Goal: Task Accomplishment & Management: Use online tool/utility

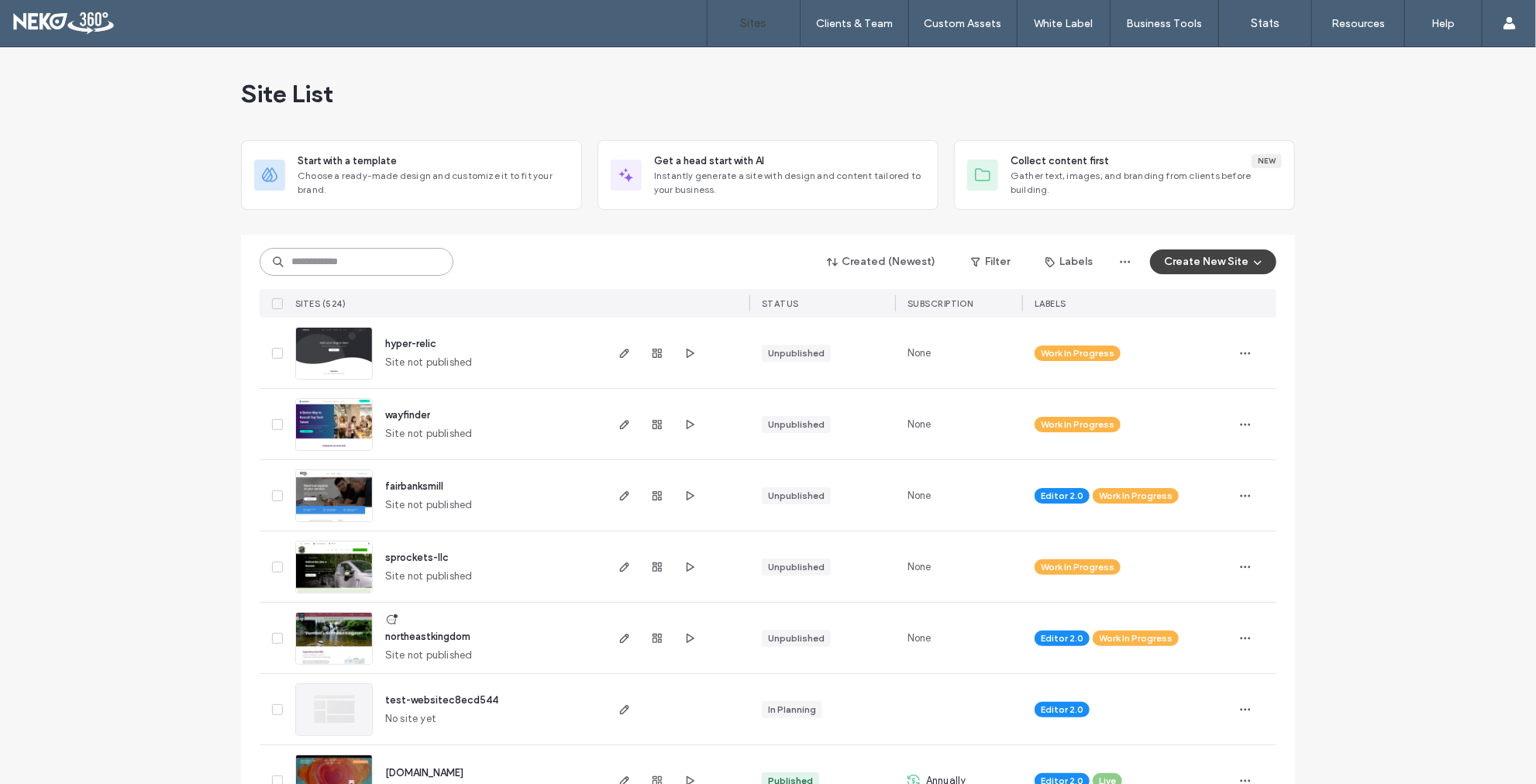
click at [368, 268] on input at bounding box center [357, 261] width 194 height 28
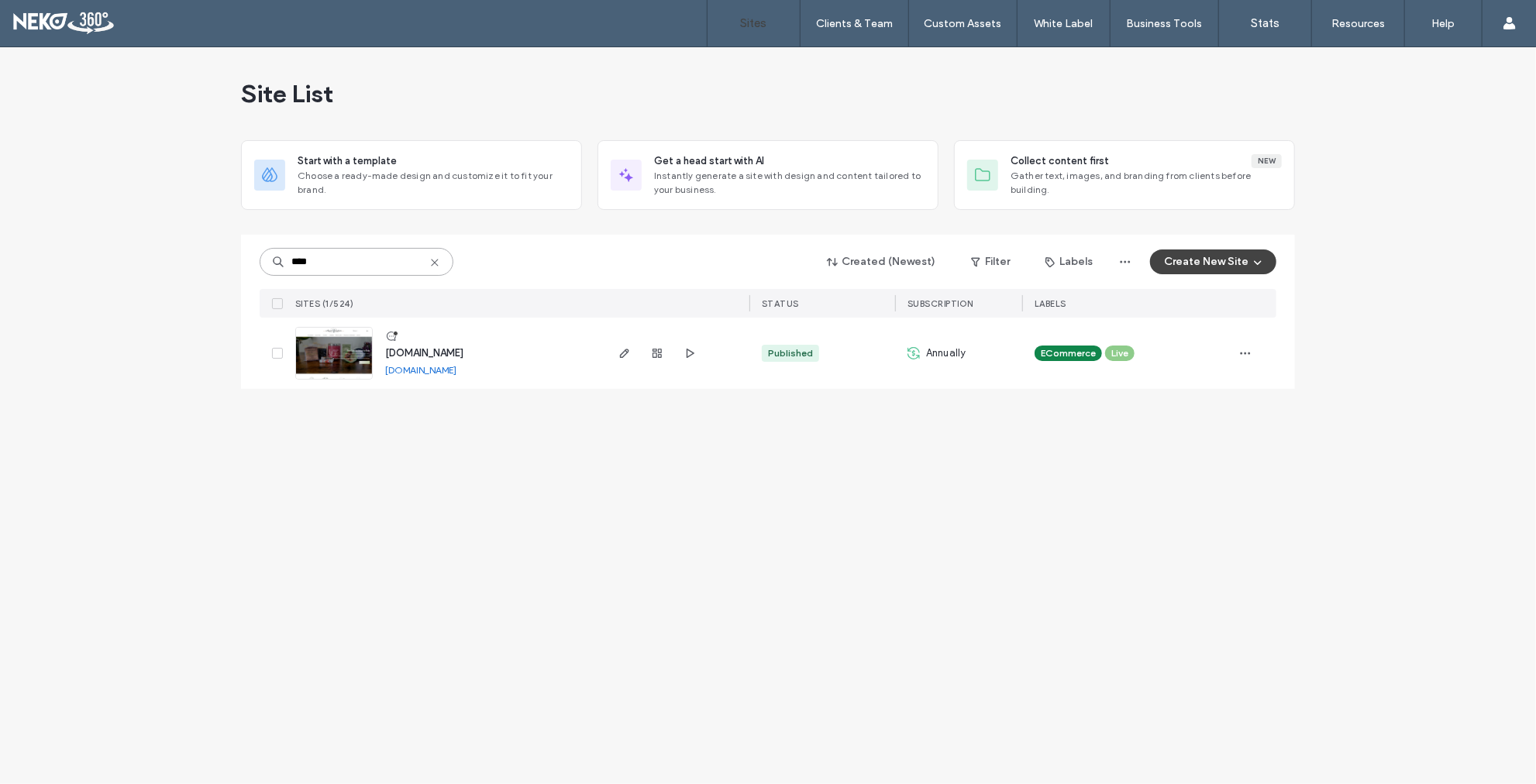
type input "****"
click at [444, 351] on span "[DOMAIN_NAME]" at bounding box center [424, 353] width 78 height 12
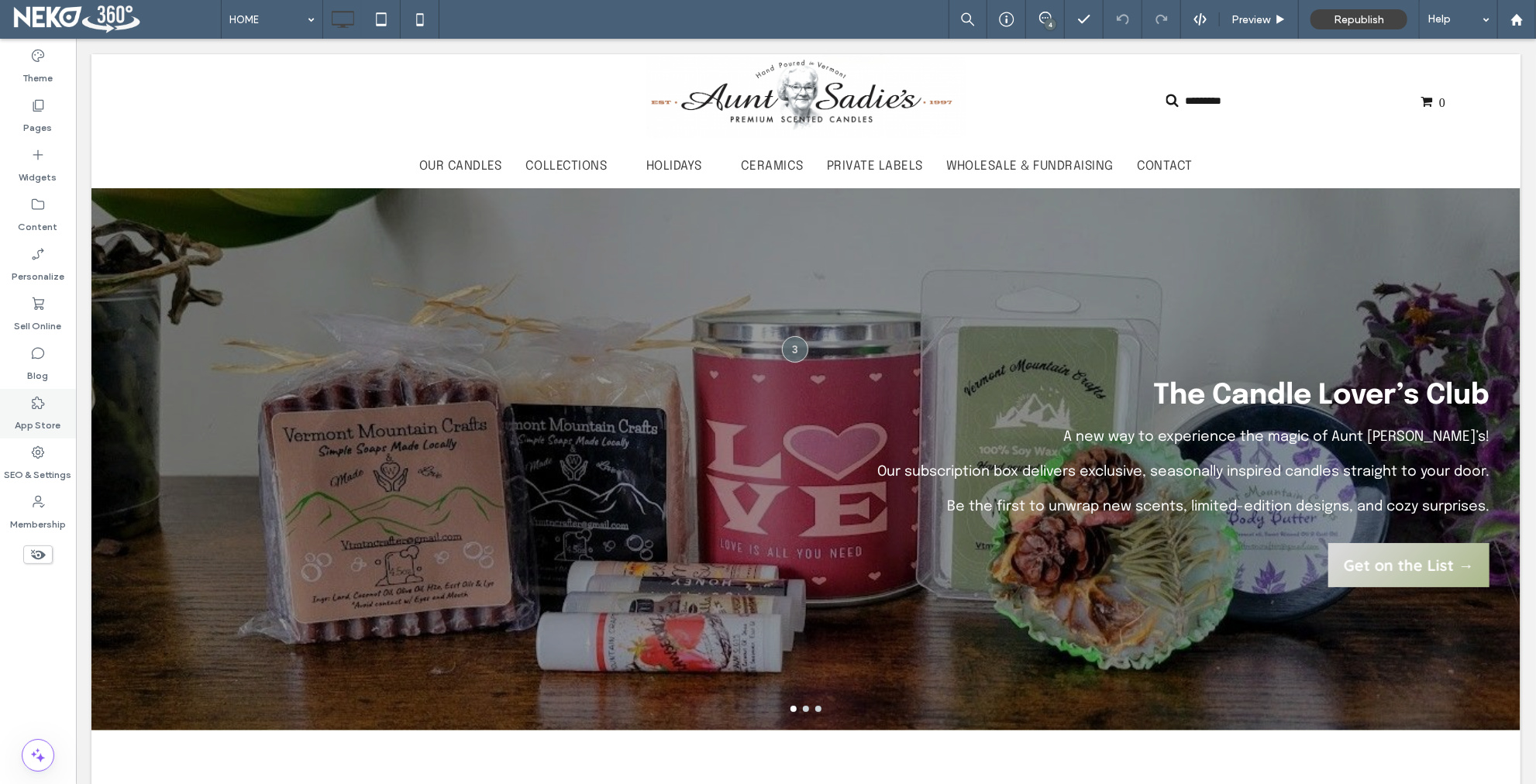
click at [42, 417] on label "App Store" at bounding box center [39, 422] width 46 height 22
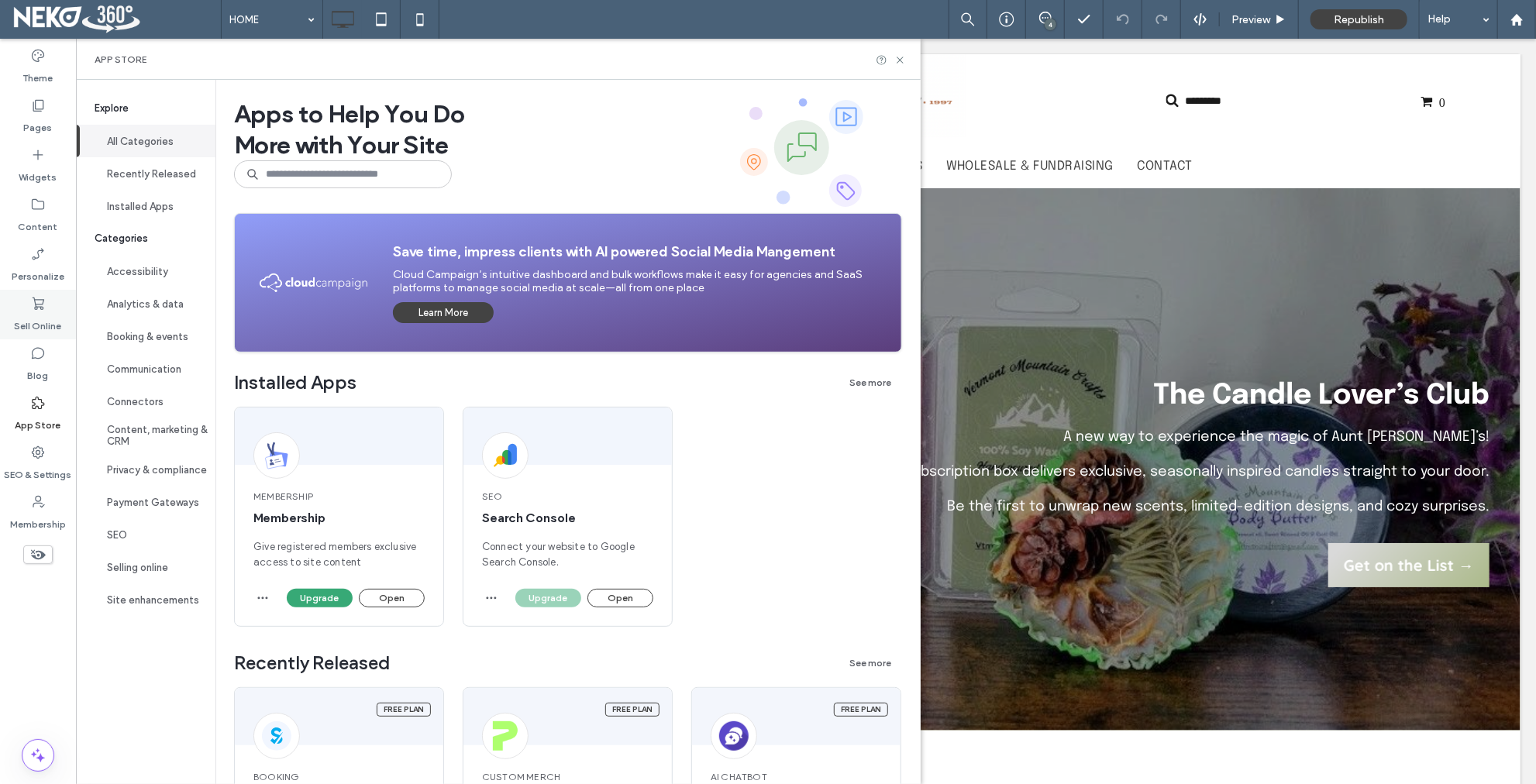
click at [41, 309] on icon at bounding box center [39, 304] width 16 height 16
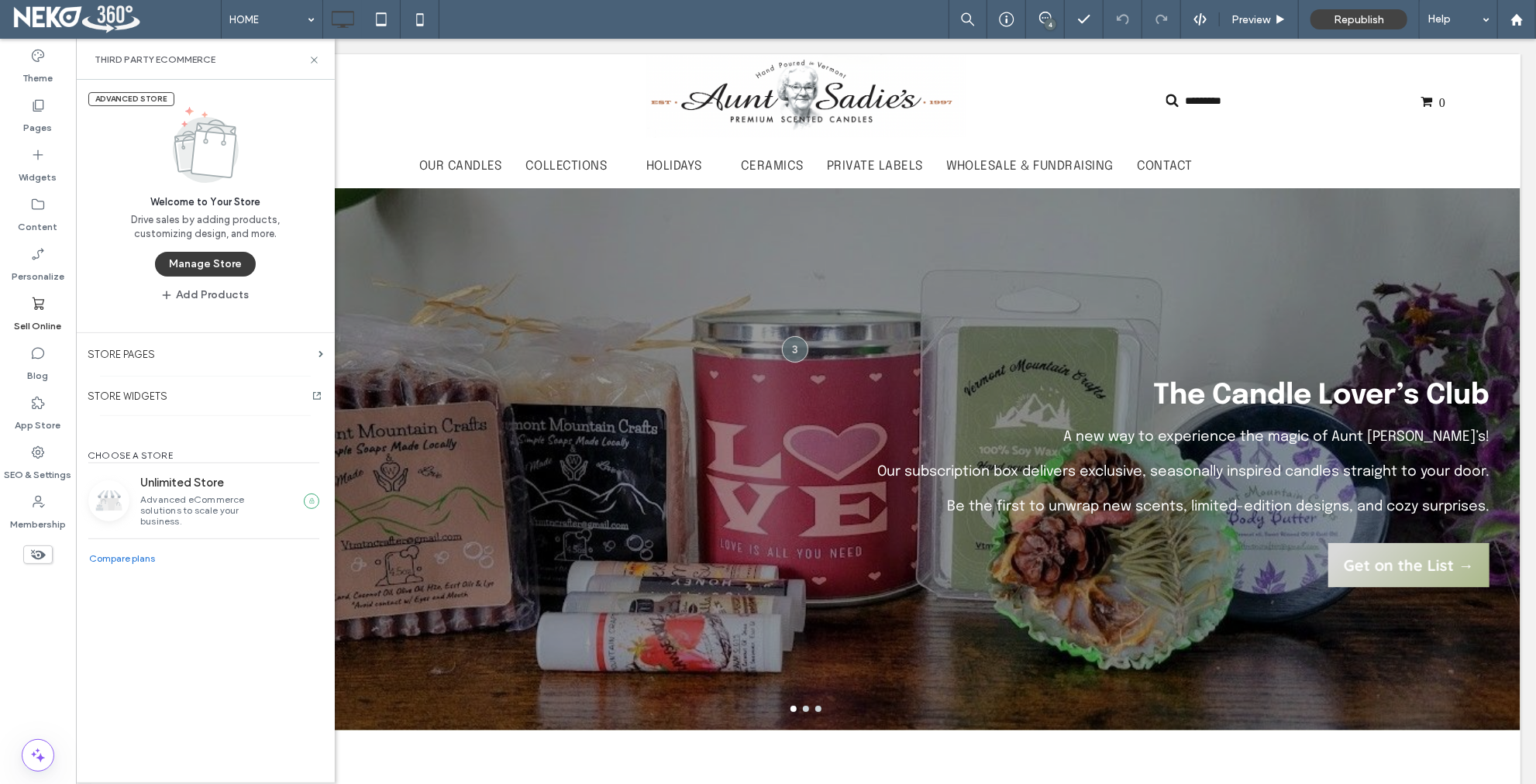
click at [205, 265] on button "Manage Store" at bounding box center [206, 263] width 101 height 25
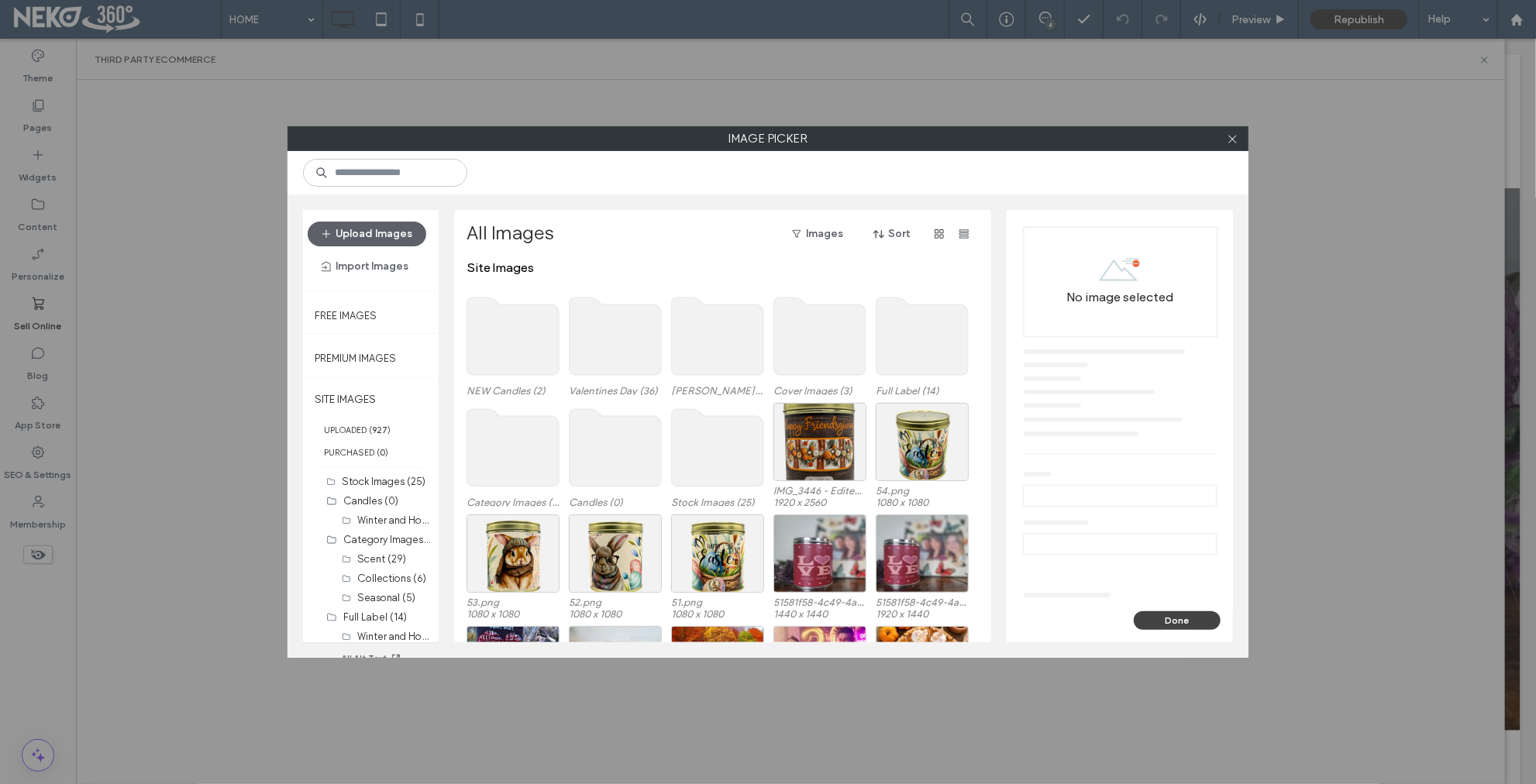
click at [502, 348] on use at bounding box center [513, 337] width 92 height 77
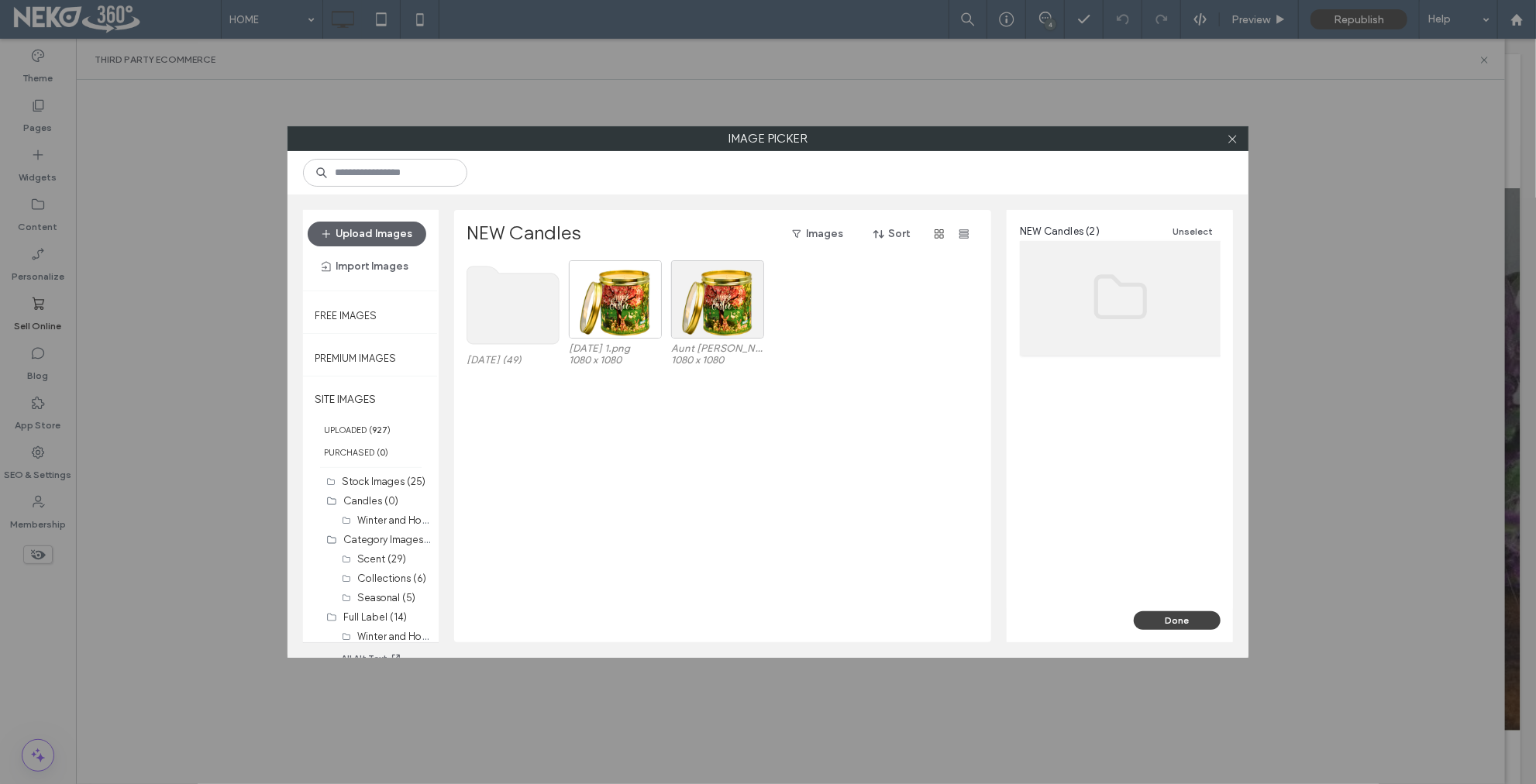
click at [516, 337] on use at bounding box center [513, 305] width 92 height 77
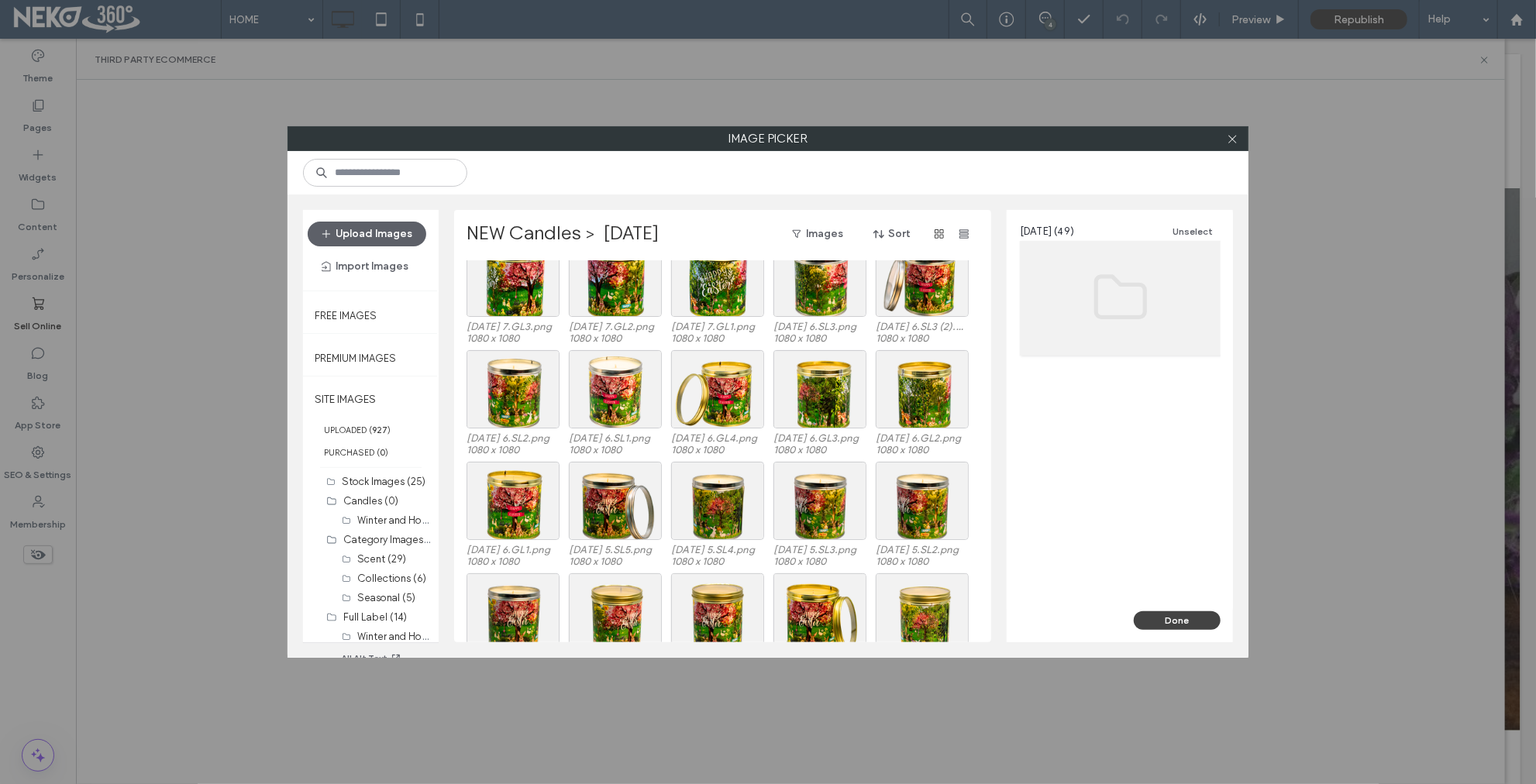
scroll to position [20, 0]
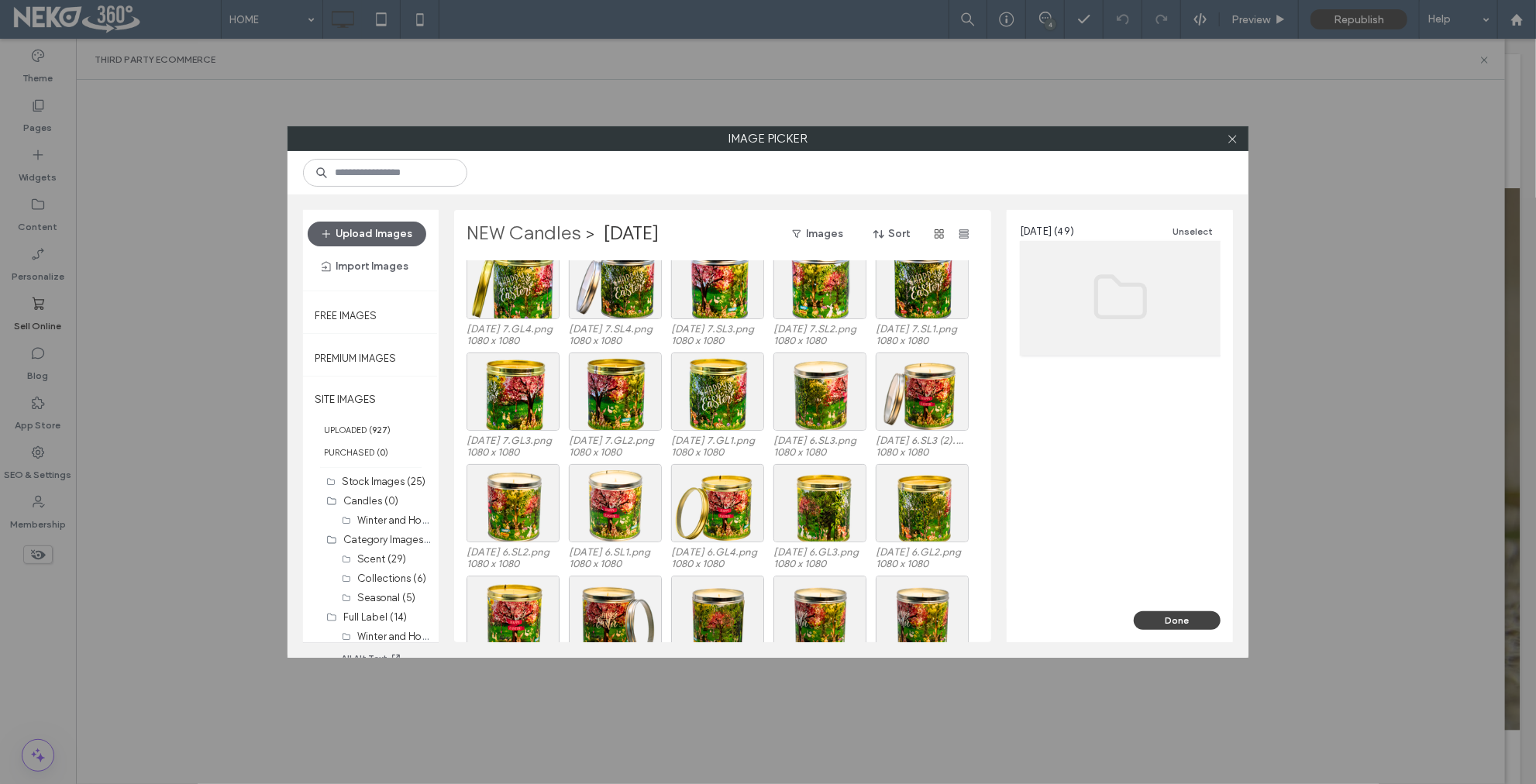
click at [554, 234] on label "NEW Candles" at bounding box center [524, 234] width 115 height 25
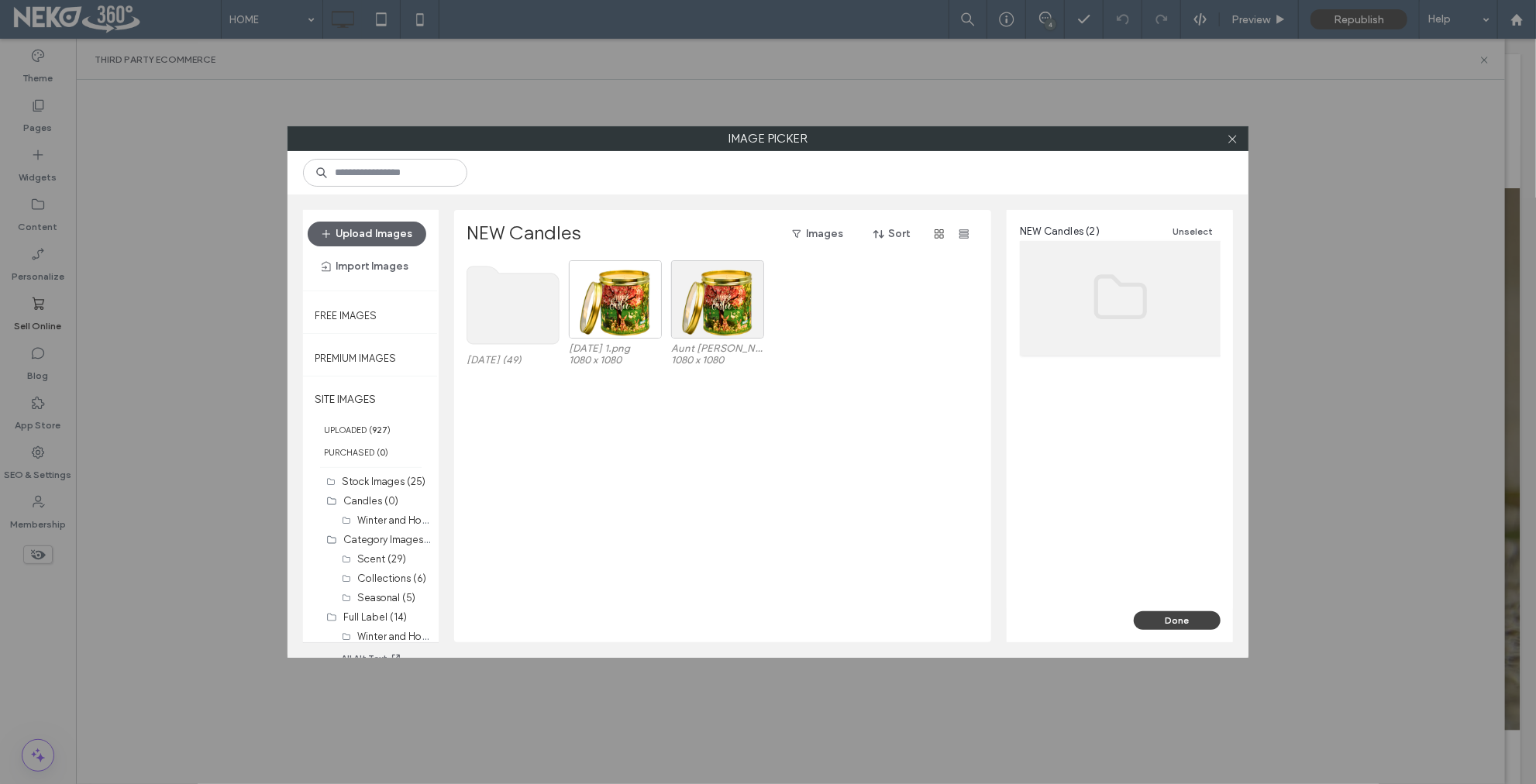
drag, startPoint x: 515, startPoint y: 433, endPoint x: 490, endPoint y: 421, distance: 27.7
click at [515, 433] on div "Easter (49) Easter 1.png 1080 x 1080 Aunt Sadie-s Candles.png 1080 x 1080" at bounding box center [727, 451] width 521 height 382
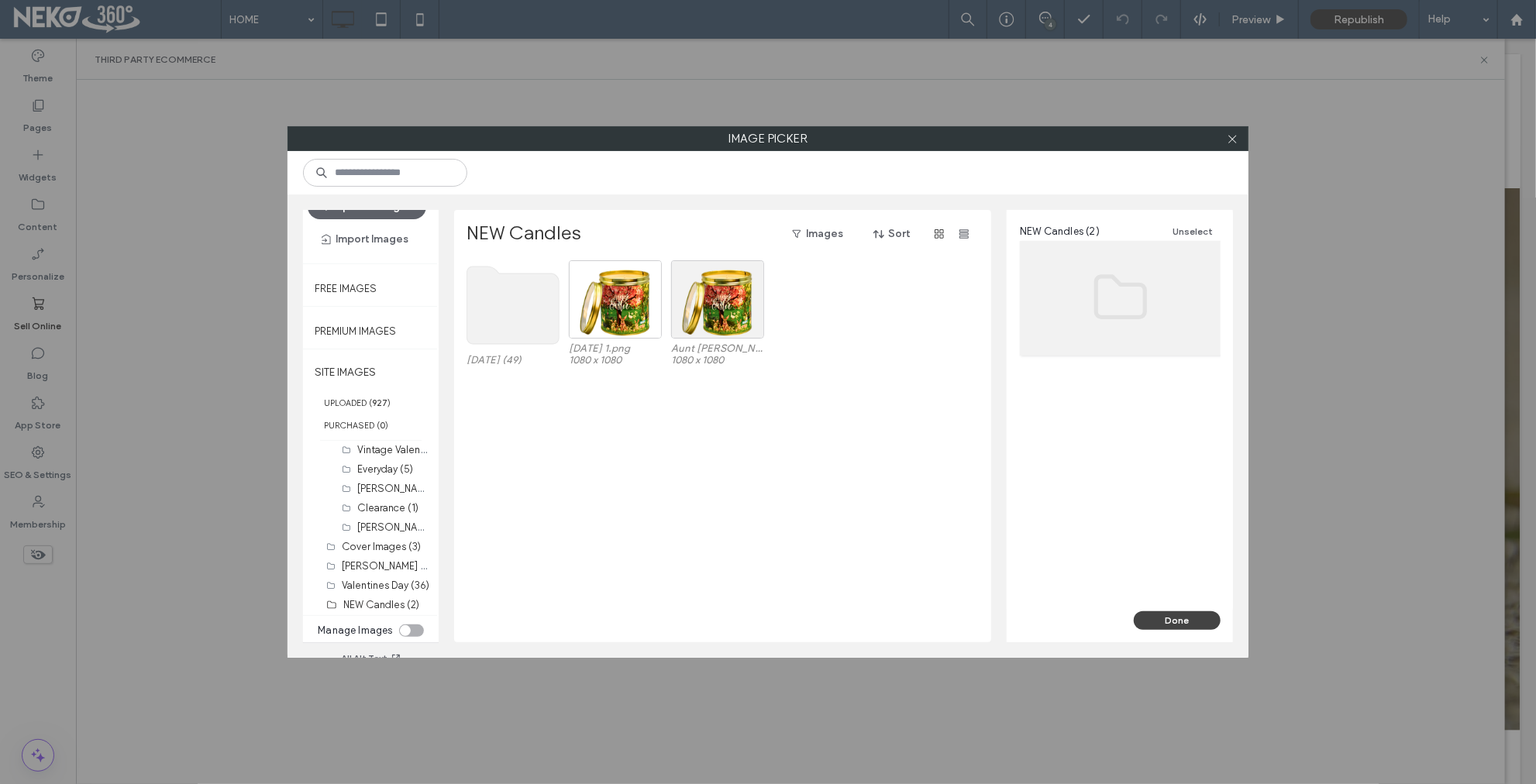
click at [414, 628] on div "toggle" at bounding box center [411, 631] width 25 height 13
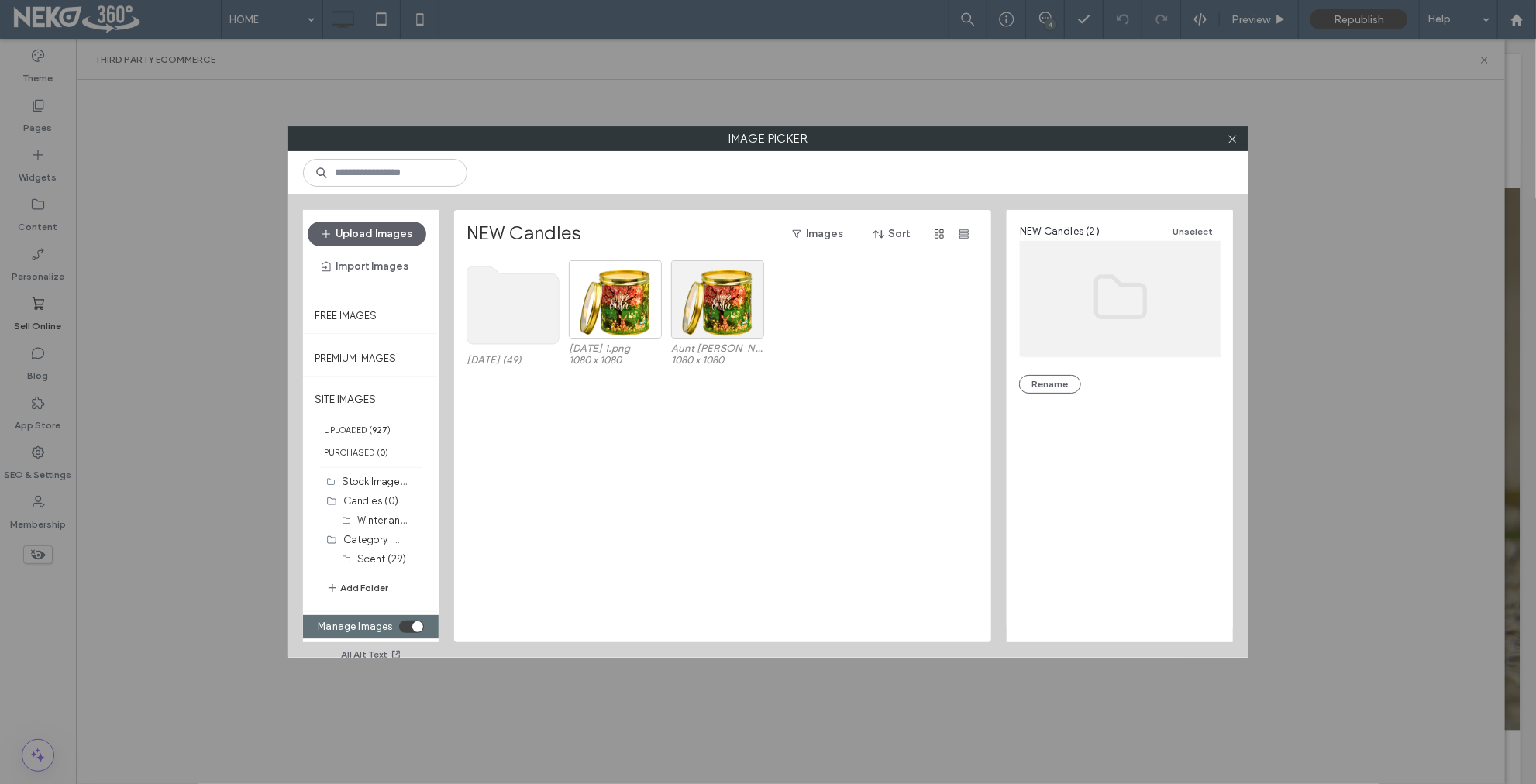
scroll to position [0, 0]
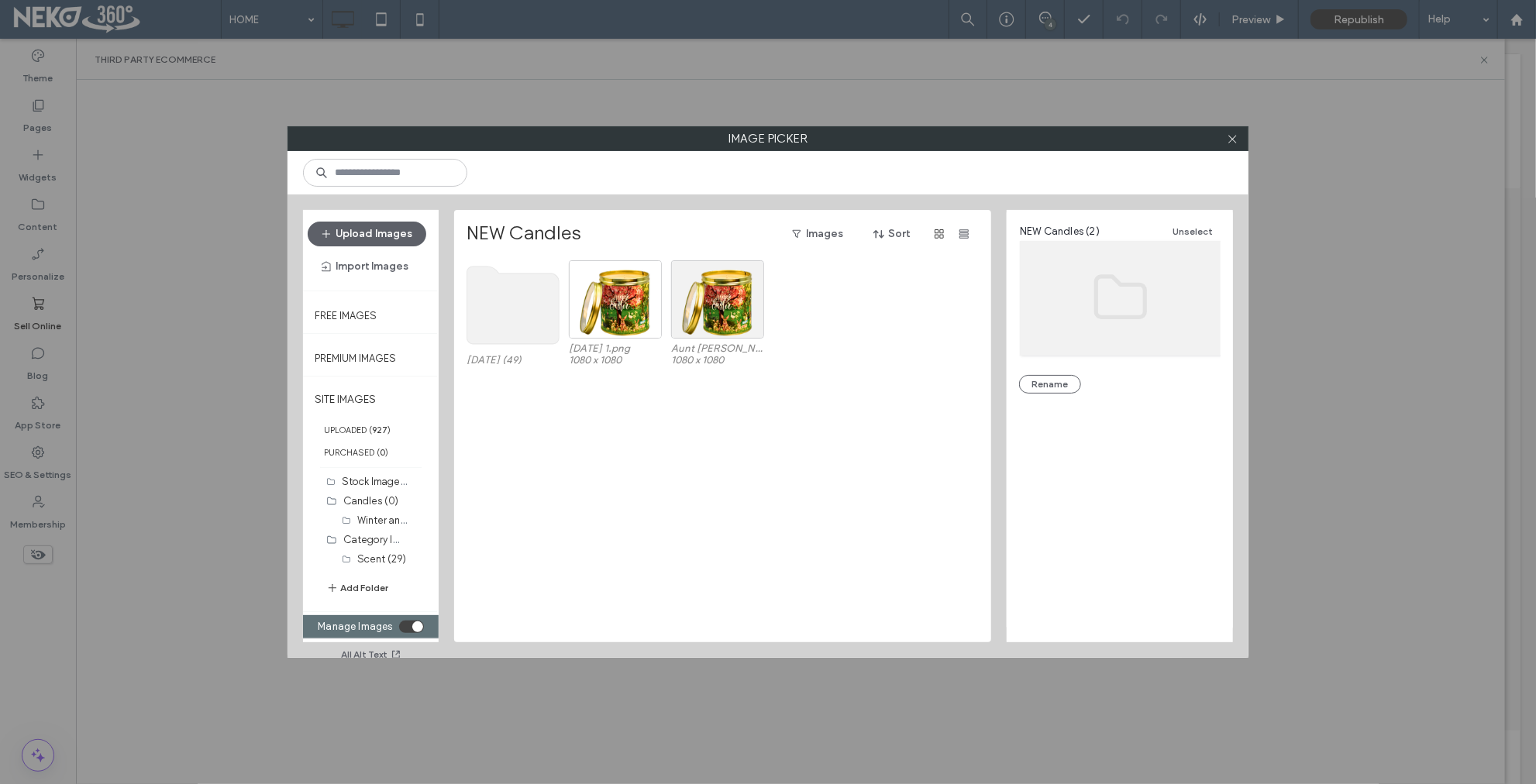
click at [469, 461] on div "Easter (49) Easter 1.png 1080 x 1080 Aunt Sadie-s Candles.png 1080 x 1080" at bounding box center [727, 451] width 521 height 382
click at [358, 587] on button "Add Folder" at bounding box center [357, 588] width 62 height 16
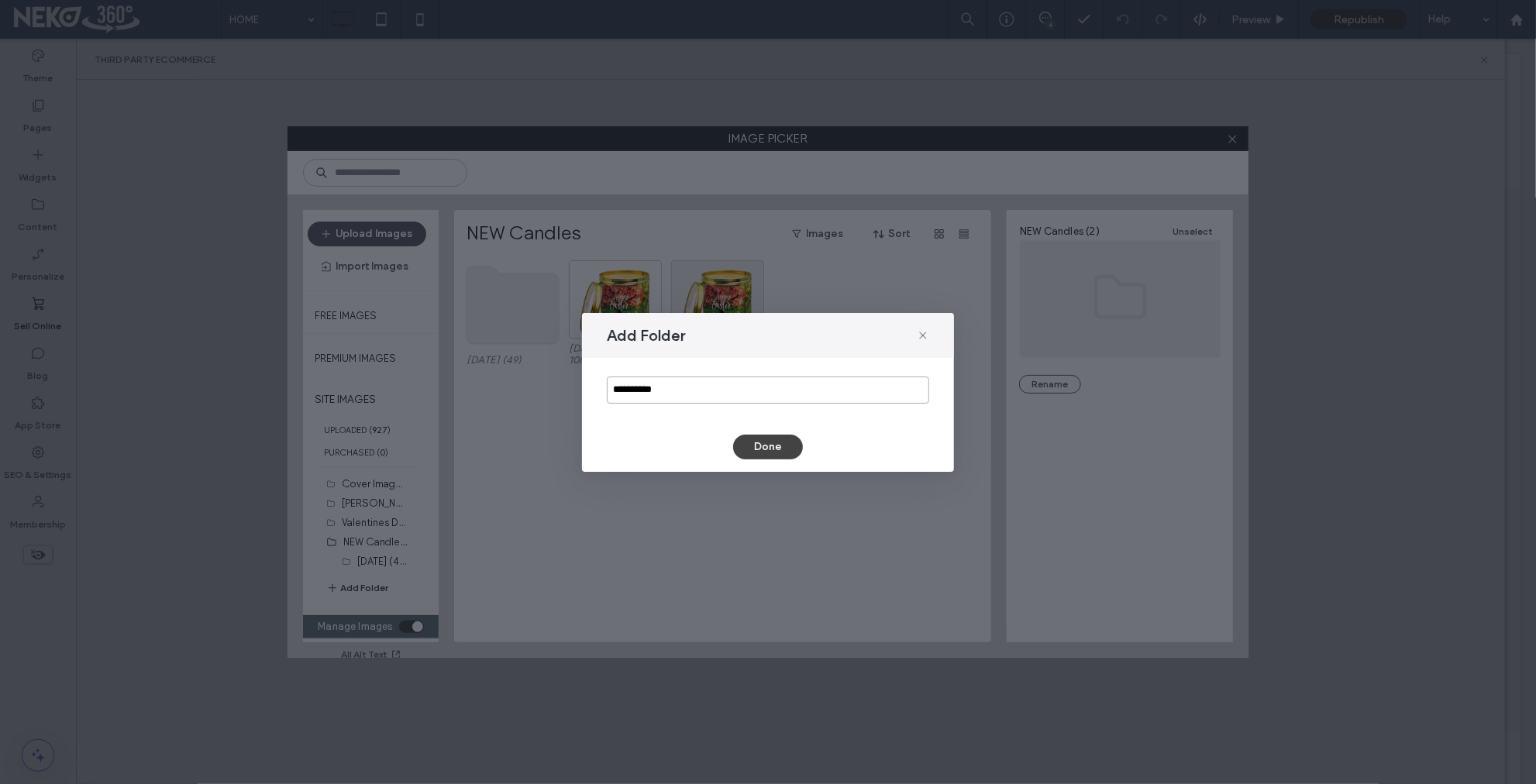
click at [653, 383] on input "**********" at bounding box center [768, 389] width 323 height 27
click at [656, 386] on input "**********" at bounding box center [768, 389] width 323 height 27
click at [657, 385] on input "**********" at bounding box center [768, 389] width 323 height 27
type input "*"
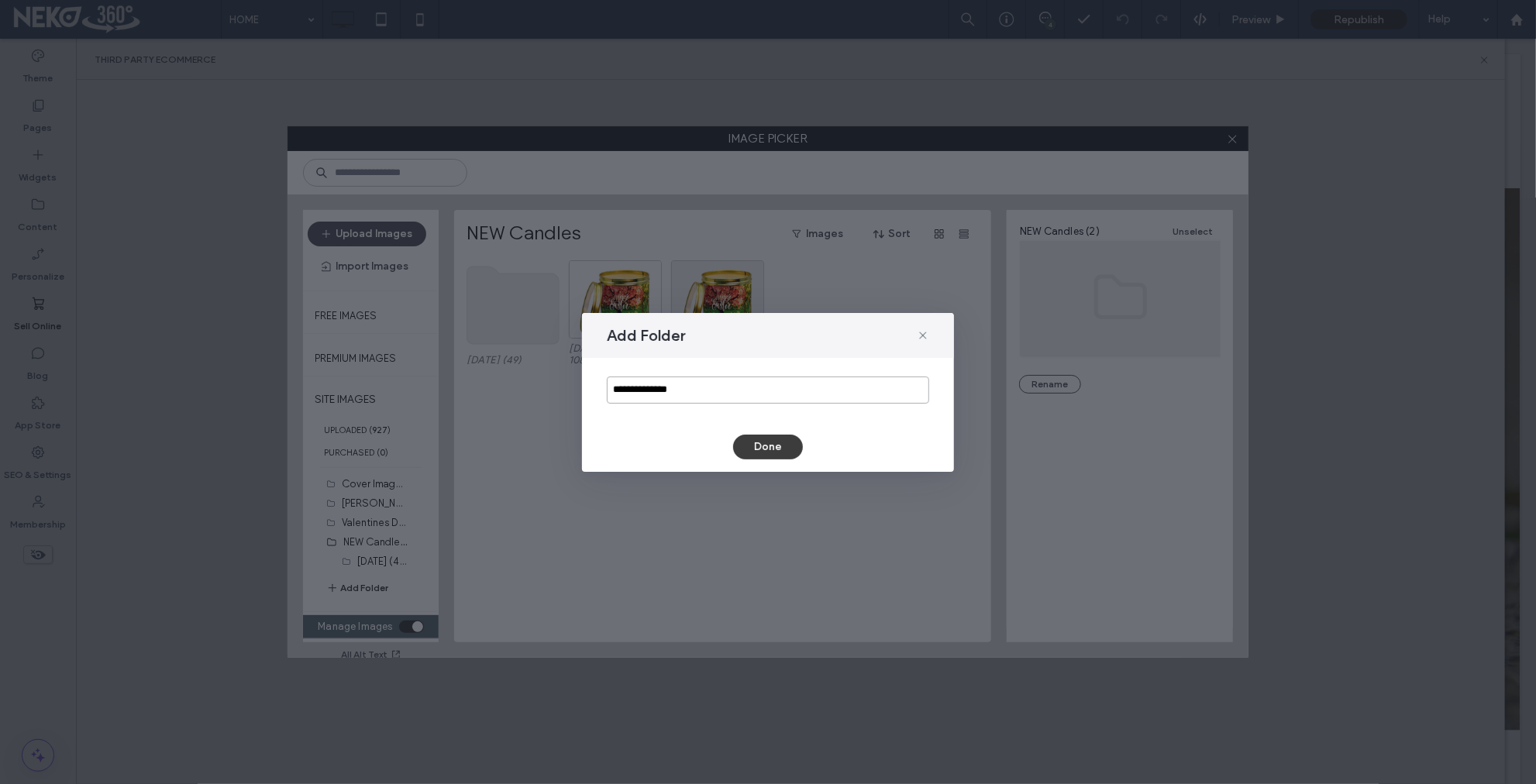
type input "**********"
click at [762, 447] on button "Done" at bounding box center [768, 446] width 69 height 25
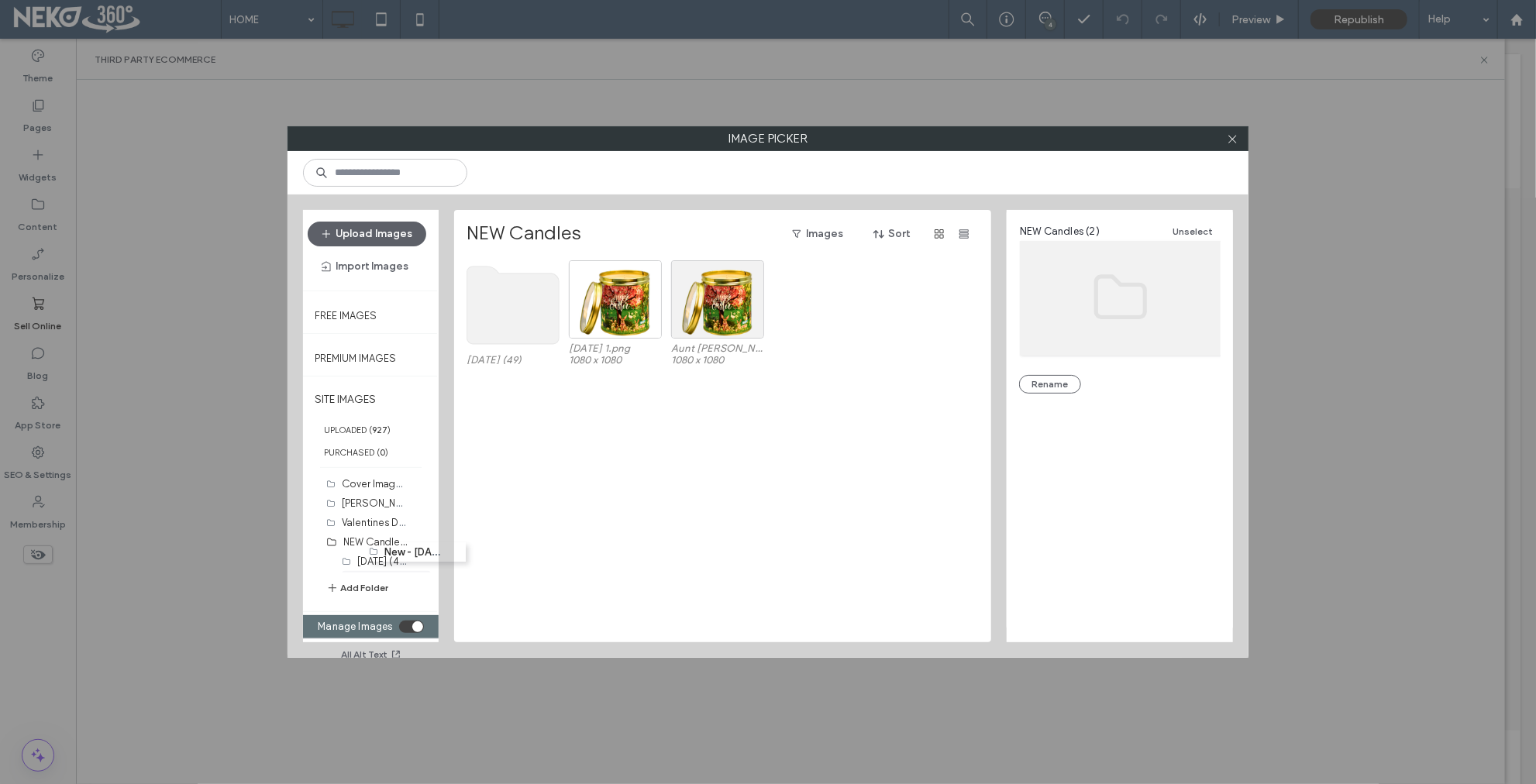
drag, startPoint x: 346, startPoint y: 560, endPoint x: 366, endPoint y: 548, distance: 23.3
click at [366, 548] on body ".wqwq-1{fill:#231f20;} .cls-1q, .cls-2q { fill-rule: evenodd; } .cls-2q { fill:…" at bounding box center [768, 392] width 1536 height 784
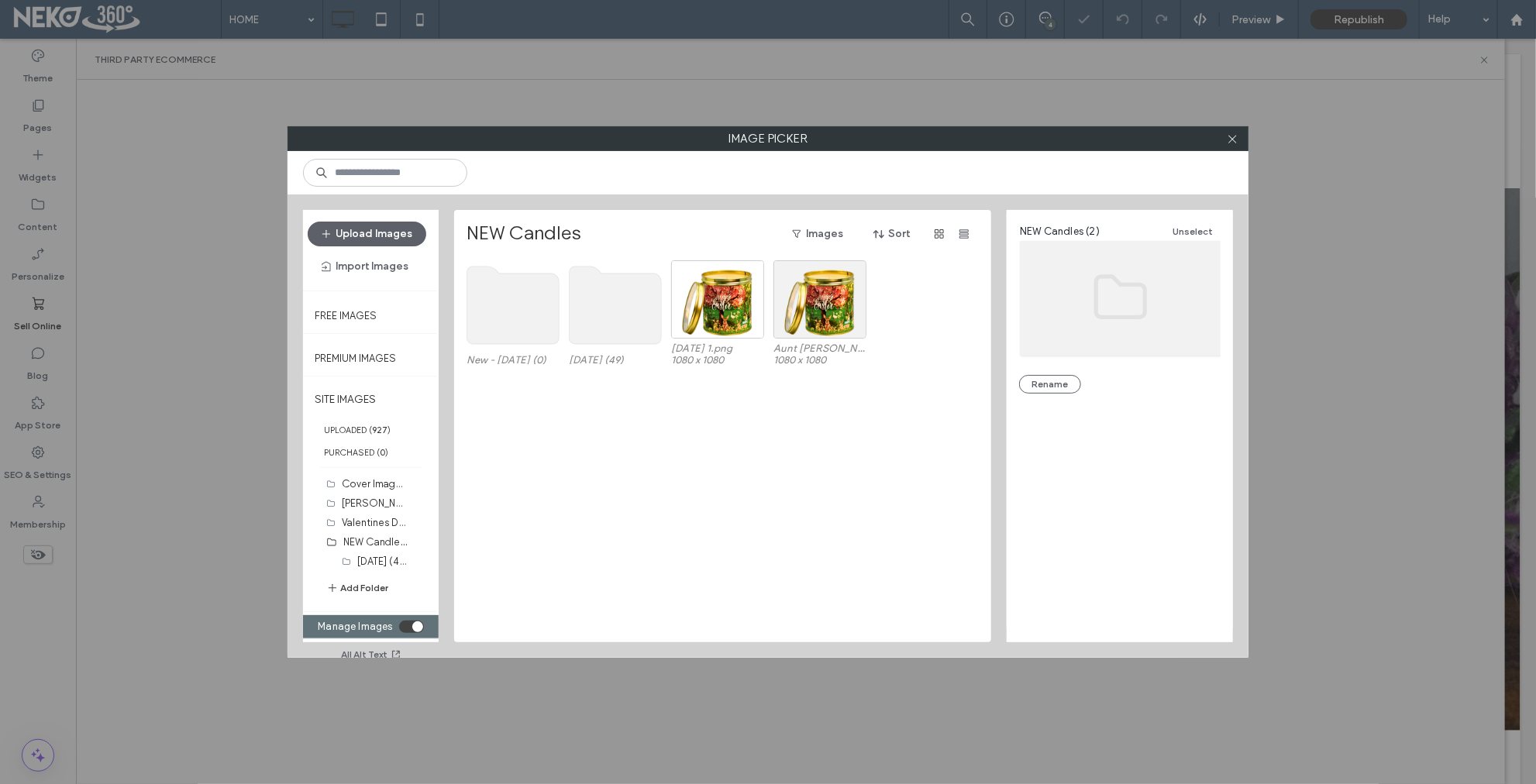
click at [526, 327] on use at bounding box center [513, 305] width 92 height 77
click at [527, 310] on use at bounding box center [513, 305] width 92 height 77
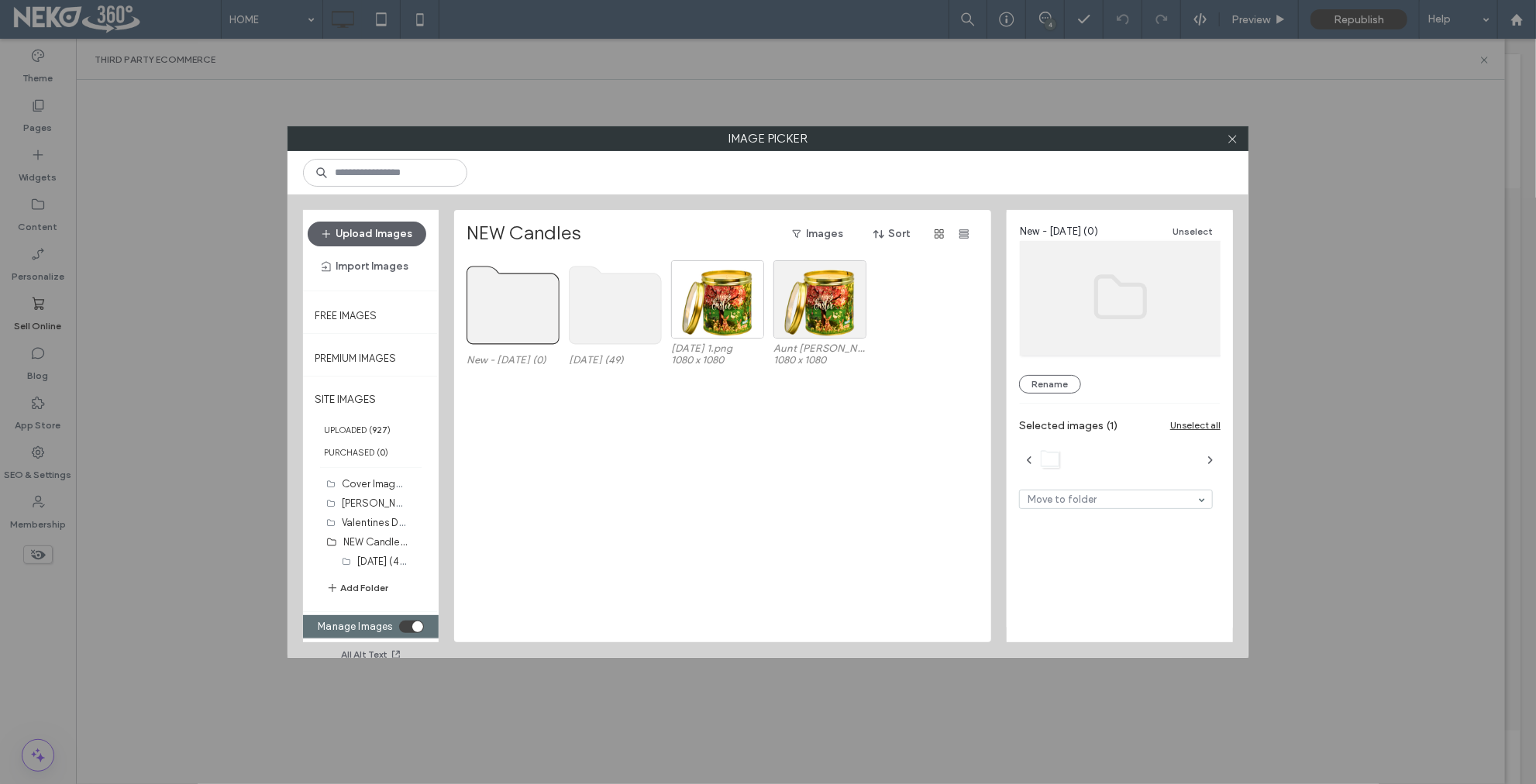
click at [517, 343] on use at bounding box center [513, 305] width 92 height 77
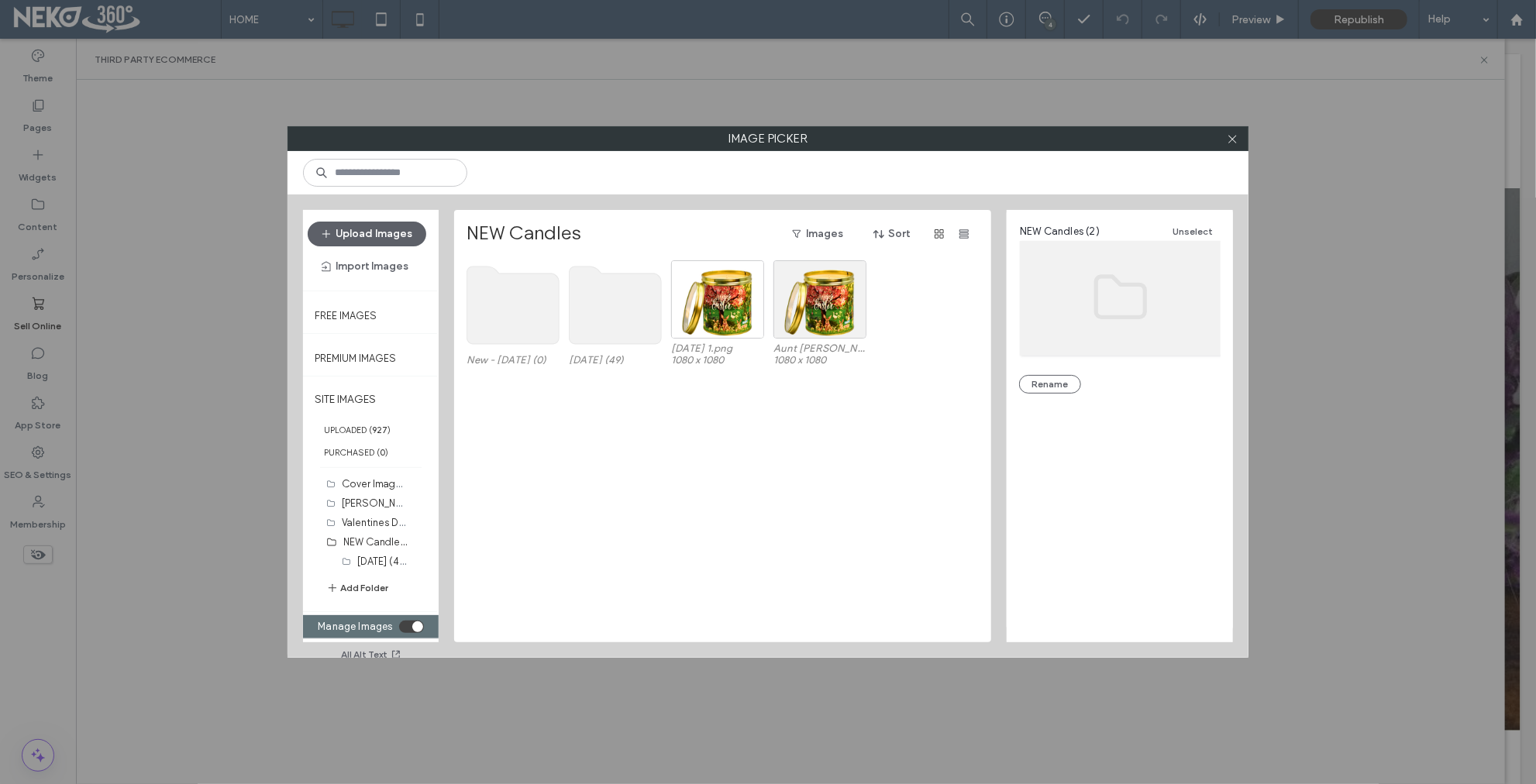
click at [495, 320] on use at bounding box center [513, 305] width 92 height 77
click at [367, 534] on div "NEW Candles (2)" at bounding box center [375, 541] width 64 height 16
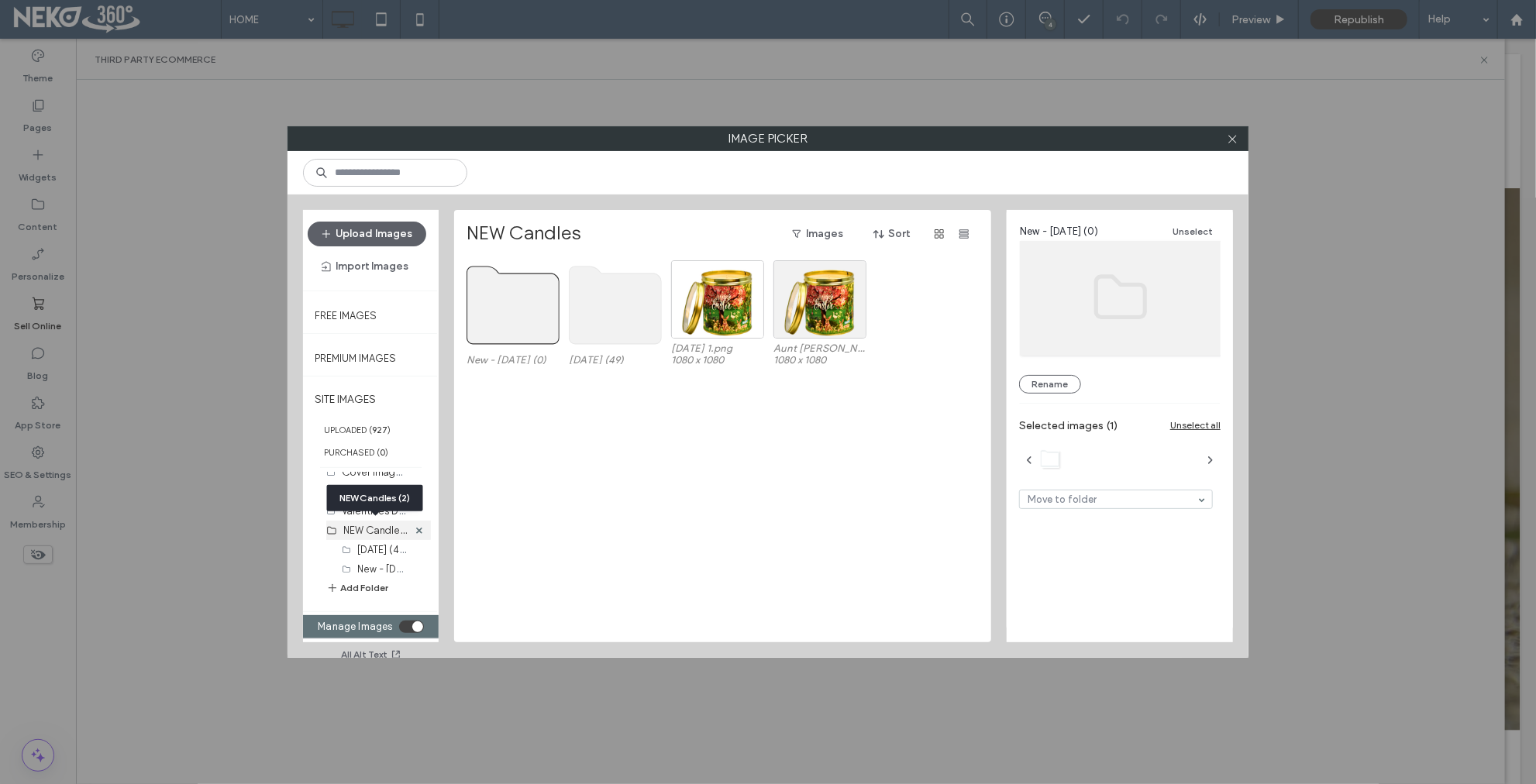
scroll to position [462, 0]
click at [368, 555] on label "New - Aug 2025 (0)" at bounding box center [394, 560] width 74 height 15
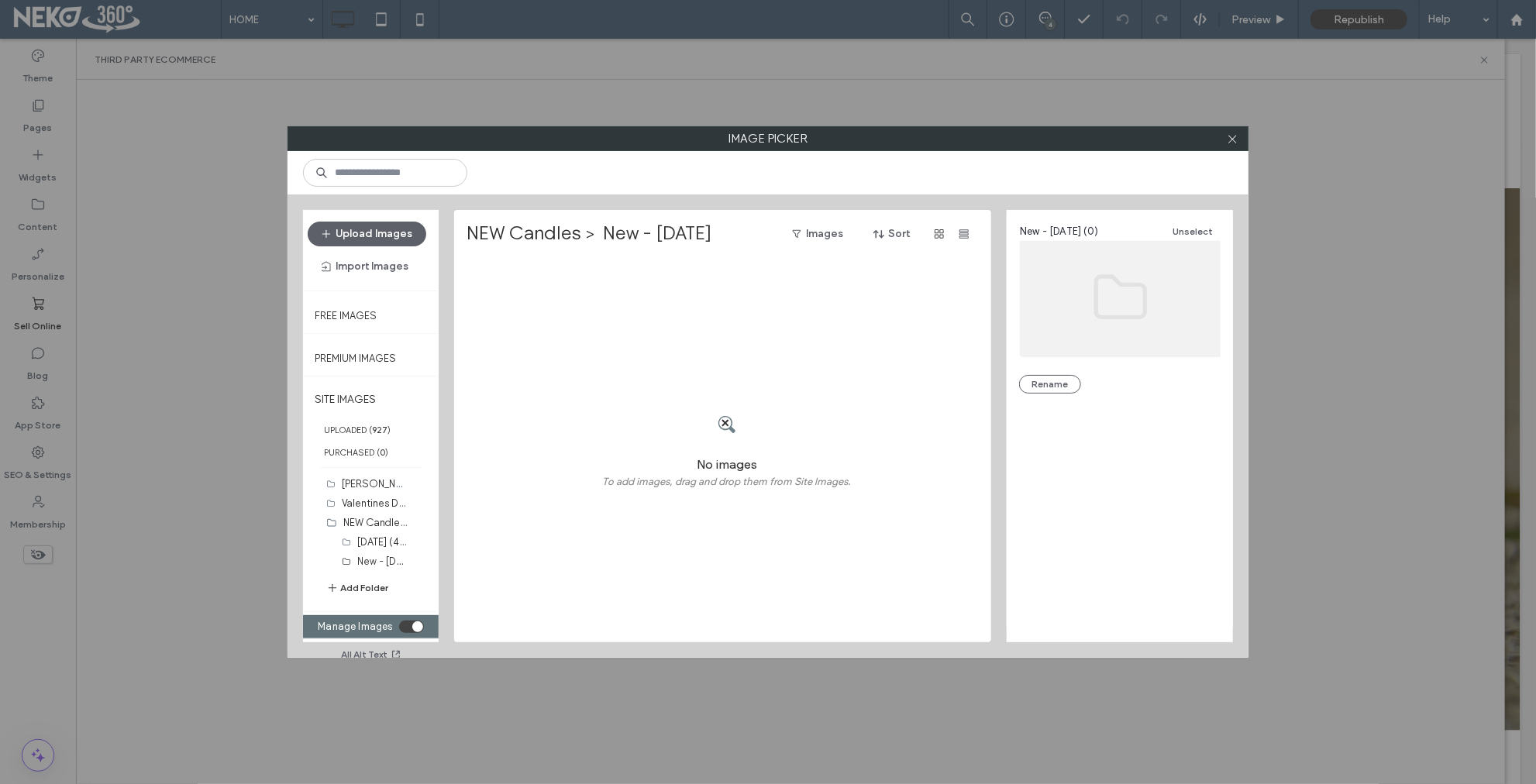
click at [375, 586] on button "Add Folder" at bounding box center [357, 588] width 62 height 16
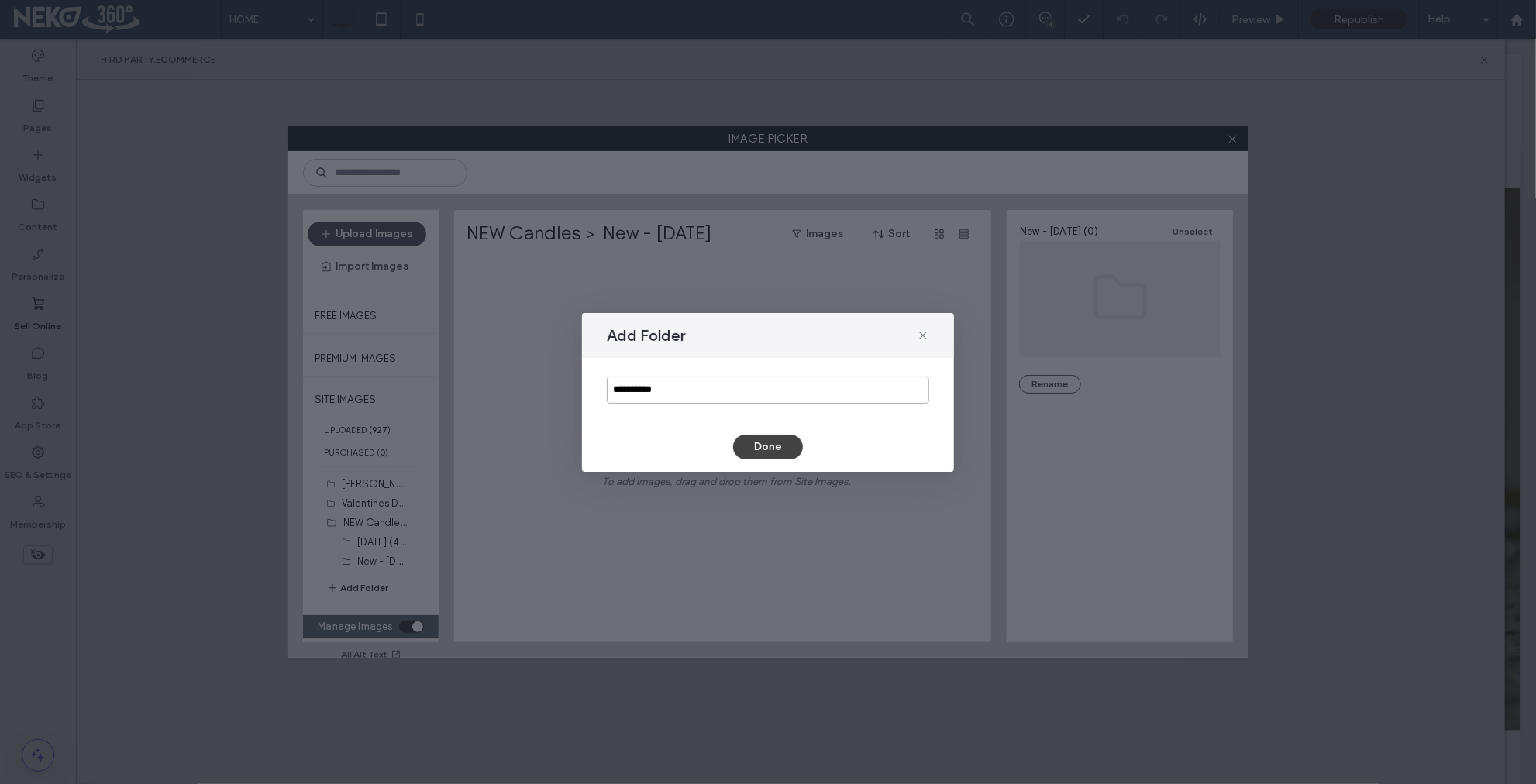
click at [640, 389] on input "**********" at bounding box center [768, 389] width 323 height 27
type input "**********"
click at [779, 447] on button "Done" at bounding box center [768, 446] width 69 height 25
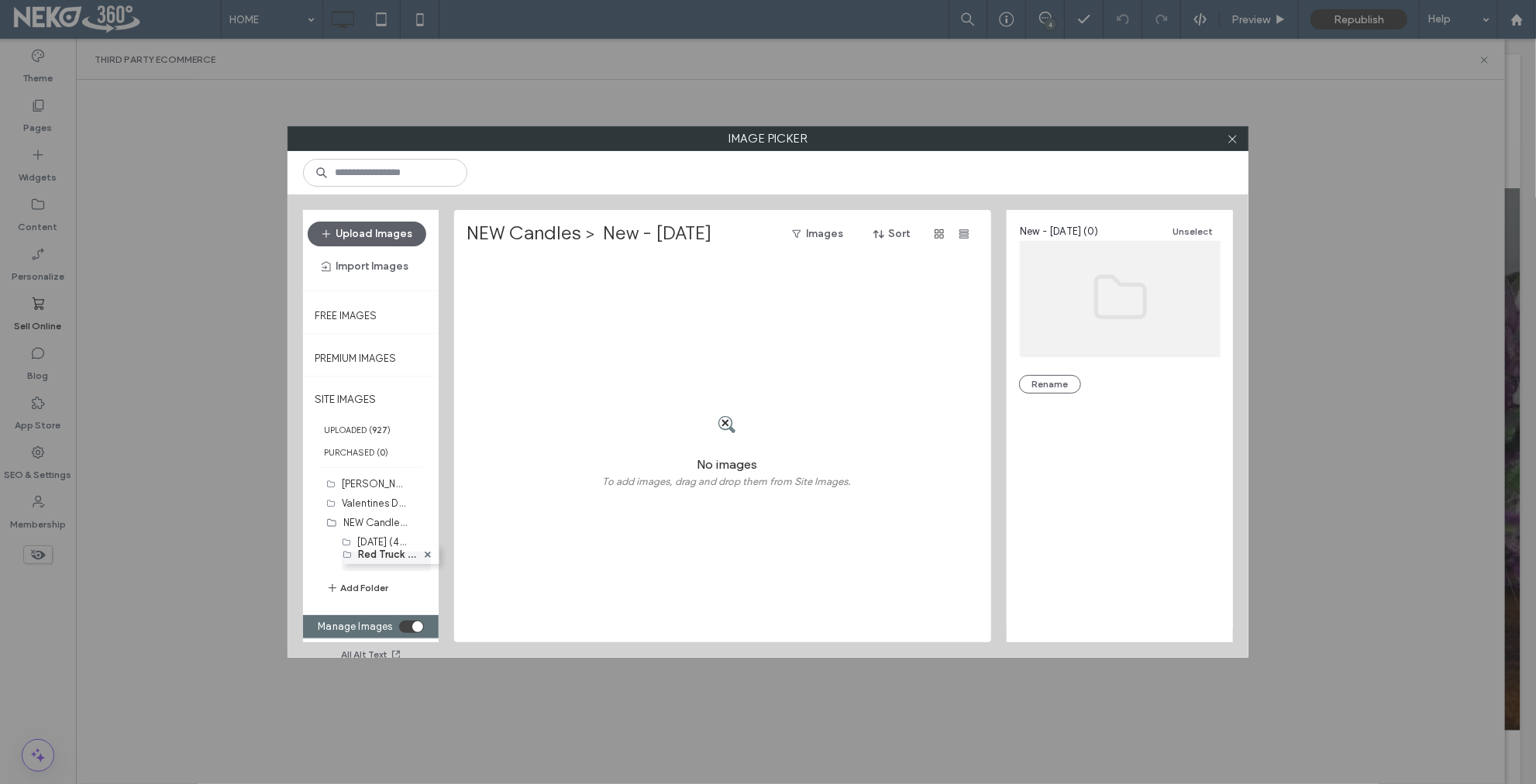
drag, startPoint x: 361, startPoint y: 561, endPoint x: 358, endPoint y: 550, distance: 11.4
click at [358, 550] on body ".wqwq-1{fill:#231f20;} .cls-1q, .cls-2q { fill-rule: evenodd; } .cls-2q { fill:…" at bounding box center [768, 392] width 1536 height 784
drag, startPoint x: 381, startPoint y: 535, endPoint x: 383, endPoint y: 558, distance: 23.1
click at [383, 558] on ol "Easter (49) Red Truck Christmas (0) New - Aug 2025 (0)" at bounding box center [386, 561] width 89 height 58
click at [371, 560] on body ".wqwq-1{fill:#231f20;} .cls-1q, .cls-2q { fill-rule: evenodd; } .cls-2q { fill:…" at bounding box center [768, 392] width 1536 height 784
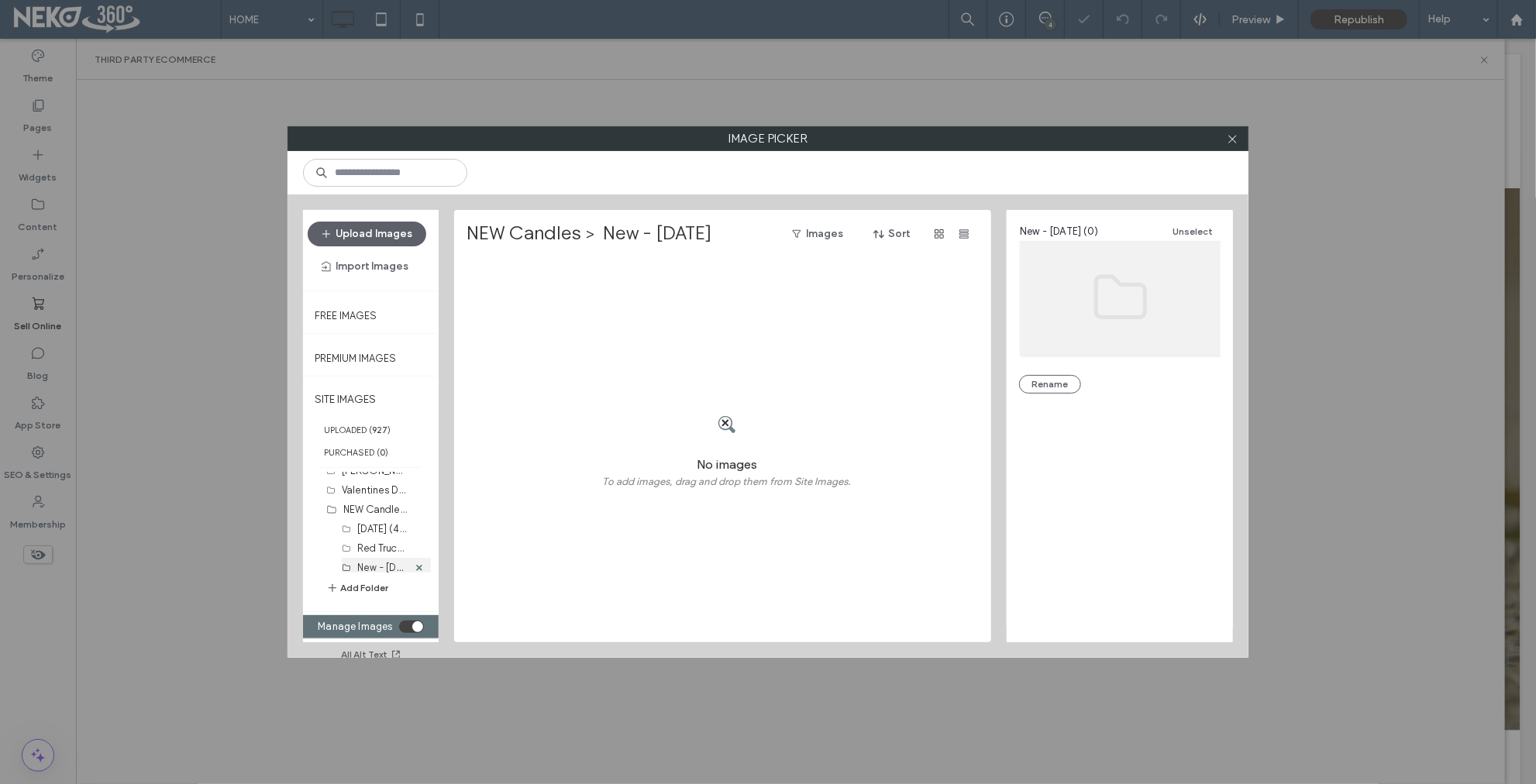
scroll to position [482, 0]
click at [417, 559] on icon at bounding box center [419, 561] width 6 height 6
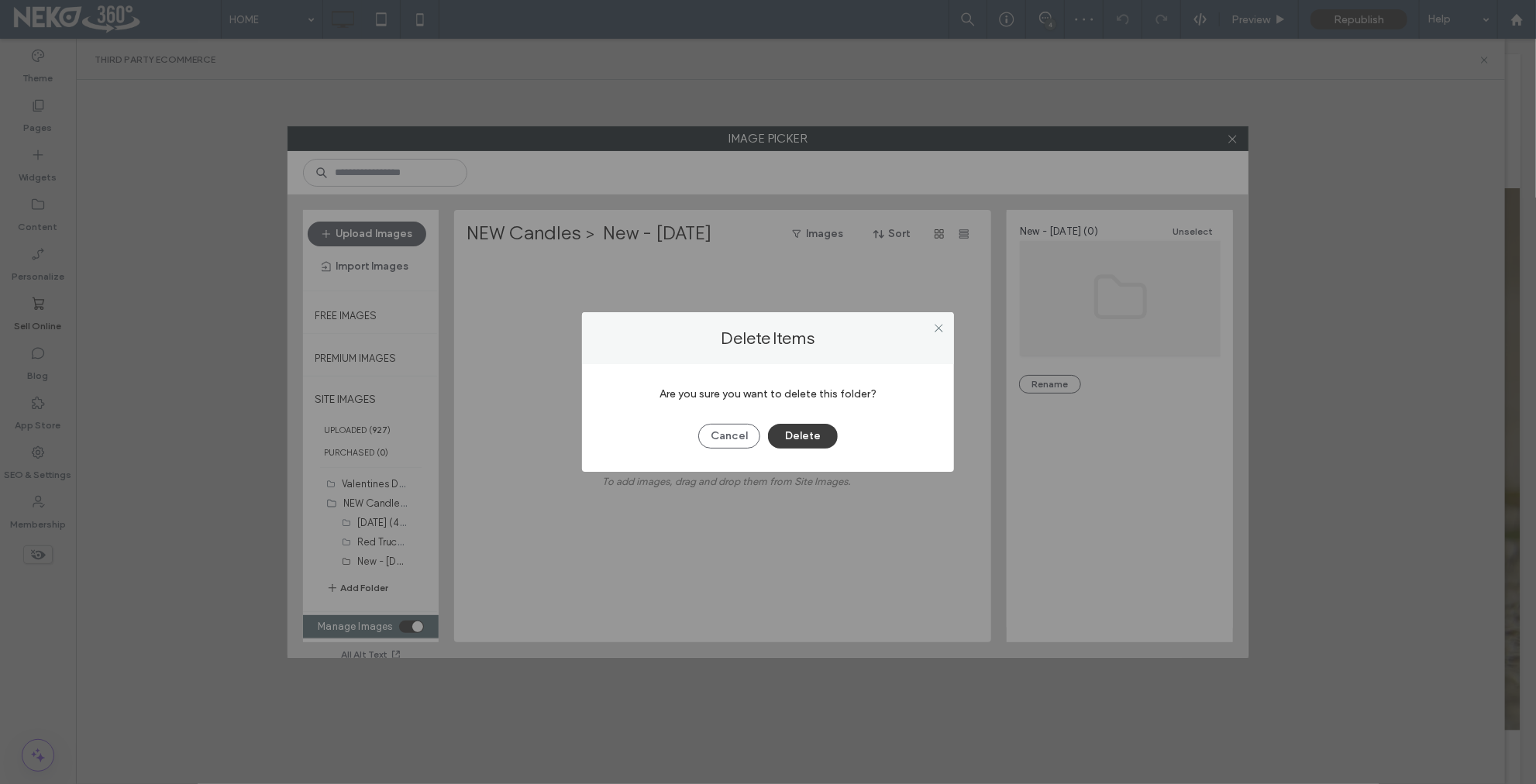
click at [811, 441] on button "Delete" at bounding box center [803, 436] width 69 height 25
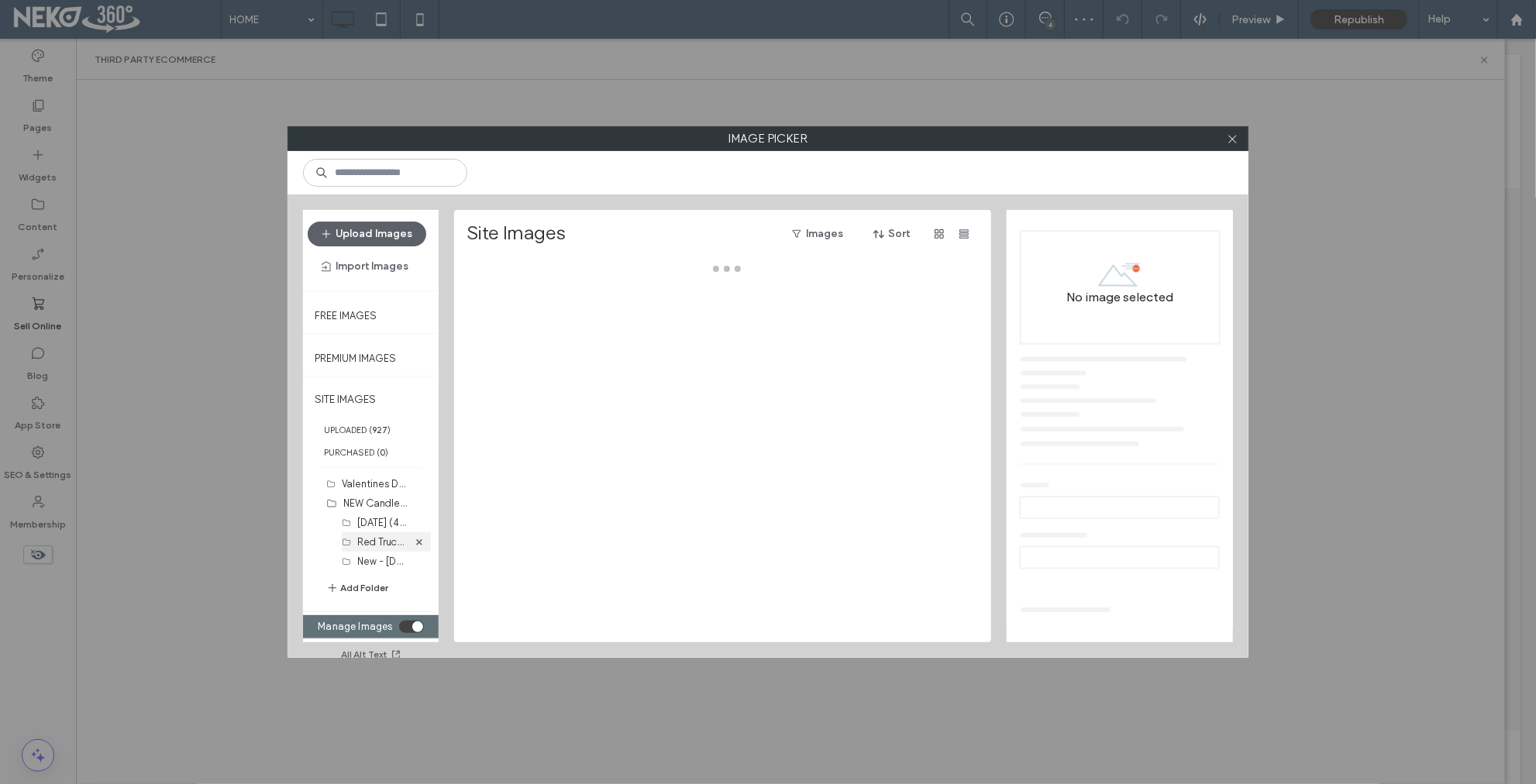
scroll to position [462, 0]
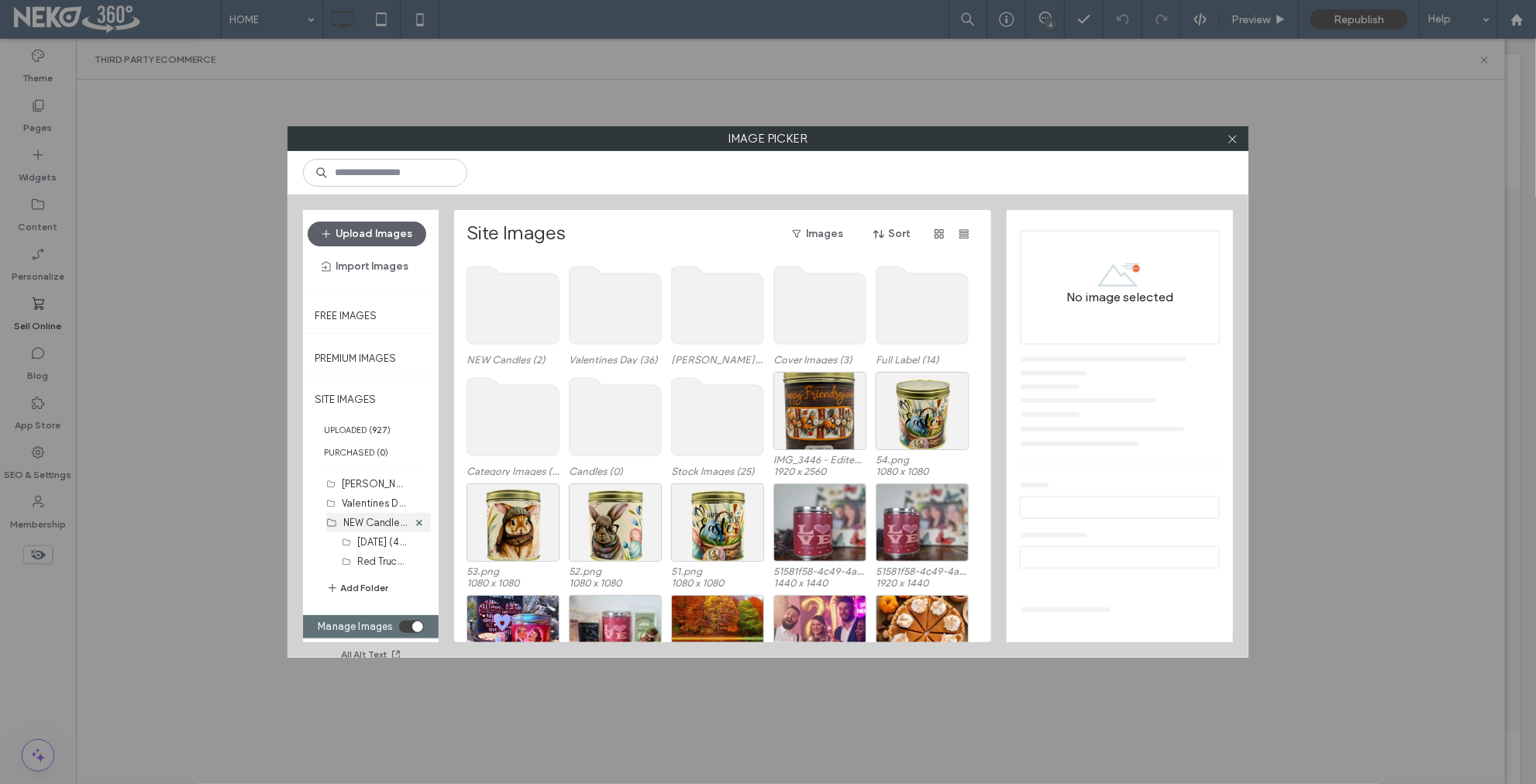
click at [356, 526] on label "NEW Candles (2)" at bounding box center [381, 522] width 76 height 15
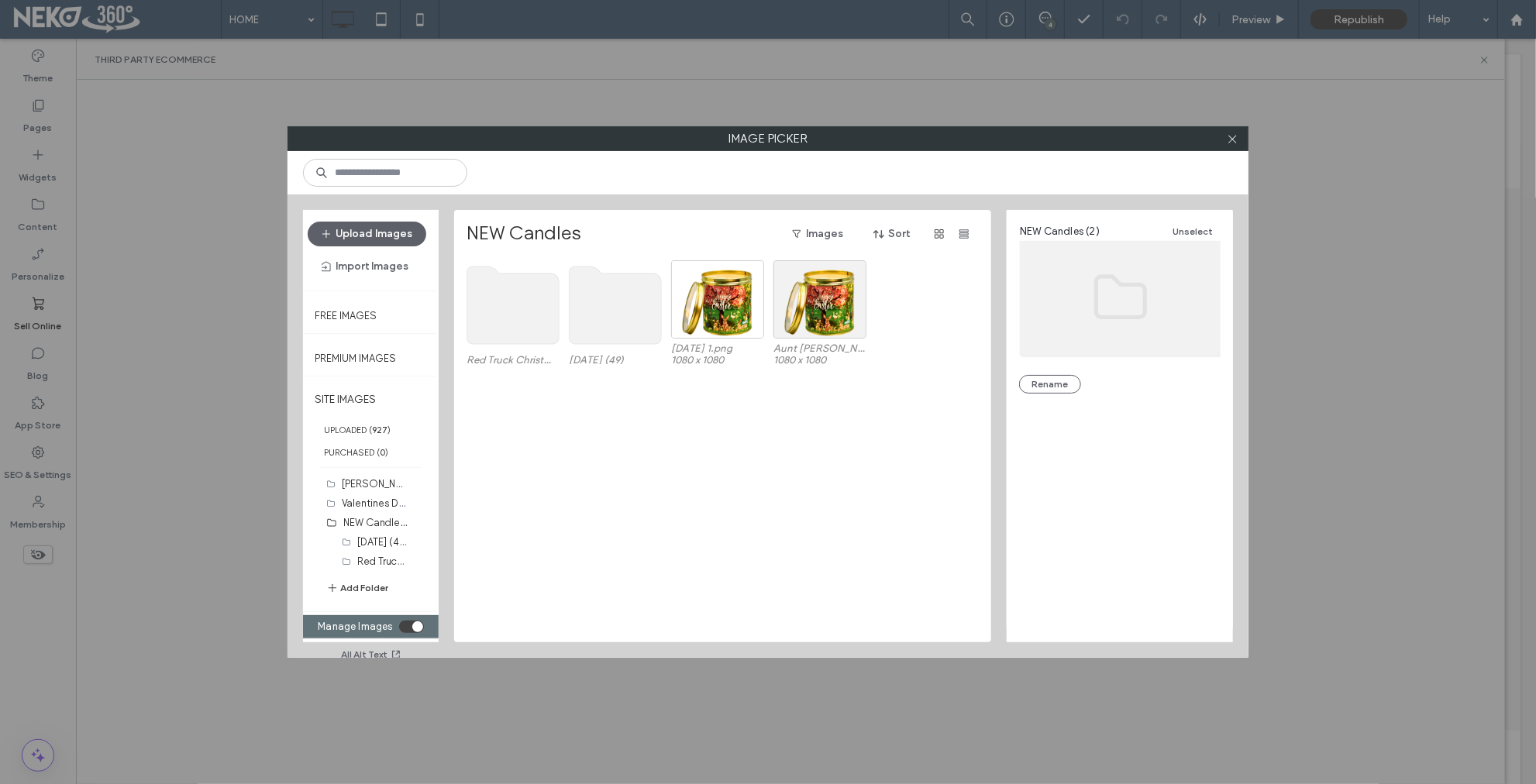
click at [496, 441] on div "Red Truck Christmas (0) Easter (49) Easter 1.png 1080 x 1080 Aunt Sadie-s Candl…" at bounding box center [727, 451] width 521 height 382
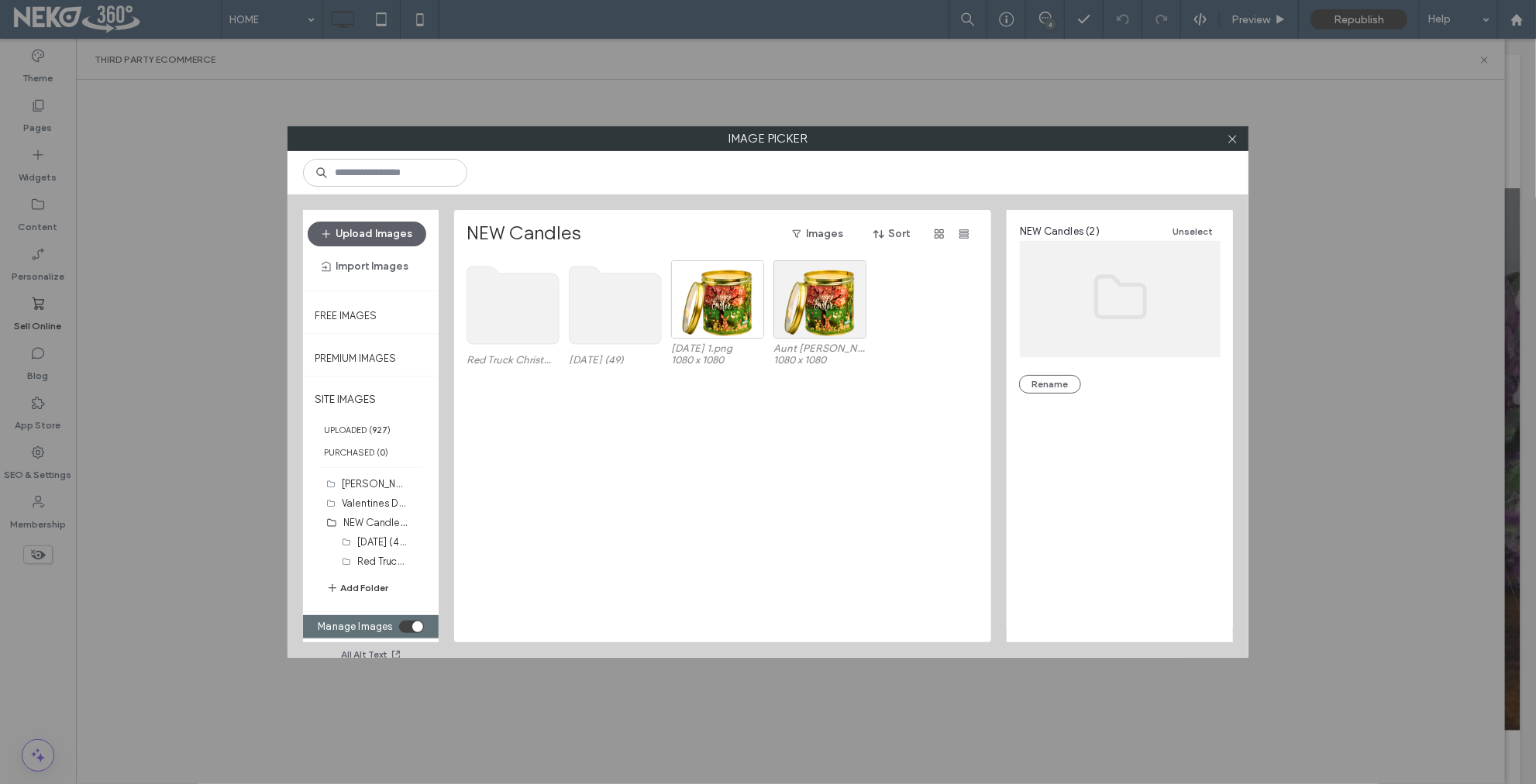
click at [371, 587] on button "Add Folder" at bounding box center [357, 588] width 62 height 16
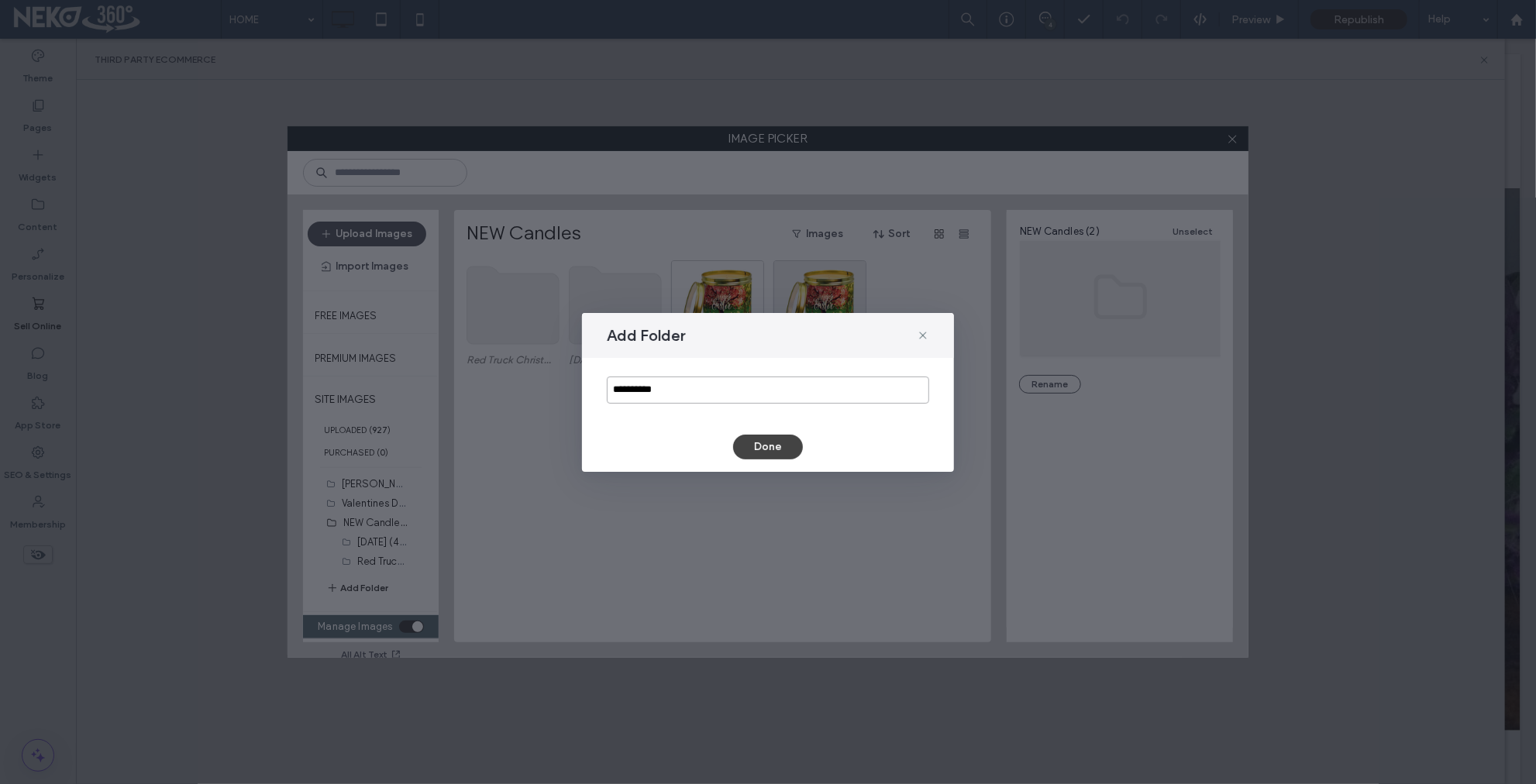
click at [683, 396] on input "**********" at bounding box center [768, 389] width 323 height 27
click at [683, 395] on input "**********" at bounding box center [768, 389] width 323 height 27
type input "**********"
click at [779, 444] on button "Done" at bounding box center [768, 446] width 69 height 25
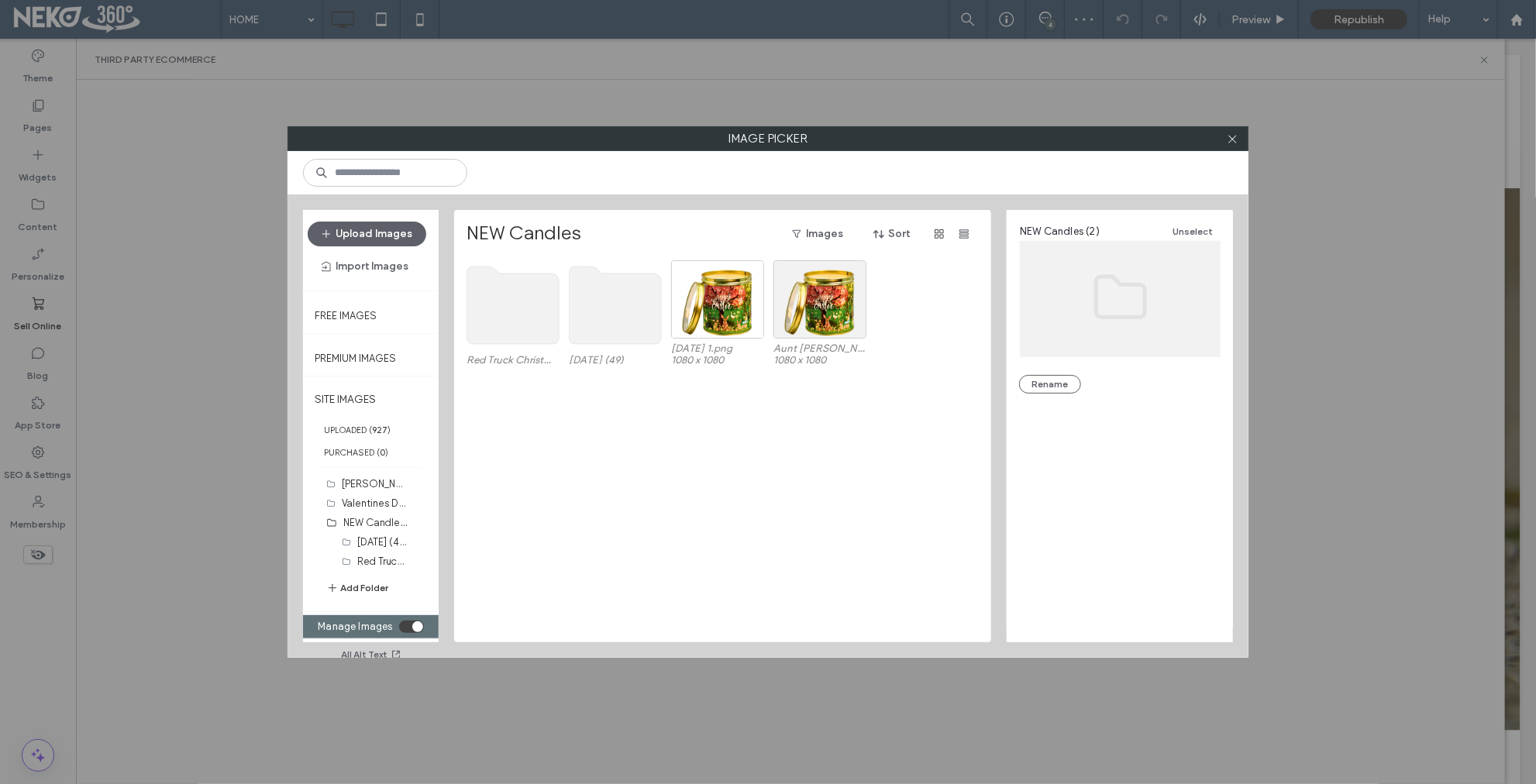
click at [352, 584] on button "Add Folder" at bounding box center [357, 588] width 62 height 16
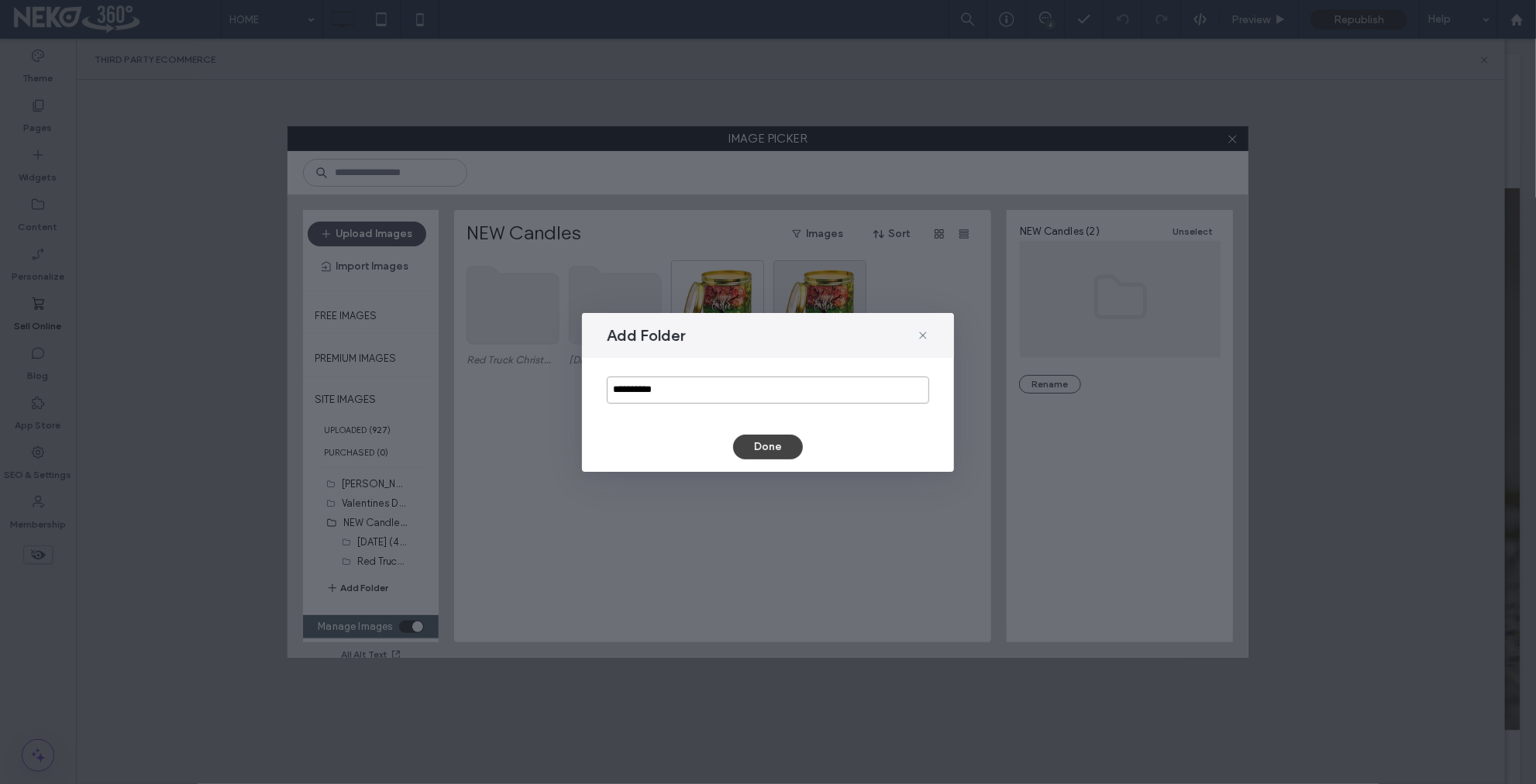
click at [685, 398] on input "**********" at bounding box center [768, 389] width 323 height 27
type input "**********"
click at [773, 447] on button "Done" at bounding box center [768, 446] width 69 height 25
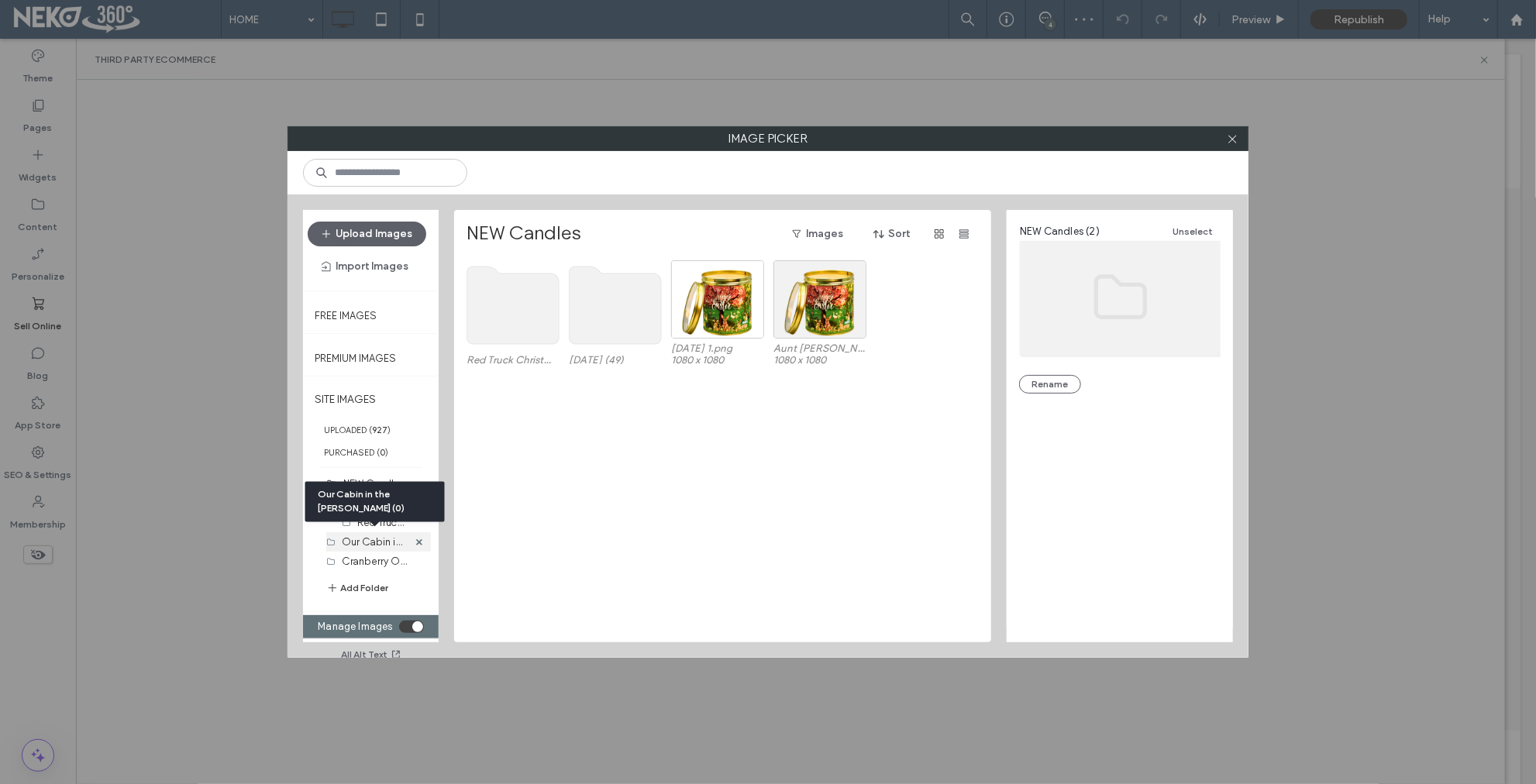
scroll to position [482, 0]
drag, startPoint x: 355, startPoint y: 542, endPoint x: 372, endPoint y: 540, distance: 17.1
click at [372, 540] on body ".wqwq-1{fill:#231f20;} .cls-1q, .cls-2q { fill-rule: evenodd; } .cls-2q { fill:…" at bounding box center [768, 392] width 1536 height 784
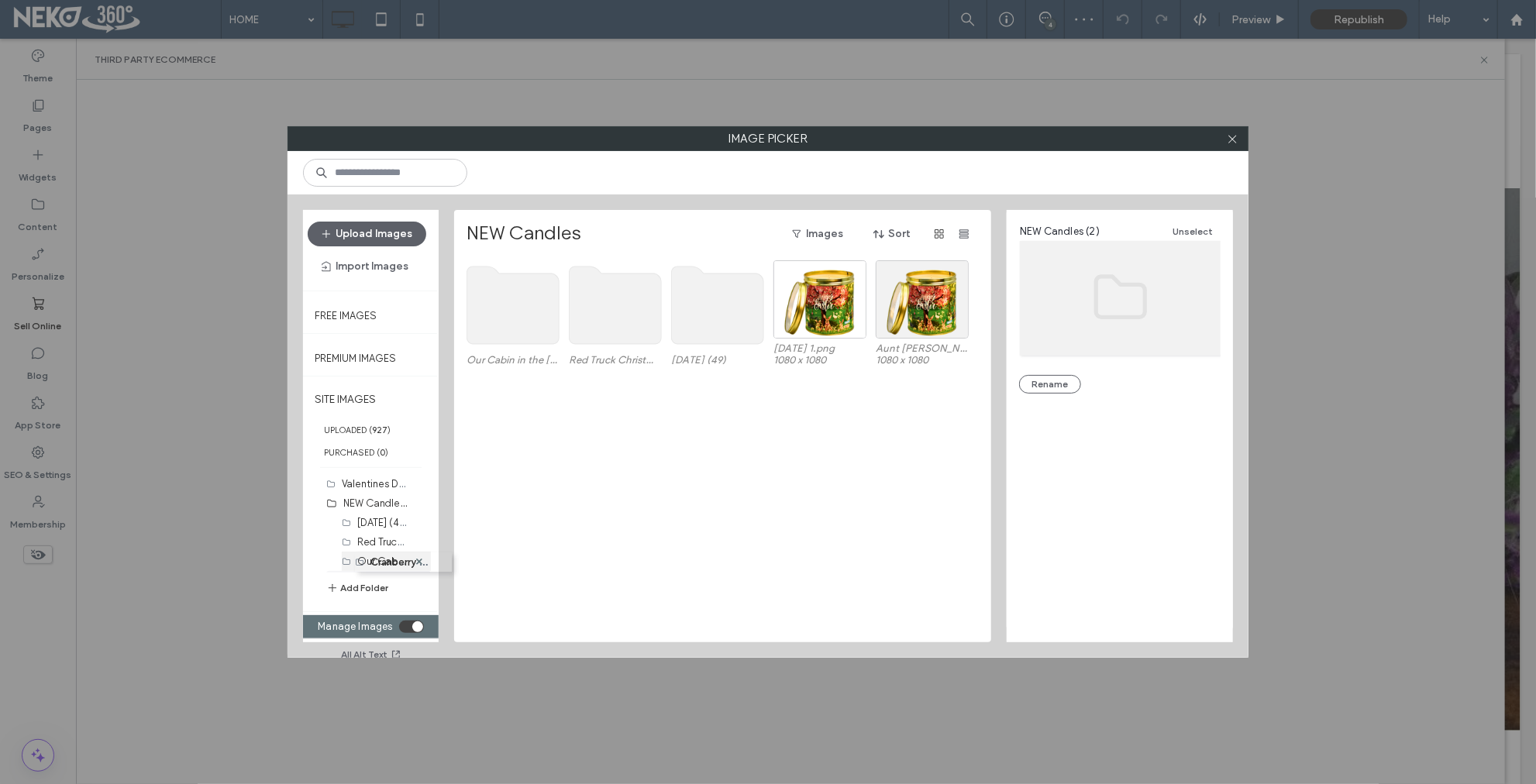
drag, startPoint x: 364, startPoint y: 555, endPoint x: 373, endPoint y: 551, distance: 9.8
click at [373, 551] on ol "Stock Images (25) Candles (0) Winter and Holiday (34) Category Images (0) Scent…" at bounding box center [378, 290] width 105 height 601
drag, startPoint x: 369, startPoint y: 557, endPoint x: 376, endPoint y: 543, distance: 15.7
click at [376, 543] on body ".wqwq-1{fill:#231f20;} .cls-1q, .cls-2q { fill-rule: evenodd; } .cls-2q { fill:…" at bounding box center [768, 392] width 1536 height 784
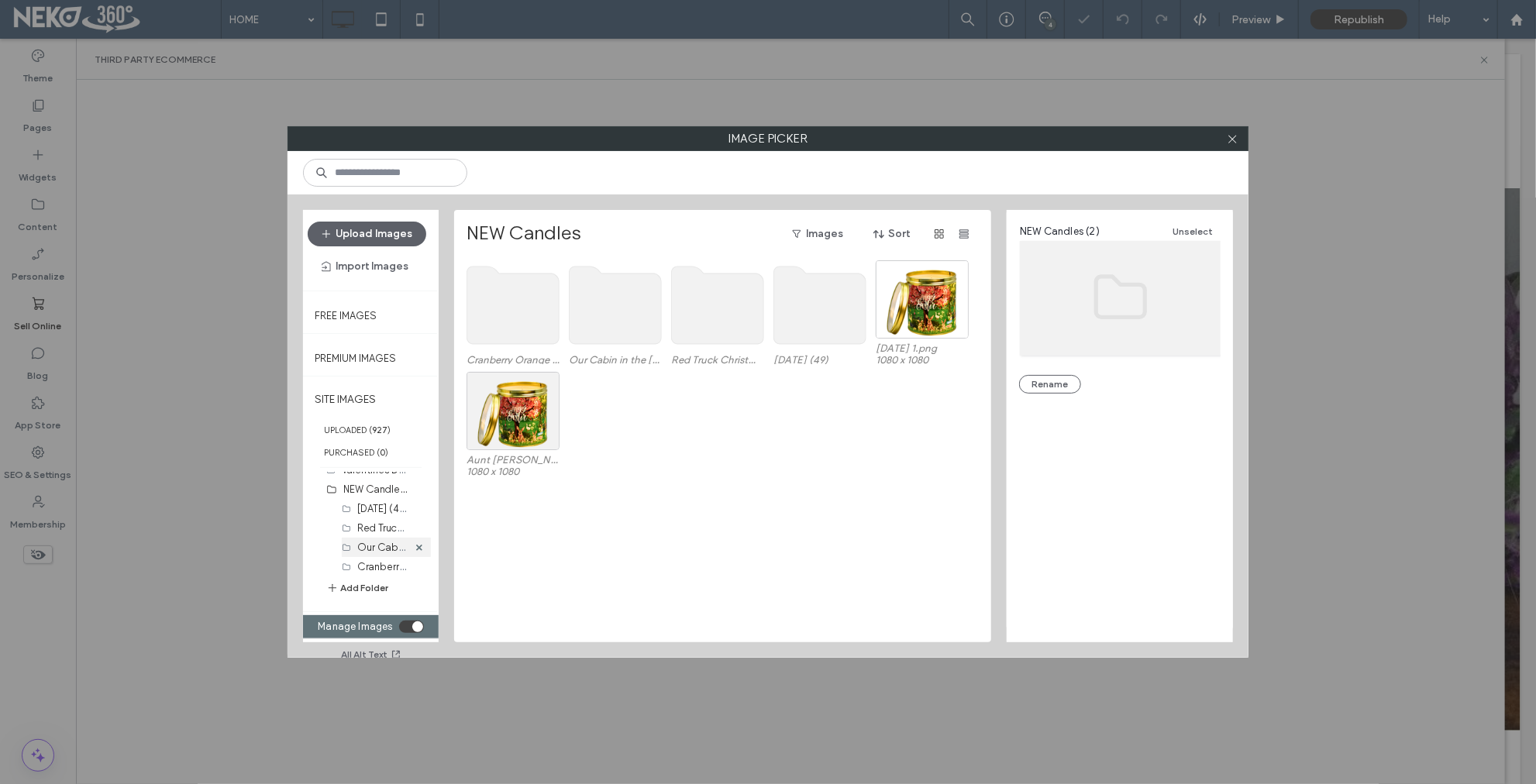
scroll to position [501, 0]
click at [369, 583] on button "Add Folder" at bounding box center [357, 588] width 62 height 16
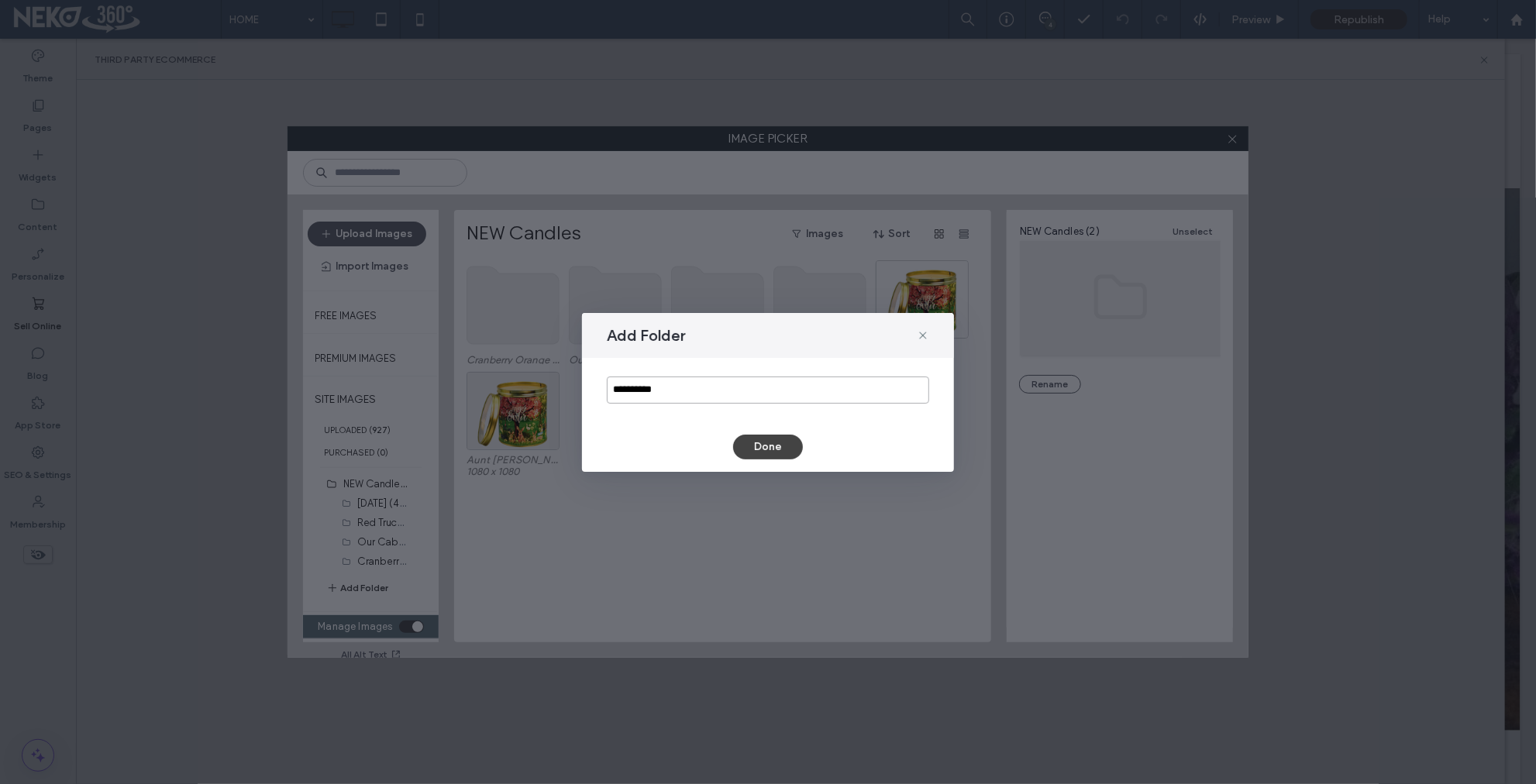
click at [677, 392] on input "**********" at bounding box center [768, 389] width 323 height 27
type input "**********"
click at [768, 447] on button "Done" at bounding box center [768, 446] width 69 height 25
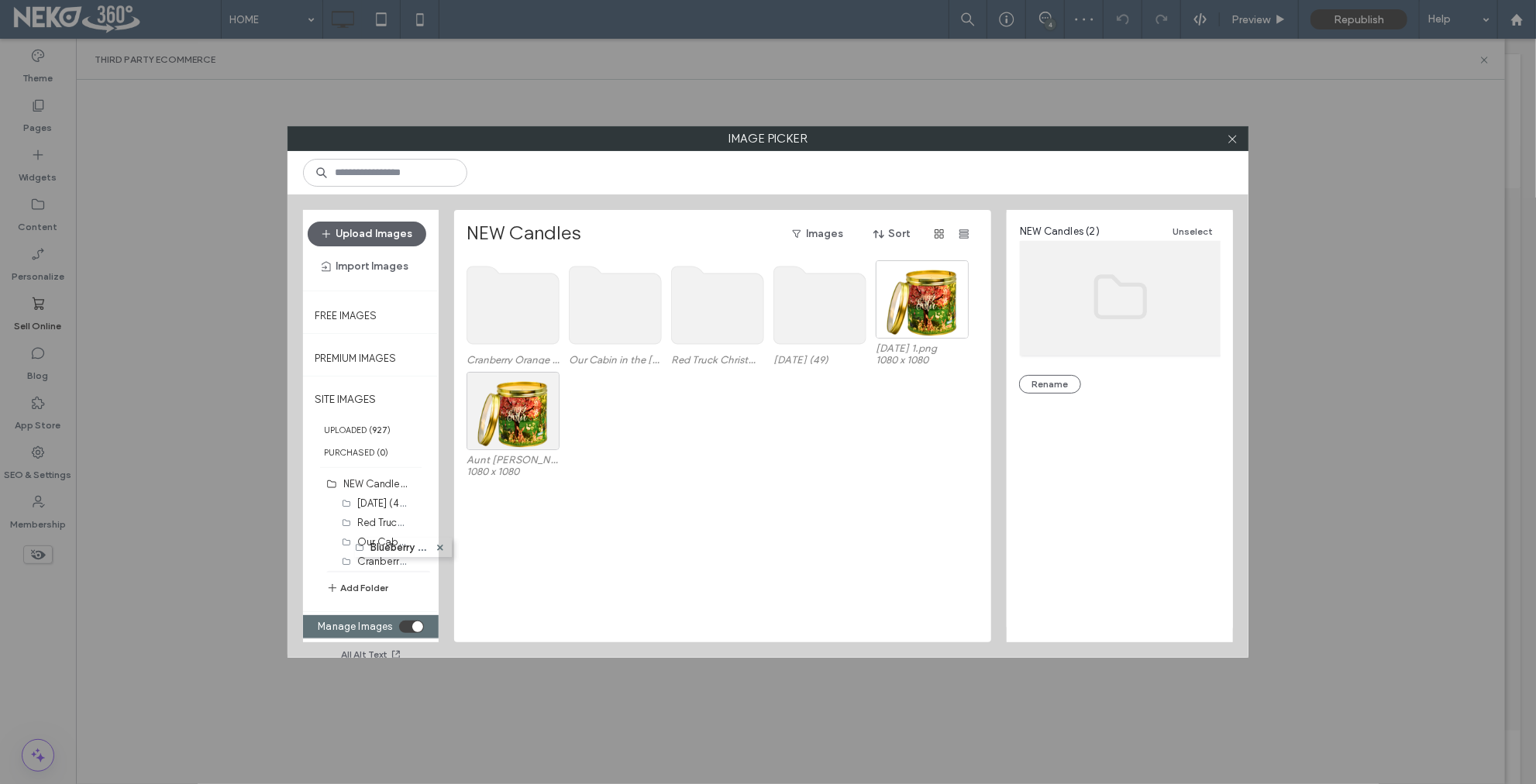
drag, startPoint x: 367, startPoint y: 557, endPoint x: 376, endPoint y: 539, distance: 20.1
click at [376, 539] on body ".wqwq-1{fill:#231f20;} .cls-1q, .cls-2q { fill-rule: evenodd; } .cls-2q { fill:…" at bounding box center [768, 392] width 1536 height 784
drag, startPoint x: 347, startPoint y: 563, endPoint x: 343, endPoint y: 507, distance: 56.1
click at [343, 507] on body ".wqwq-1{fill:#231f20;} .cls-1q, .cls-2q { fill-rule: evenodd; } .cls-2q { fill:…" at bounding box center [768, 392] width 1536 height 784
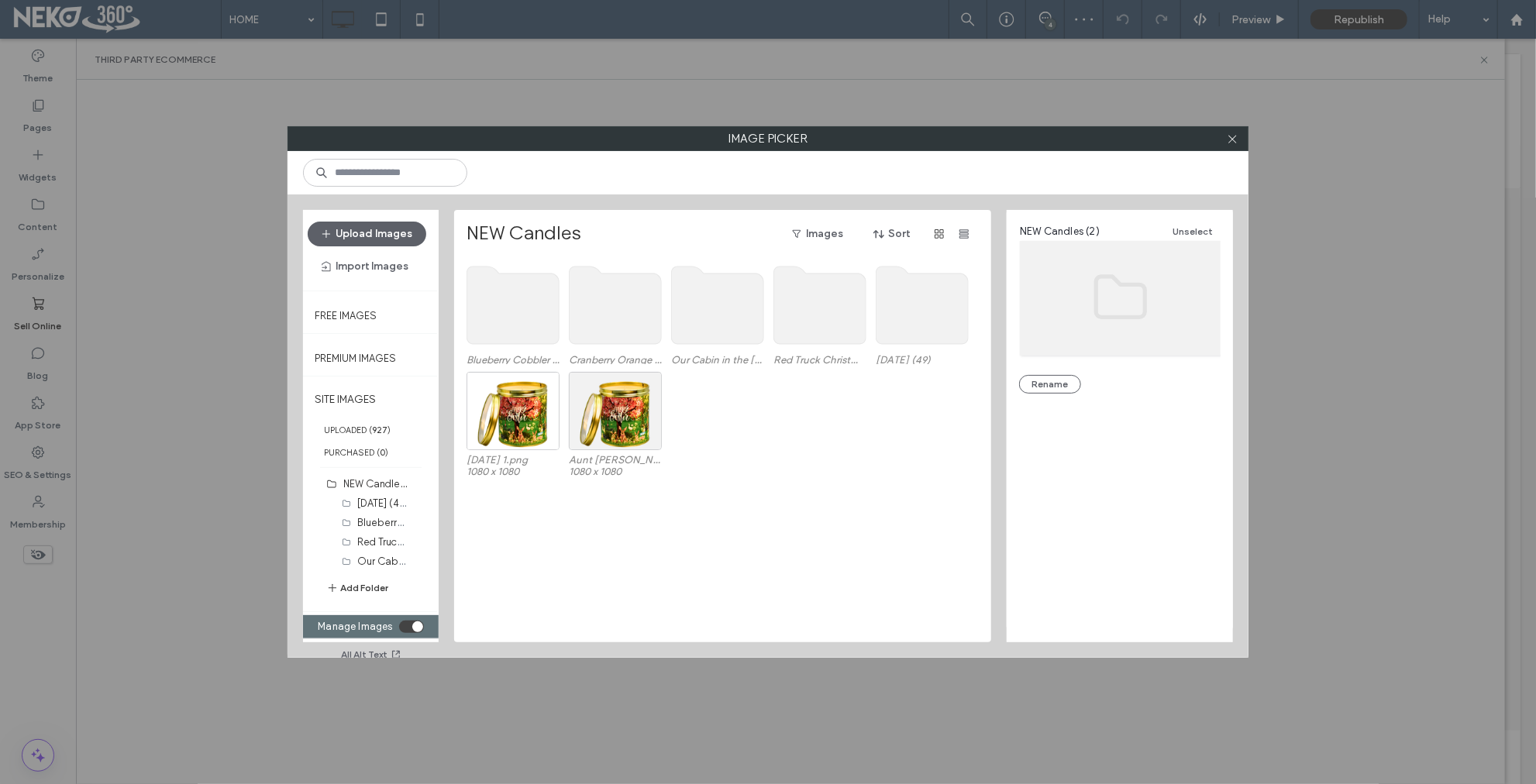
drag, startPoint x: 562, startPoint y: 586, endPoint x: 352, endPoint y: 584, distance: 210.0
click at [558, 586] on div "Blueberry Cobbler (0) Cranberry Orange Chutney (0) Our Cabin in the Woods (0) R…" at bounding box center [727, 451] width 521 height 382
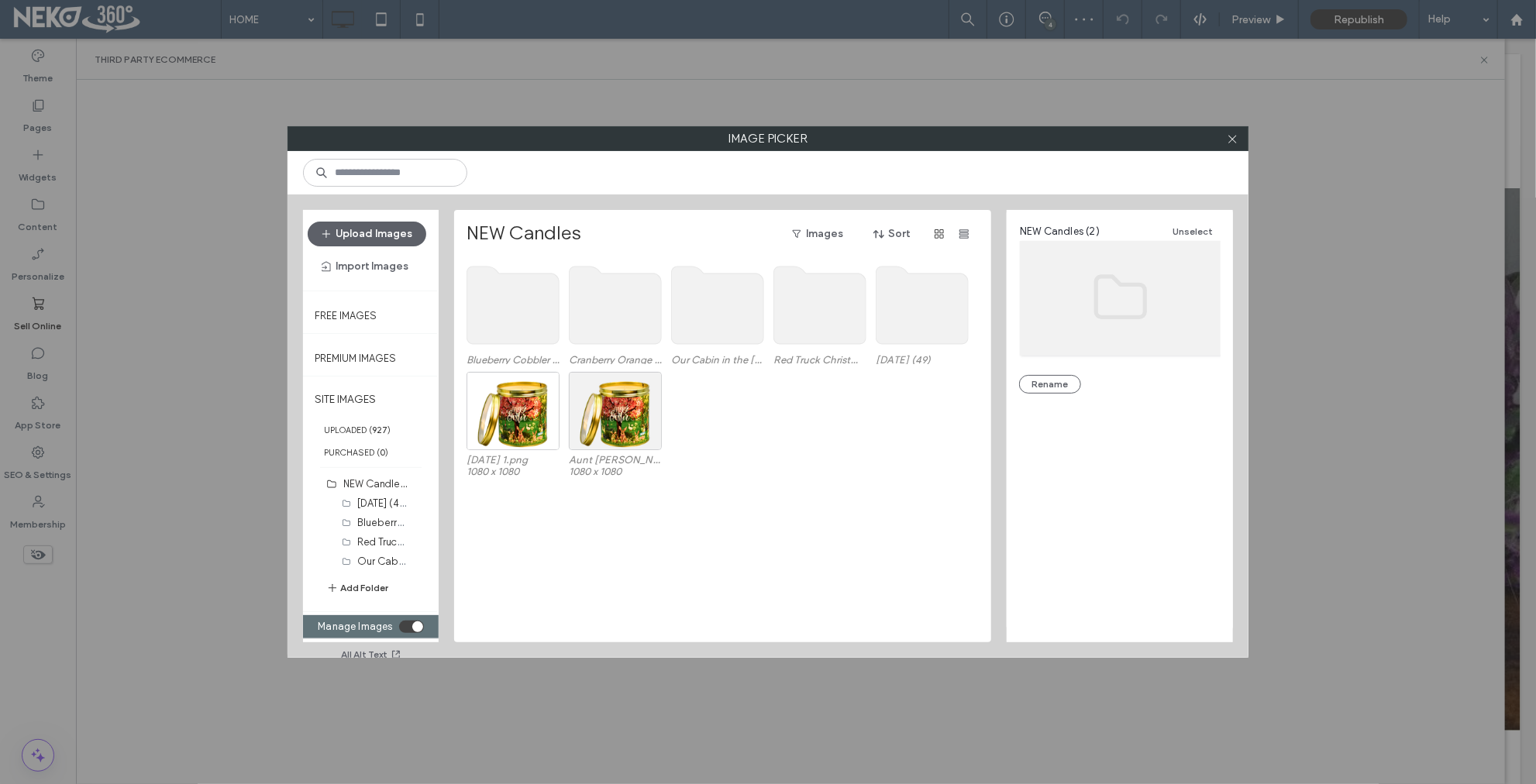
click at [365, 584] on button "Add Folder" at bounding box center [357, 588] width 62 height 16
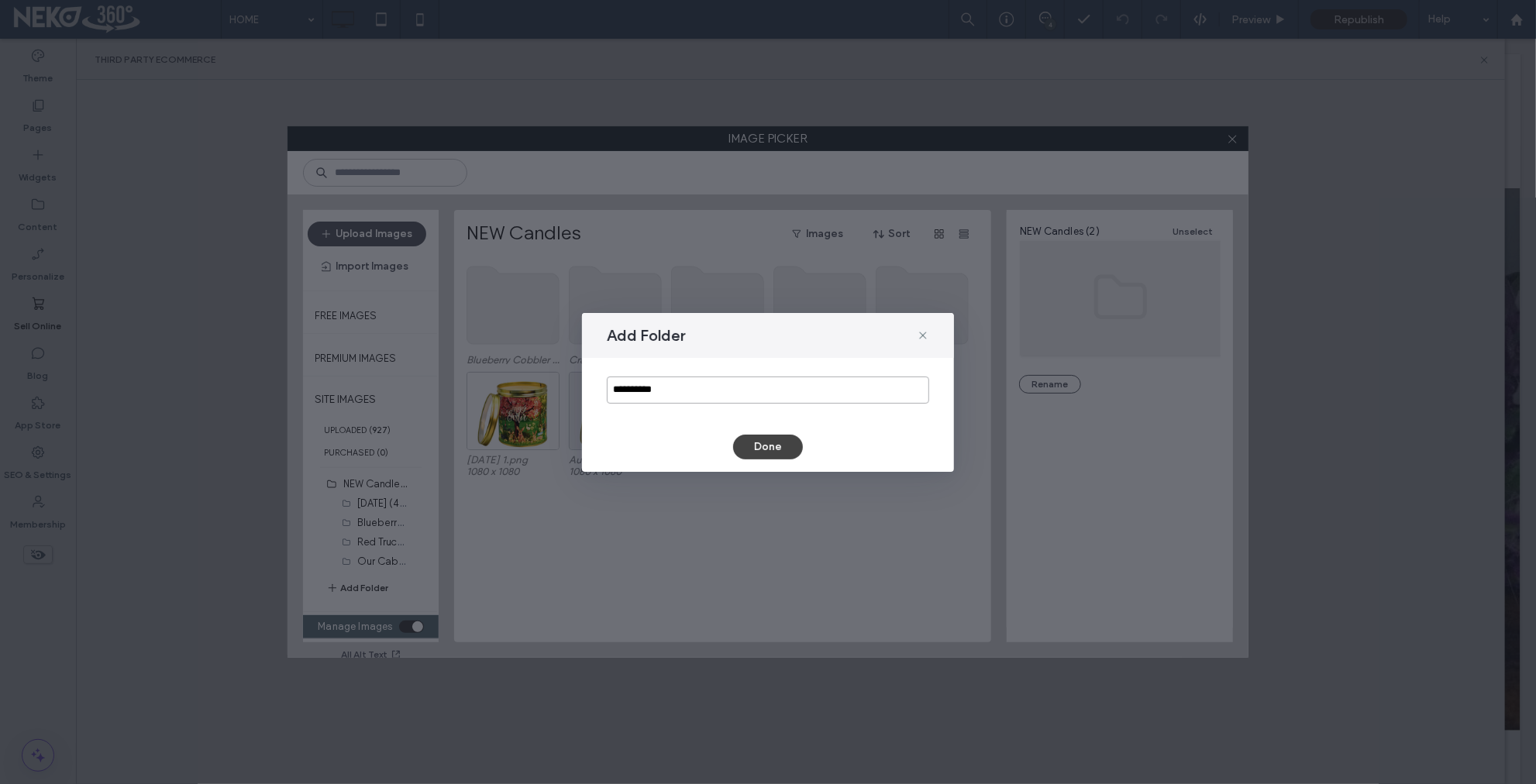
click at [675, 391] on input "**********" at bounding box center [768, 389] width 323 height 27
type input "**********"
click at [756, 444] on button "Done" at bounding box center [768, 446] width 69 height 25
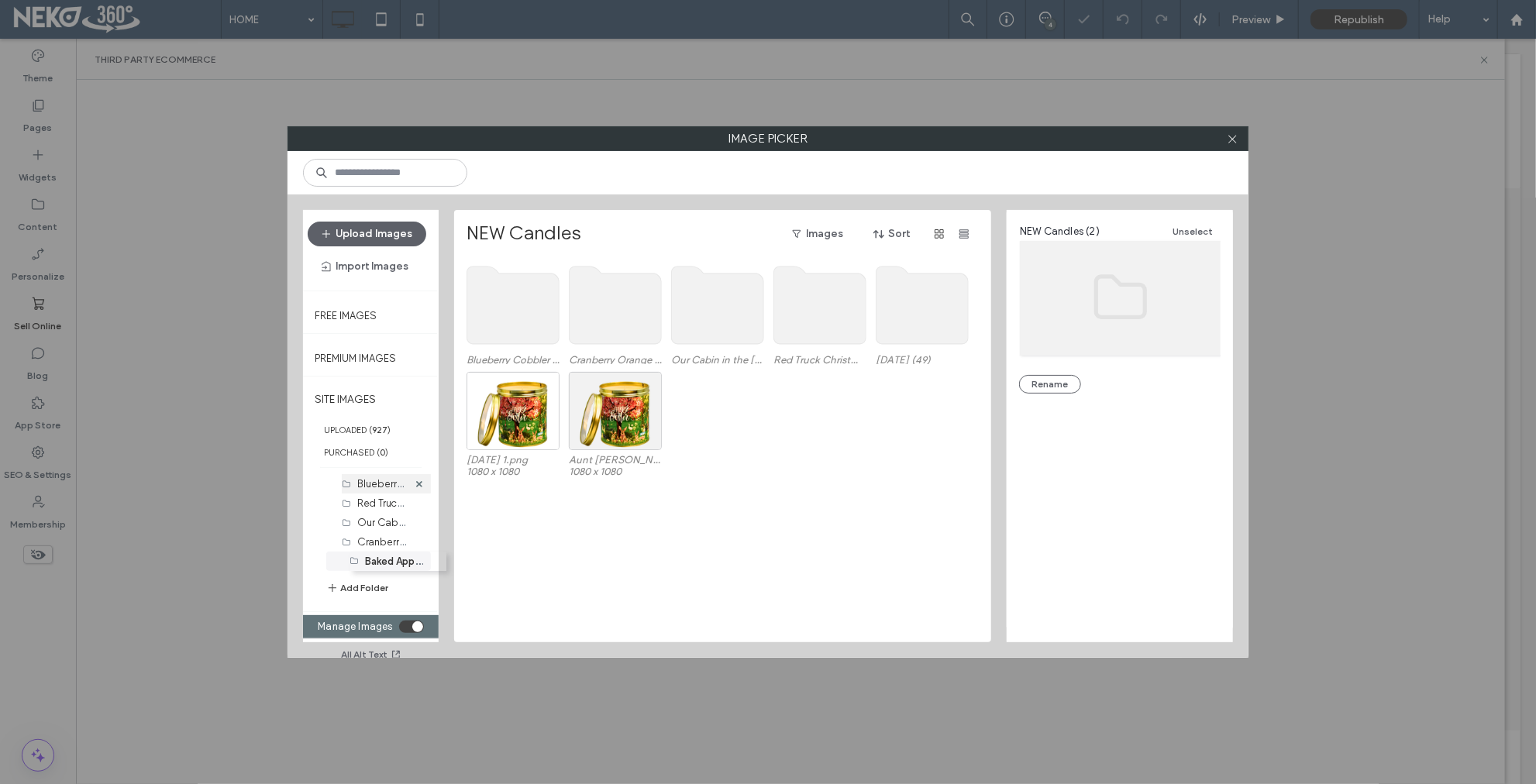
scroll to position [521, 0]
drag, startPoint x: 354, startPoint y: 557, endPoint x: 348, endPoint y: 497, distance: 60.3
click at [348, 497] on body ".wqwq-1{fill:#231f20;} .cls-1q, .cls-2q { fill-rule: evenodd; } .cls-2q { fill:…" at bounding box center [768, 392] width 1536 height 784
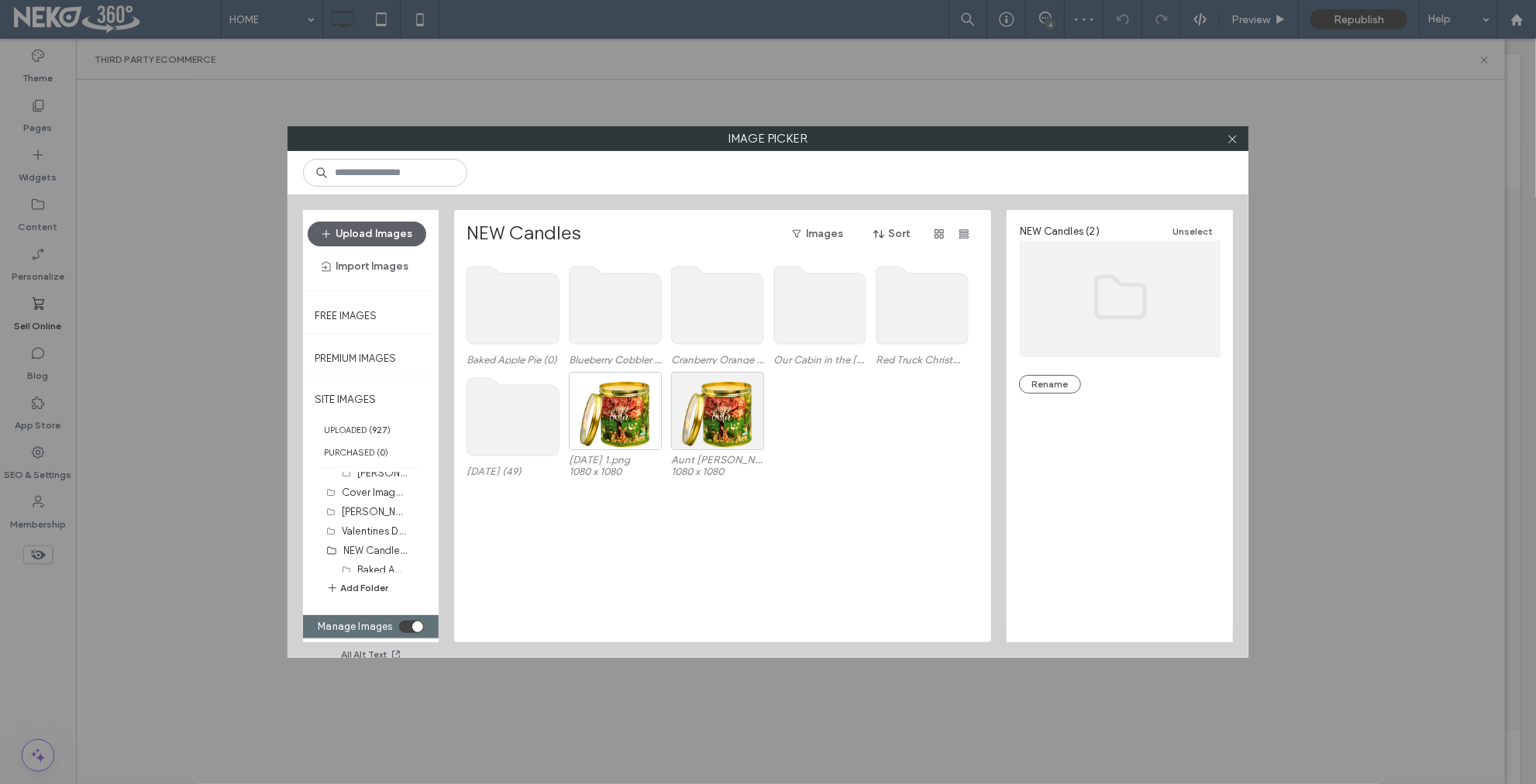
scroll to position [431, 0]
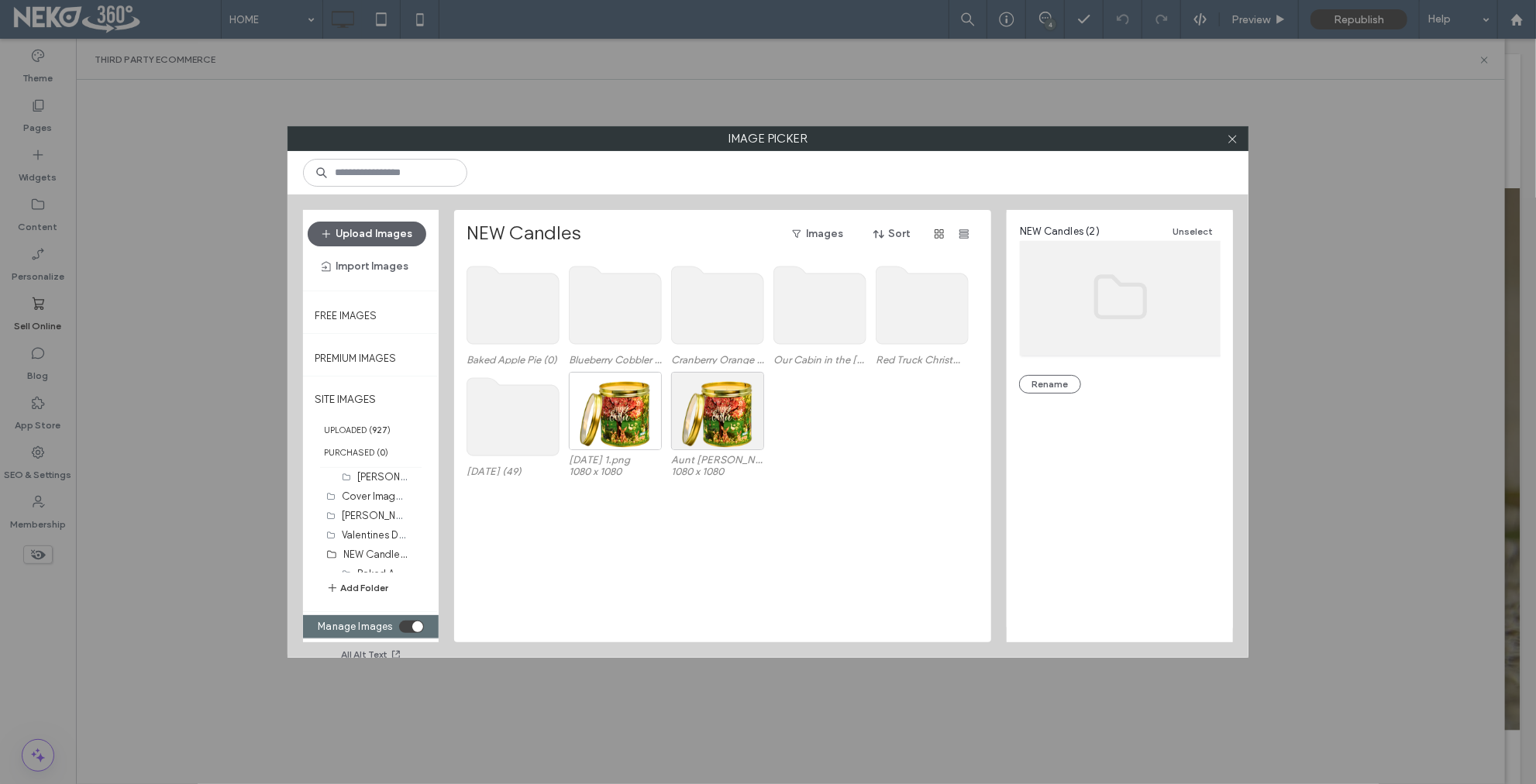
click at [367, 586] on button "Add Folder" at bounding box center [357, 588] width 62 height 16
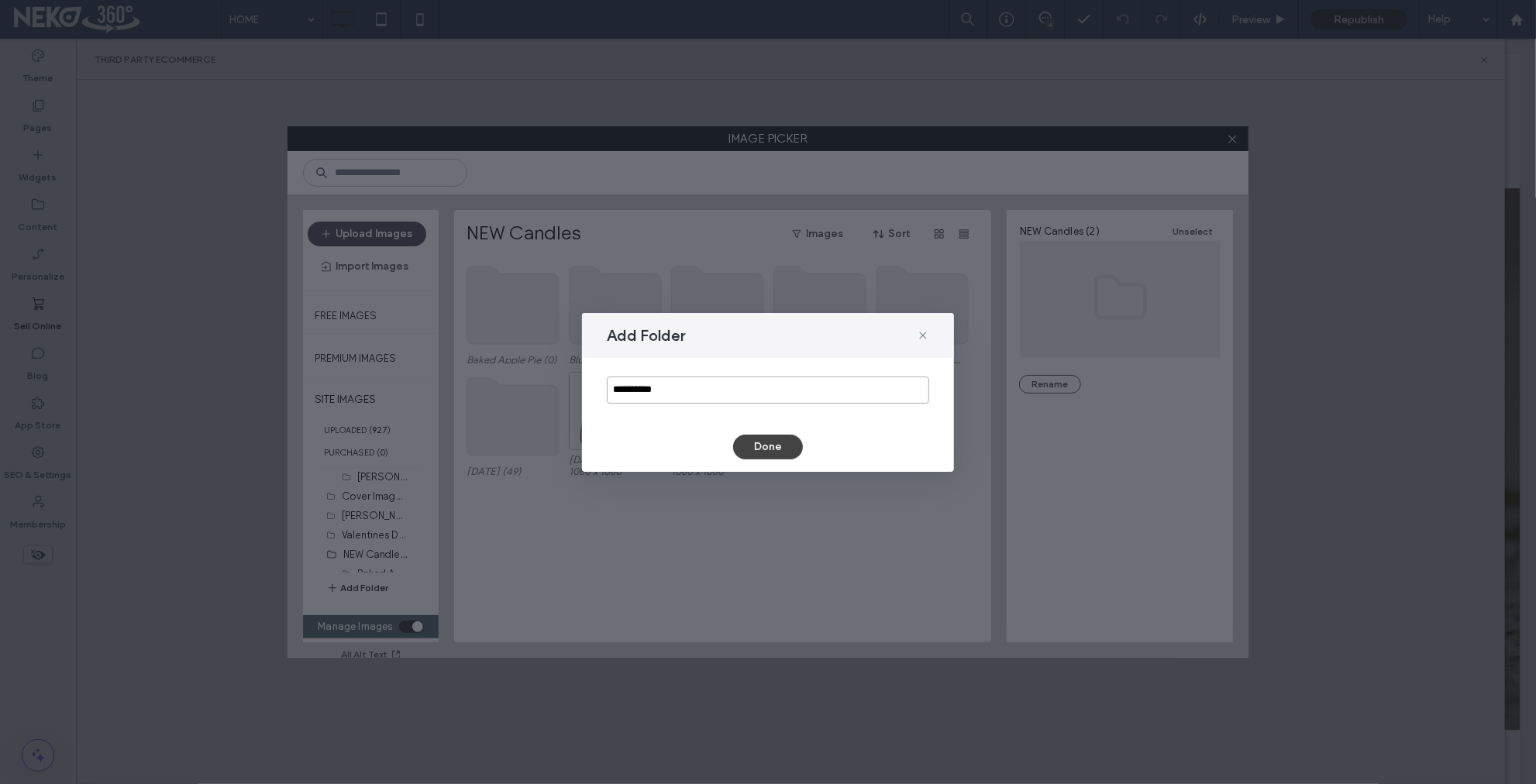
click at [644, 383] on input "**********" at bounding box center [768, 389] width 323 height 27
click at [645, 383] on input "**********" at bounding box center [768, 389] width 323 height 27
drag, startPoint x: 645, startPoint y: 383, endPoint x: 655, endPoint y: 369, distance: 17.2
click at [645, 383] on input "**********" at bounding box center [768, 389] width 323 height 27
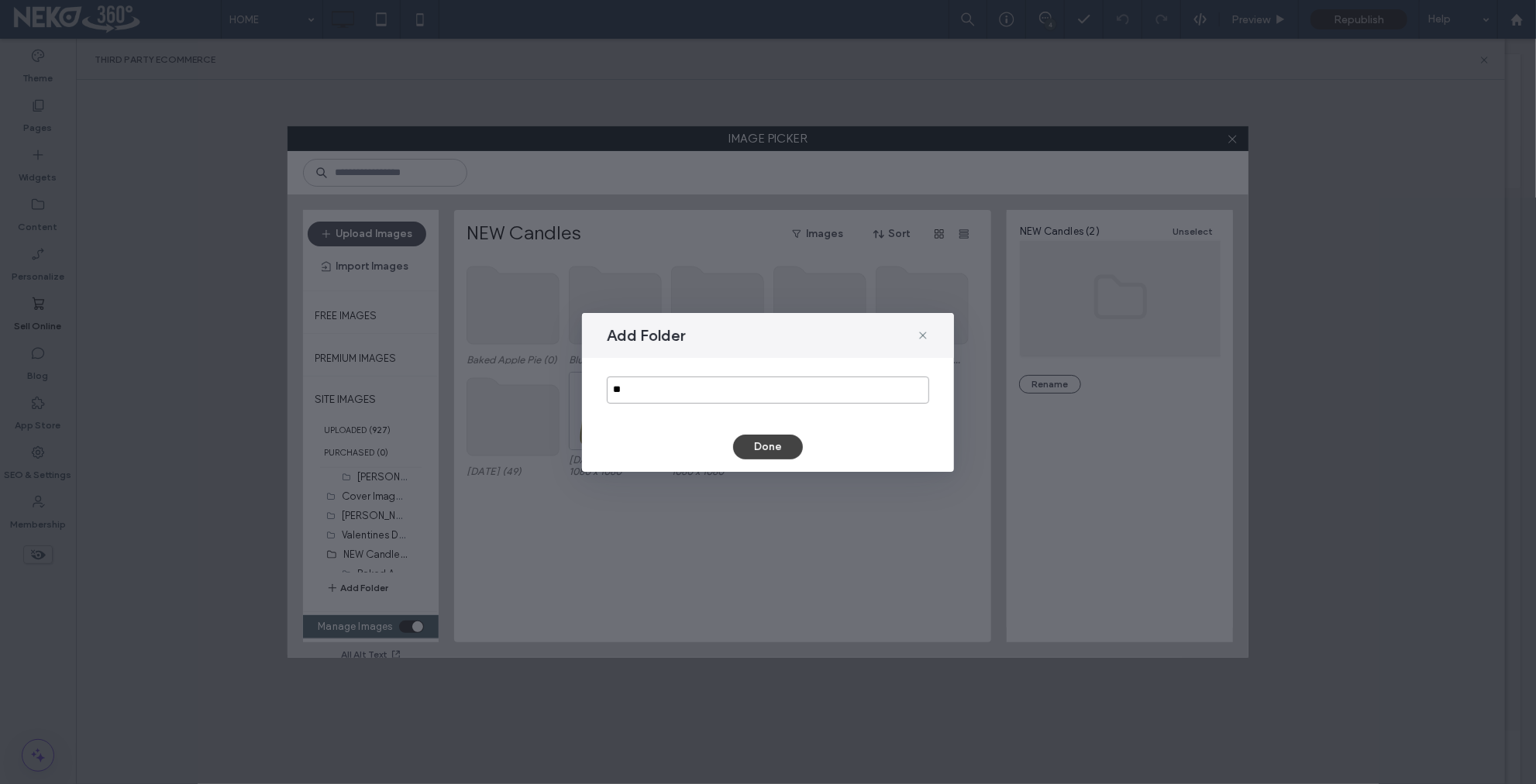
type input "*"
type input "**********"
click at [749, 438] on button "Done" at bounding box center [768, 446] width 69 height 25
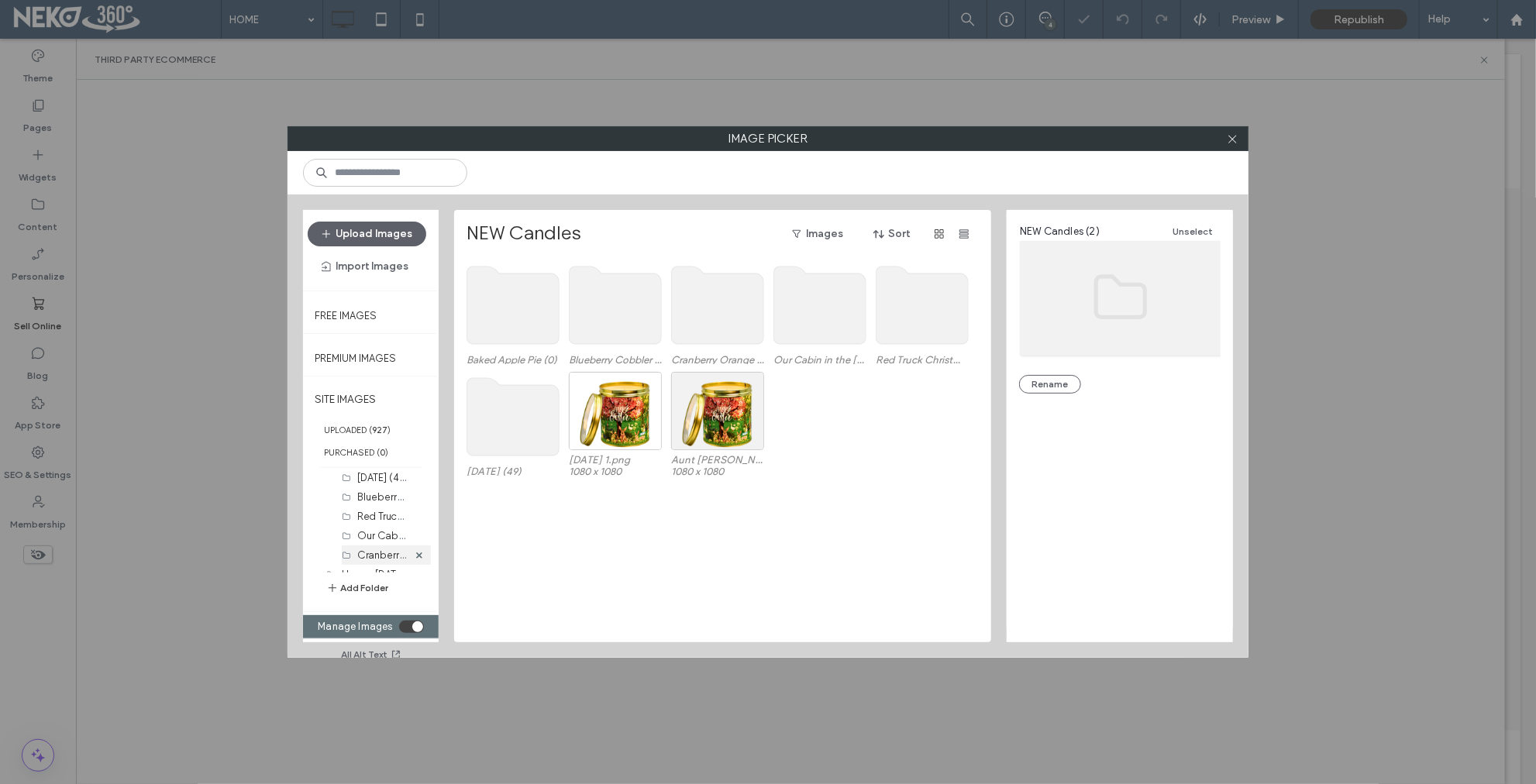
scroll to position [559, 0]
drag, startPoint x: 359, startPoint y: 560, endPoint x: 364, endPoint y: 525, distance: 35.4
click at [364, 525] on body ".wqwq-1{fill:#231f20;} .cls-1q, .cls-2q { fill-rule: evenodd; } .cls-2q { fill:…" at bounding box center [768, 392] width 1536 height 784
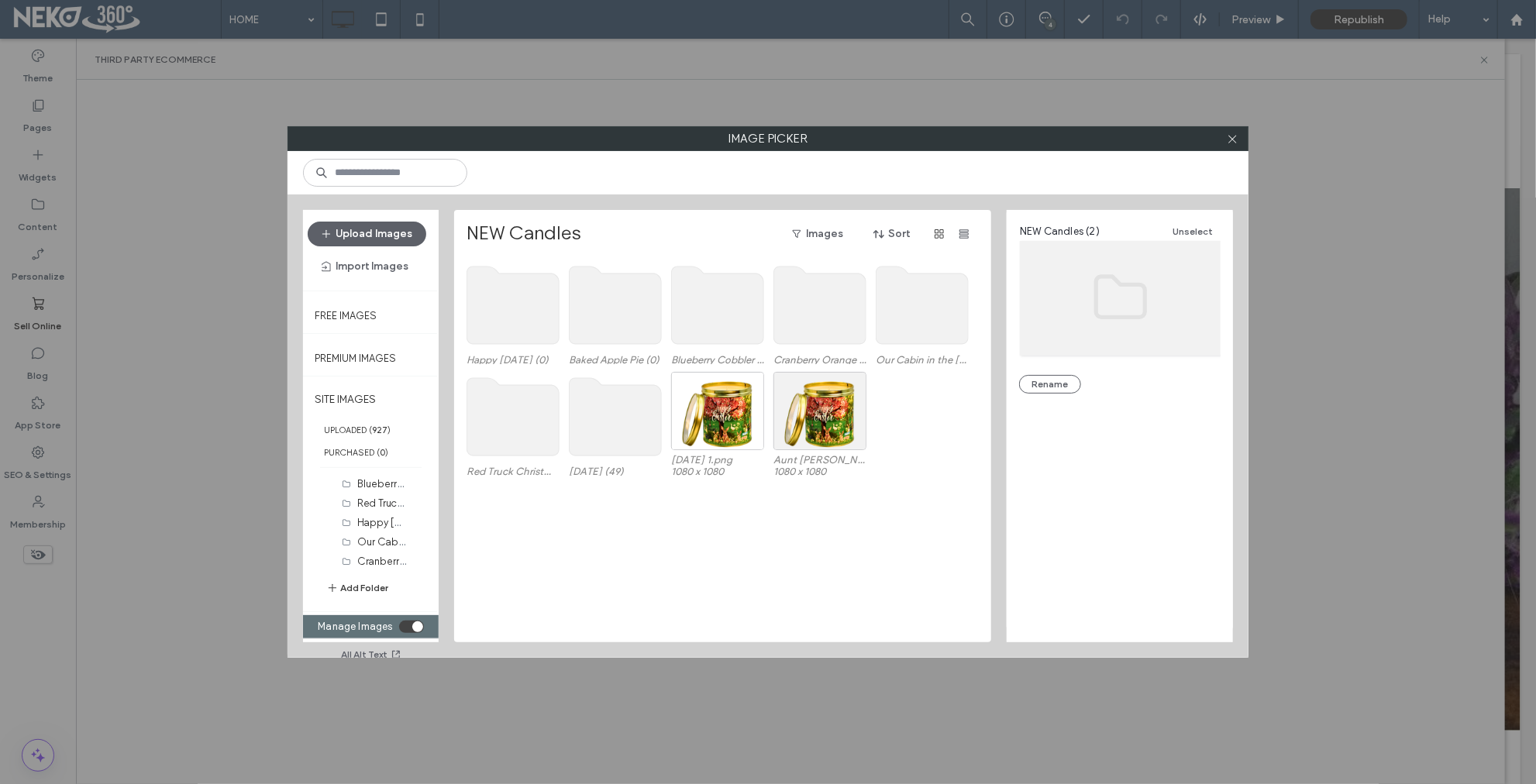
click at [368, 588] on button "Add Folder" at bounding box center [357, 588] width 62 height 16
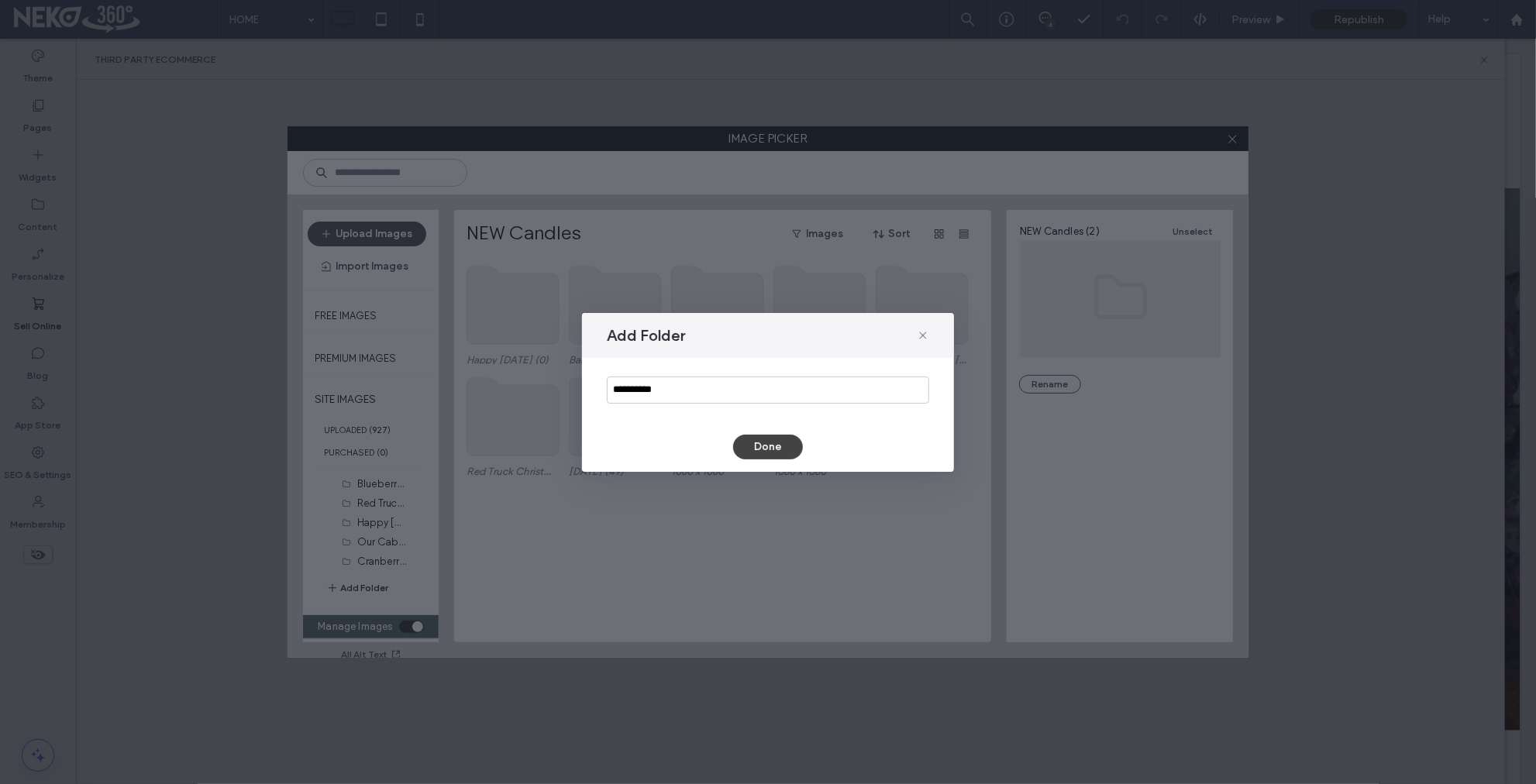
click at [675, 375] on div "**********" at bounding box center [768, 390] width 372 height 64
drag, startPoint x: 675, startPoint y: 375, endPoint x: 656, endPoint y: 394, distance: 26.9
click at [672, 377] on div "**********" at bounding box center [768, 390] width 372 height 64
click at [656, 394] on input "**********" at bounding box center [768, 389] width 323 height 27
drag, startPoint x: 656, startPoint y: 394, endPoint x: 655, endPoint y: 401, distance: 7.1
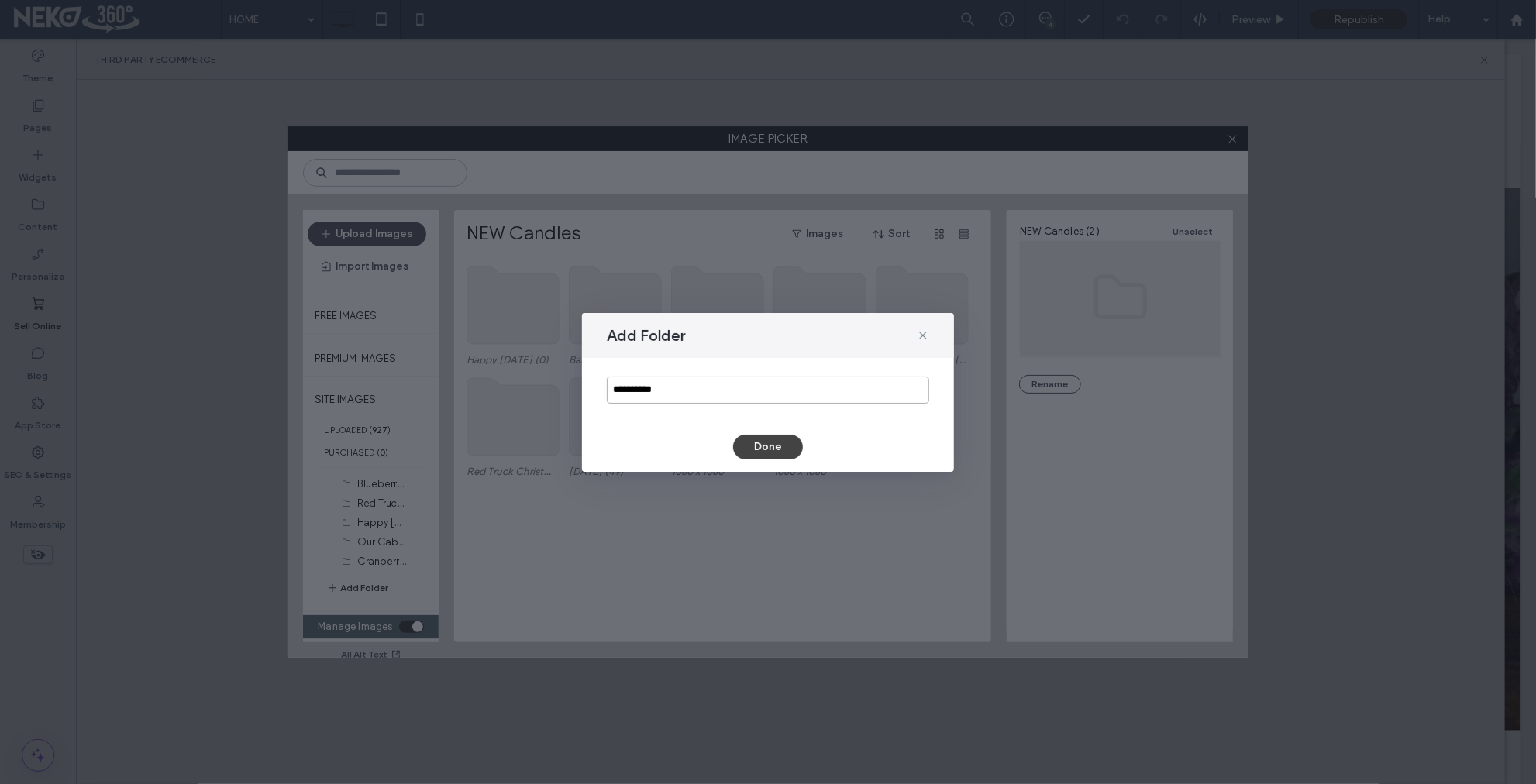
click at [656, 394] on input "**********" at bounding box center [768, 389] width 323 height 27
type input "*"
type input "**********"
click at [760, 445] on button "Done" at bounding box center [768, 446] width 69 height 25
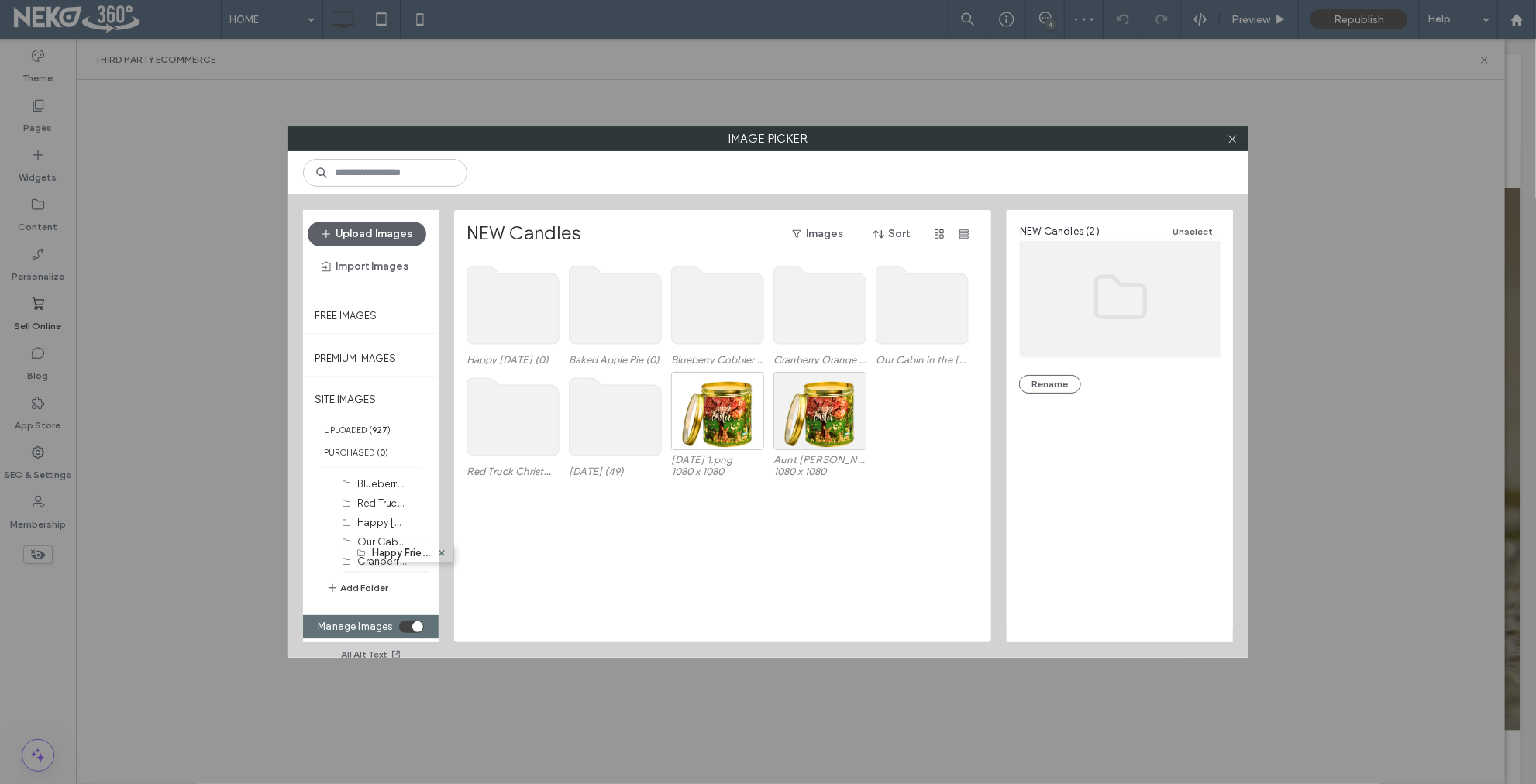
drag, startPoint x: 348, startPoint y: 559, endPoint x: 358, endPoint y: 546, distance: 16.4
click at [358, 546] on body ".wqwq-1{fill:#231f20;} .cls-1q, .cls-2q { fill-rule: evenodd; } .cls-2q { fill:…" at bounding box center [768, 392] width 1536 height 784
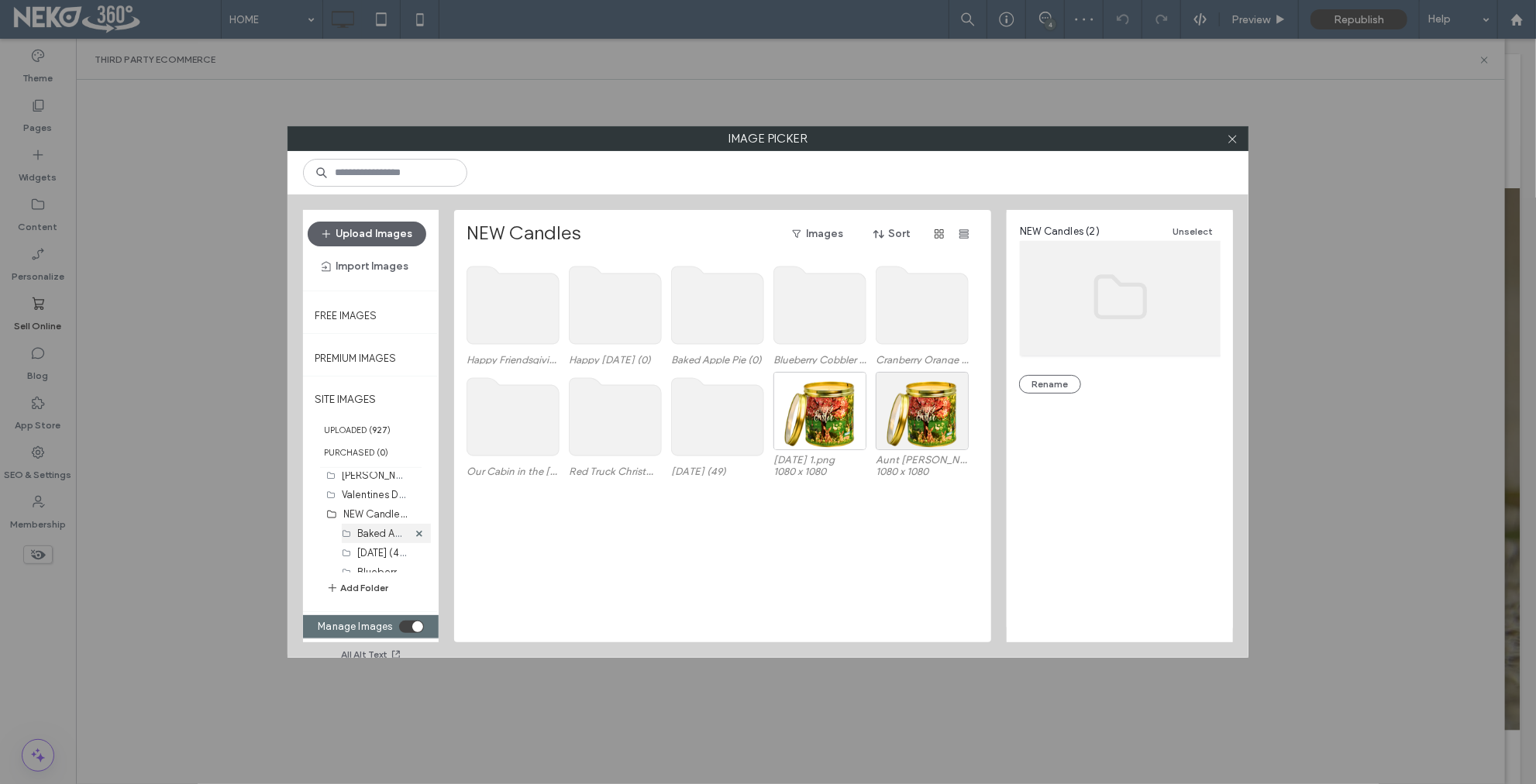
scroll to position [470, 0]
click at [370, 532] on label "Baked Apple Pie (0)" at bounding box center [403, 533] width 92 height 15
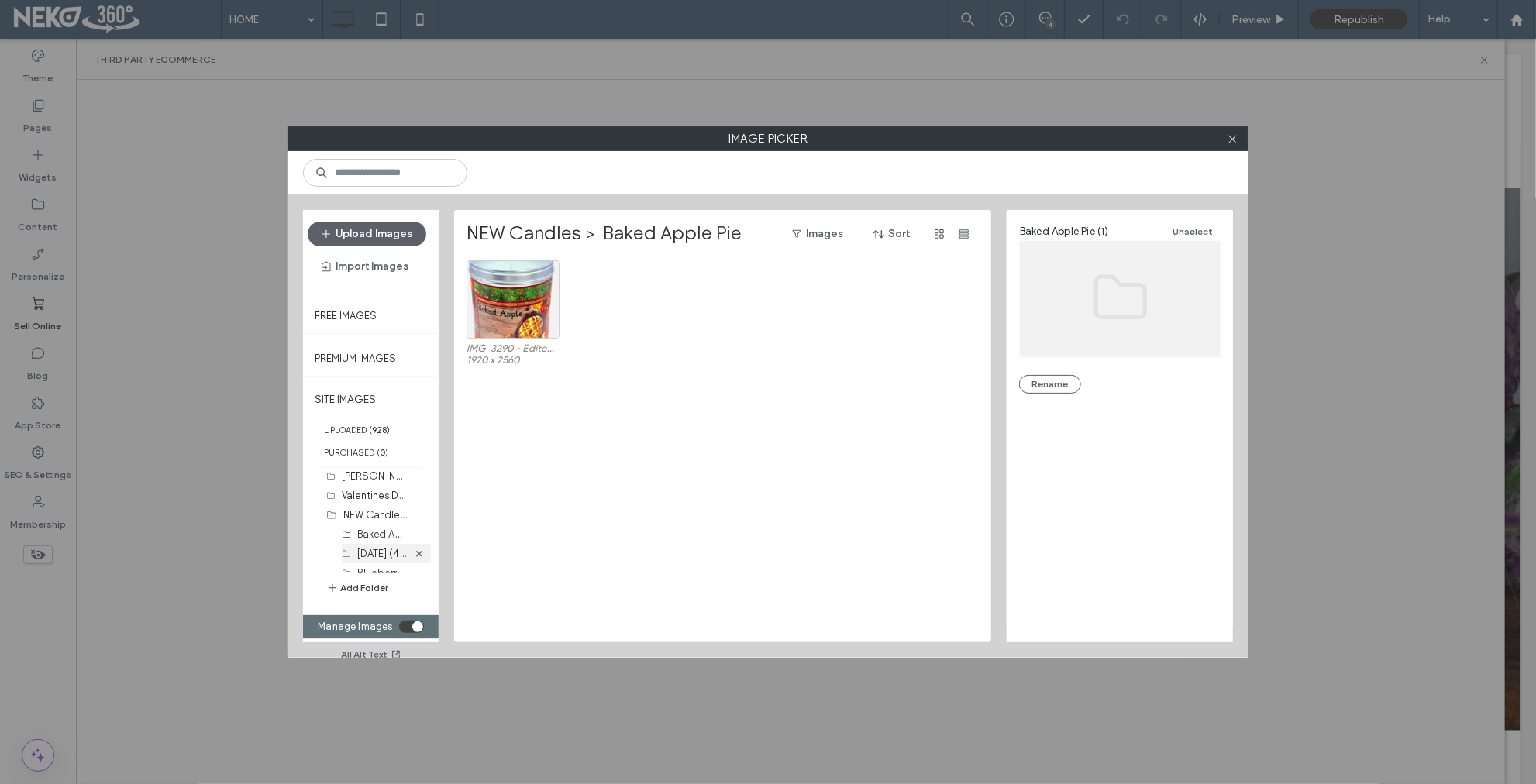
click at [377, 553] on label "Easter (49)" at bounding box center [383, 552] width 51 height 15
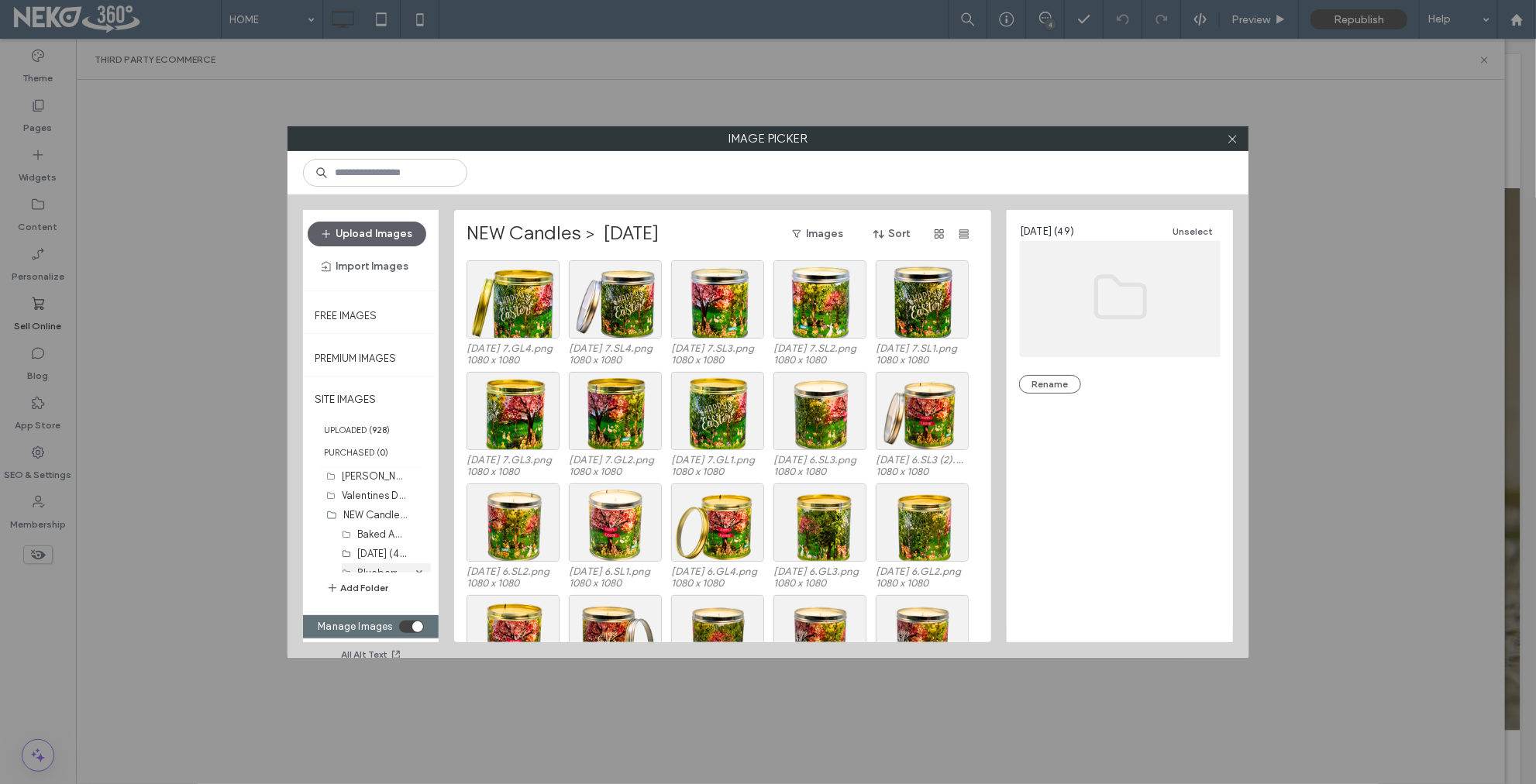
click at [365, 563] on div "Blueberry Cobbler (0)" at bounding box center [382, 573] width 51 height 20
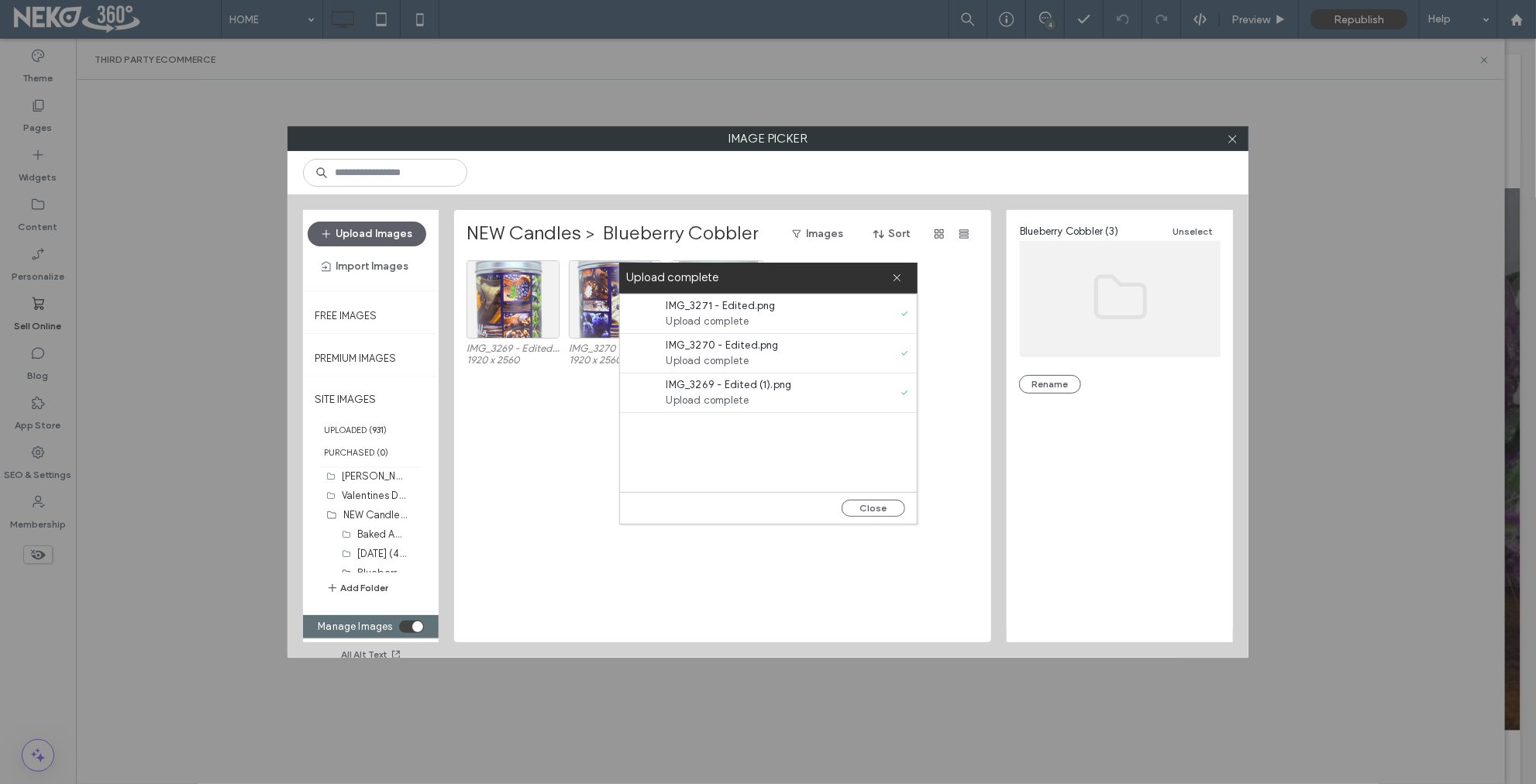
click at [574, 484] on div "IMG_3269 - Edited (1).png 1920 x 2560 IMG_3270 - Edited.png 1920 x 2560 IMG_327…" at bounding box center [727, 451] width 521 height 382
click at [882, 504] on button "Close" at bounding box center [873, 508] width 63 height 17
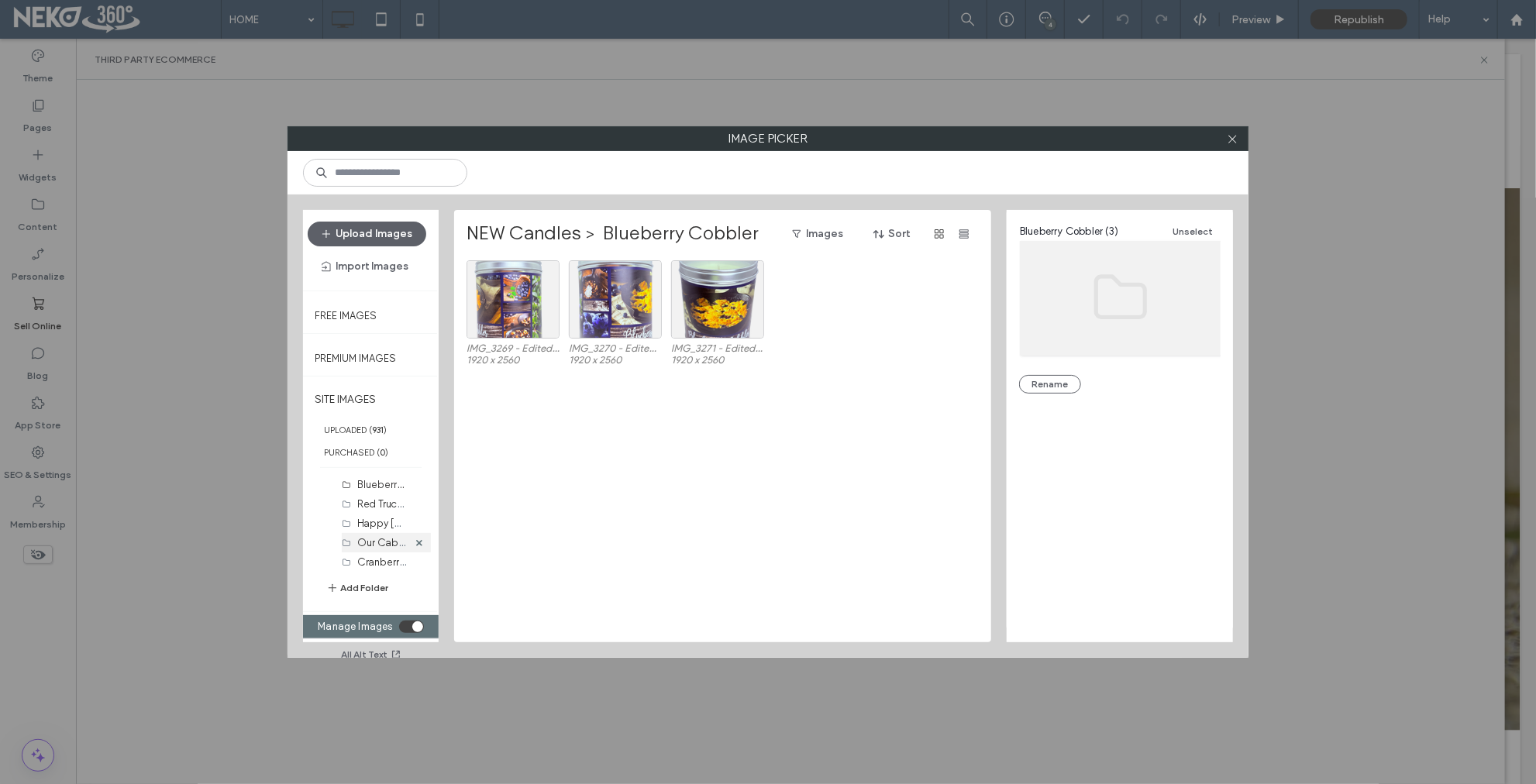
scroll to position [559, 0]
click at [366, 504] on label "Red Truck Christmas (0)" at bounding box center [412, 502] width 109 height 15
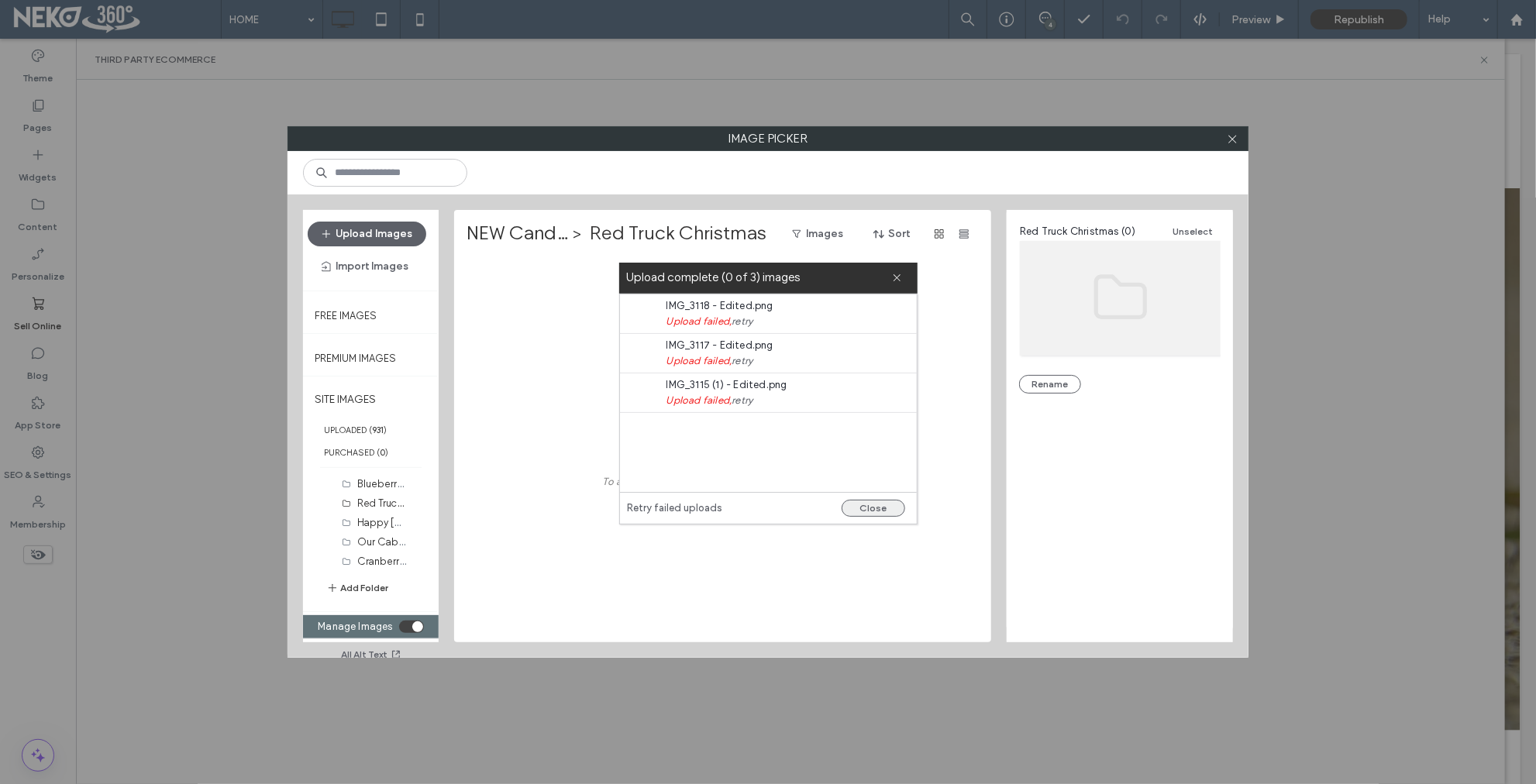
click at [889, 513] on button "Close" at bounding box center [873, 508] width 63 height 17
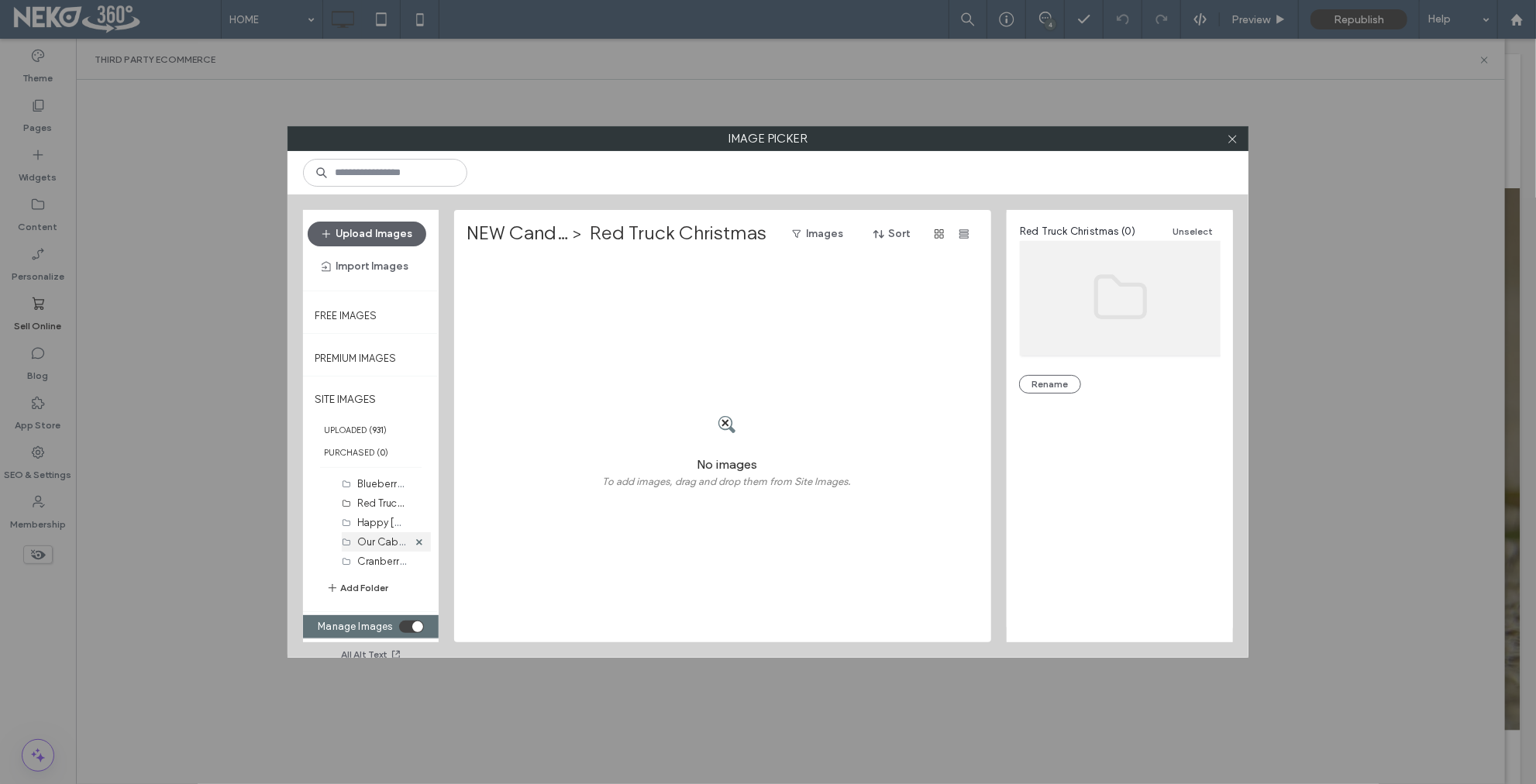
click at [378, 538] on label "Our Cabin in the Woods (0)" at bounding box center [443, 540] width 171 height 15
click at [373, 557] on label "Cranberry Orange Chutney (0)" at bounding box center [429, 560] width 143 height 15
click at [379, 497] on label "Red Truck Christmas (0)" at bounding box center [412, 502] width 109 height 15
click at [376, 520] on label "Happy Thanksgiving (0)" at bounding box center [397, 522] width 79 height 15
click at [365, 504] on label "Red Truck Christmas (0)" at bounding box center [412, 502] width 109 height 15
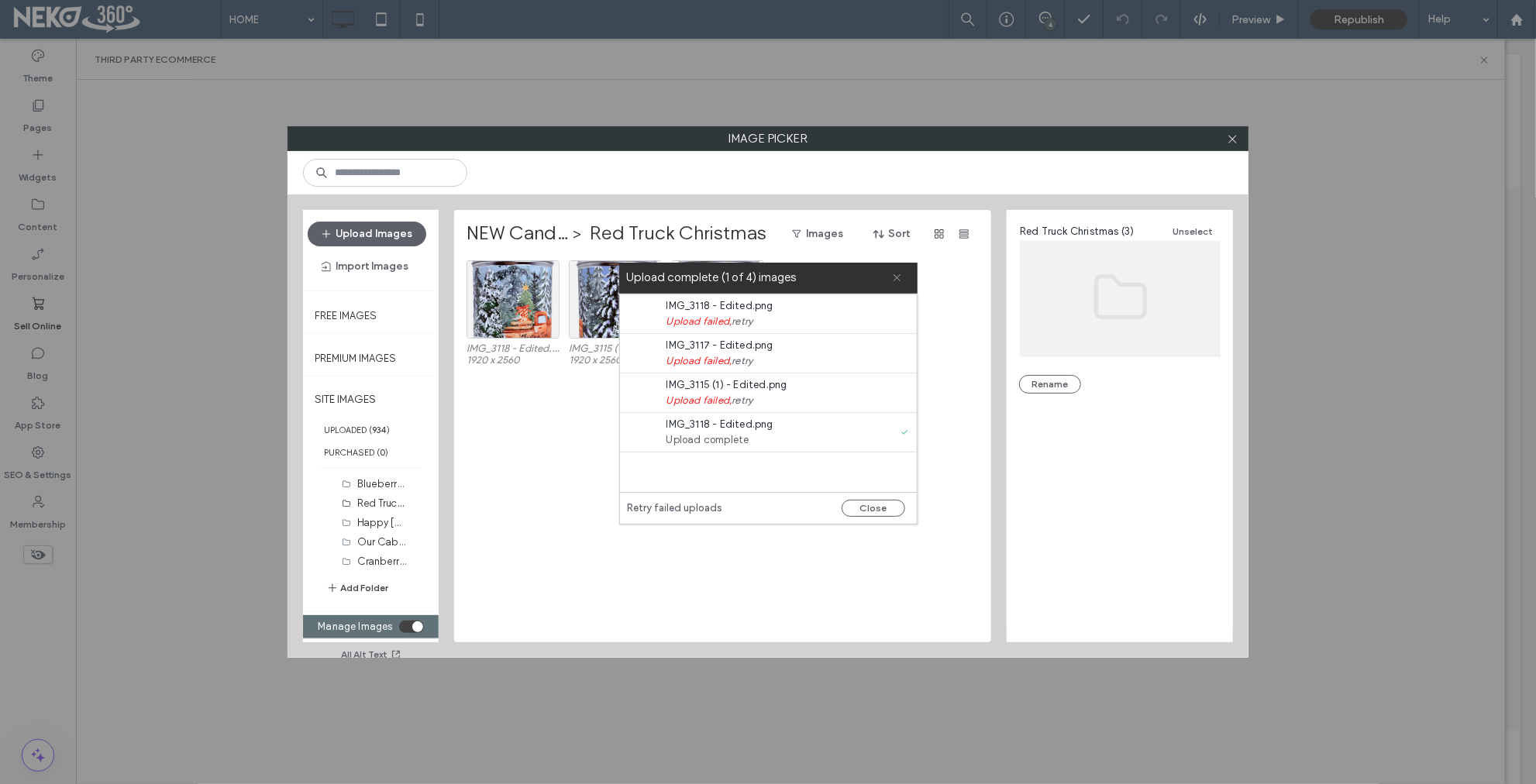
click at [900, 277] on icon at bounding box center [897, 277] width 10 height 10
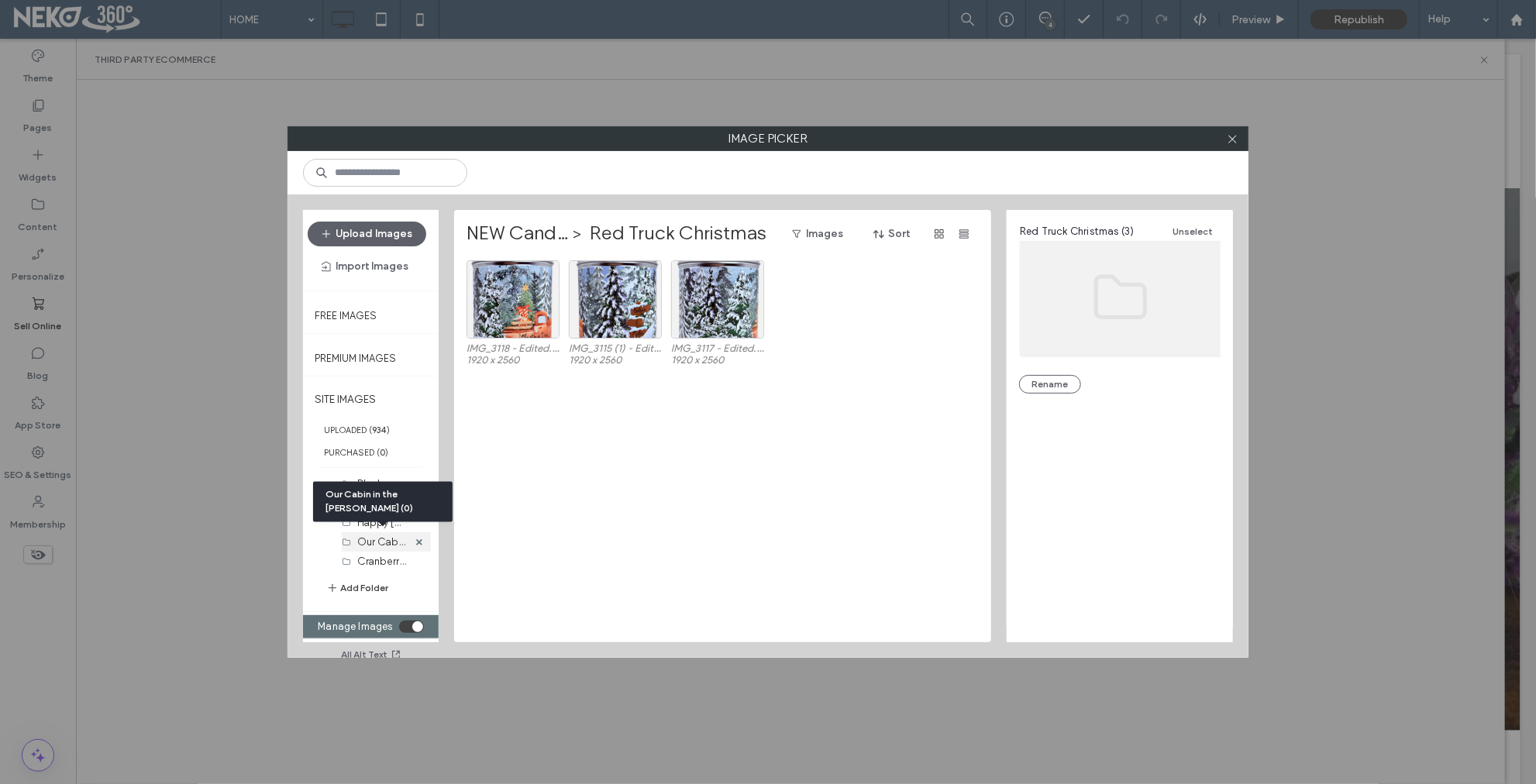
click at [370, 541] on label "Our Cabin in the Woods (0)" at bounding box center [443, 540] width 171 height 15
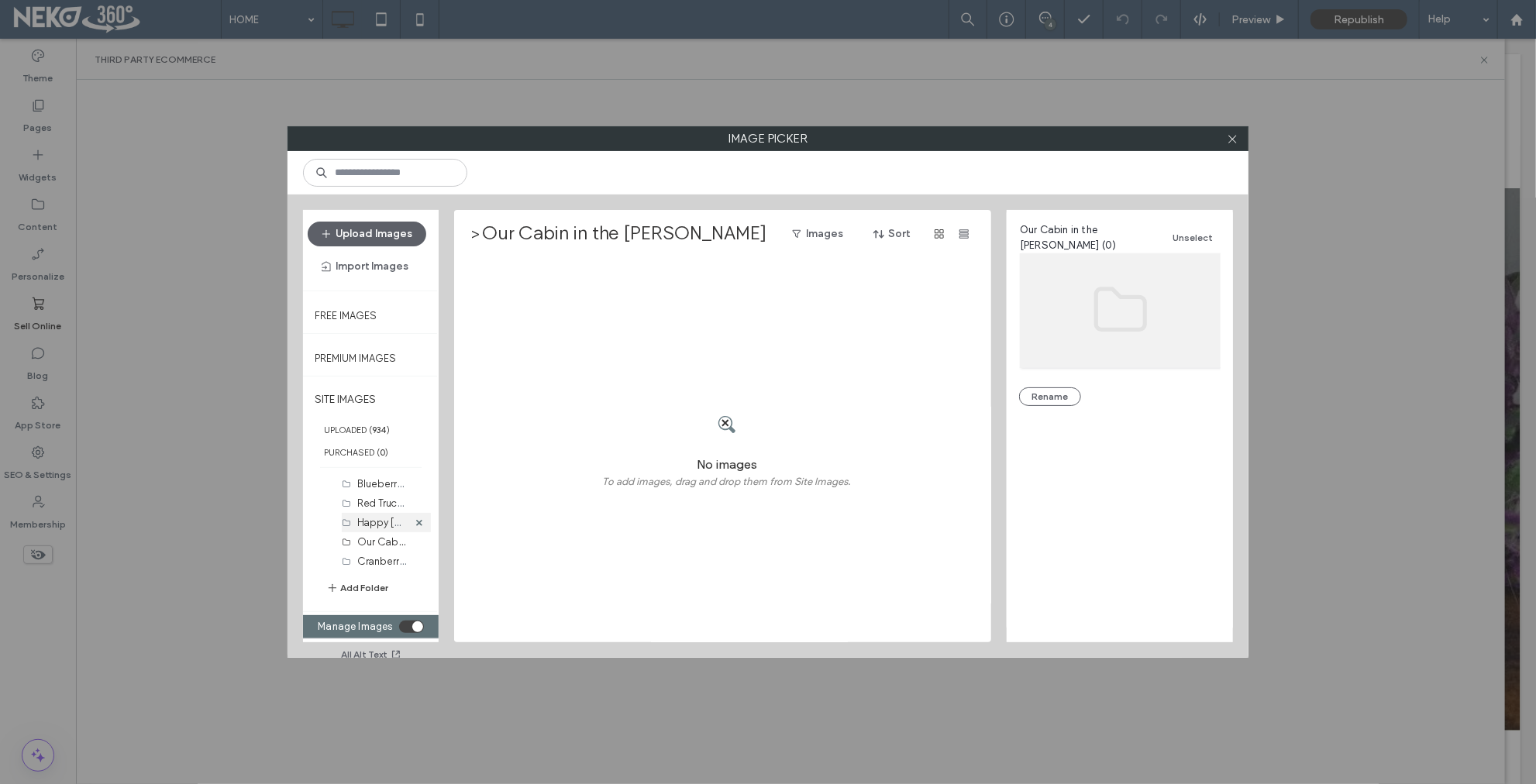
click at [379, 522] on label "Happy Thanksgiving (0)" at bounding box center [397, 522] width 79 height 15
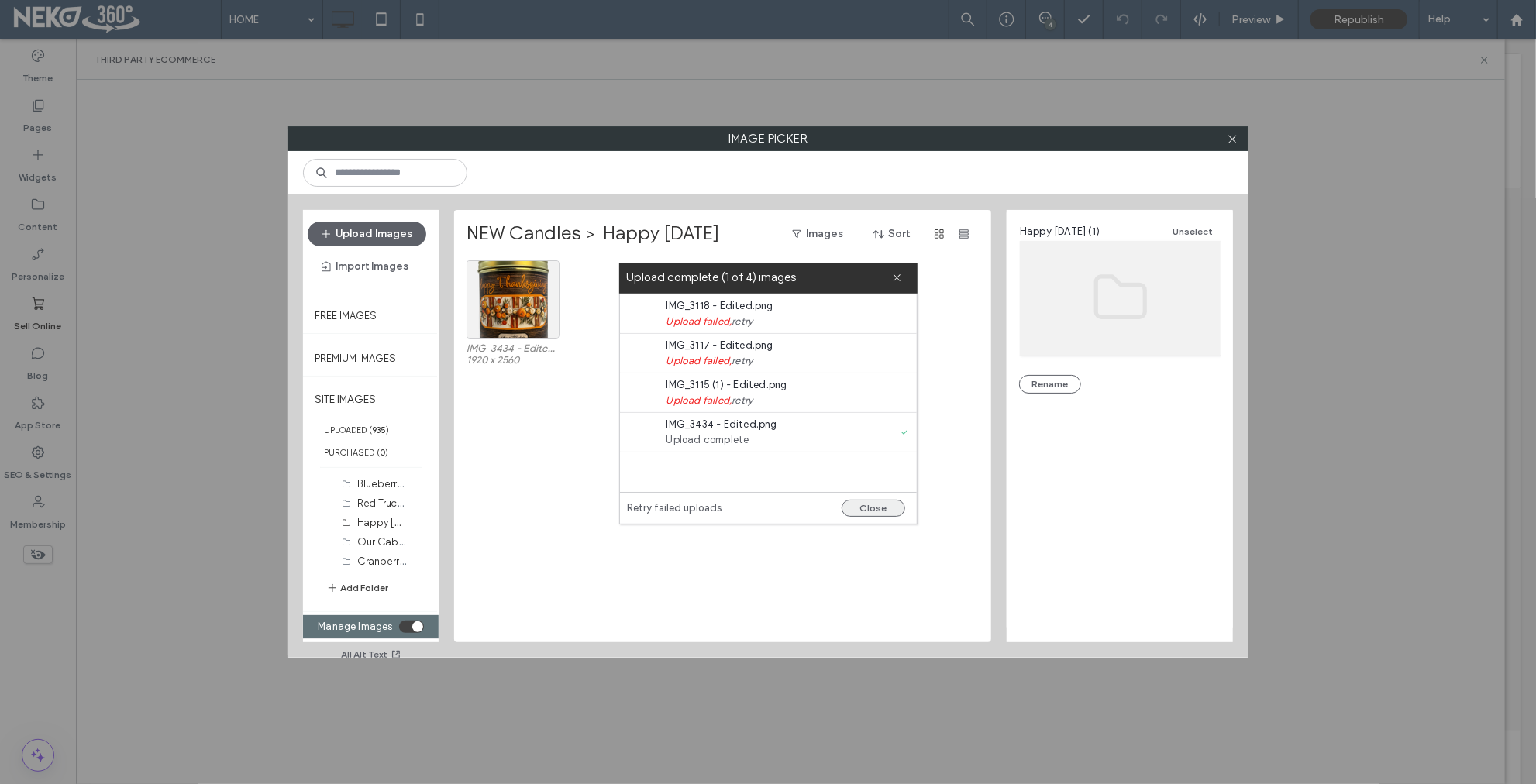
click at [858, 509] on button "Close" at bounding box center [873, 508] width 63 height 17
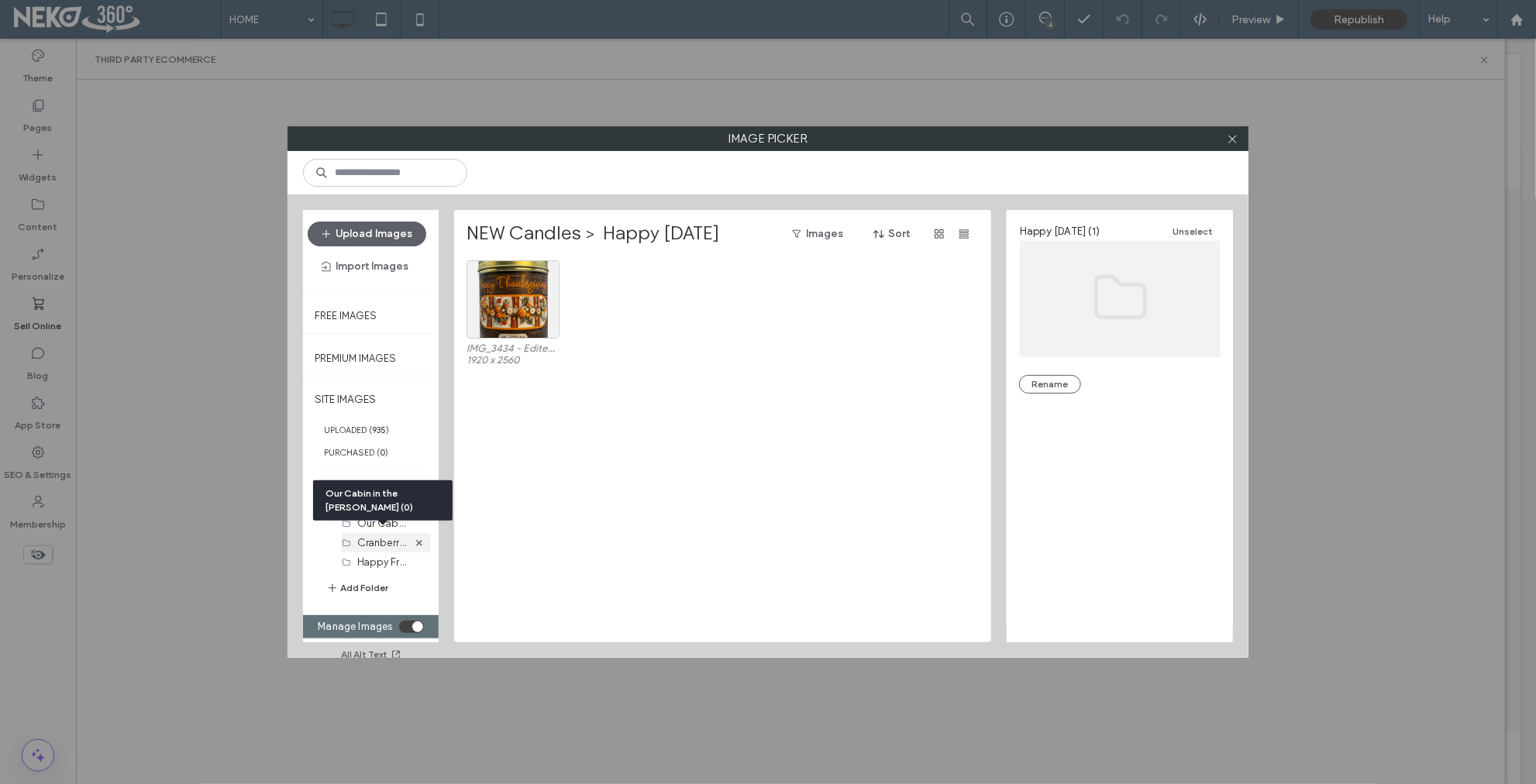
scroll to position [579, 0]
click at [372, 513] on div "Our Cabin in the Woods (0)" at bounding box center [382, 523] width 51 height 20
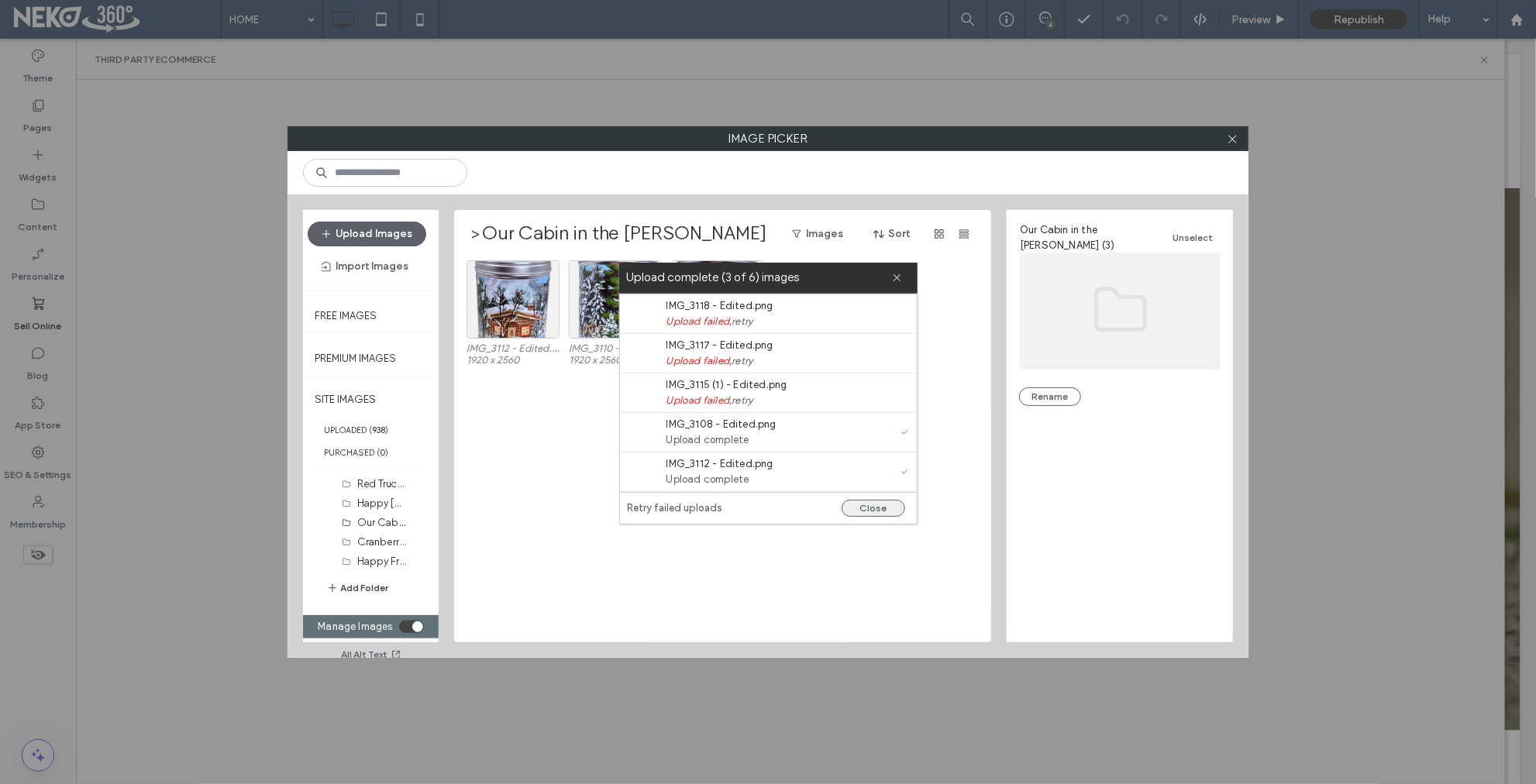
click at [874, 511] on button "Close" at bounding box center [873, 508] width 63 height 17
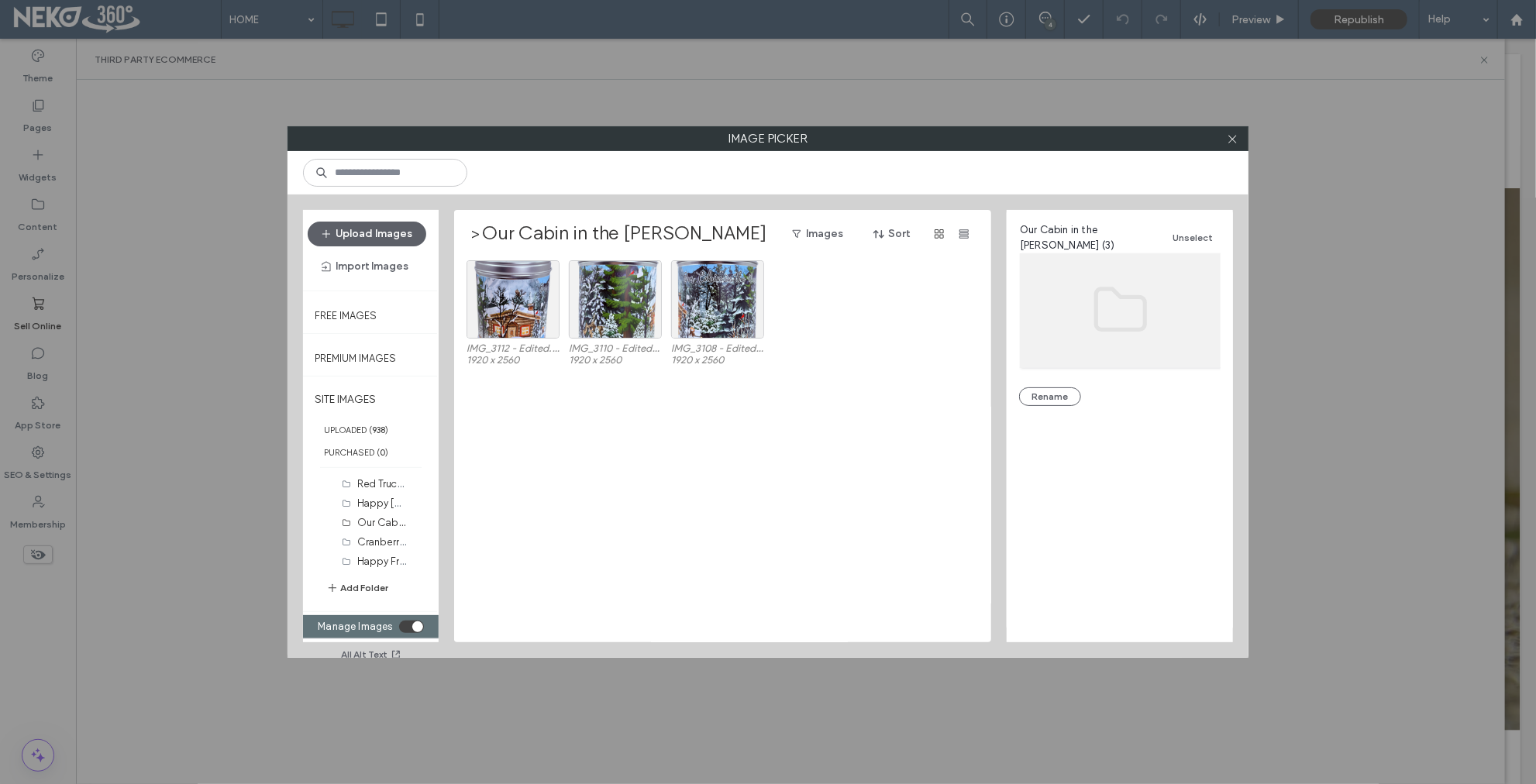
click at [466, 229] on label "NEW Candles" at bounding box center [466, 234] width 0 height 25
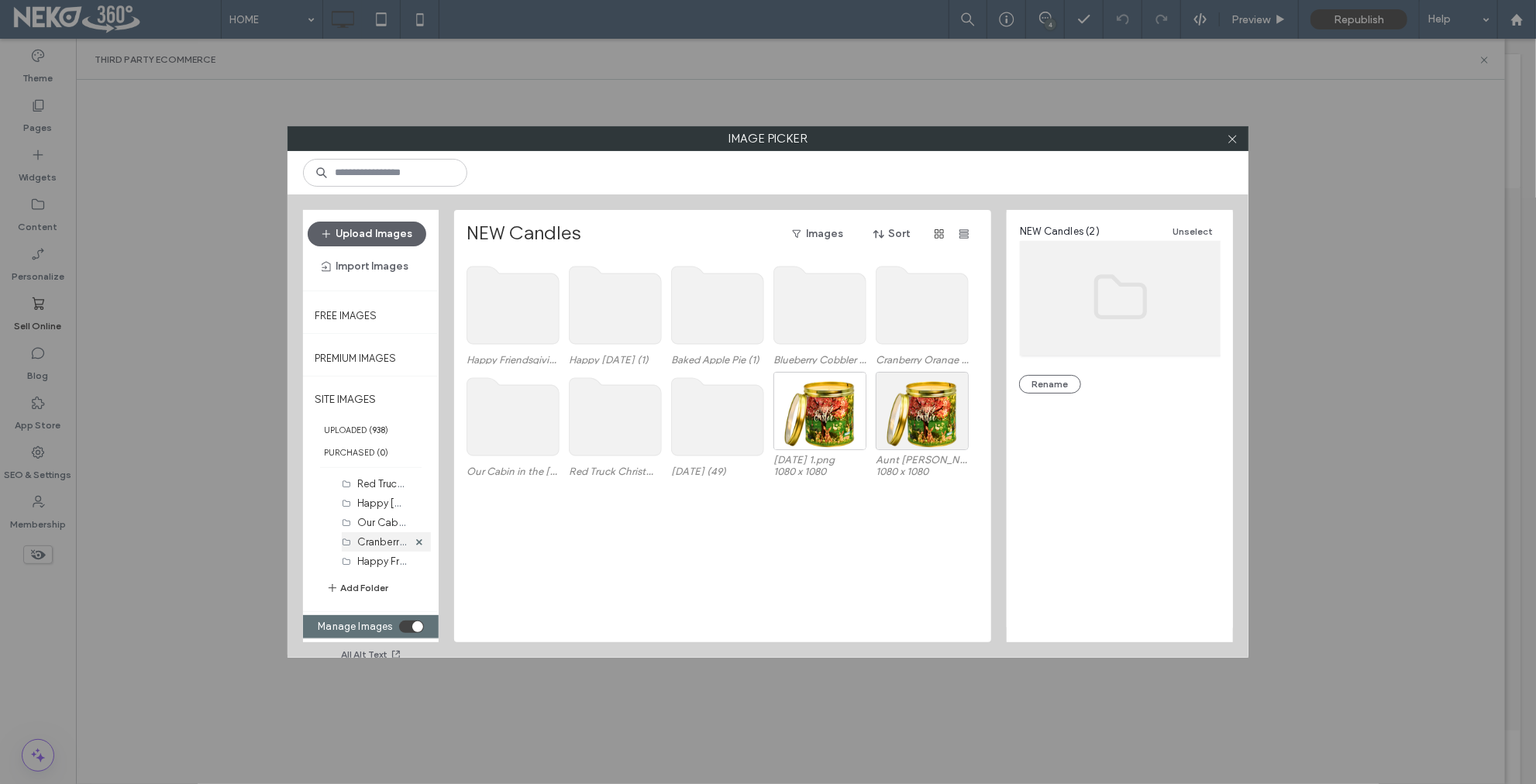
click at [373, 539] on label "Cranberry Orange Chutney (0)" at bounding box center [429, 540] width 143 height 15
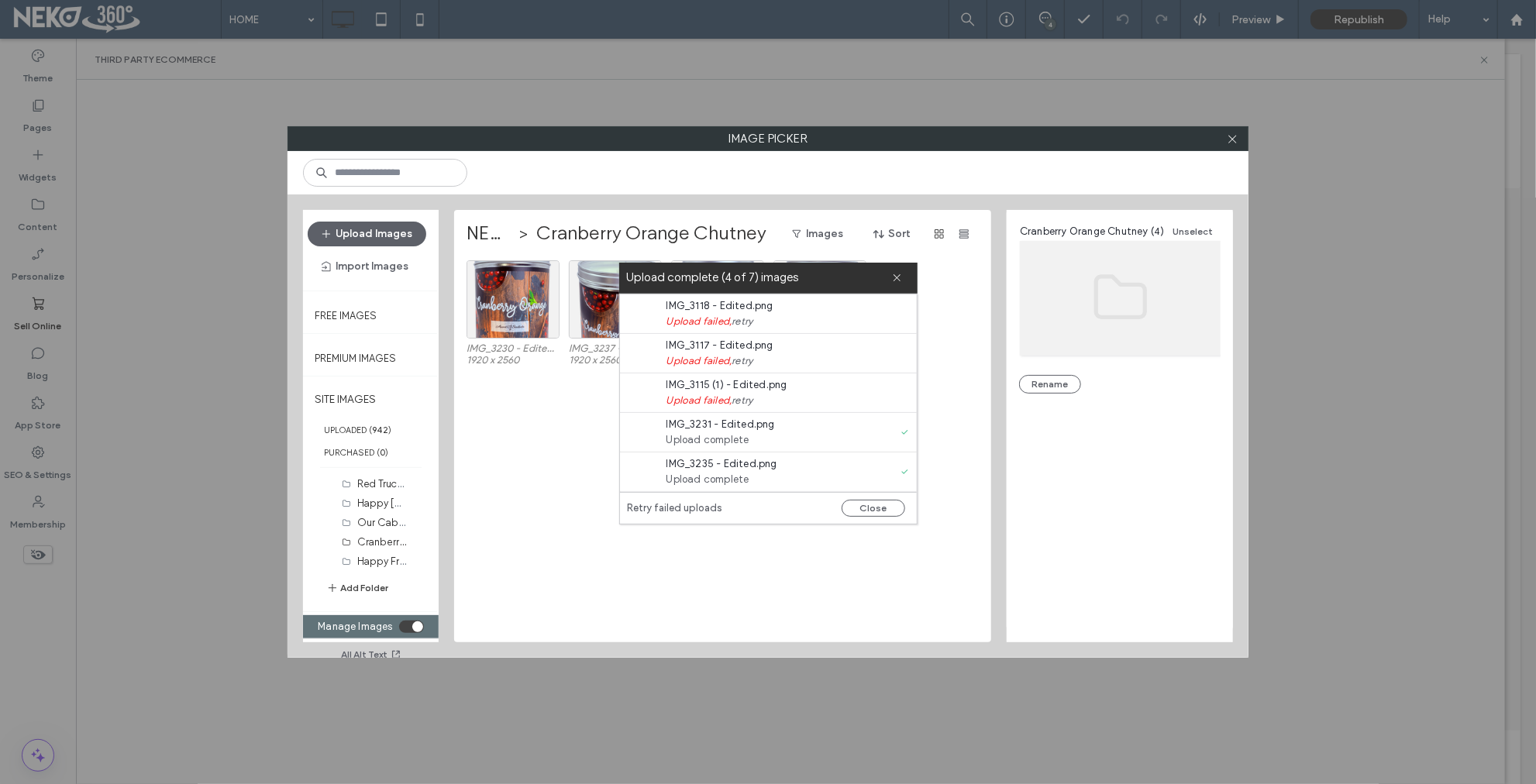
click at [503, 495] on div "IMG_3230 - Edited.png 1920 x 2560 IMG_3237 - Edited.png 1920 x 2560 IMG_3235 - …" at bounding box center [727, 451] width 521 height 382
click at [867, 508] on button "Close" at bounding box center [873, 508] width 63 height 17
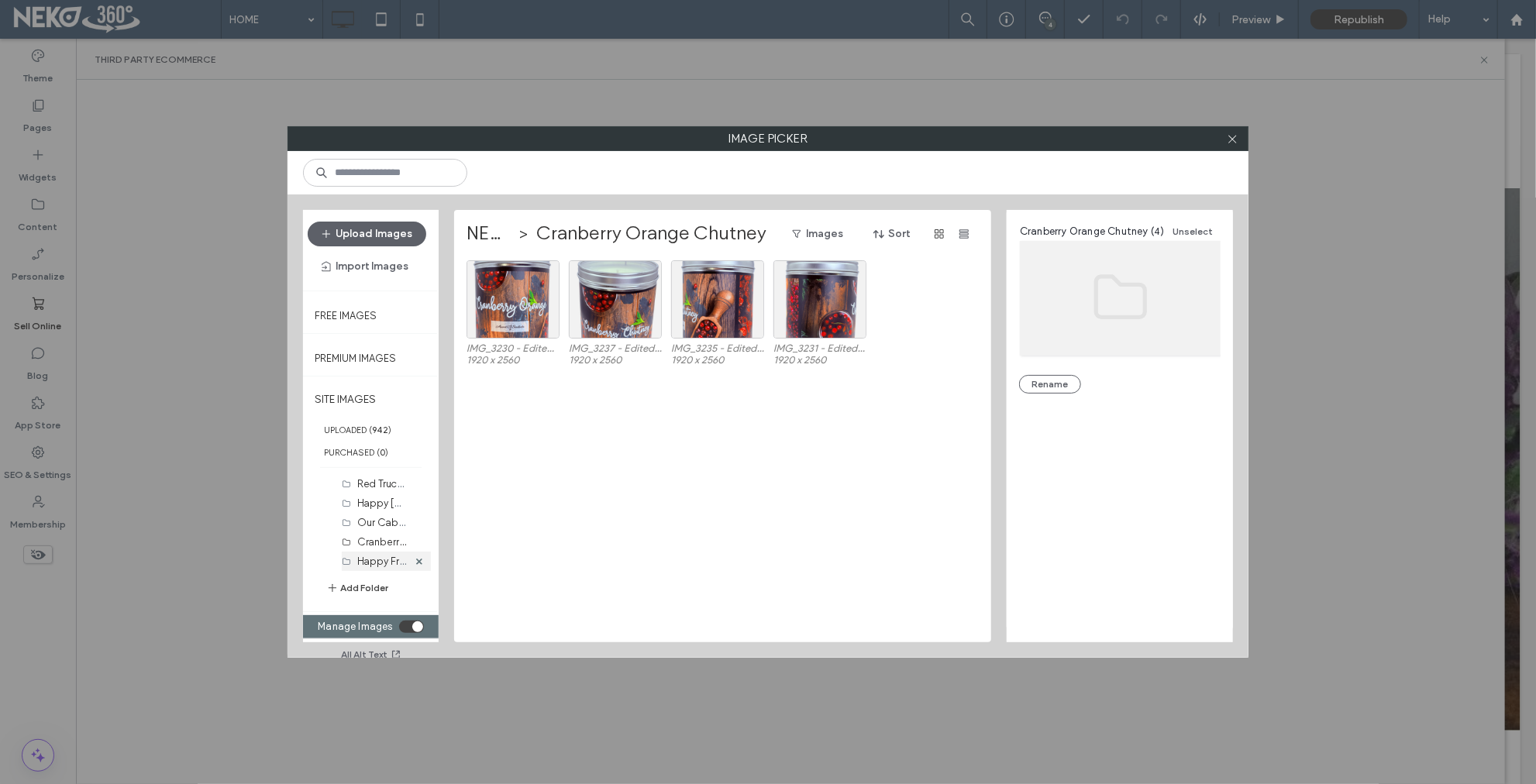
click at [372, 558] on label "Happy Friendsgiving (0)" at bounding box center [412, 560] width 110 height 15
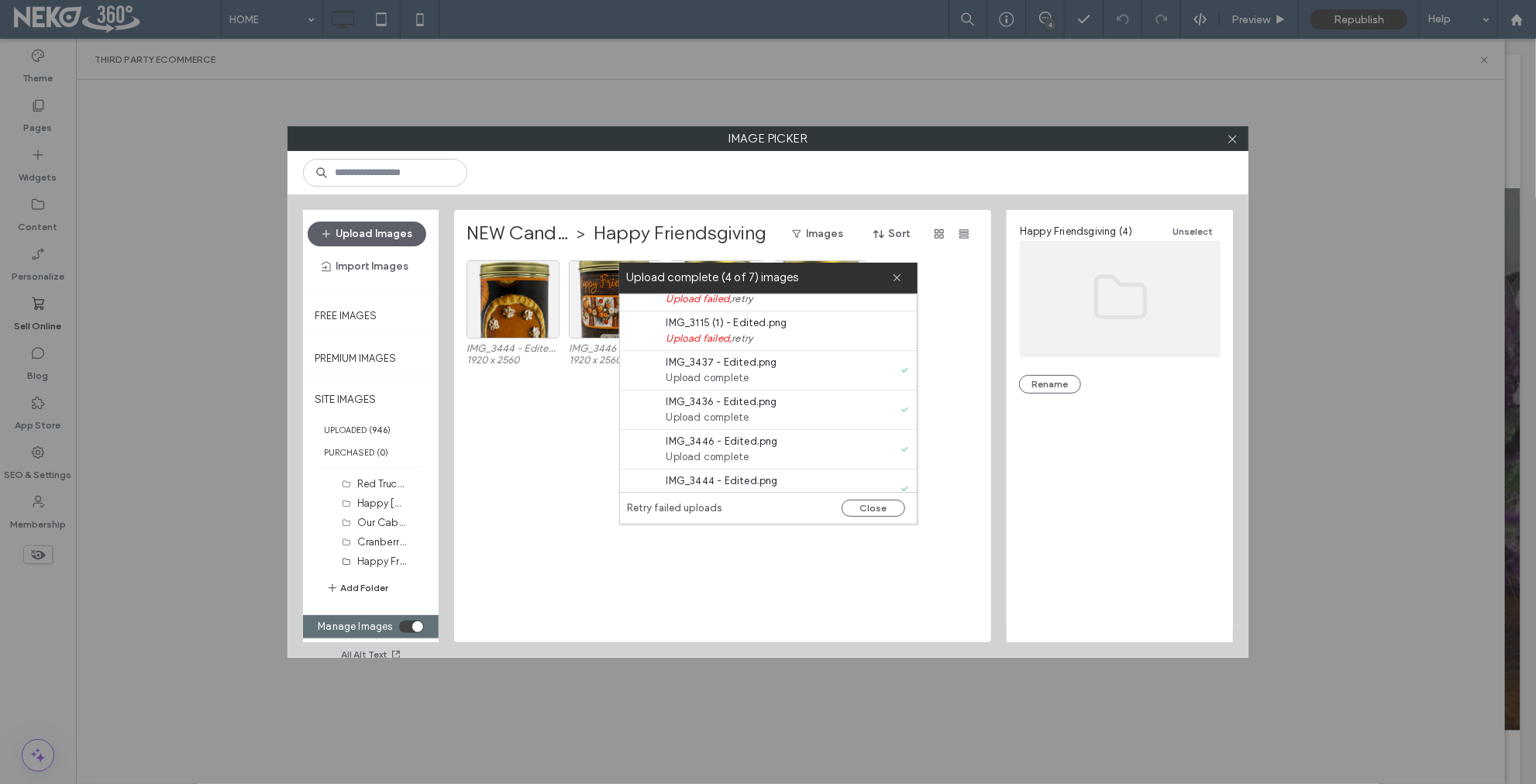
scroll to position [77, 0]
drag, startPoint x: 561, startPoint y: 476, endPoint x: 558, endPoint y: 468, distance: 8.5
click at [561, 476] on div "IMG_3444 - Edited.png 1920 x 2560 IMG_3446 - Edited-a3e55e64.png 1920 x 2560 IM…" at bounding box center [727, 451] width 521 height 382
click at [370, 553] on label "Happy Friendsgiving (4)" at bounding box center [412, 560] width 109 height 15
click at [862, 501] on button "Close" at bounding box center [873, 508] width 63 height 17
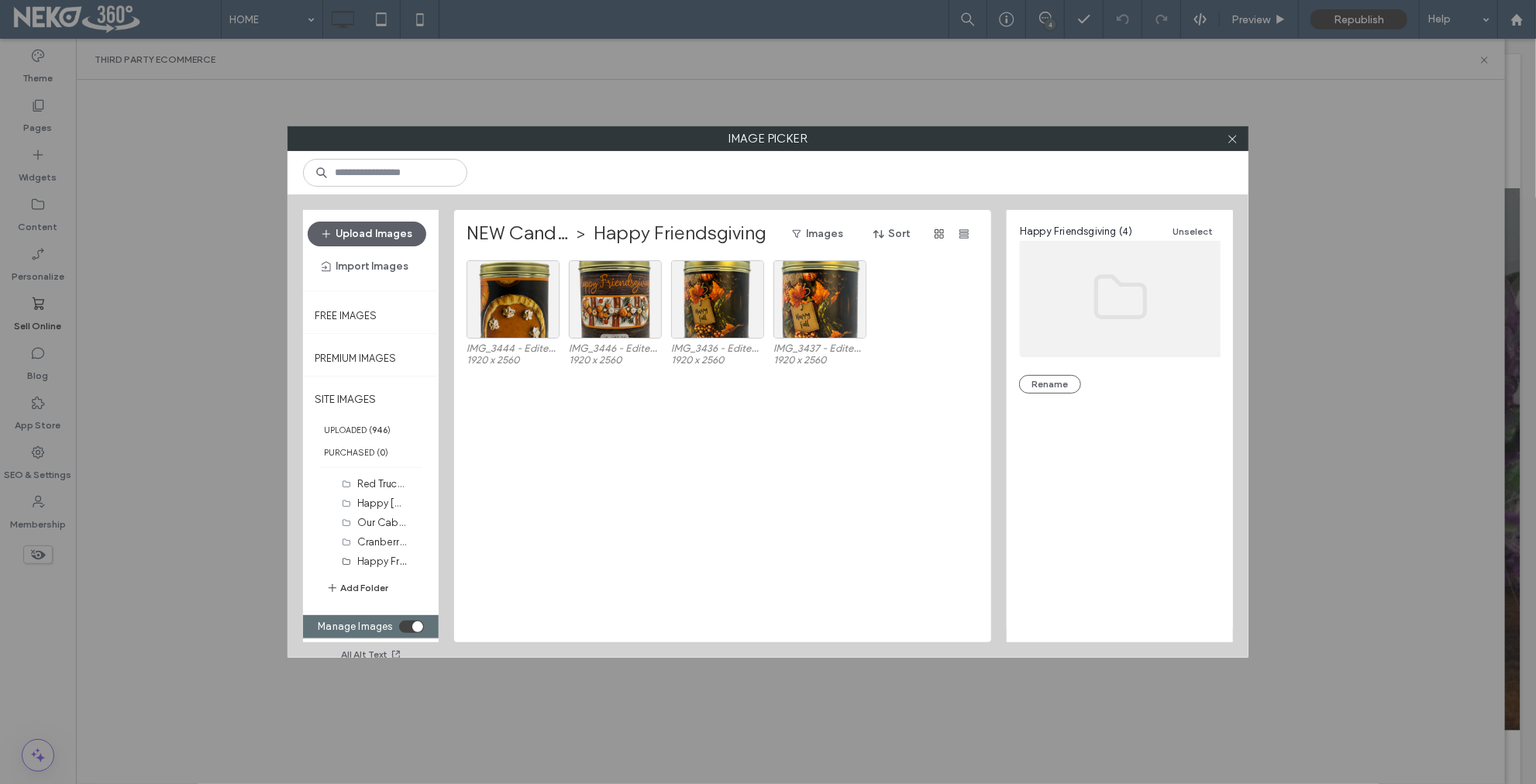
scroll to position [0, 0]
click at [383, 534] on label "Cranberry Orange Chutney (4)" at bounding box center [428, 540] width 142 height 15
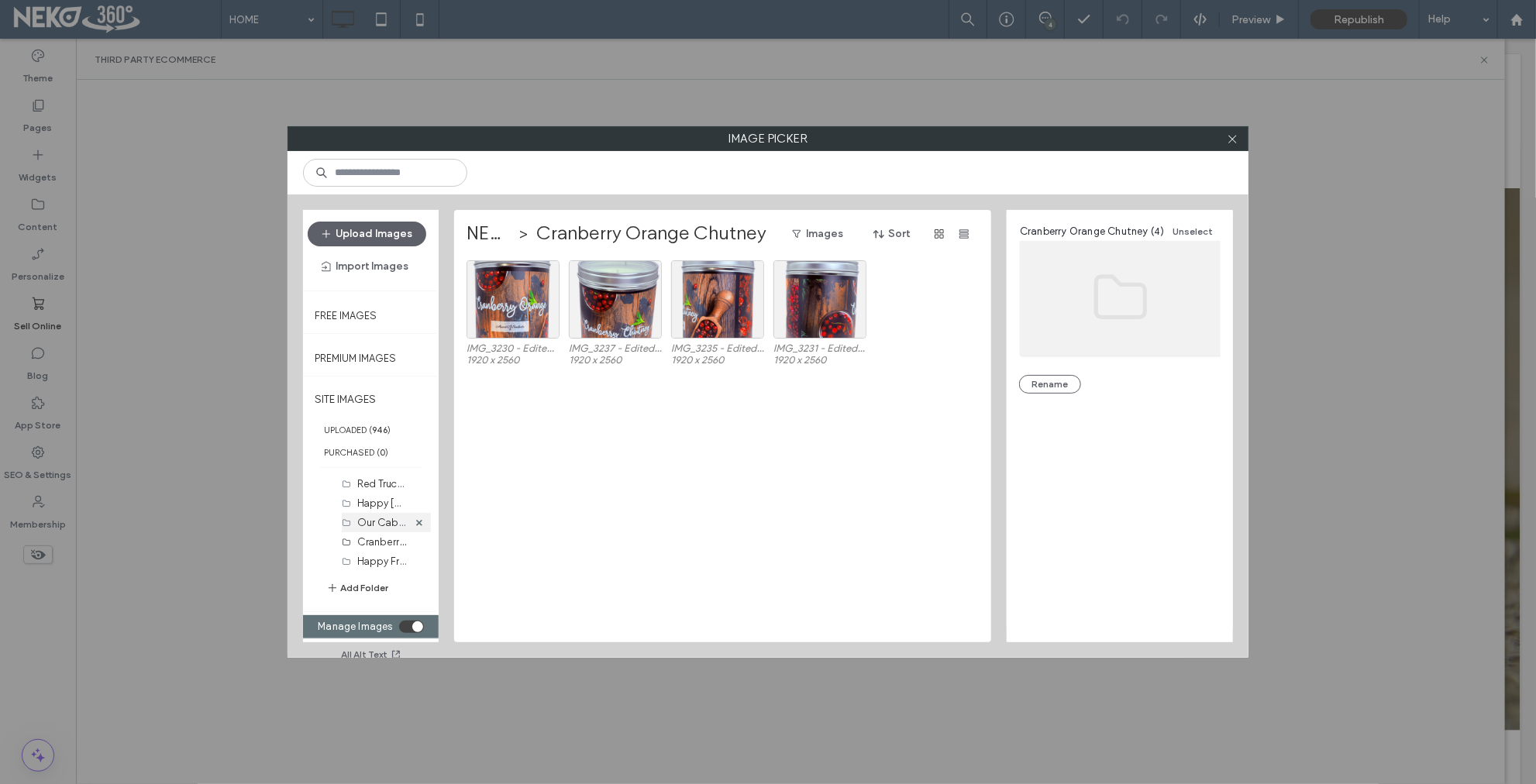
click at [373, 515] on div "Our Cabin in the Woods (3)" at bounding box center [382, 523] width 51 height 16
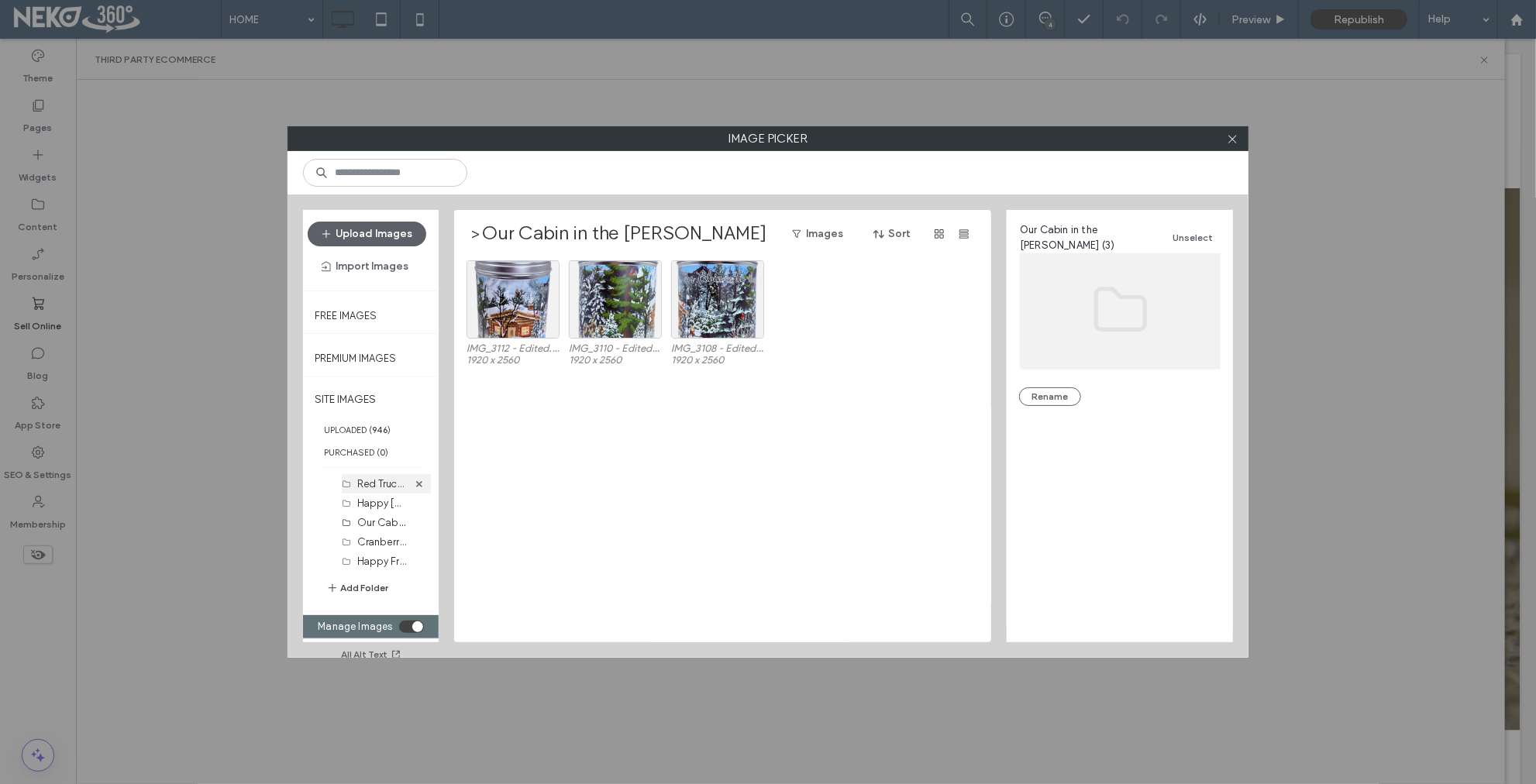
click at [371, 485] on label "Red Truck Christmas (3)" at bounding box center [411, 483] width 108 height 15
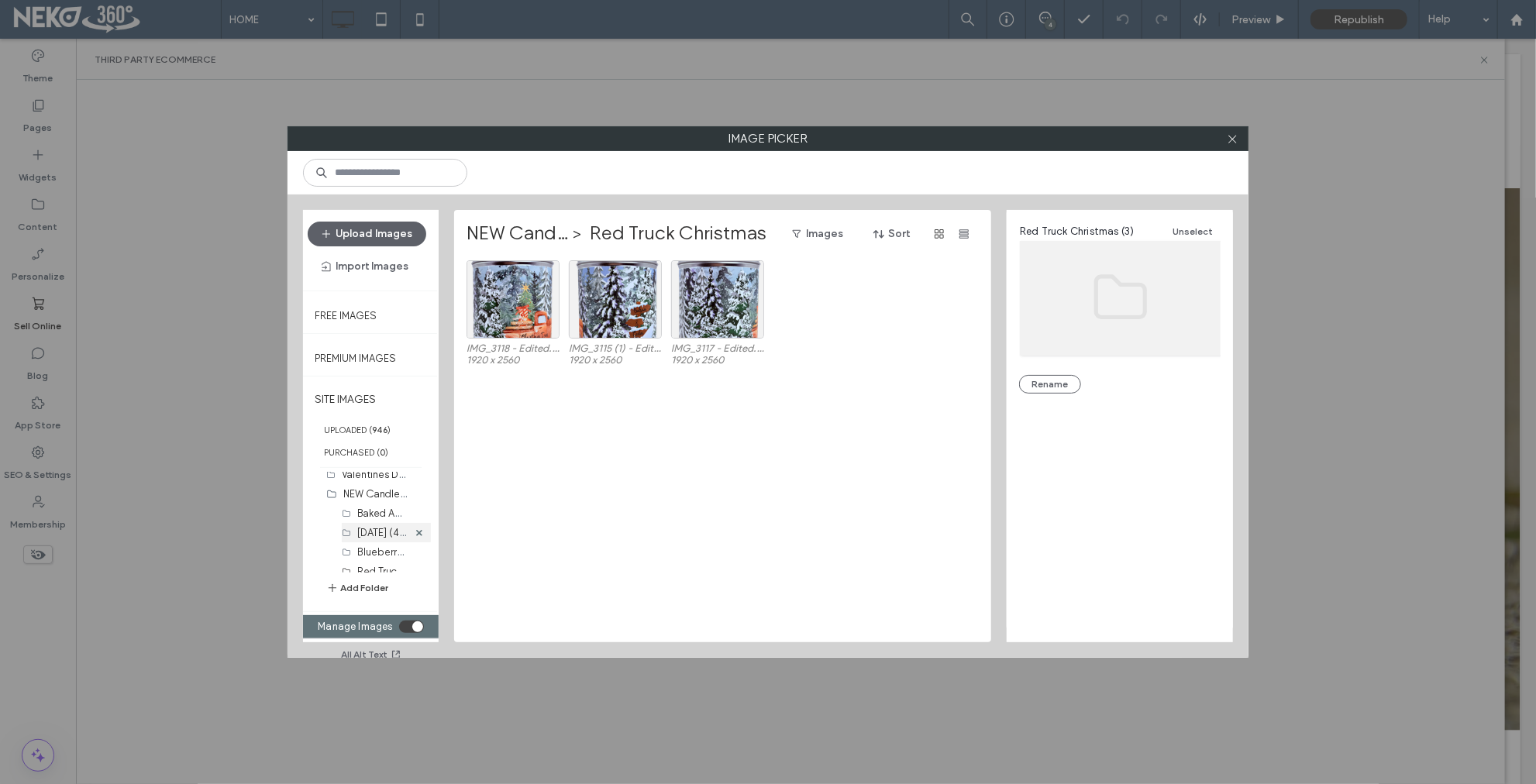
scroll to position [490, 0]
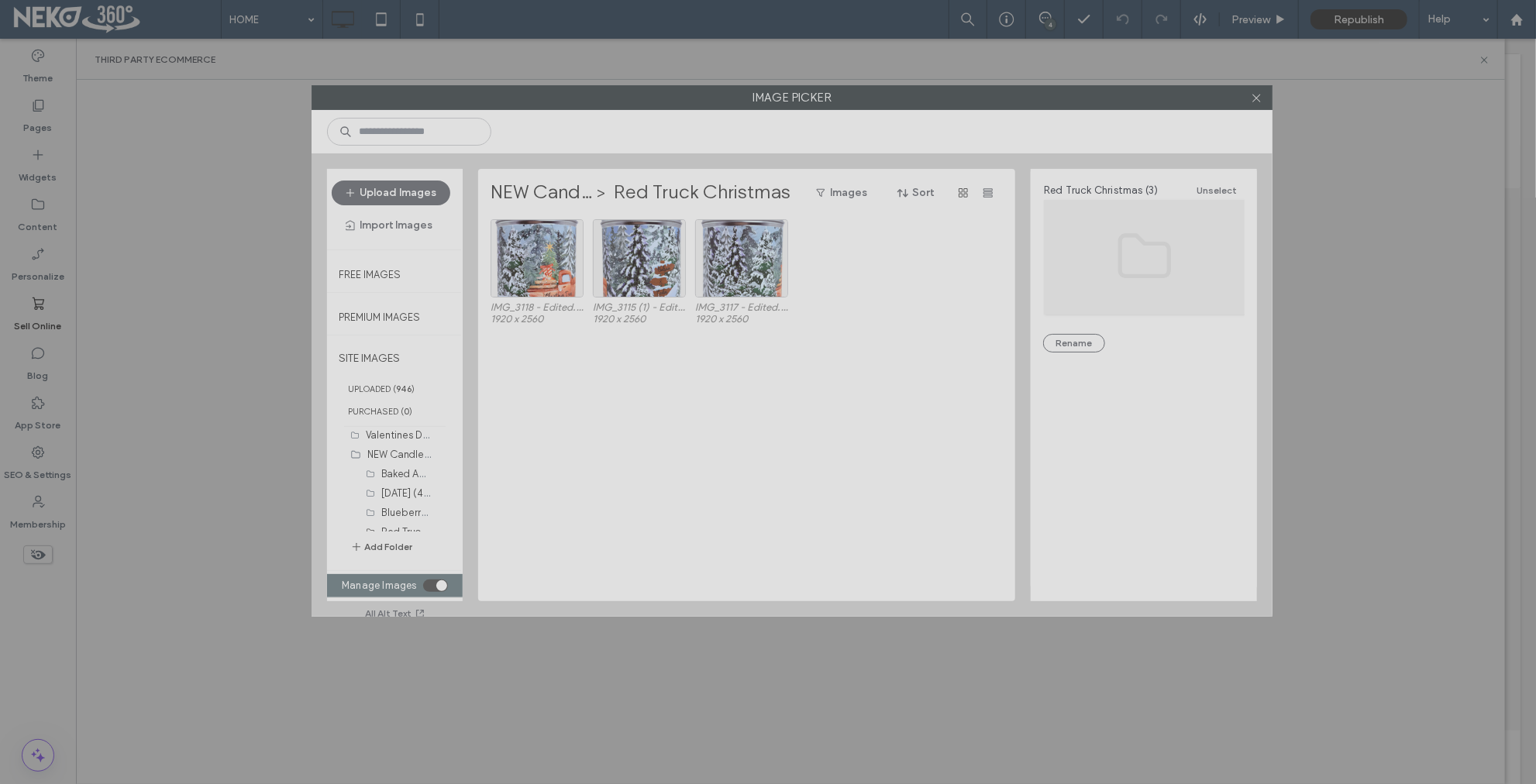
drag, startPoint x: 1139, startPoint y: 115, endPoint x: 1154, endPoint y: 86, distance: 32.6
click at [1154, 86] on label "Image Picker" at bounding box center [791, 97] width 960 height 23
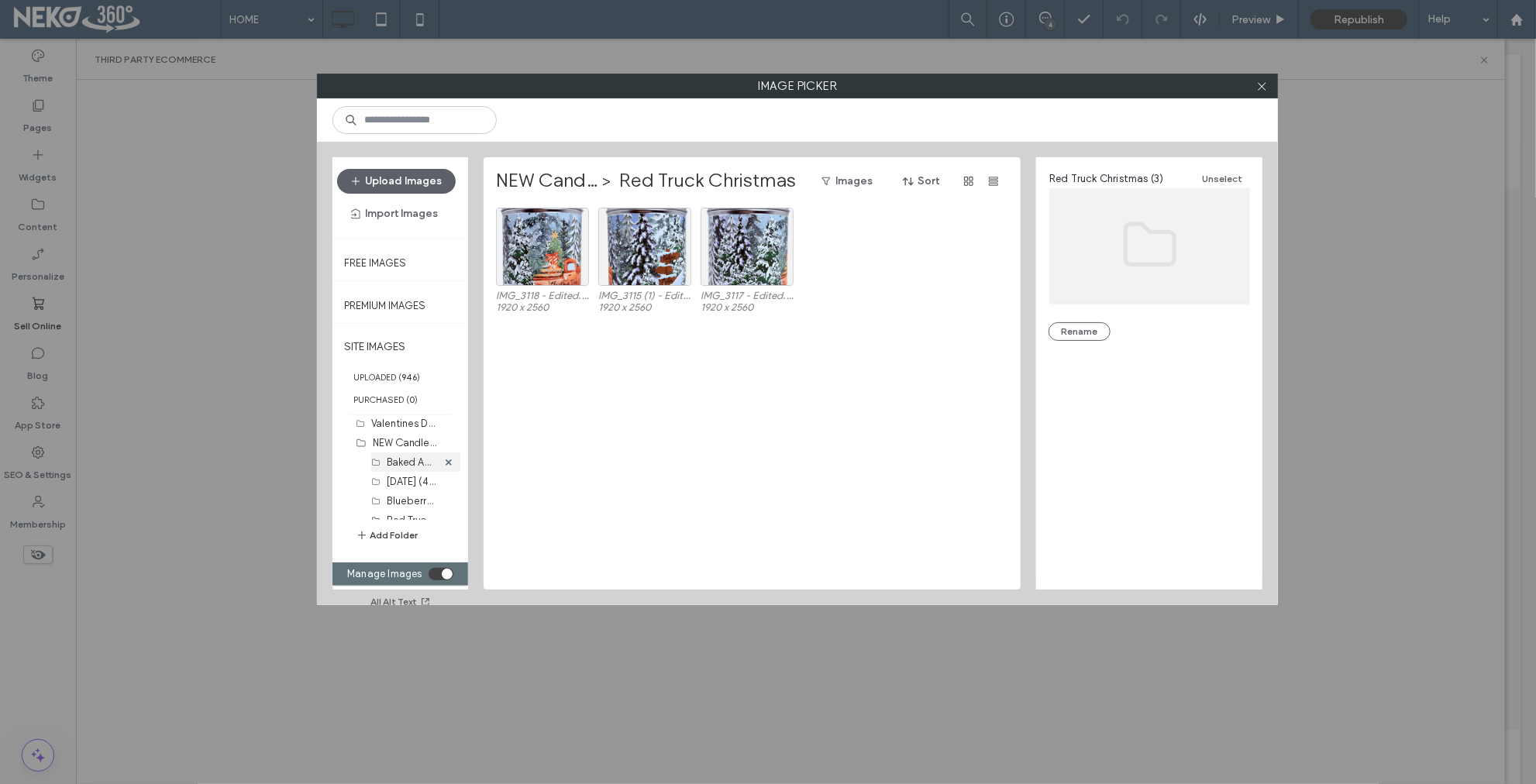
click at [391, 465] on label "Baked Apple Pie (1)" at bounding box center [432, 461] width 89 height 15
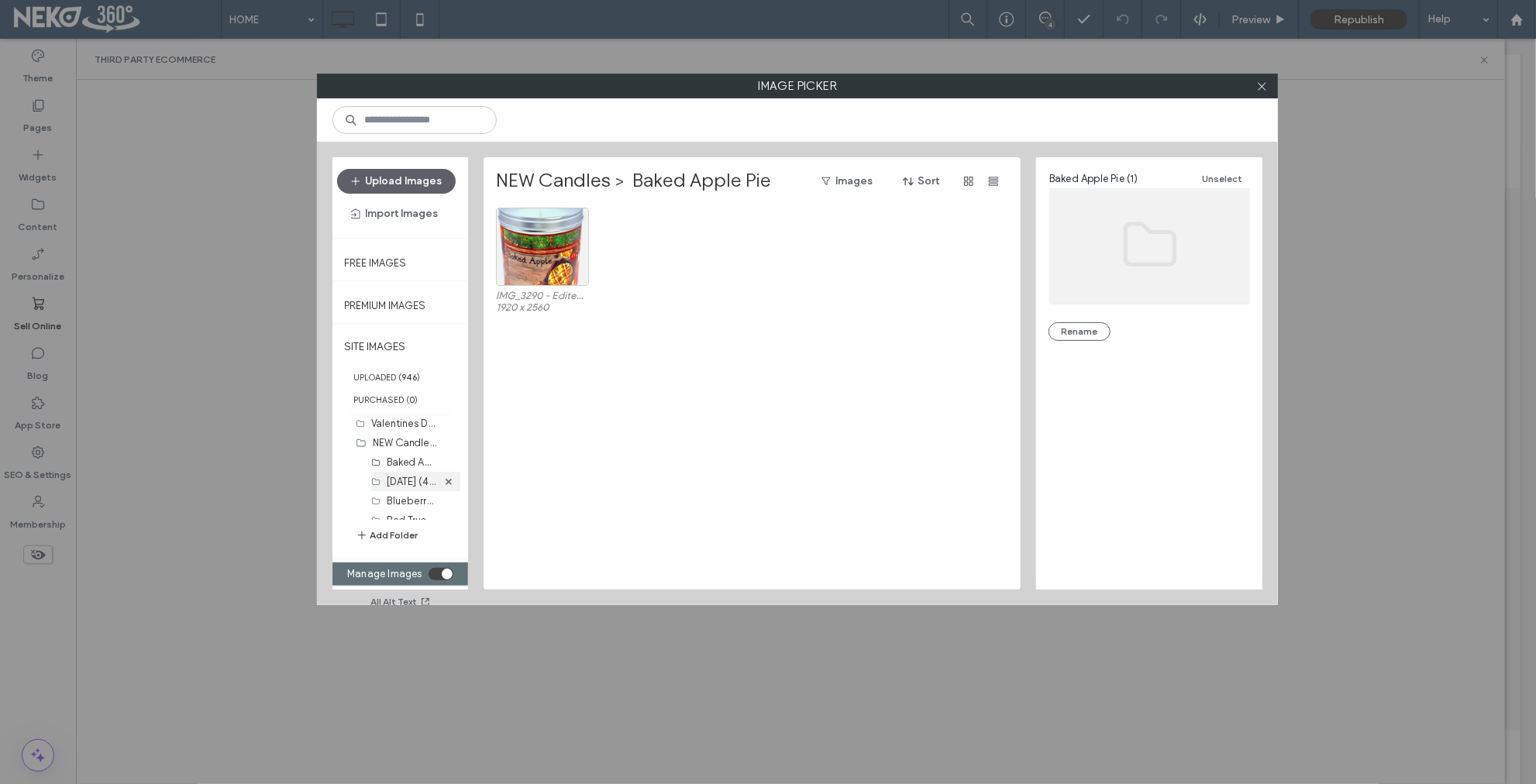
click at [399, 484] on label "Easter (49)" at bounding box center [413, 480] width 51 height 15
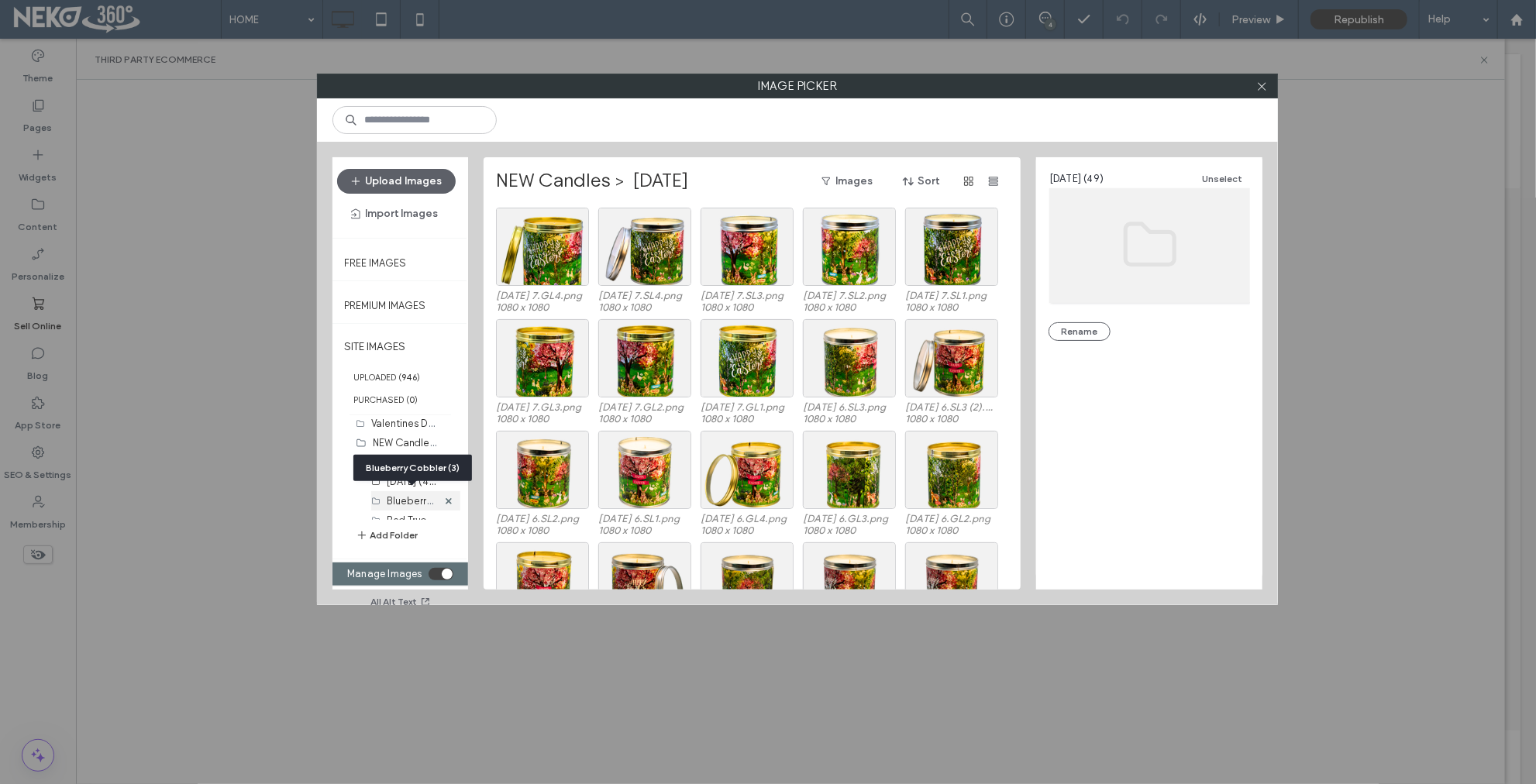
click at [401, 501] on label "Blueberry Cobbler (3)" at bounding box center [438, 500] width 102 height 15
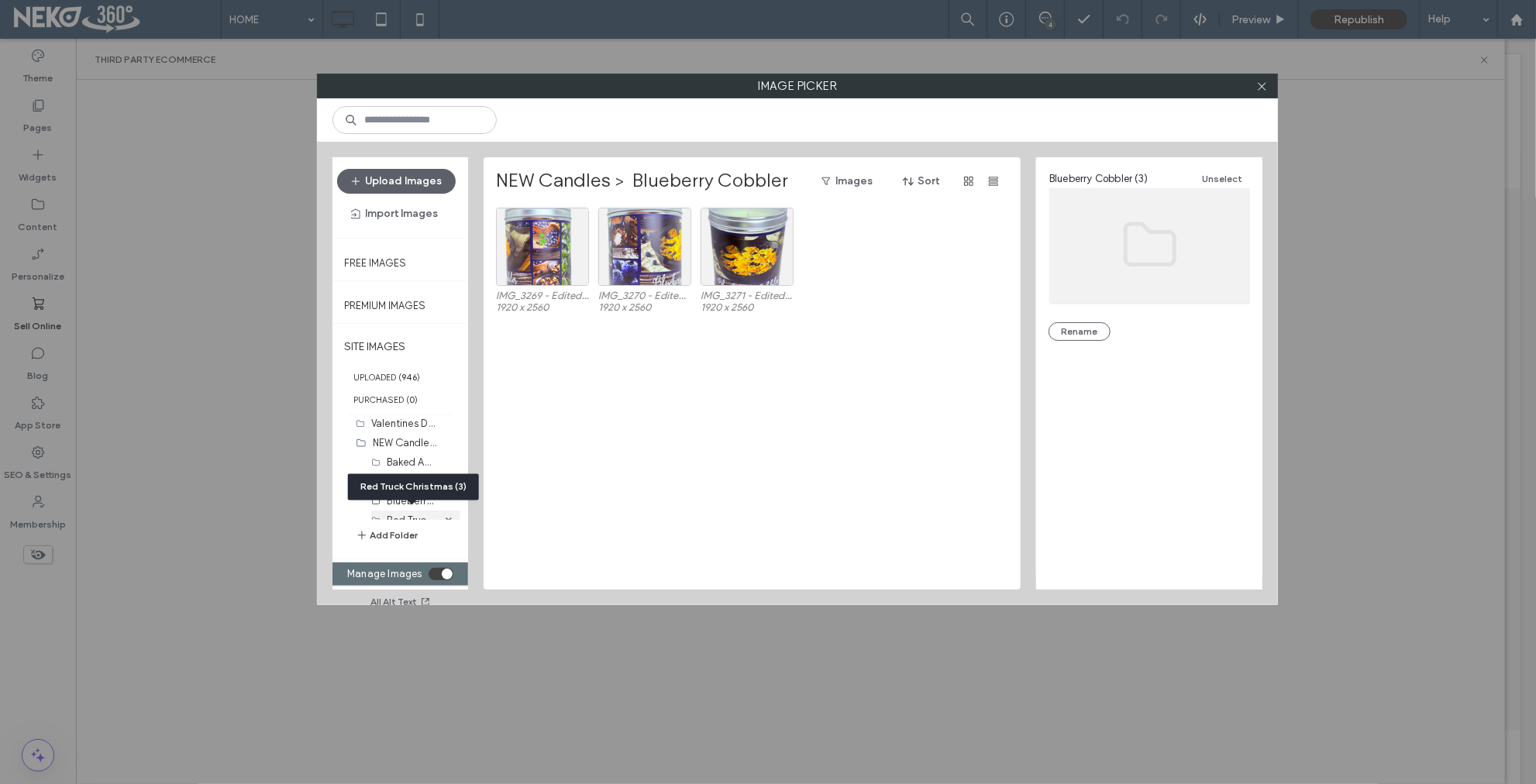
click at [396, 516] on label "Red Truck Christmas (3)" at bounding box center [441, 519] width 108 height 15
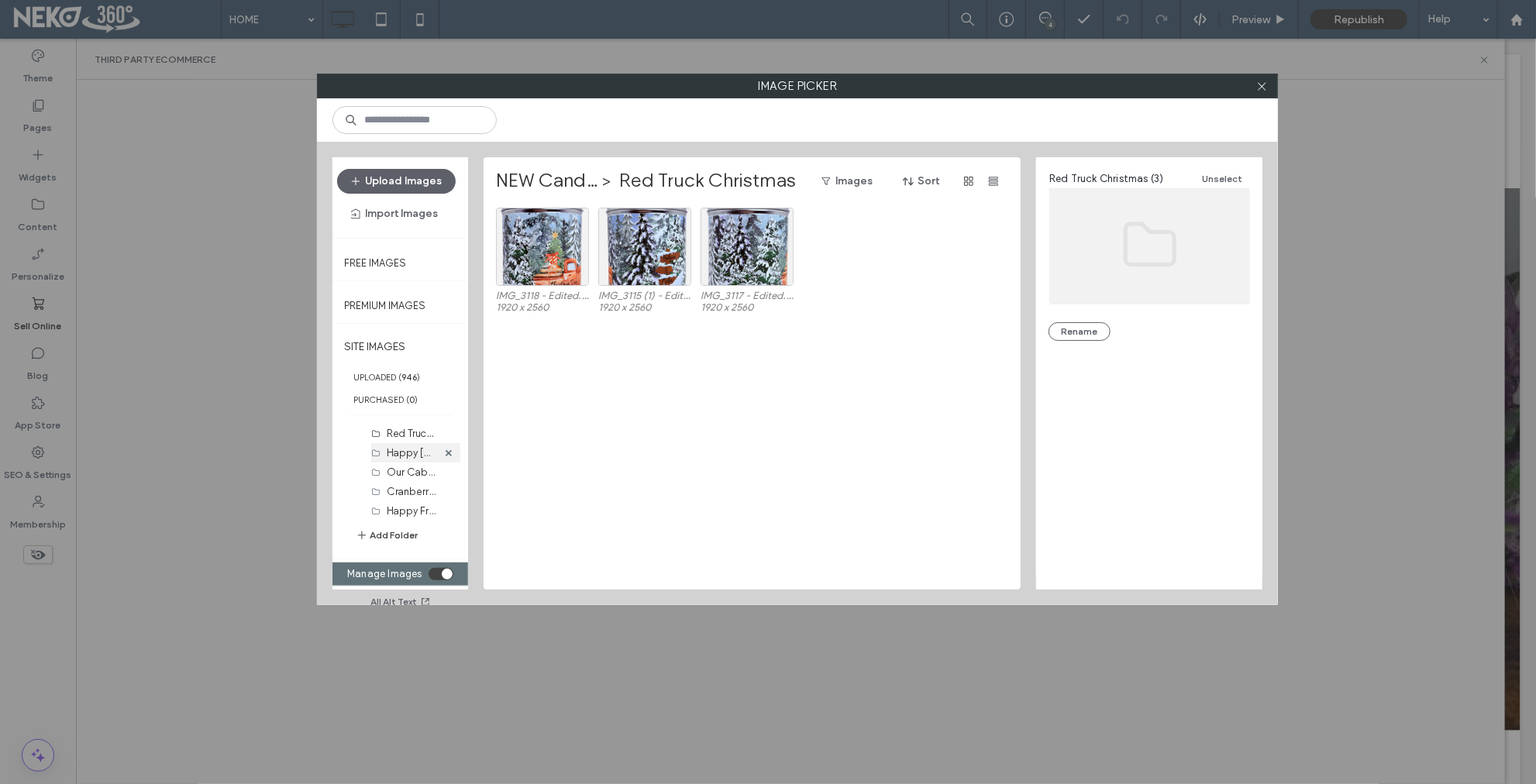
scroll to position [579, 0]
click at [405, 448] on label "Happy Thanksgiving (1)" at bounding box center [425, 449] width 76 height 15
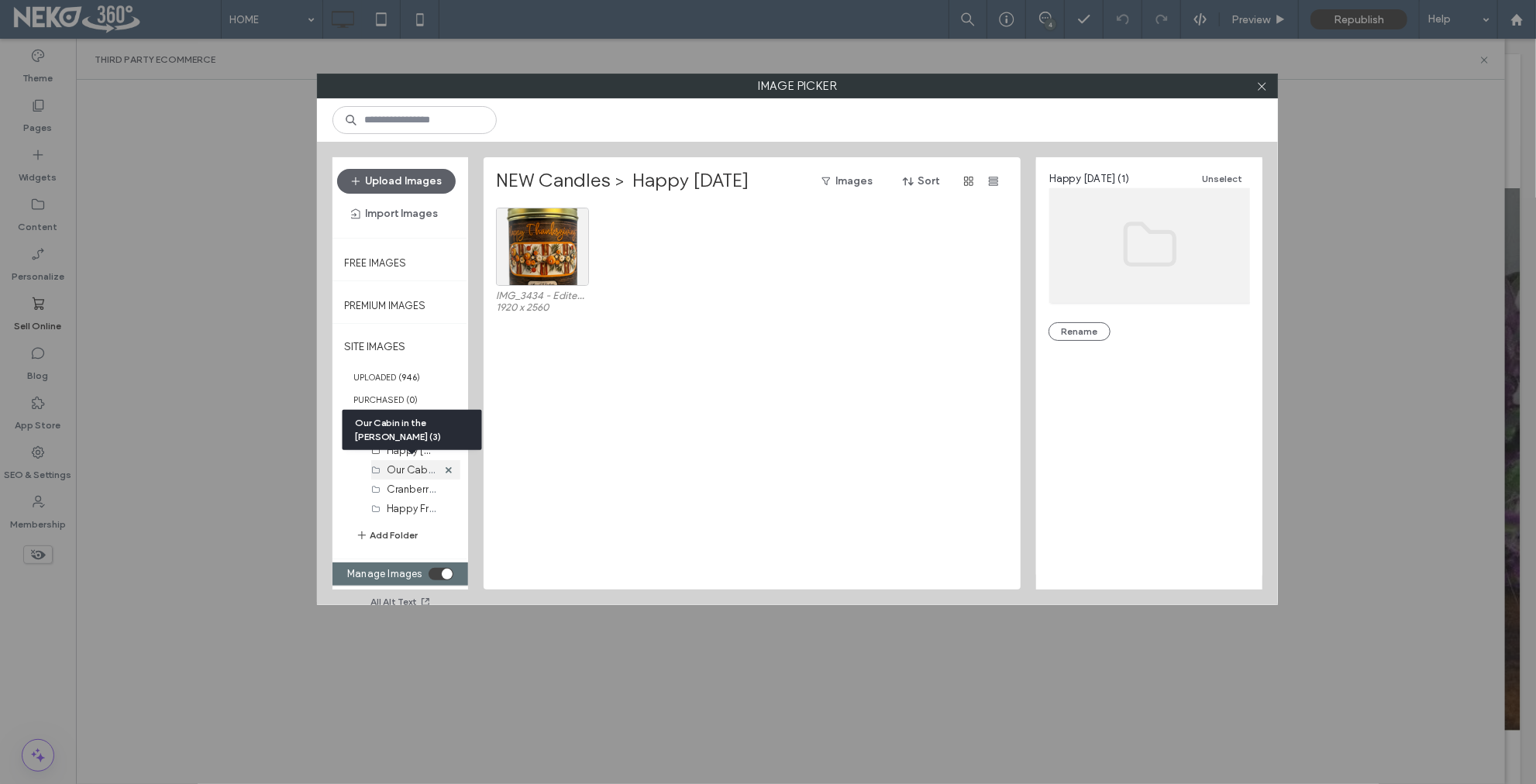
click at [405, 468] on label "Our Cabin in the Woods (3)" at bounding box center [471, 468] width 169 height 15
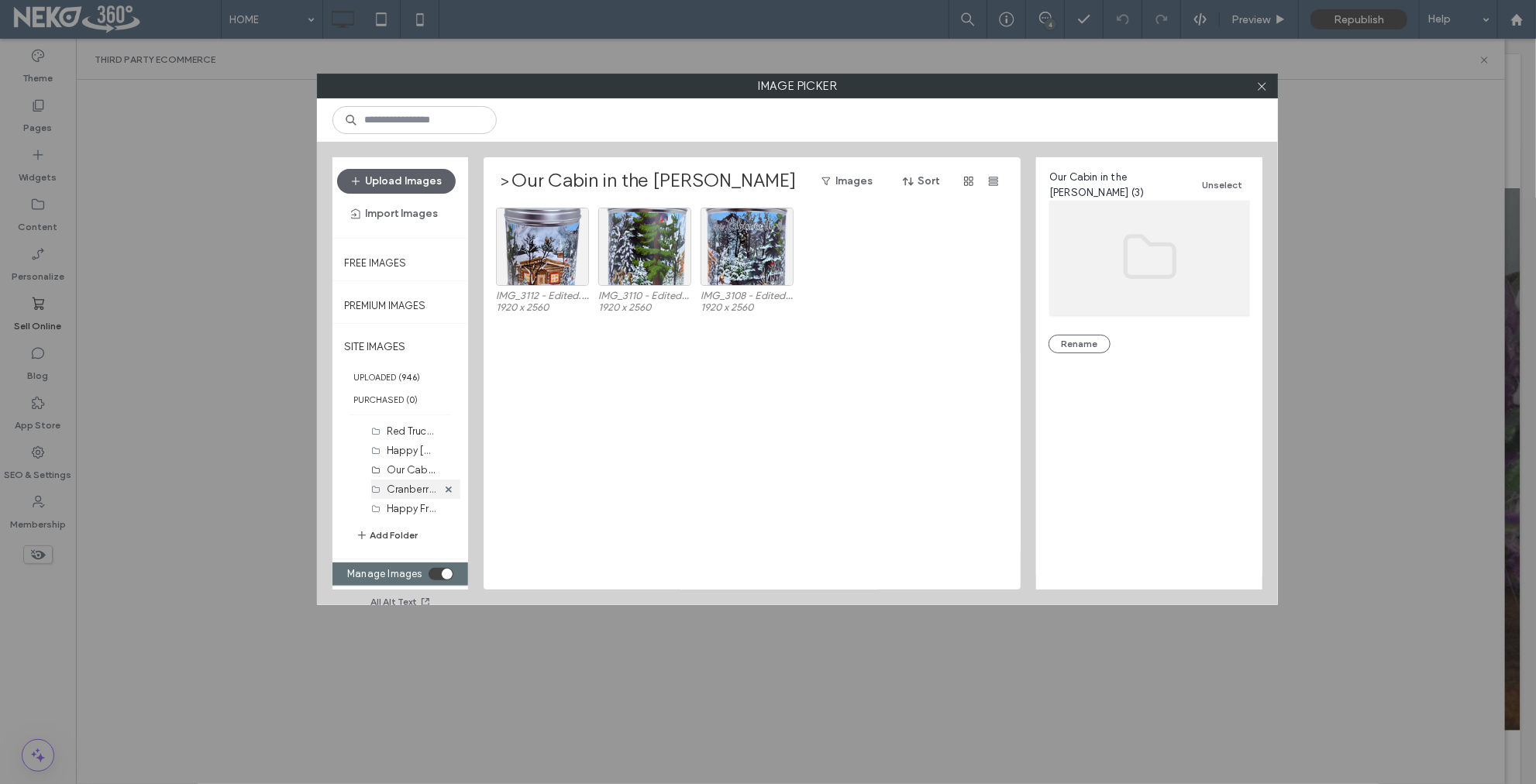
click at [401, 493] on div "Cranberry Orange Chutney (4)" at bounding box center [412, 489] width 51 height 16
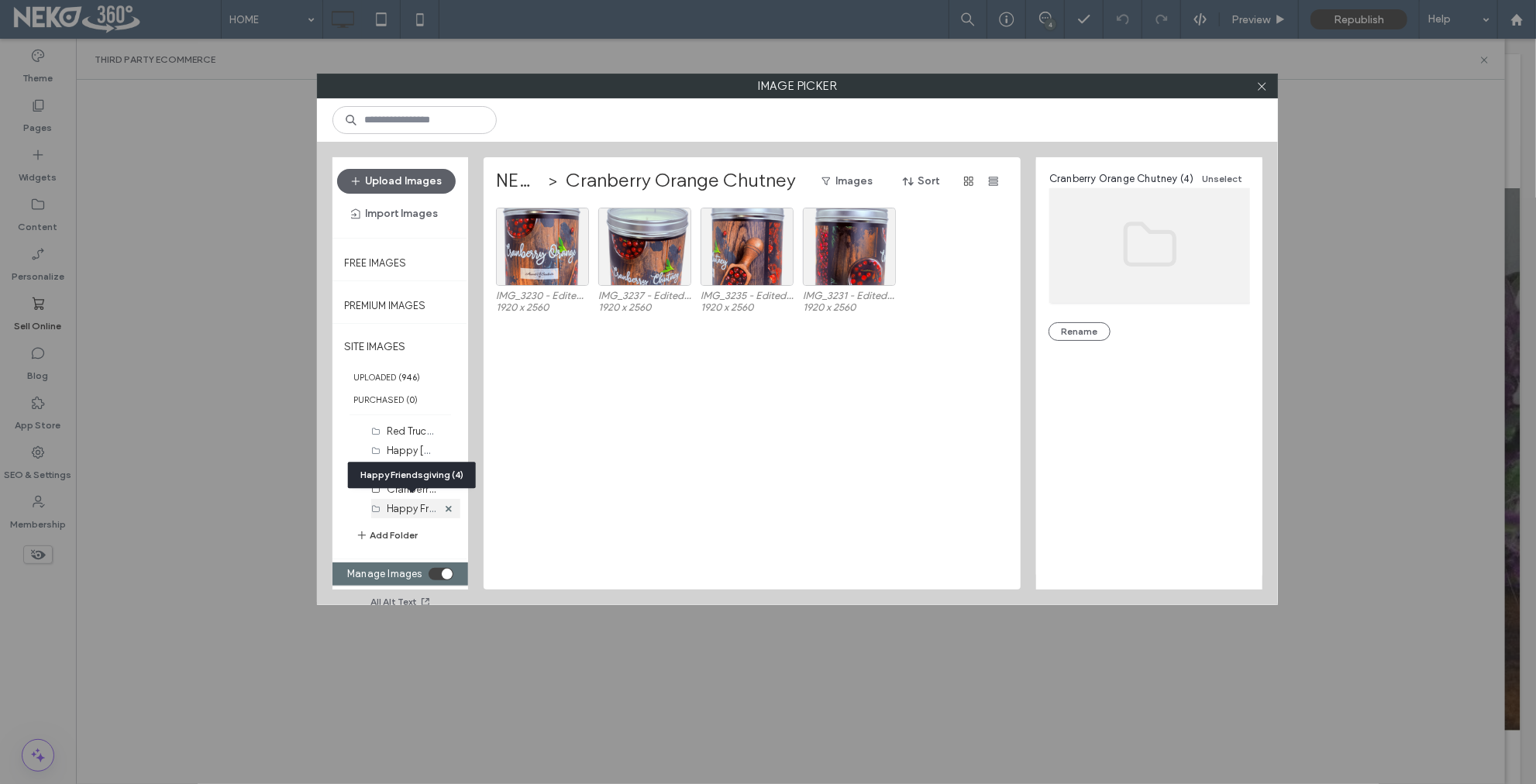
click at [401, 504] on label "Happy Friendsgiving (4)" at bounding box center [442, 508] width 109 height 15
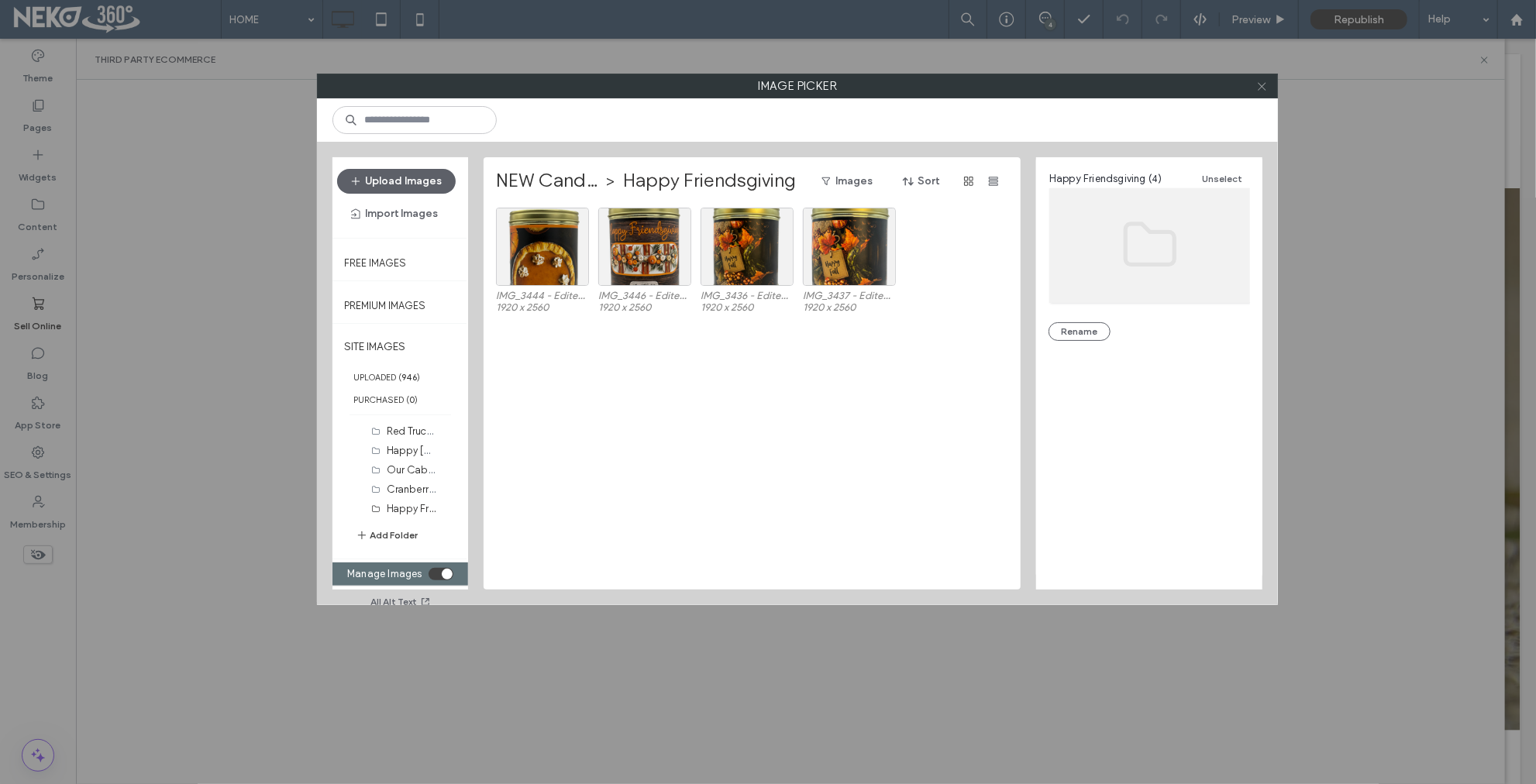
click at [1260, 86] on icon at bounding box center [1263, 86] width 12 height 12
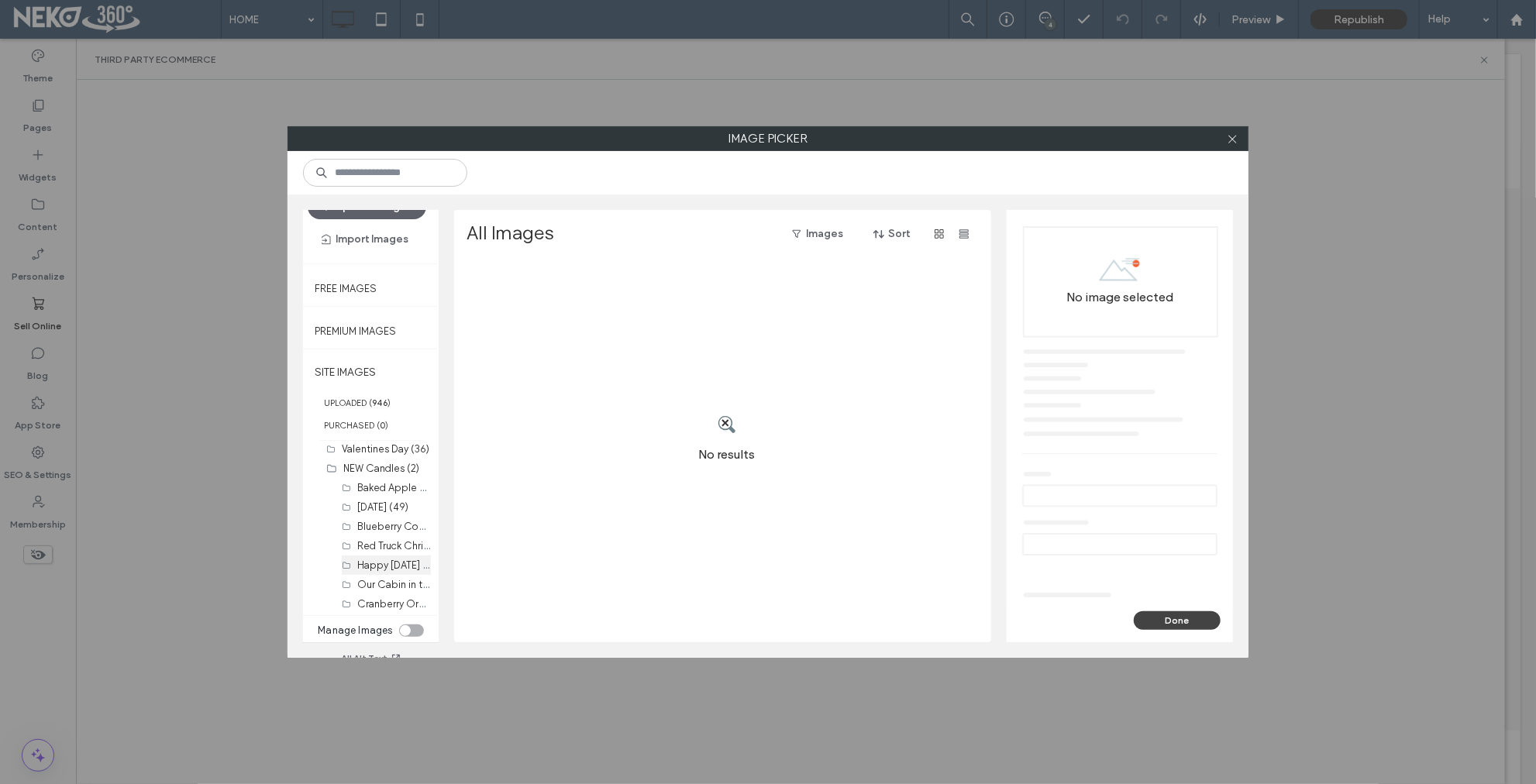
scroll to position [44, 0]
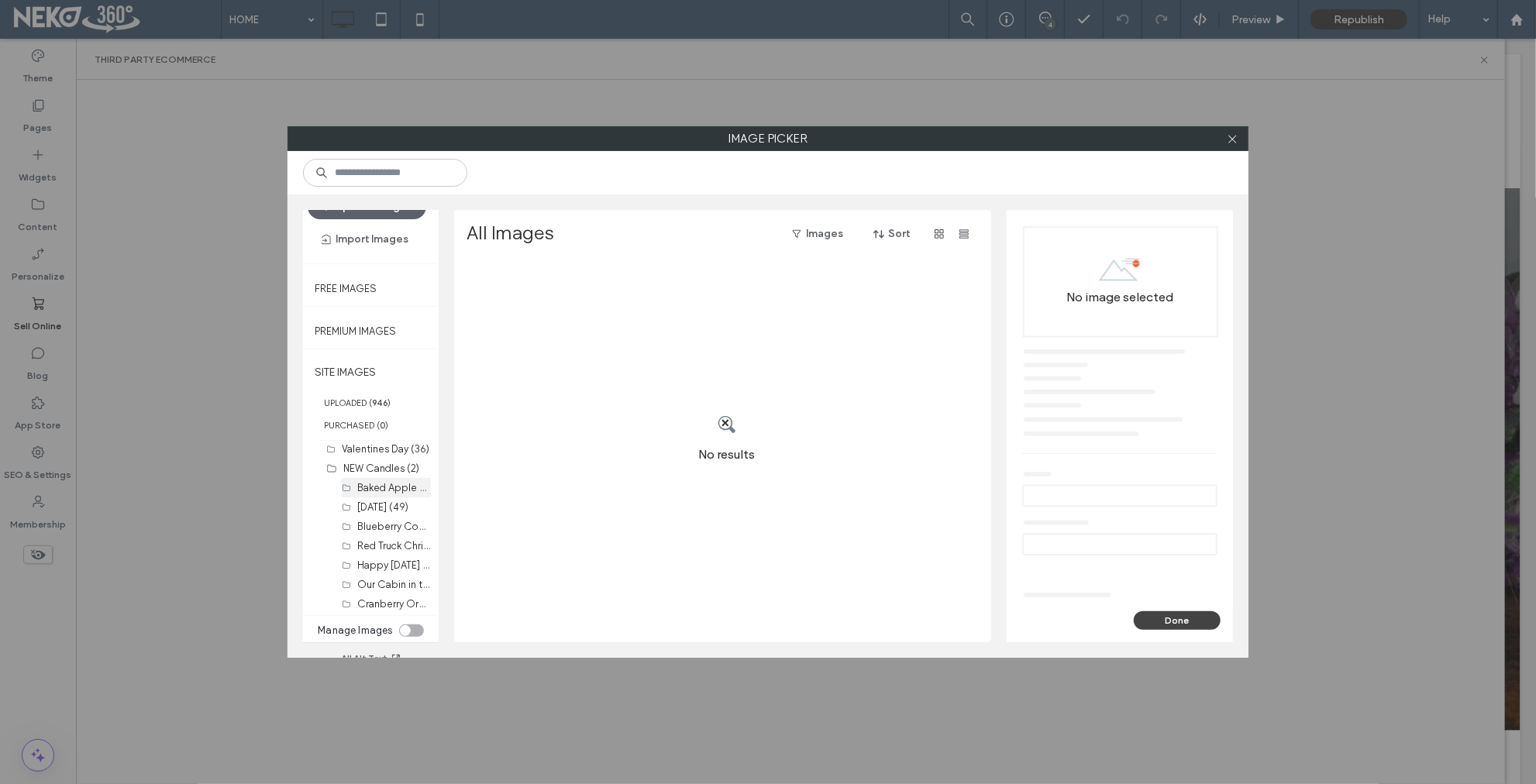
click at [380, 479] on label "Baked Apple Pie (1)" at bounding box center [402, 486] width 89 height 15
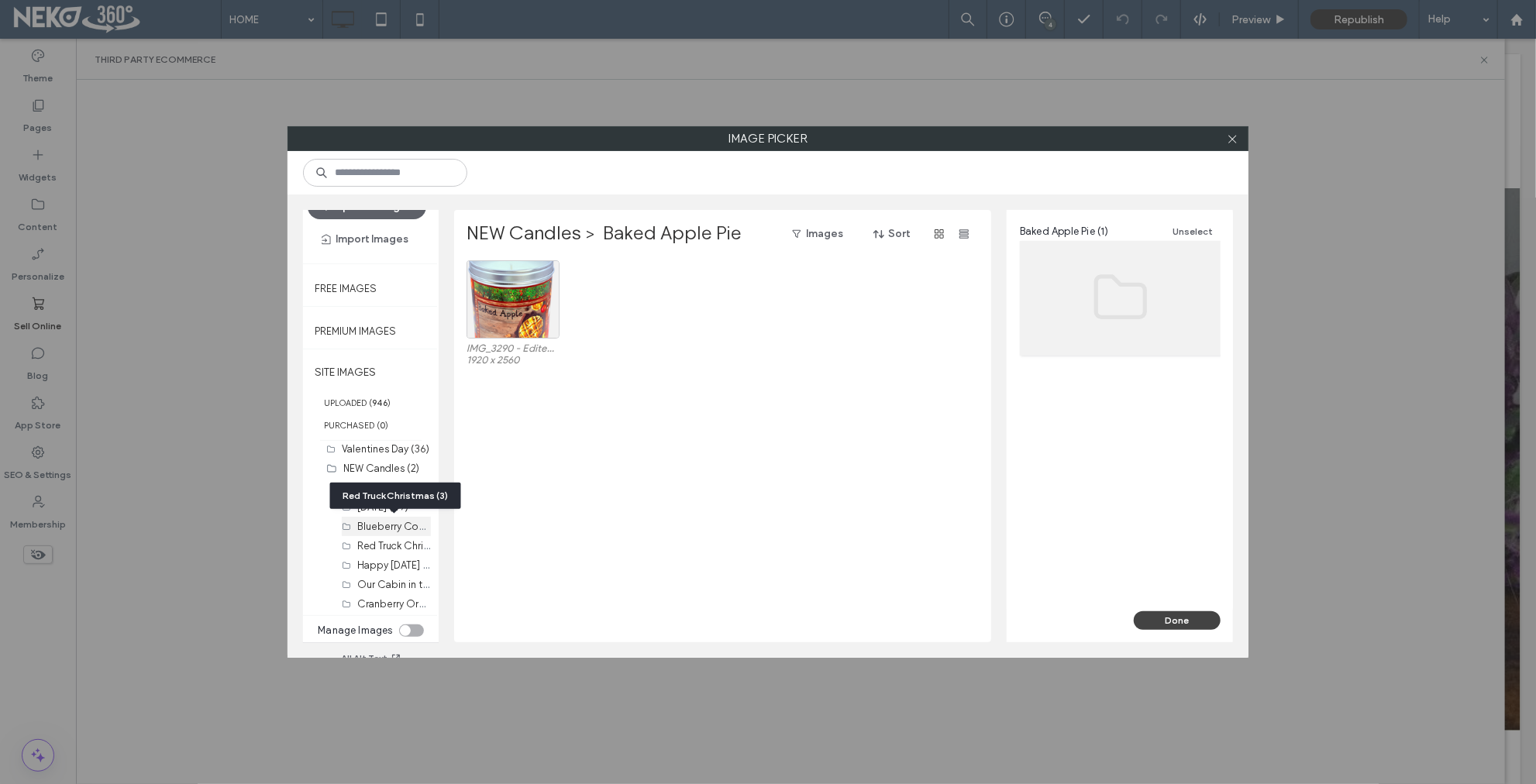
click at [375, 504] on div "Red Truck Christmas (3)" at bounding box center [395, 496] width 131 height 27
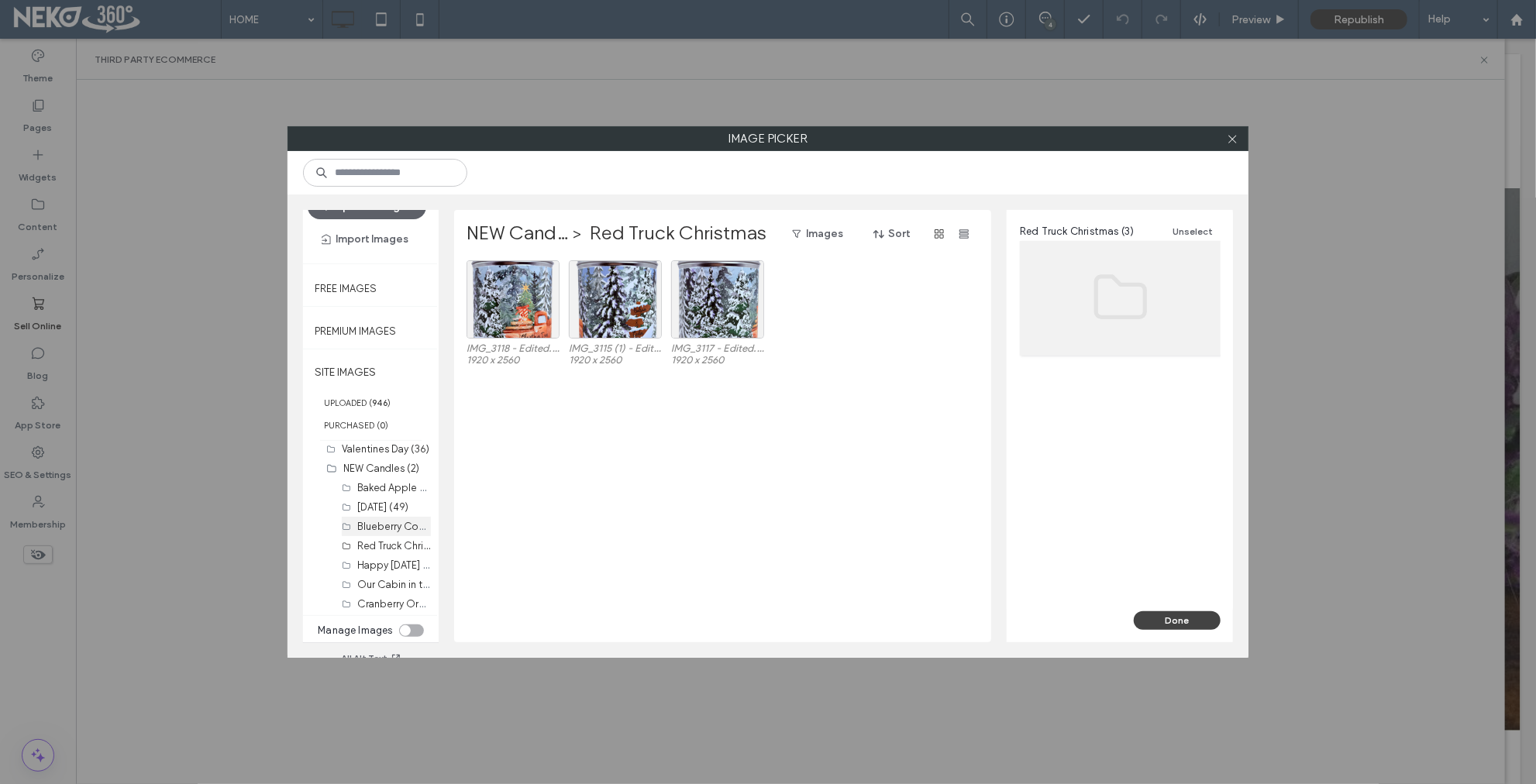
click at [385, 519] on label "Blueberry Cobbler (3)" at bounding box center [408, 526] width 102 height 15
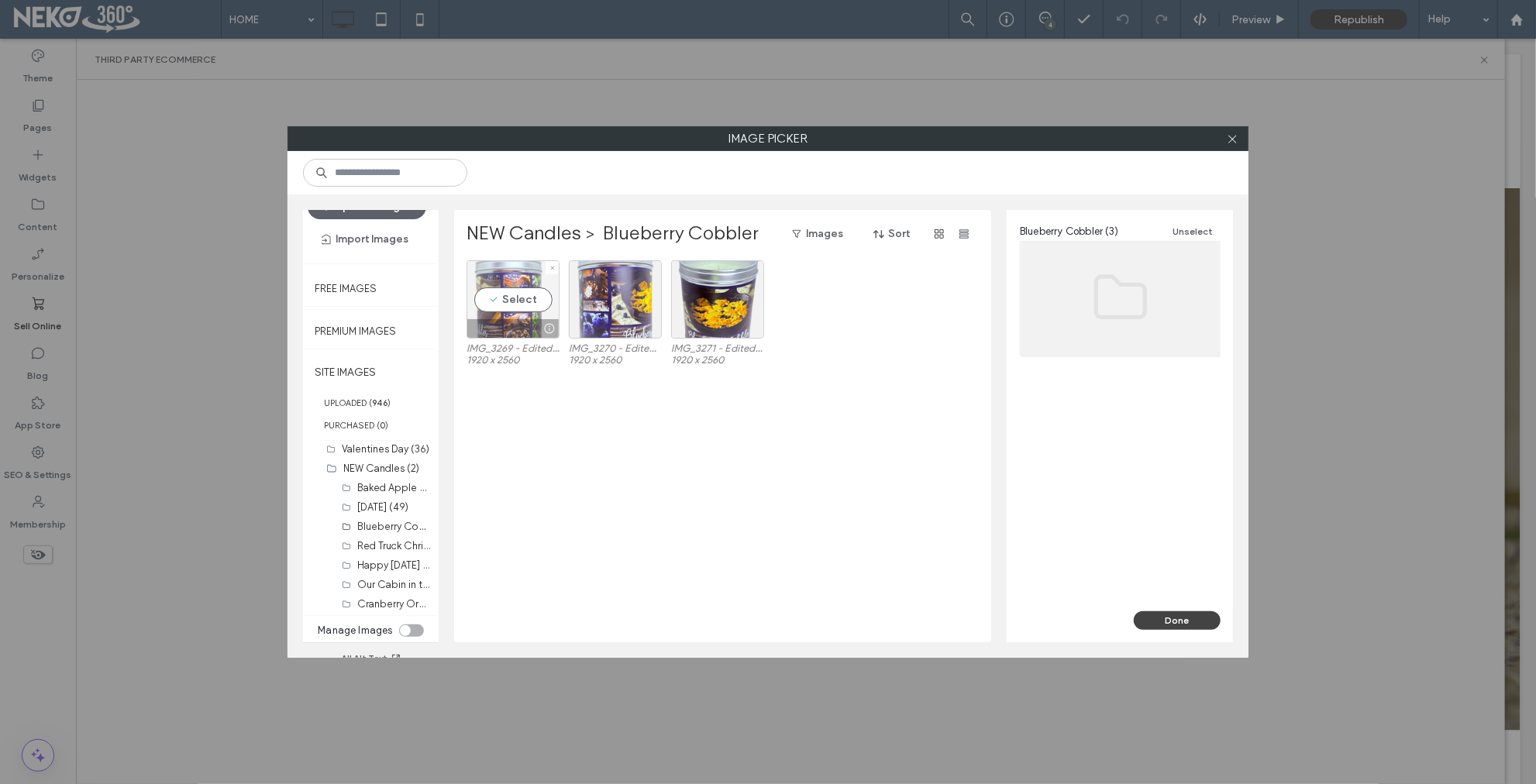
click at [525, 302] on div "Select" at bounding box center [513, 299] width 93 height 78
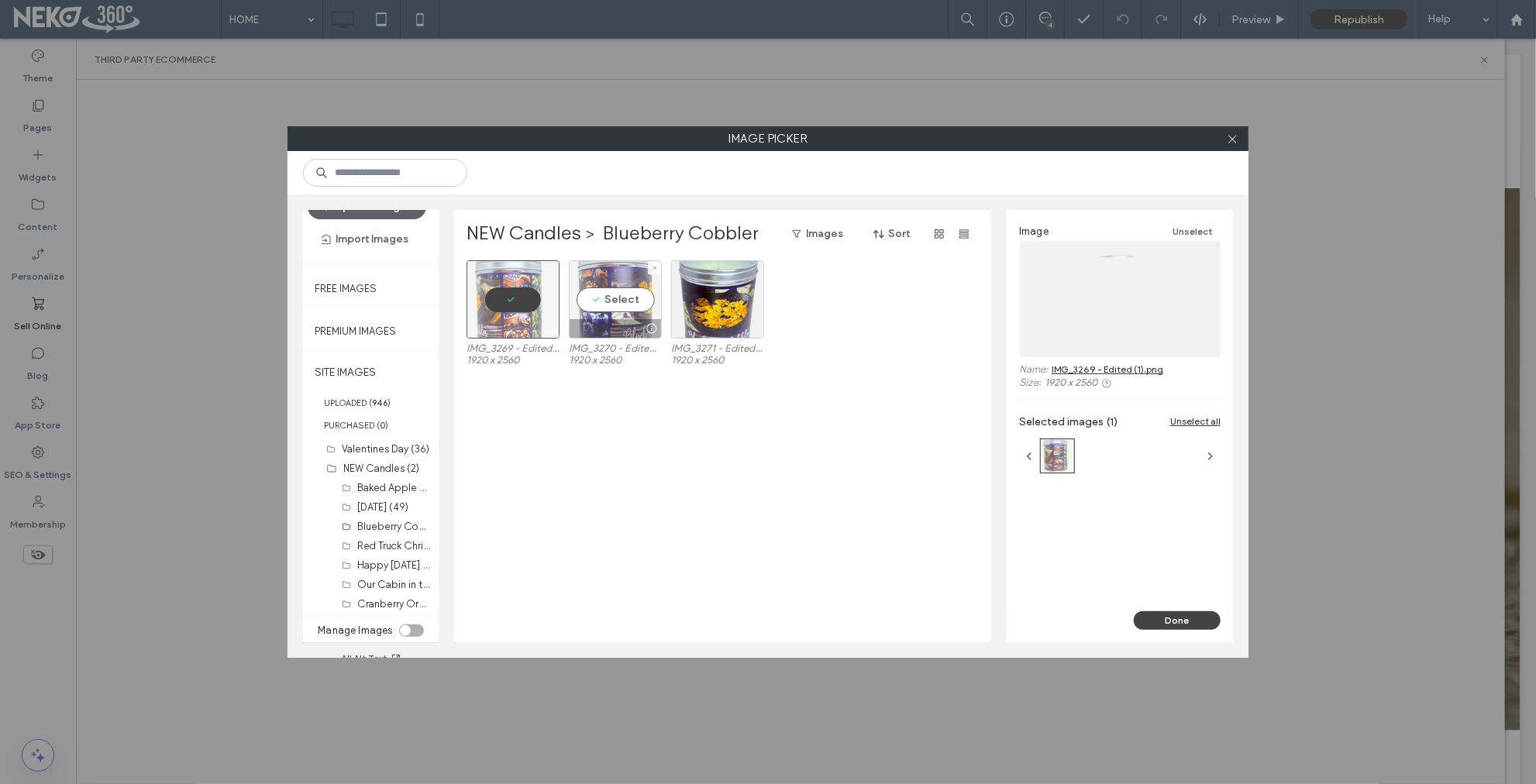
click at [633, 305] on div "Select" at bounding box center [615, 299] width 93 height 78
click at [705, 302] on div "Select" at bounding box center [718, 299] width 93 height 78
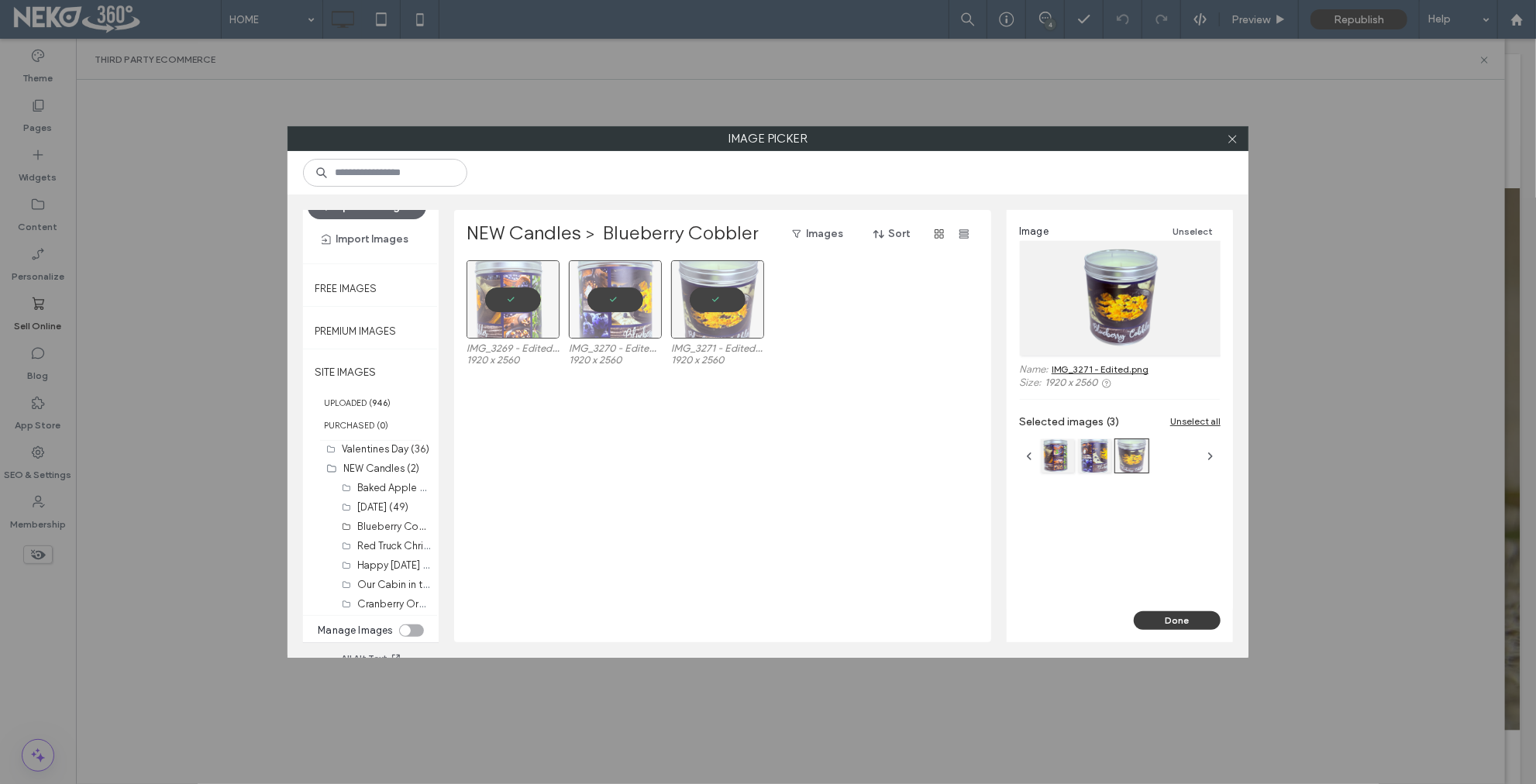
click at [1182, 618] on button "Done" at bounding box center [1178, 620] width 87 height 19
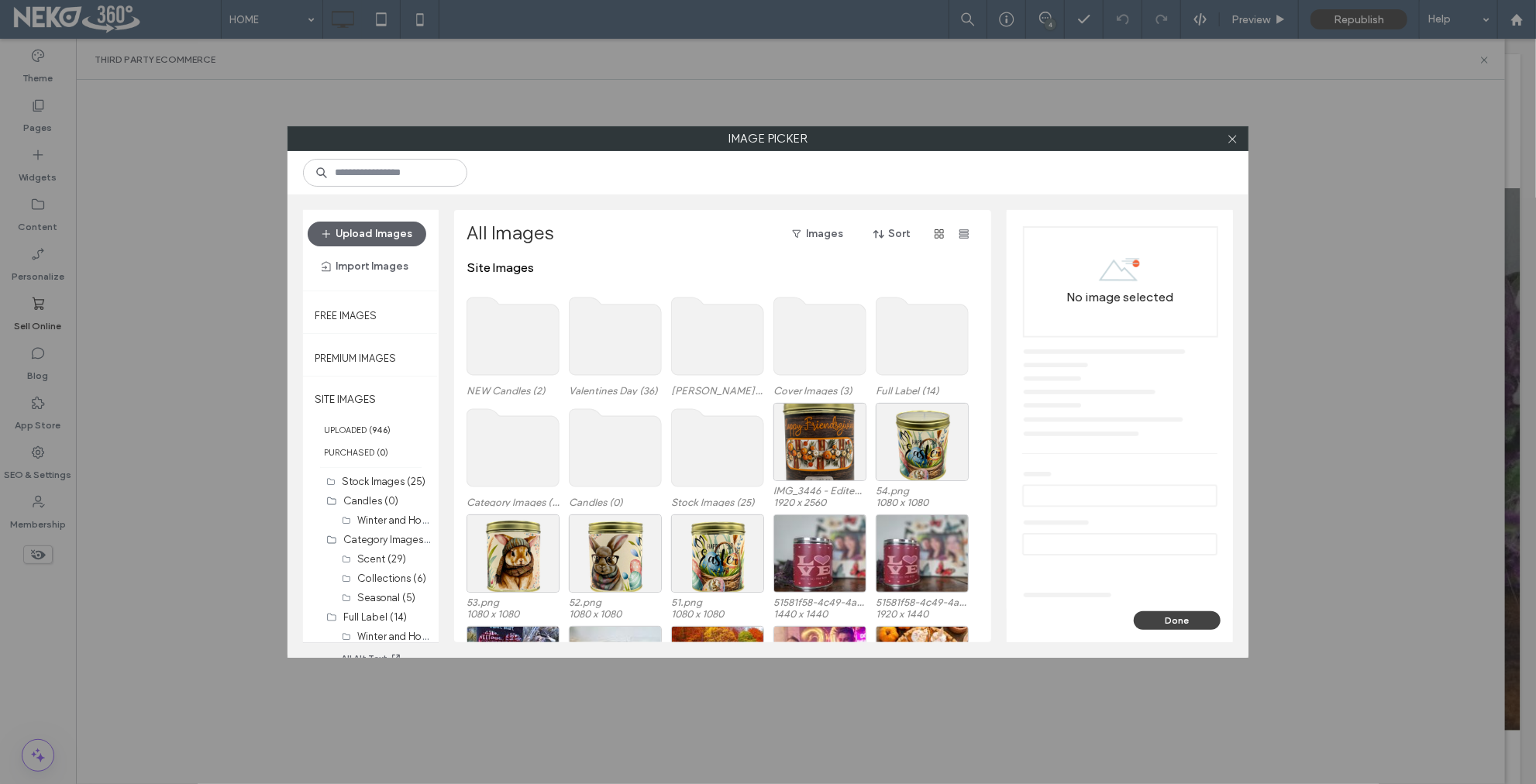
click at [515, 360] on use at bounding box center [513, 337] width 92 height 77
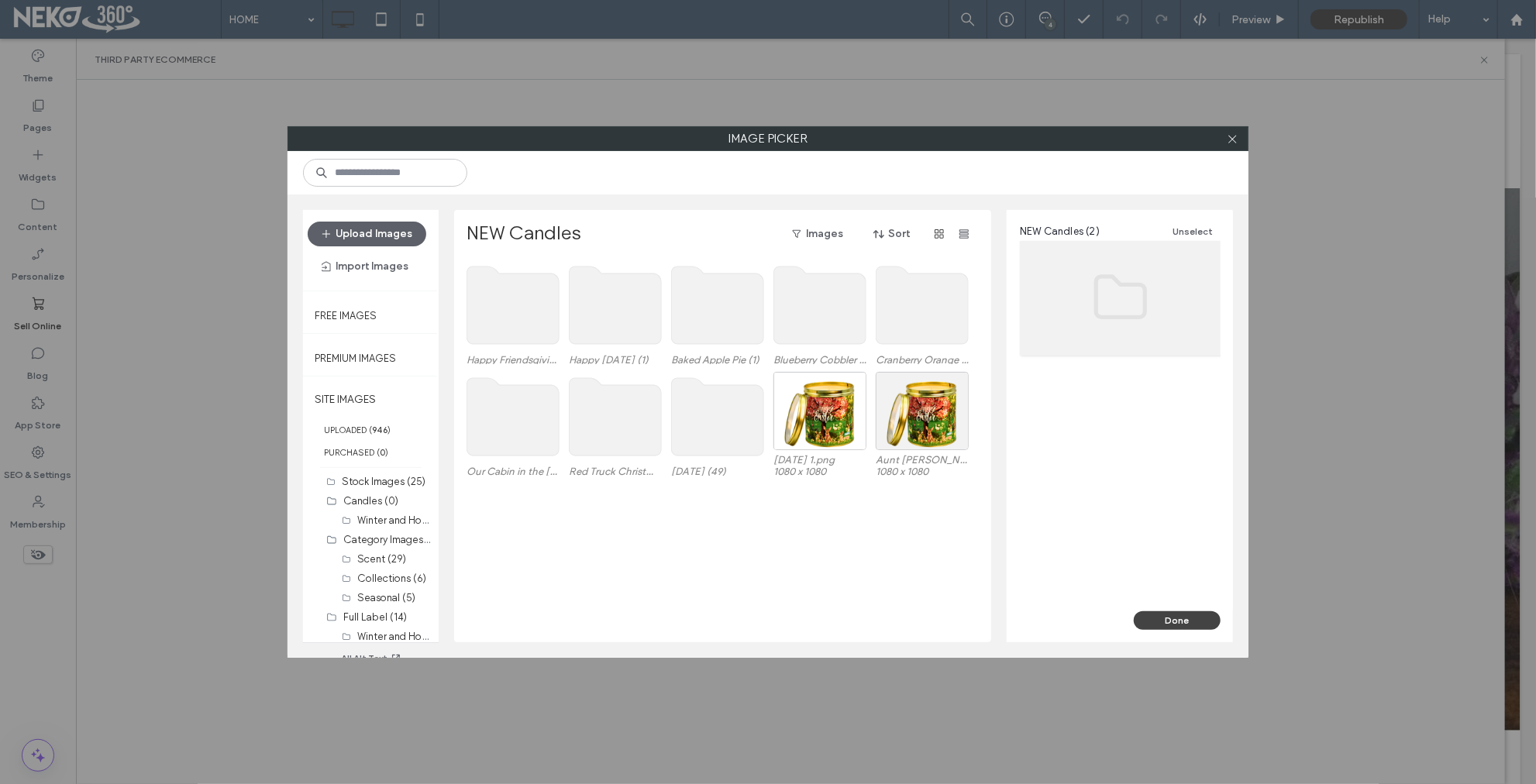
click at [519, 325] on use at bounding box center [513, 305] width 92 height 77
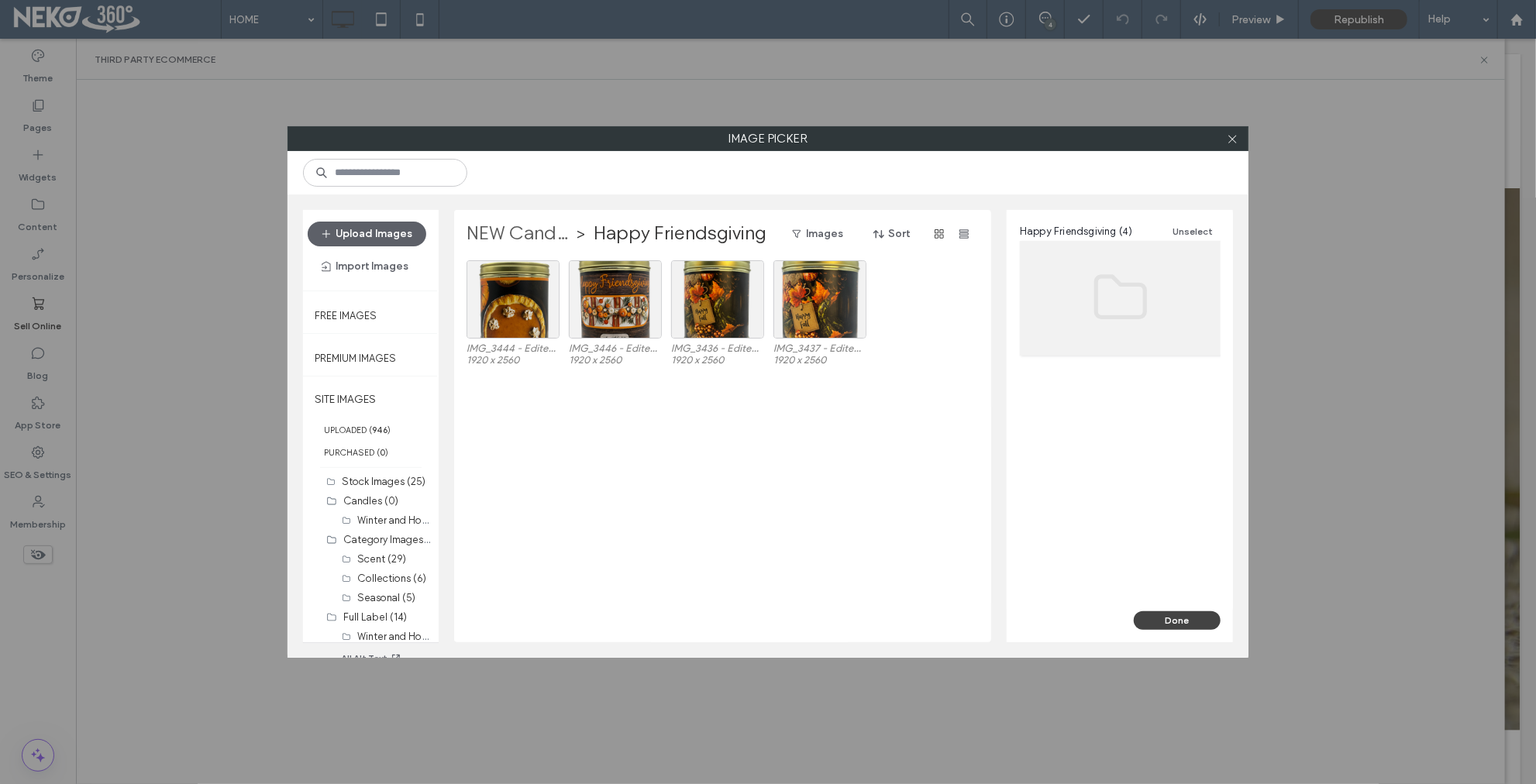
click at [528, 231] on label "NEW Candles" at bounding box center [519, 234] width 105 height 25
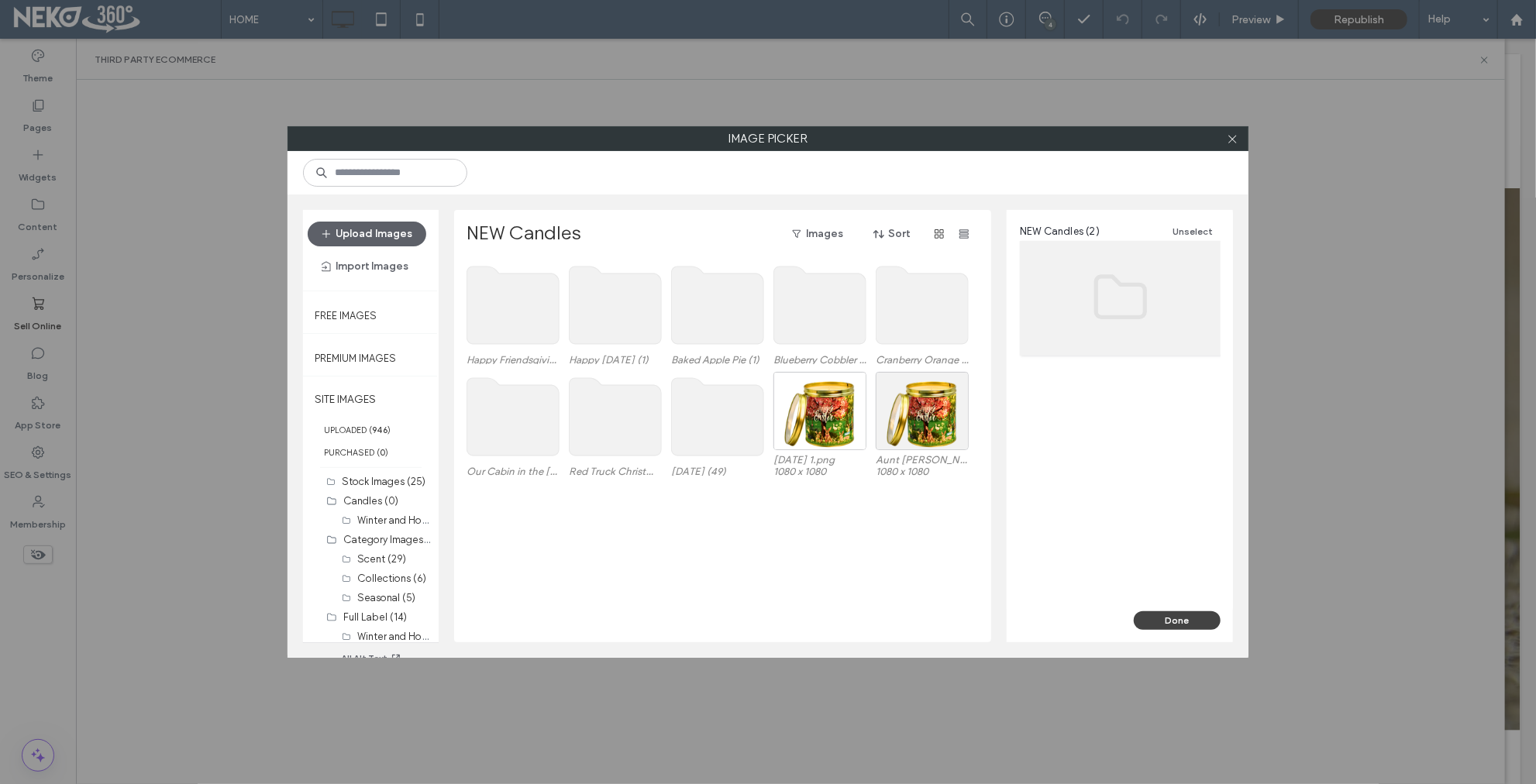
click at [613, 319] on use at bounding box center [615, 305] width 92 height 77
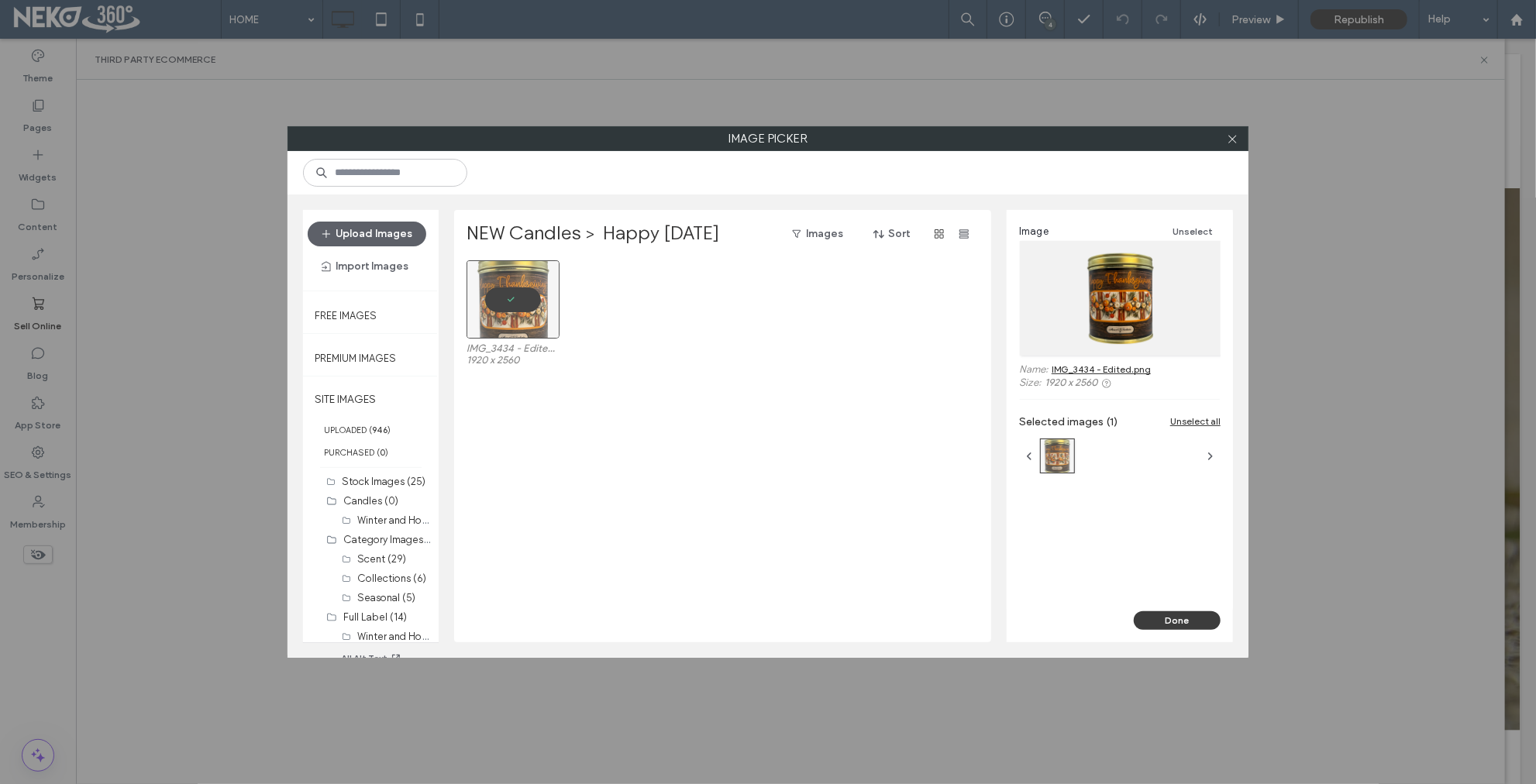
click at [1178, 622] on button "Done" at bounding box center [1178, 620] width 87 height 19
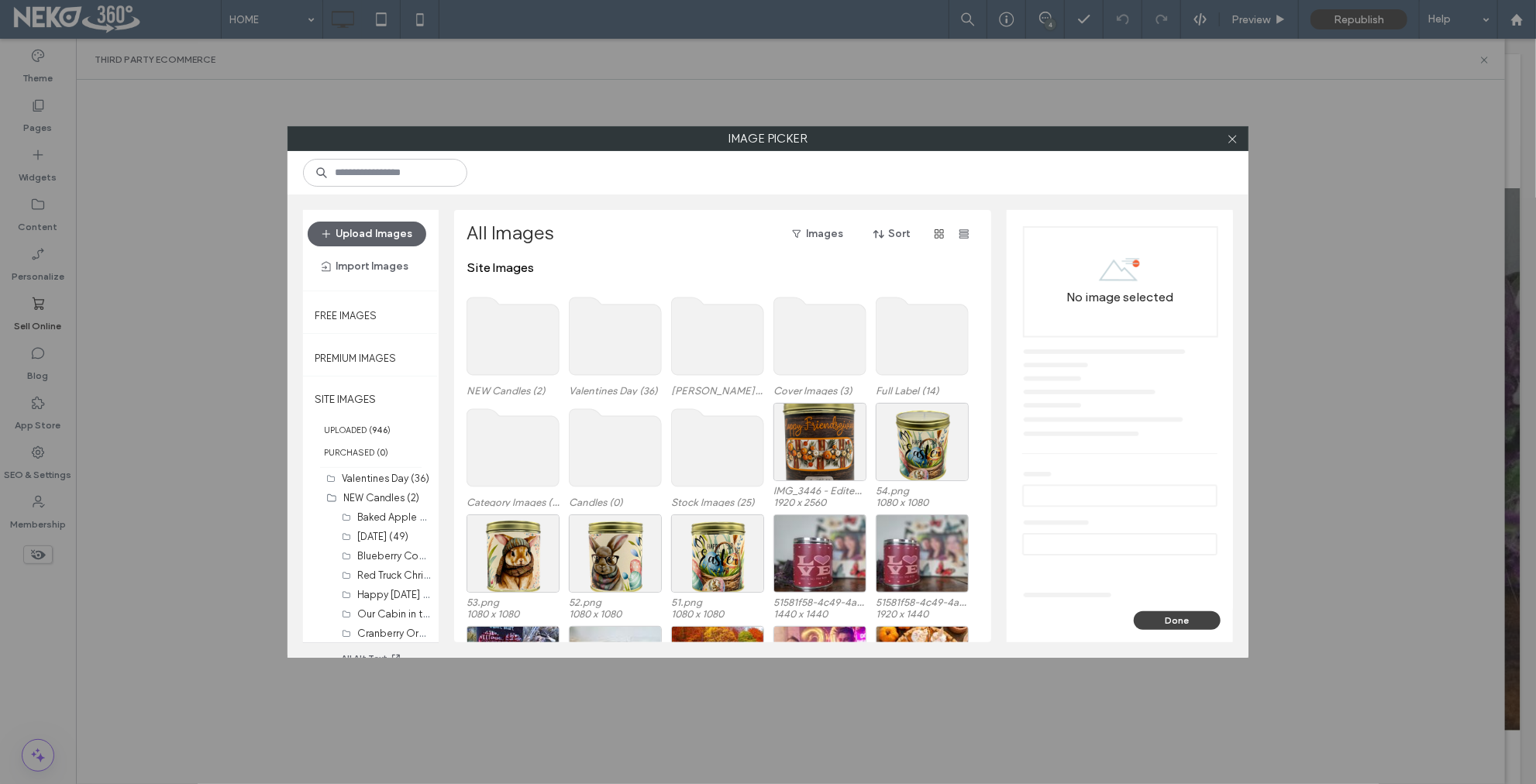
scroll to position [490, 0]
click at [379, 513] on label "Baked Apple Pie (1)" at bounding box center [402, 514] width 89 height 15
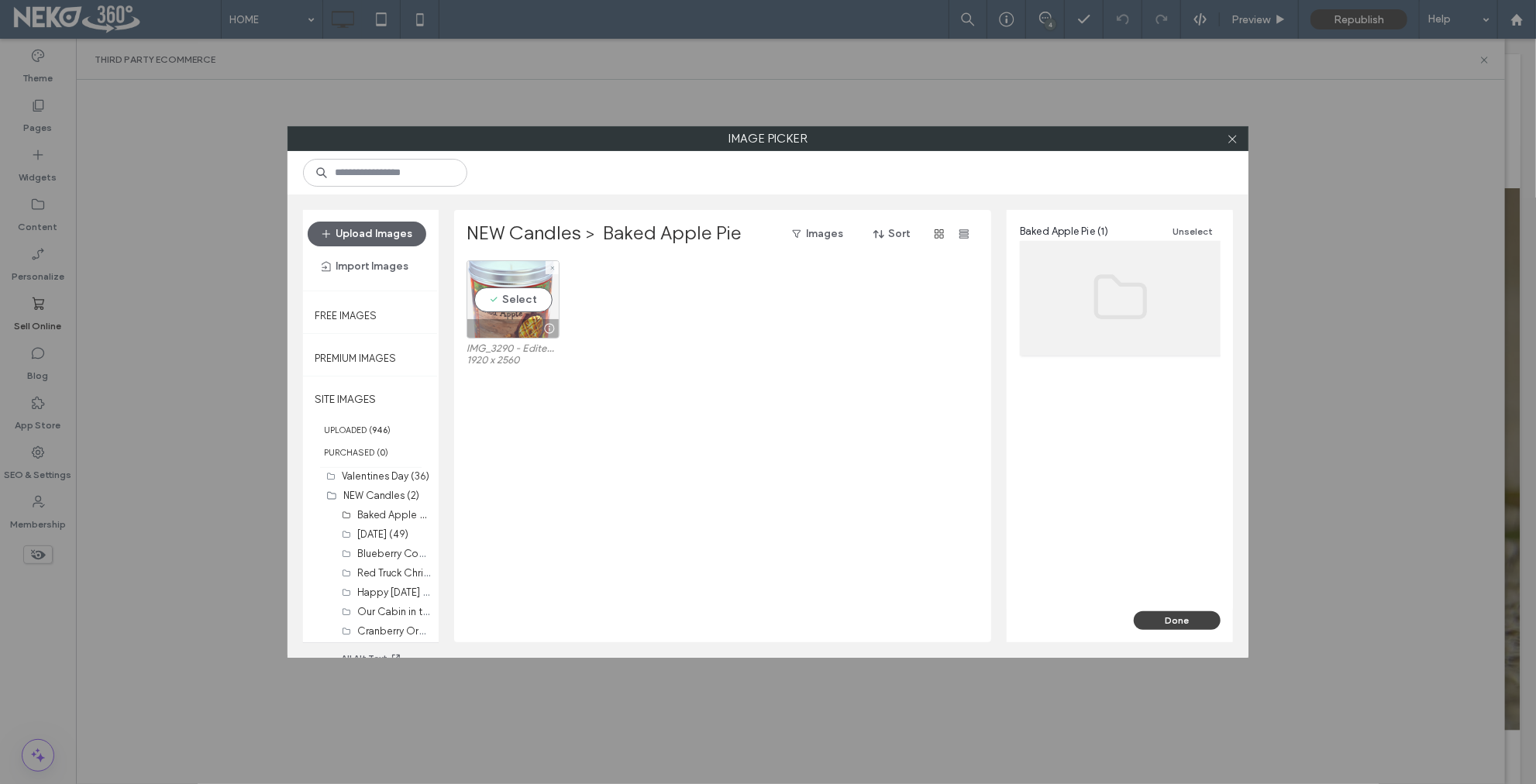
click at [511, 299] on div "Select" at bounding box center [513, 299] width 93 height 78
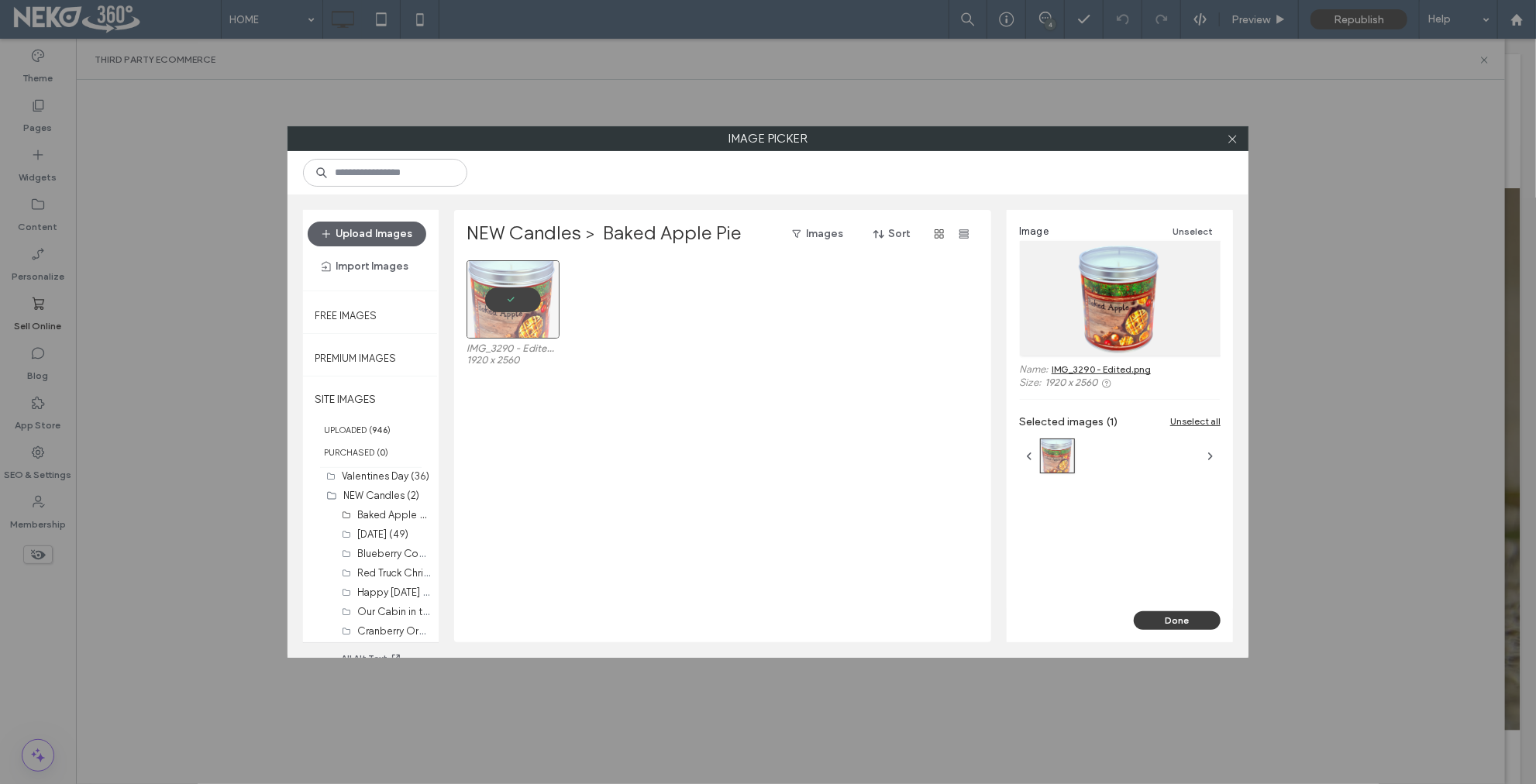
click at [1197, 619] on button "Done" at bounding box center [1178, 620] width 87 height 19
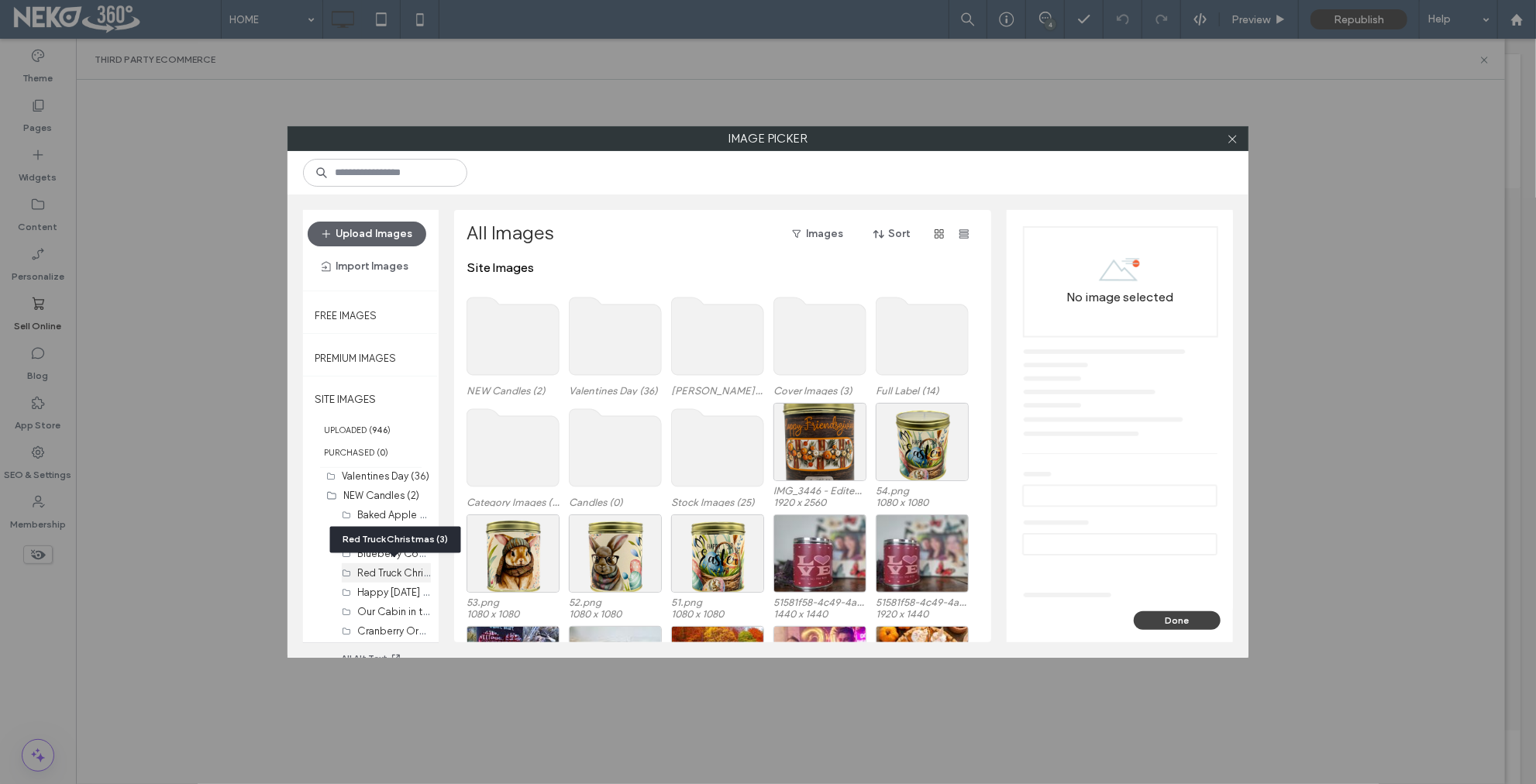
click at [375, 573] on label "Red Truck Christmas (3)" at bounding box center [411, 572] width 108 height 15
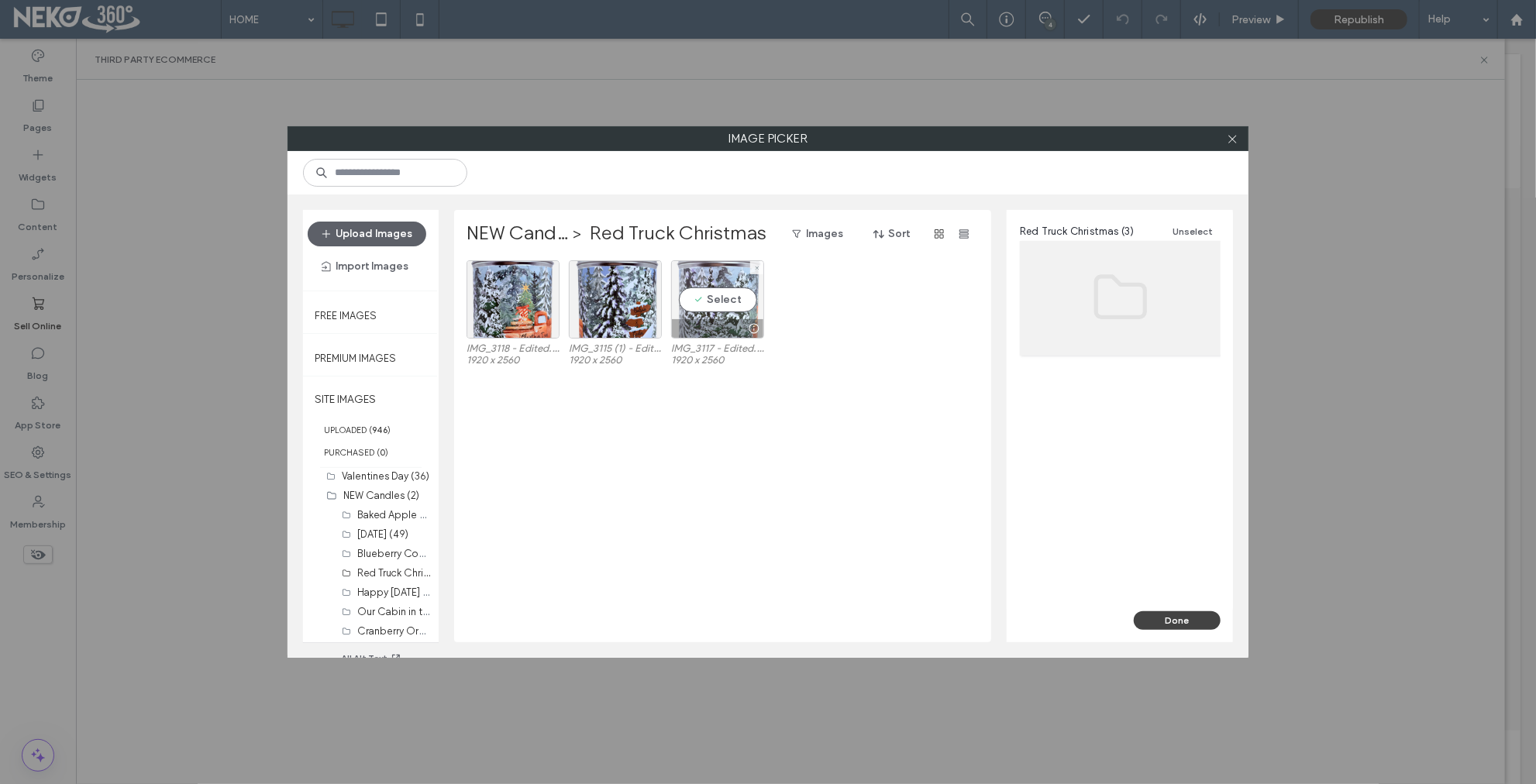
click at [713, 300] on div "Select" at bounding box center [718, 299] width 93 height 78
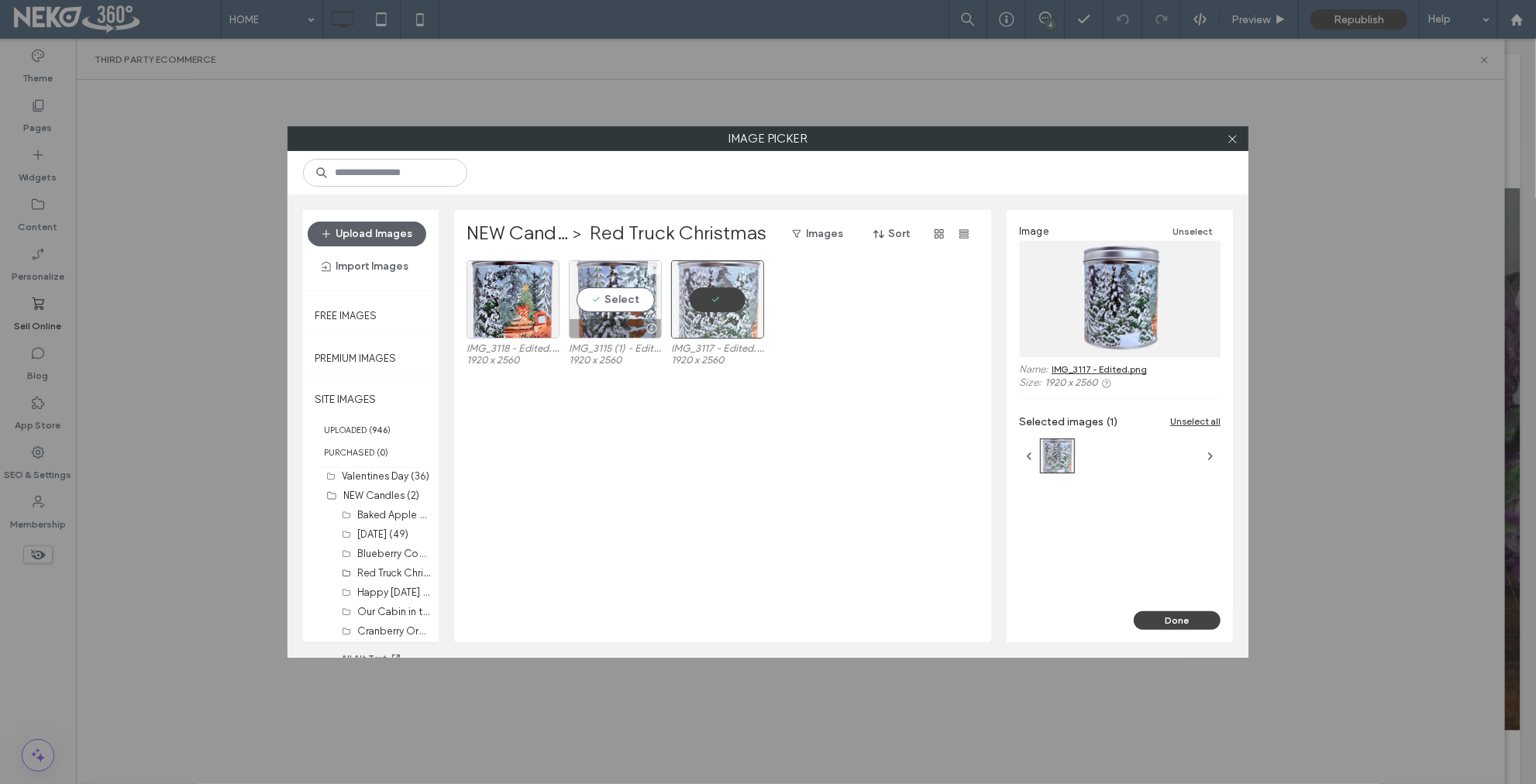
click at [628, 301] on div "Select" at bounding box center [615, 299] width 93 height 78
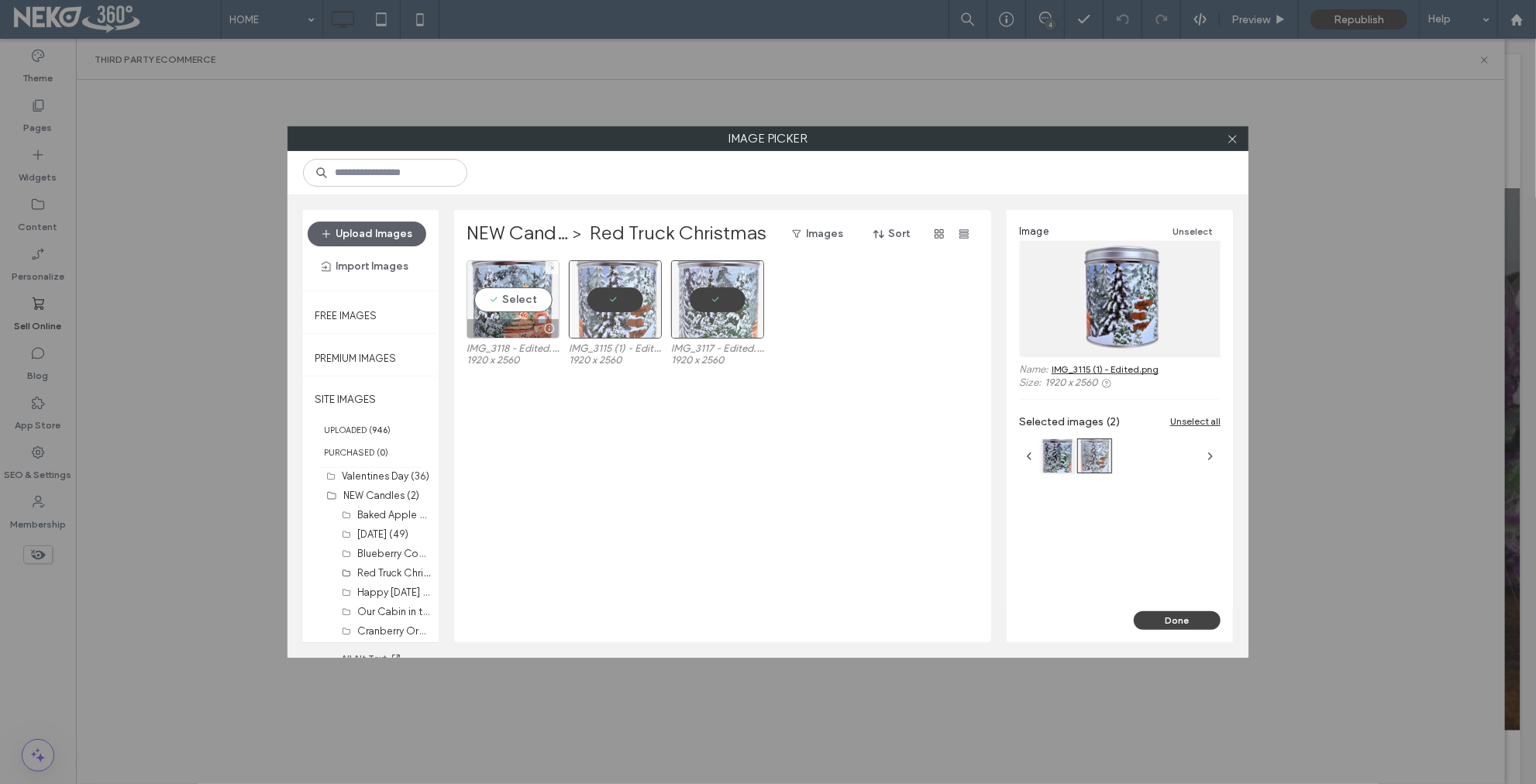
click at [508, 303] on div "Select" at bounding box center [513, 299] width 93 height 78
click at [1178, 617] on button "Done" at bounding box center [1178, 620] width 87 height 19
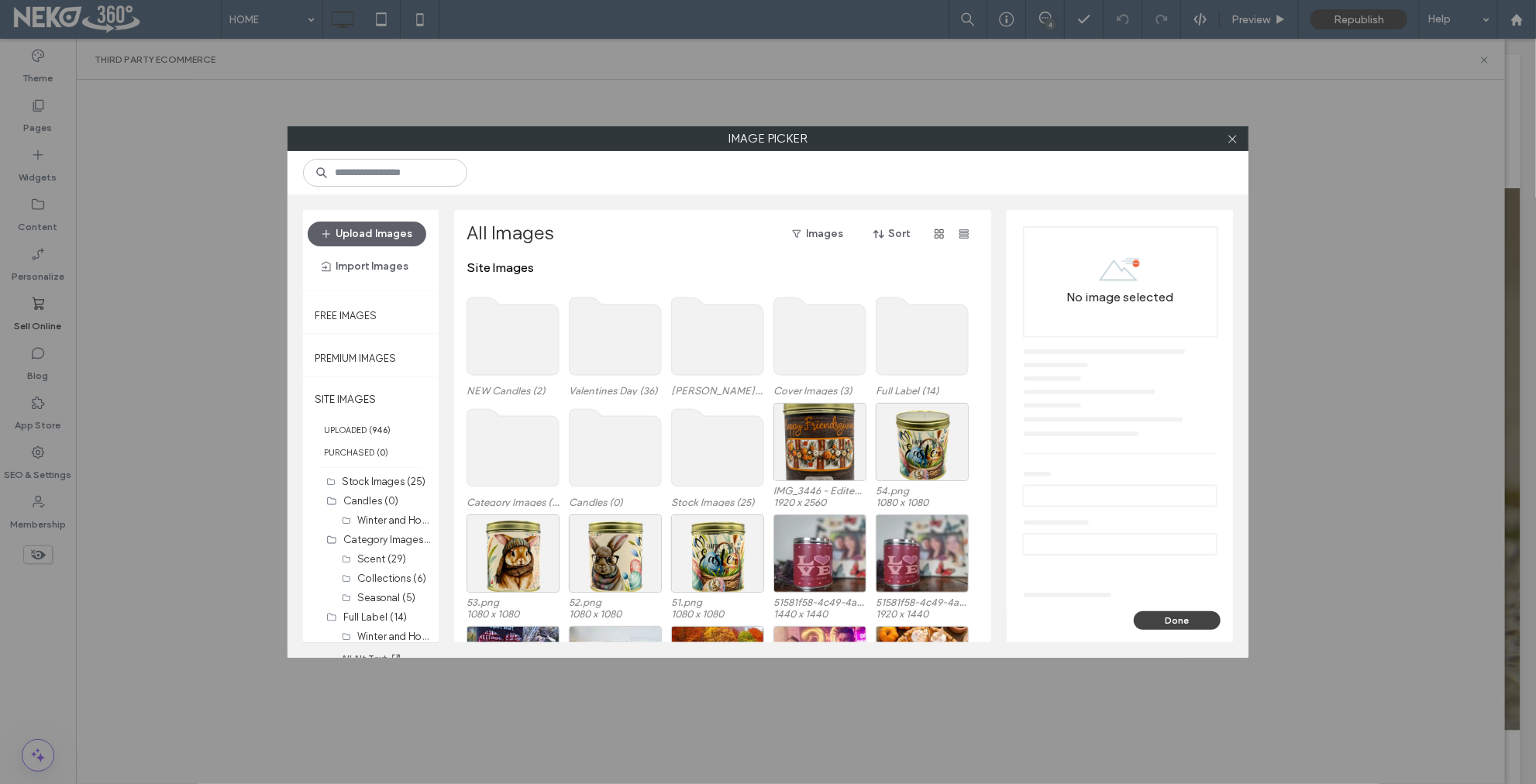
click at [517, 336] on use at bounding box center [513, 337] width 92 height 77
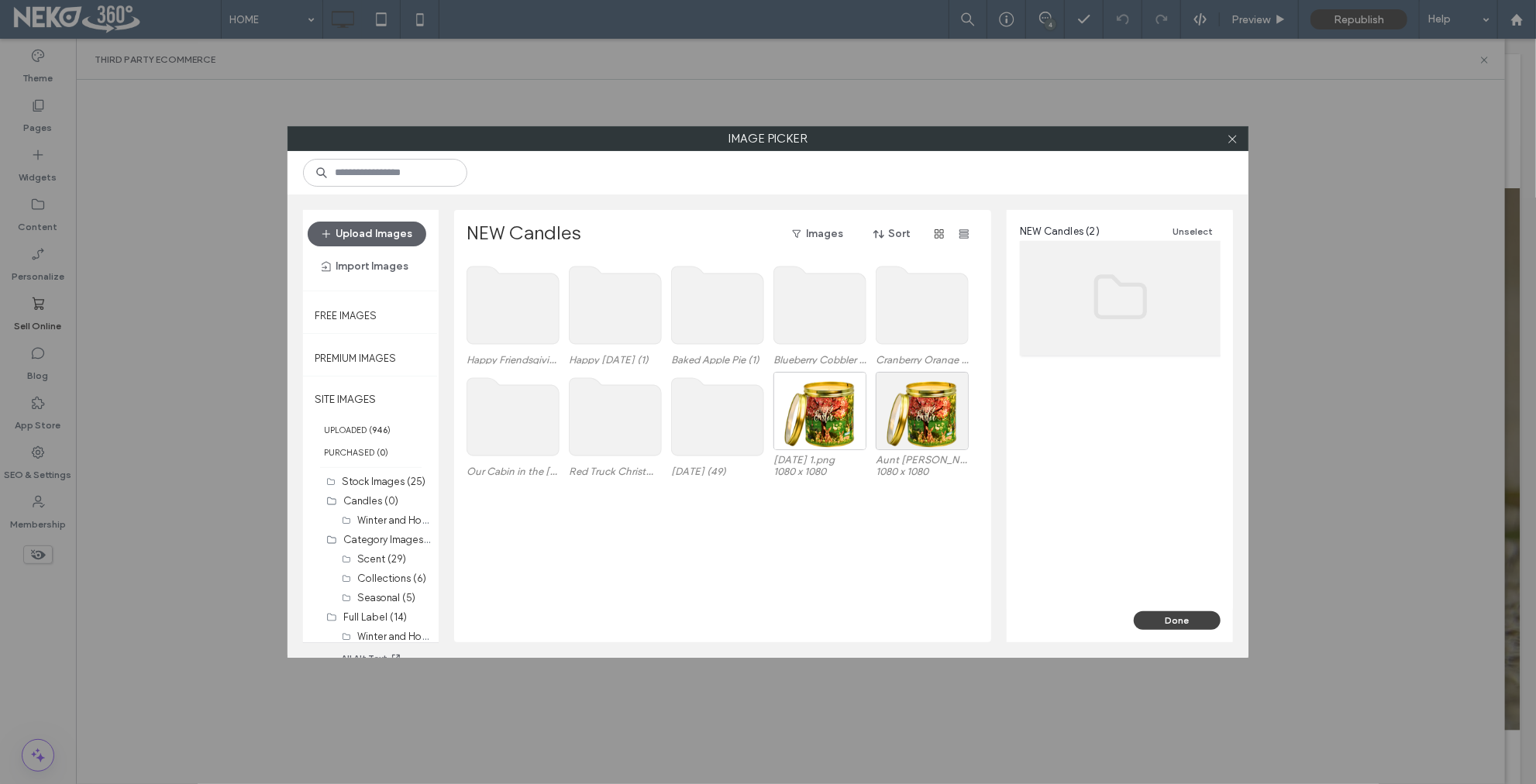
click at [529, 321] on use at bounding box center [513, 305] width 92 height 77
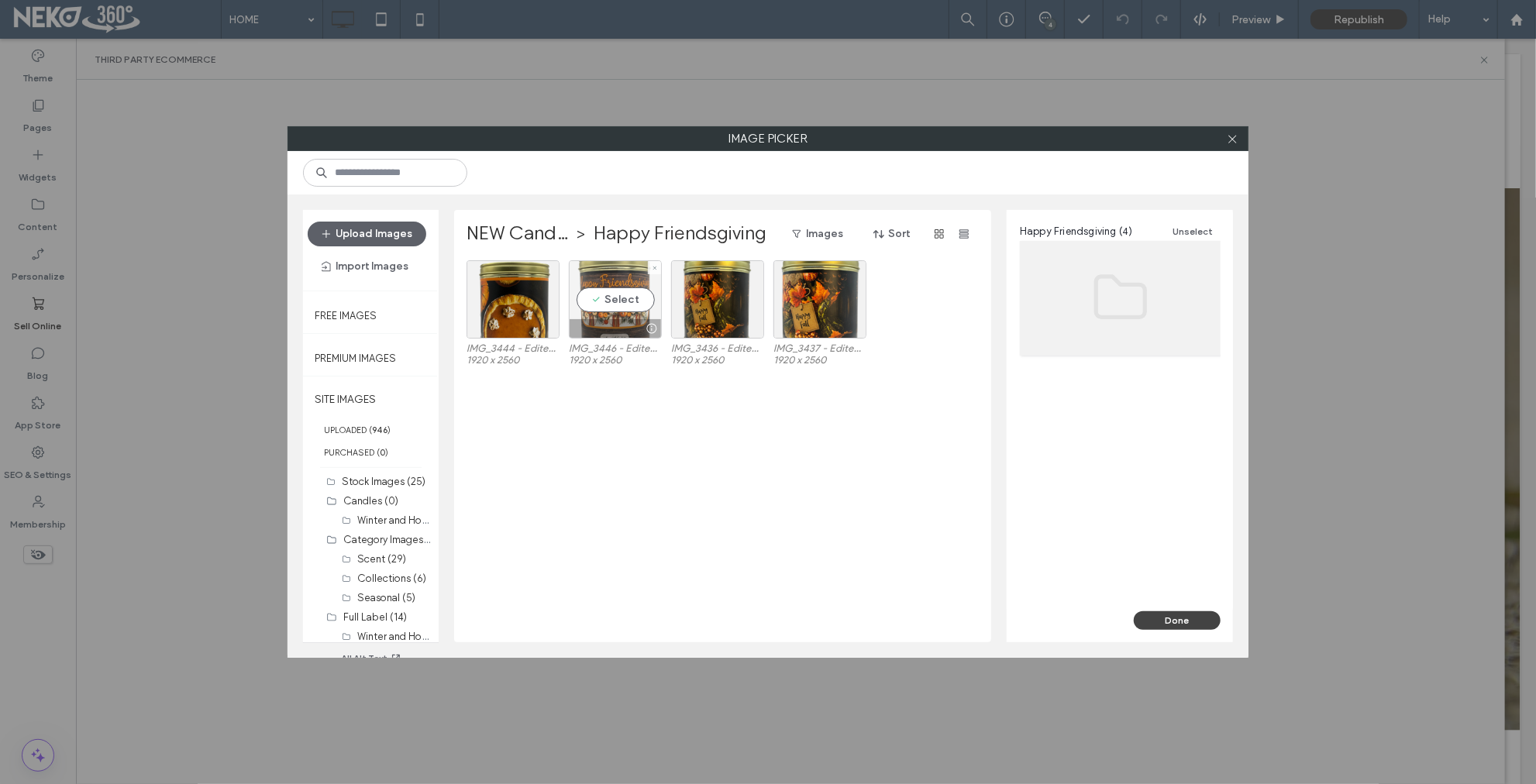
drag, startPoint x: 626, startPoint y: 299, endPoint x: 647, endPoint y: 300, distance: 21.0
click at [626, 299] on div "Select" at bounding box center [615, 299] width 93 height 78
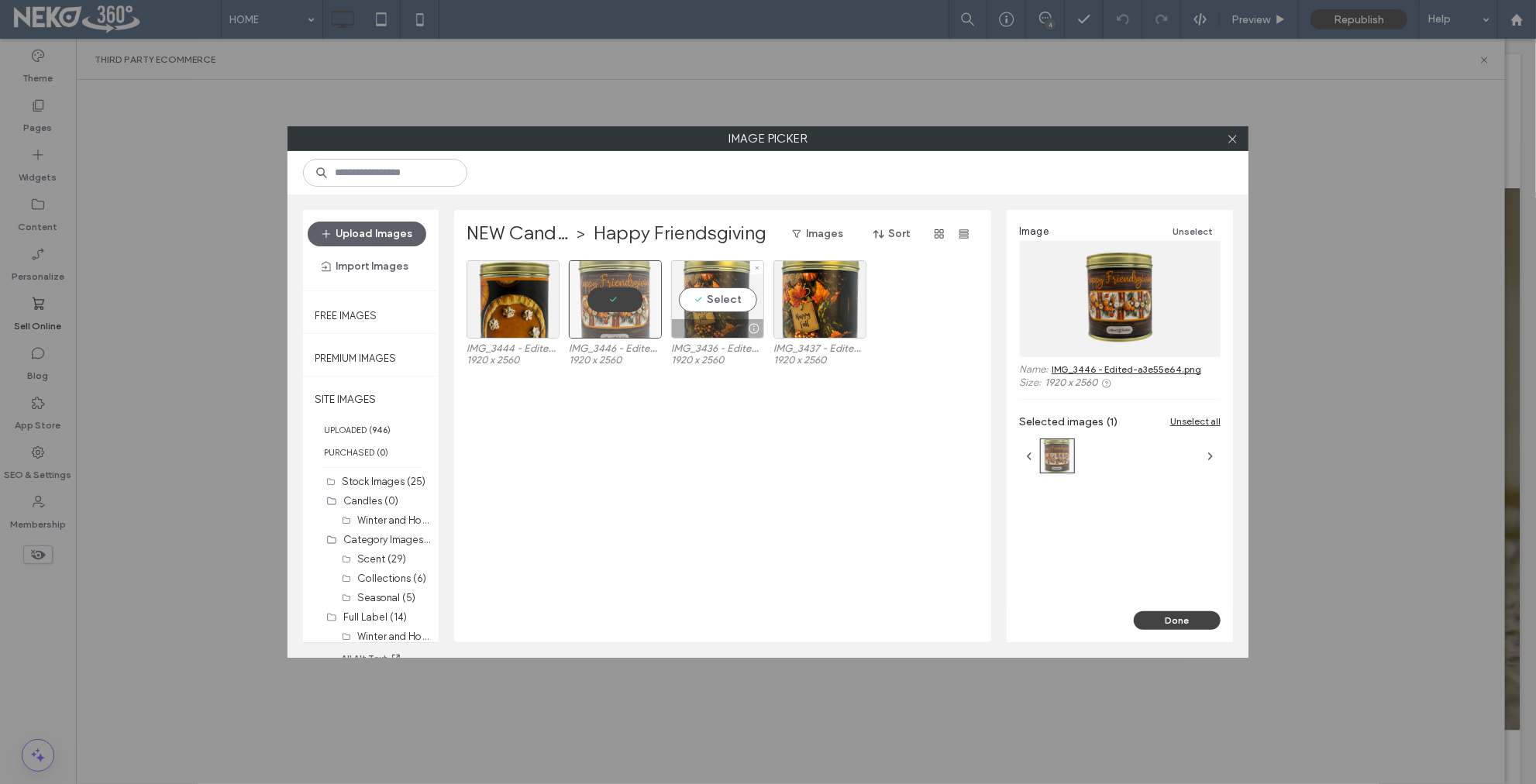
click at [733, 302] on div "Select" at bounding box center [718, 299] width 93 height 78
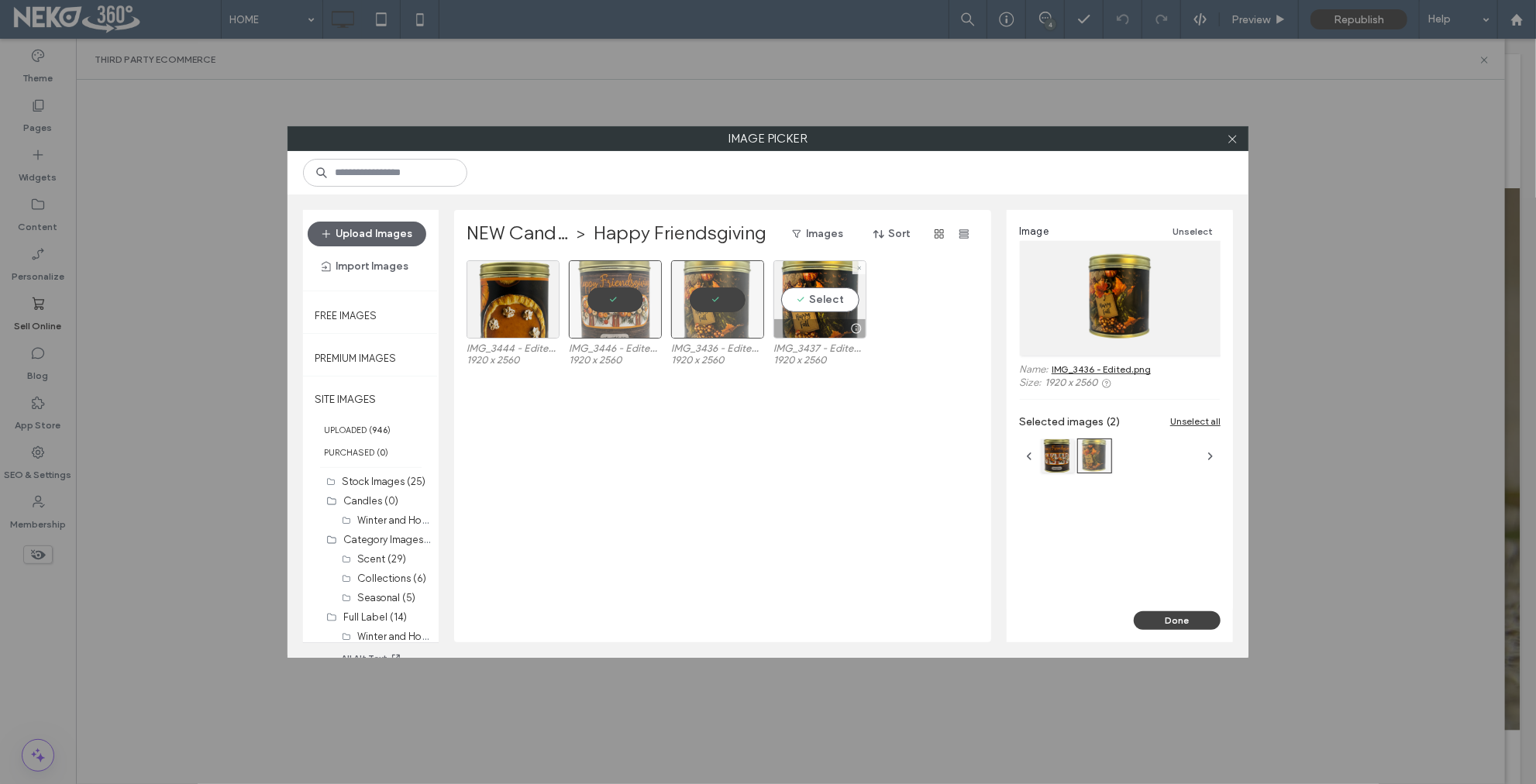
drag, startPoint x: 825, startPoint y: 308, endPoint x: 694, endPoint y: 318, distance: 131.4
click at [825, 308] on div "Select" at bounding box center [820, 299] width 93 height 78
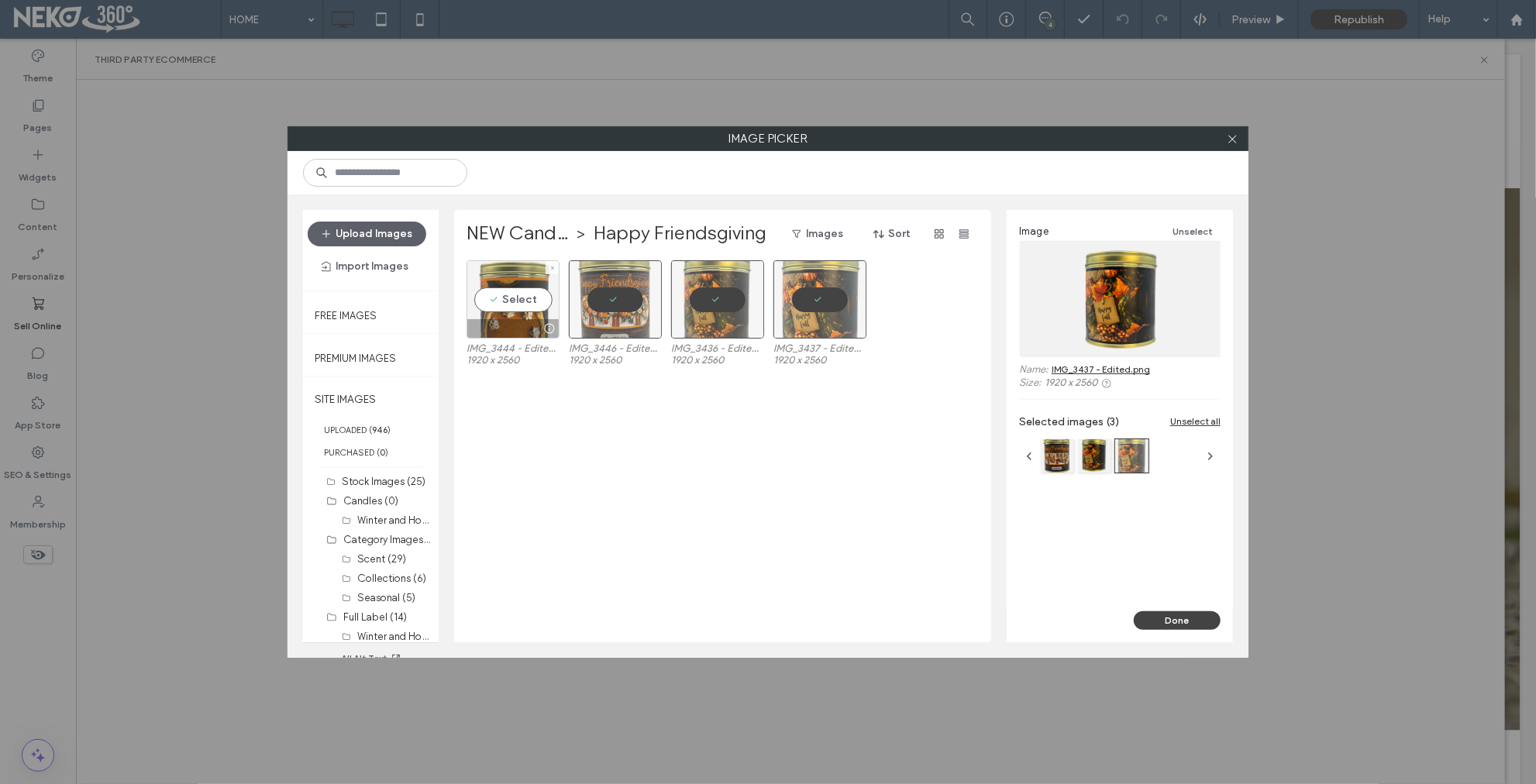
click at [532, 301] on div "Select" at bounding box center [513, 299] width 93 height 78
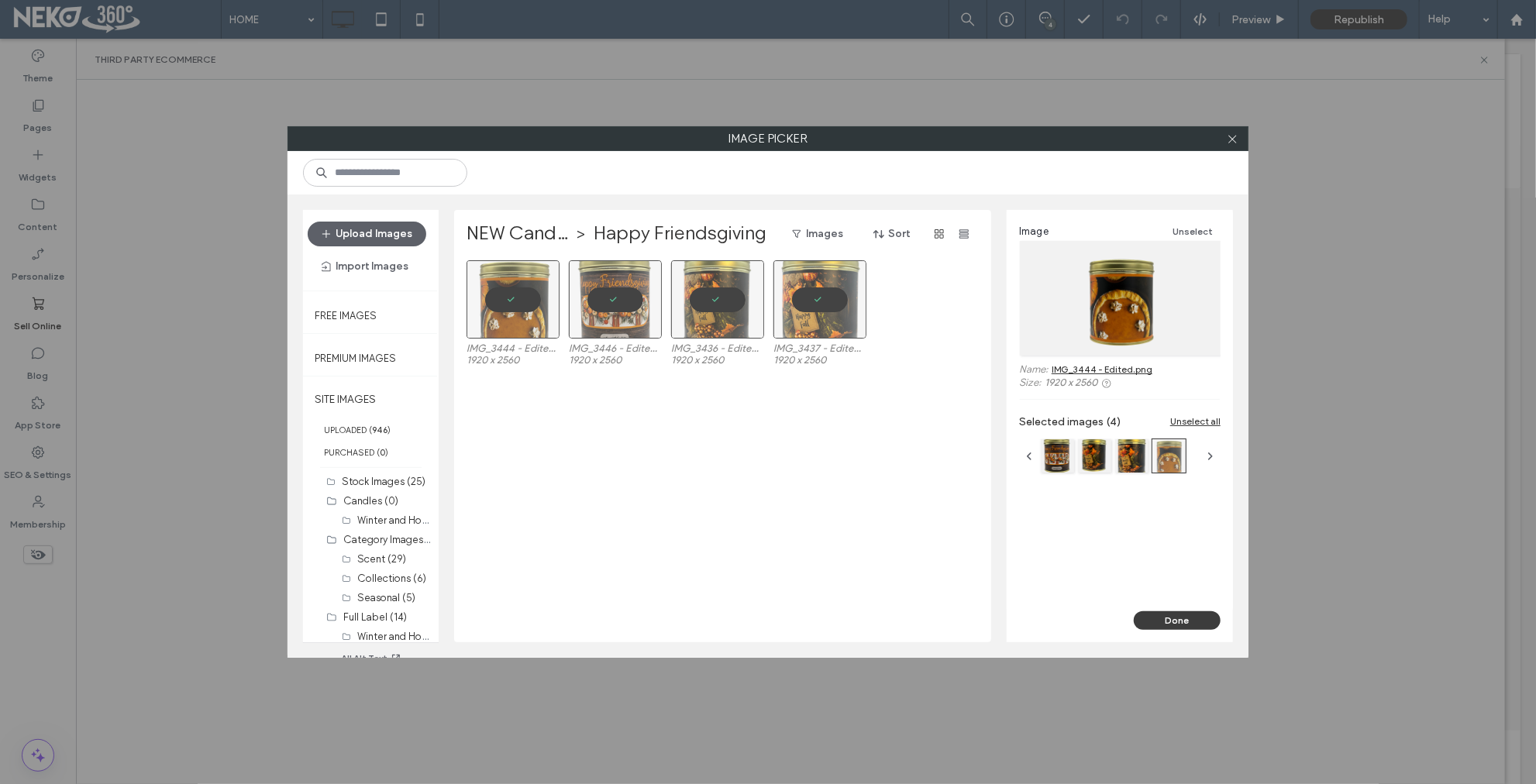
click at [1188, 618] on button "Done" at bounding box center [1178, 620] width 87 height 19
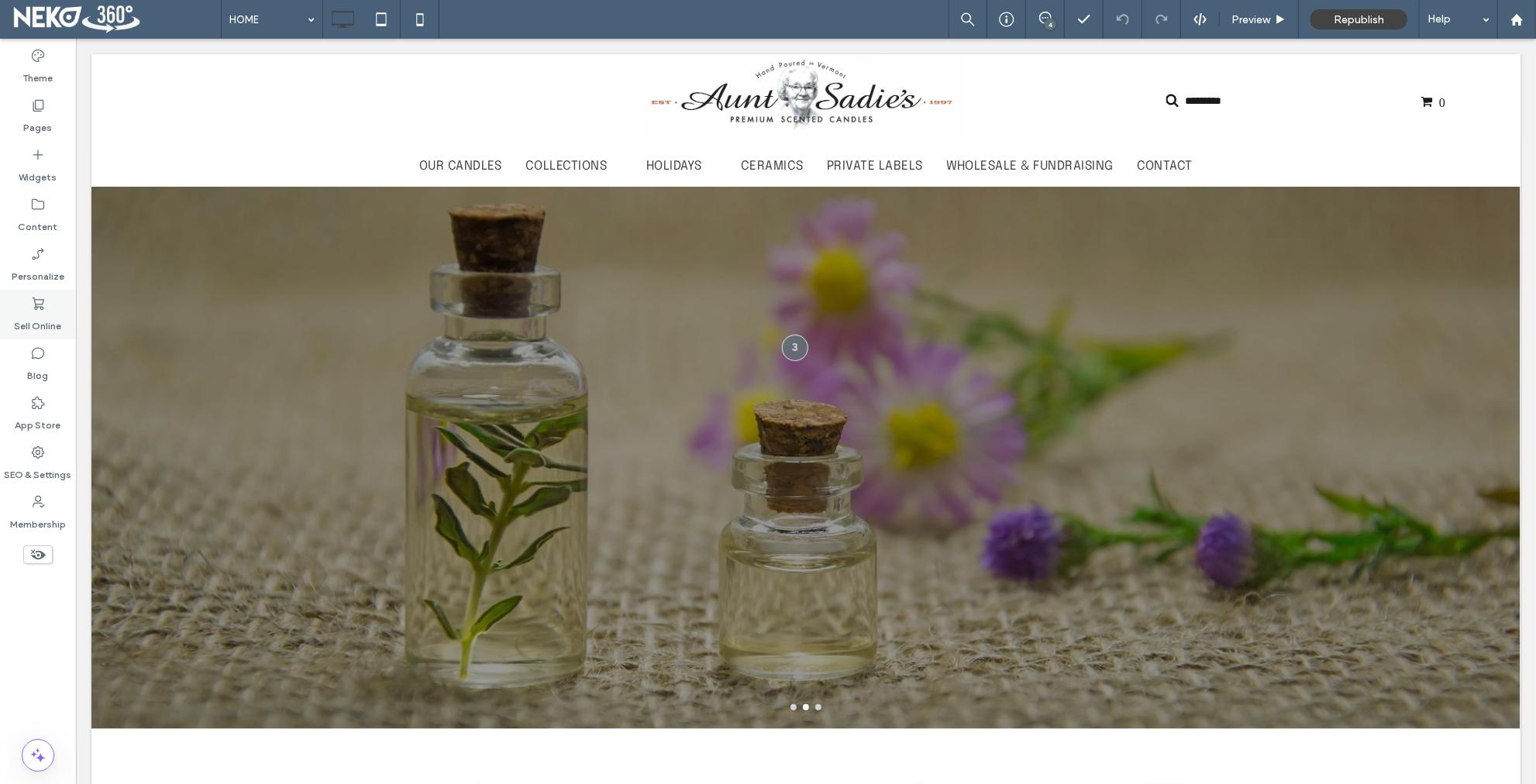
click at [43, 305] on use at bounding box center [39, 304] width 12 height 13
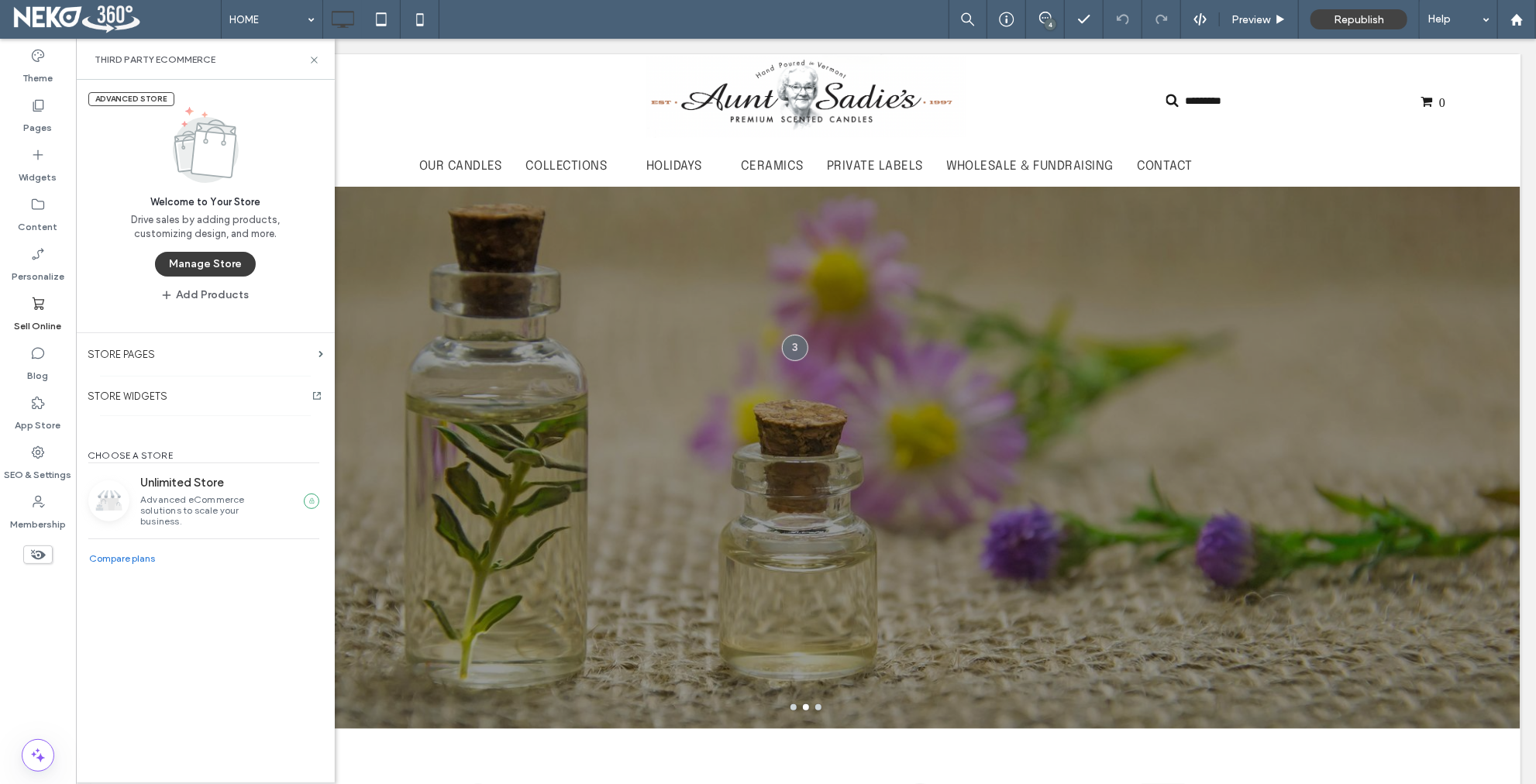
click at [209, 260] on button "Manage Store" at bounding box center [206, 263] width 101 height 25
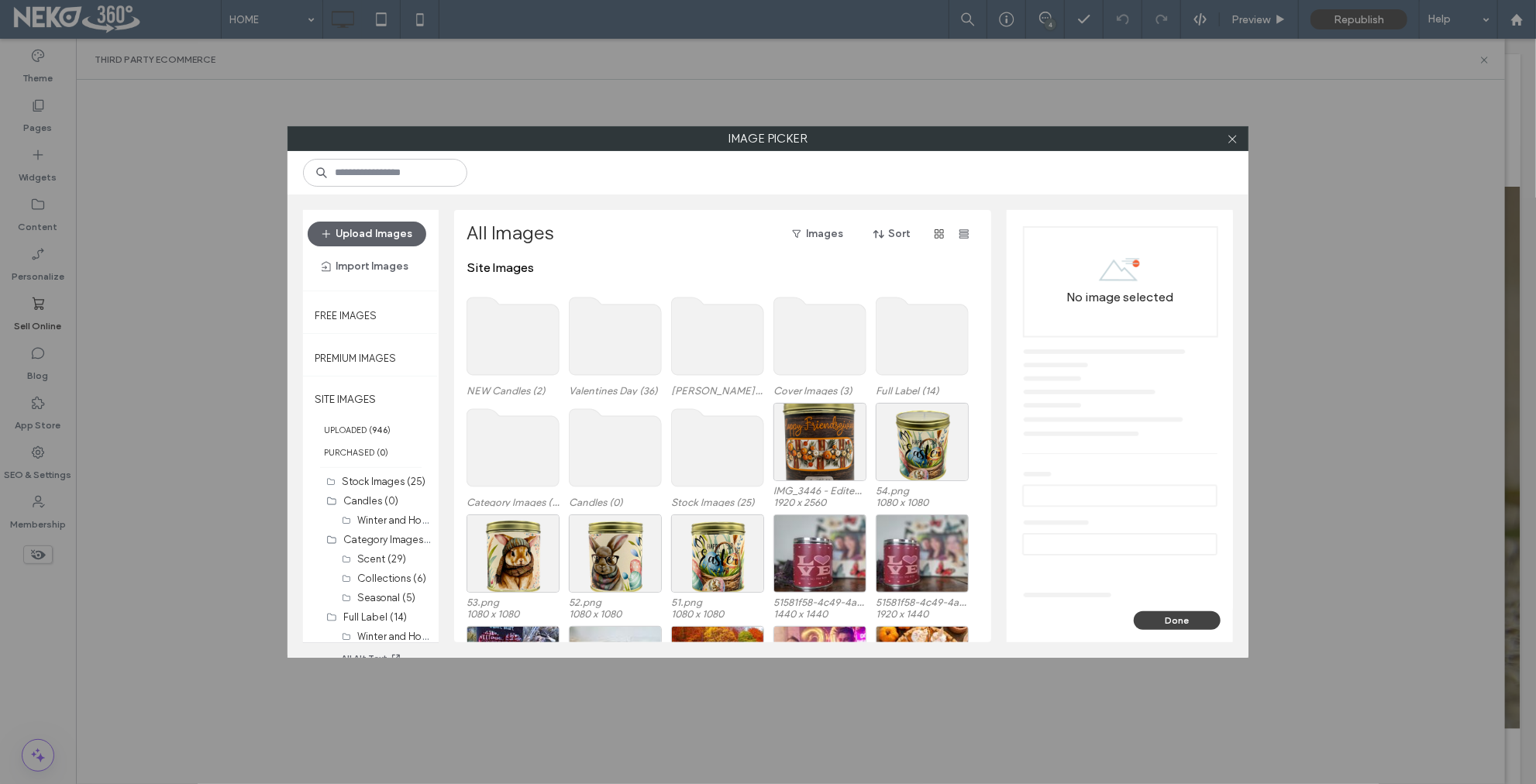
click at [467, 340] on use at bounding box center [513, 337] width 92 height 77
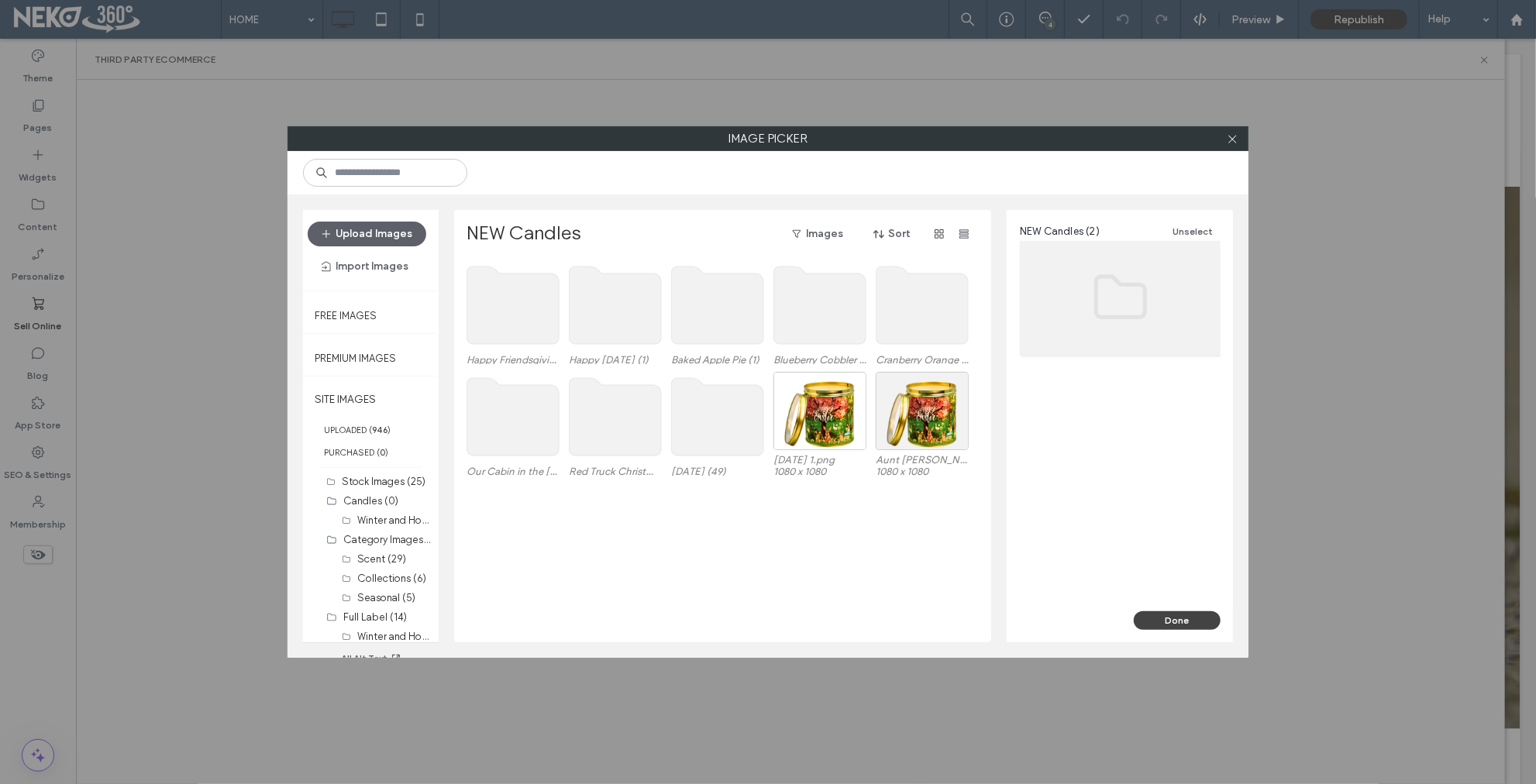
click at [929, 321] on use at bounding box center [922, 305] width 92 height 77
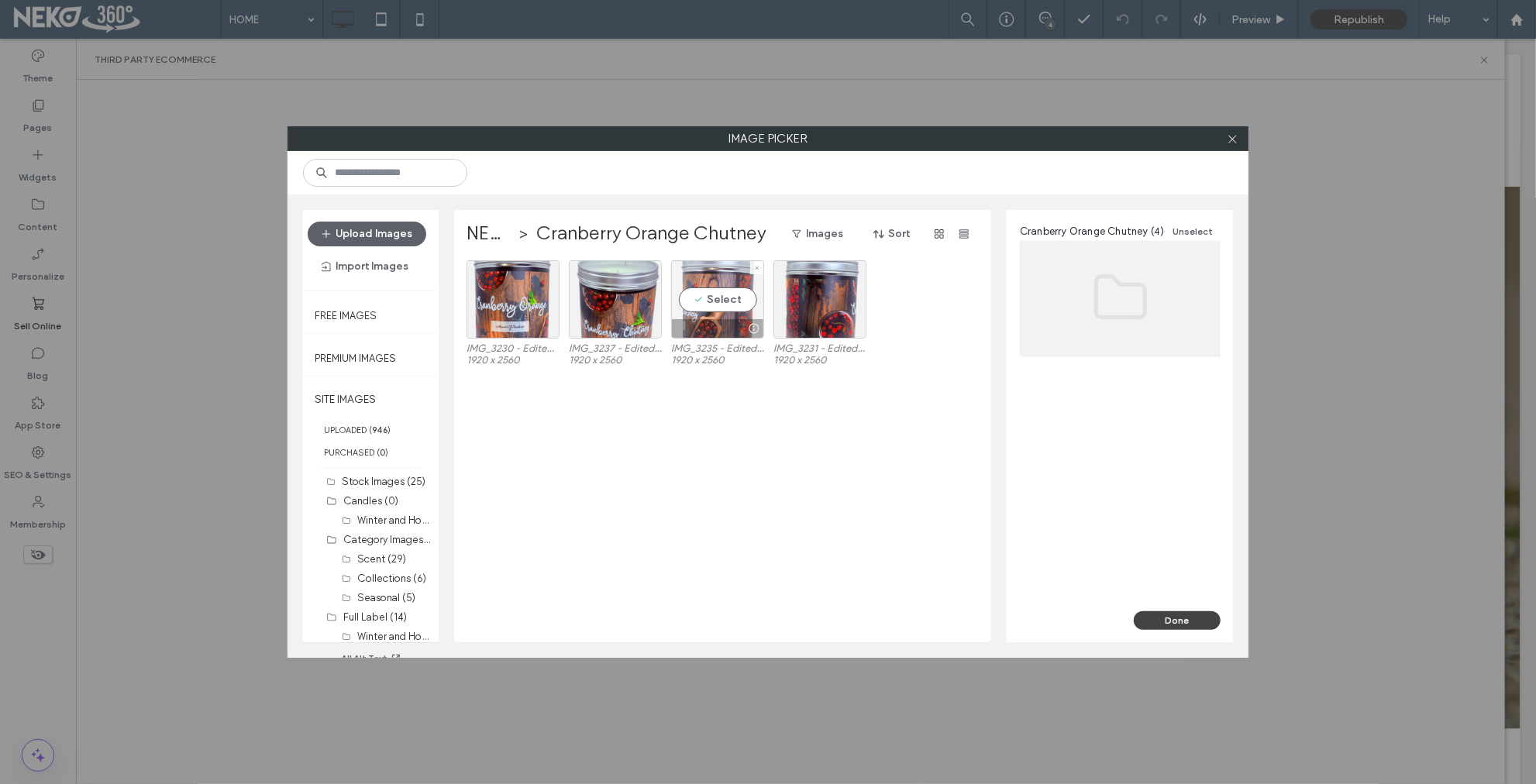
click at [722, 298] on div "Select" at bounding box center [718, 299] width 93 height 78
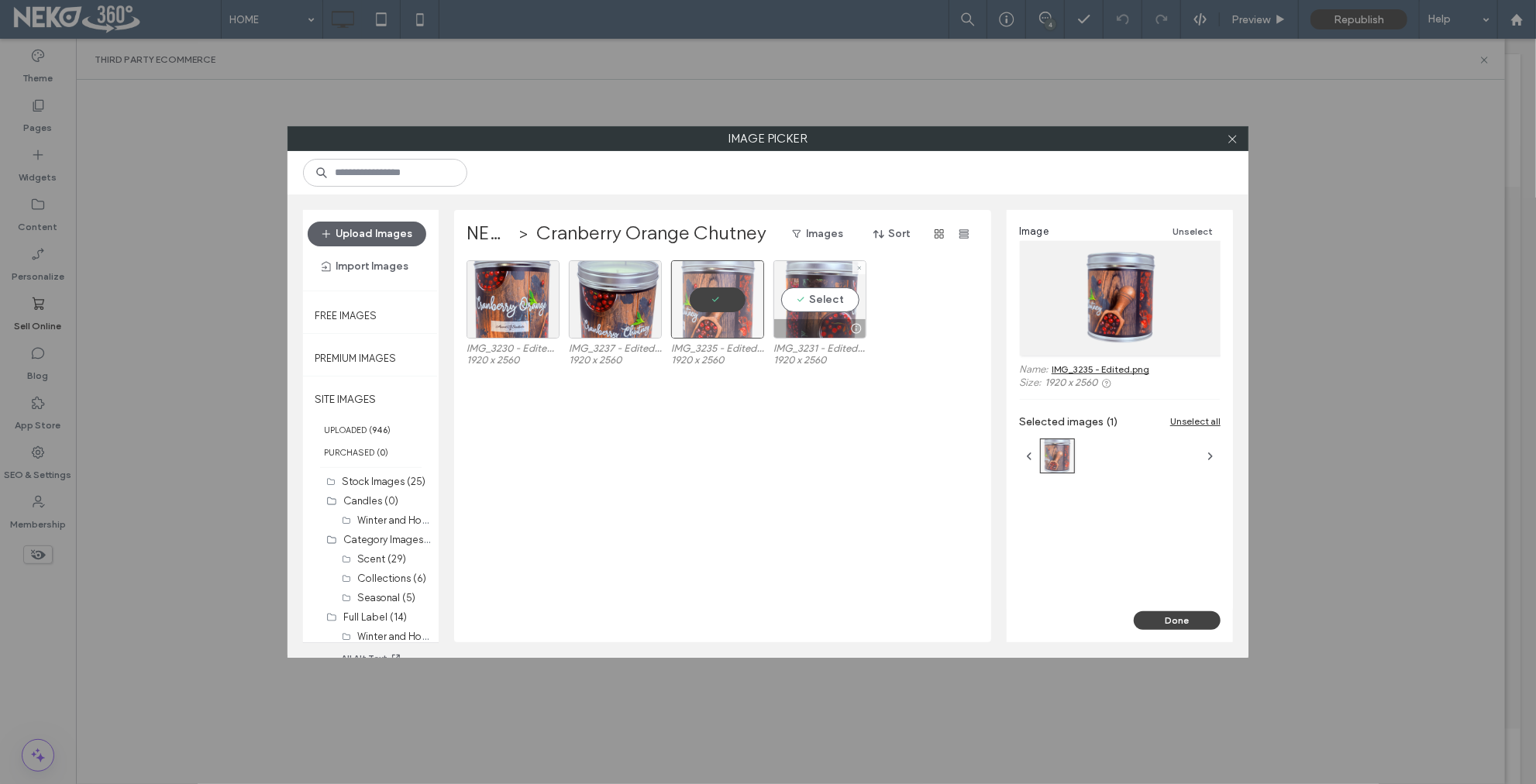
click at [839, 305] on div "Select" at bounding box center [820, 299] width 93 height 78
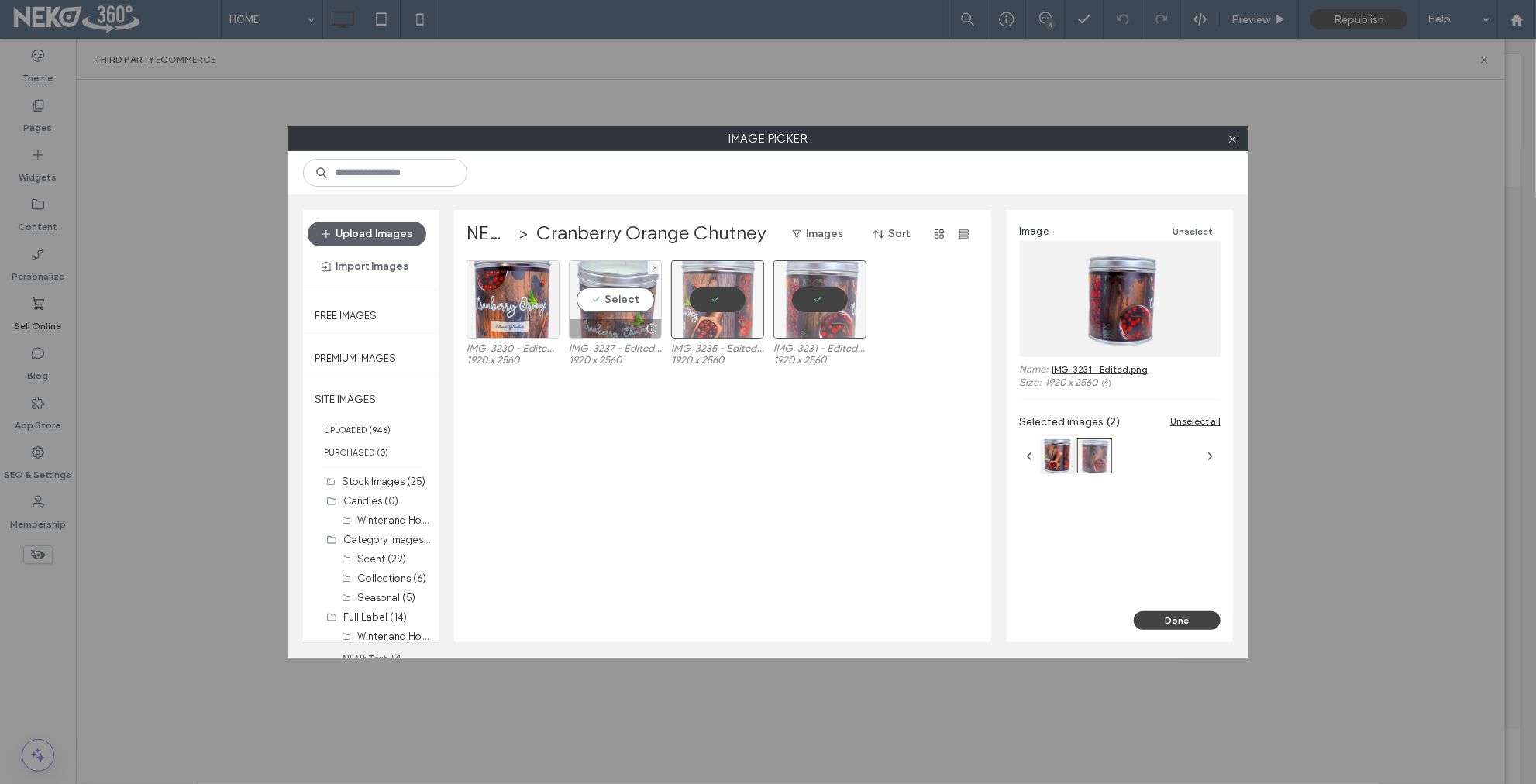
click at [606, 303] on div "Select" at bounding box center [615, 299] width 93 height 78
click at [1172, 615] on button "Done" at bounding box center [1178, 620] width 87 height 19
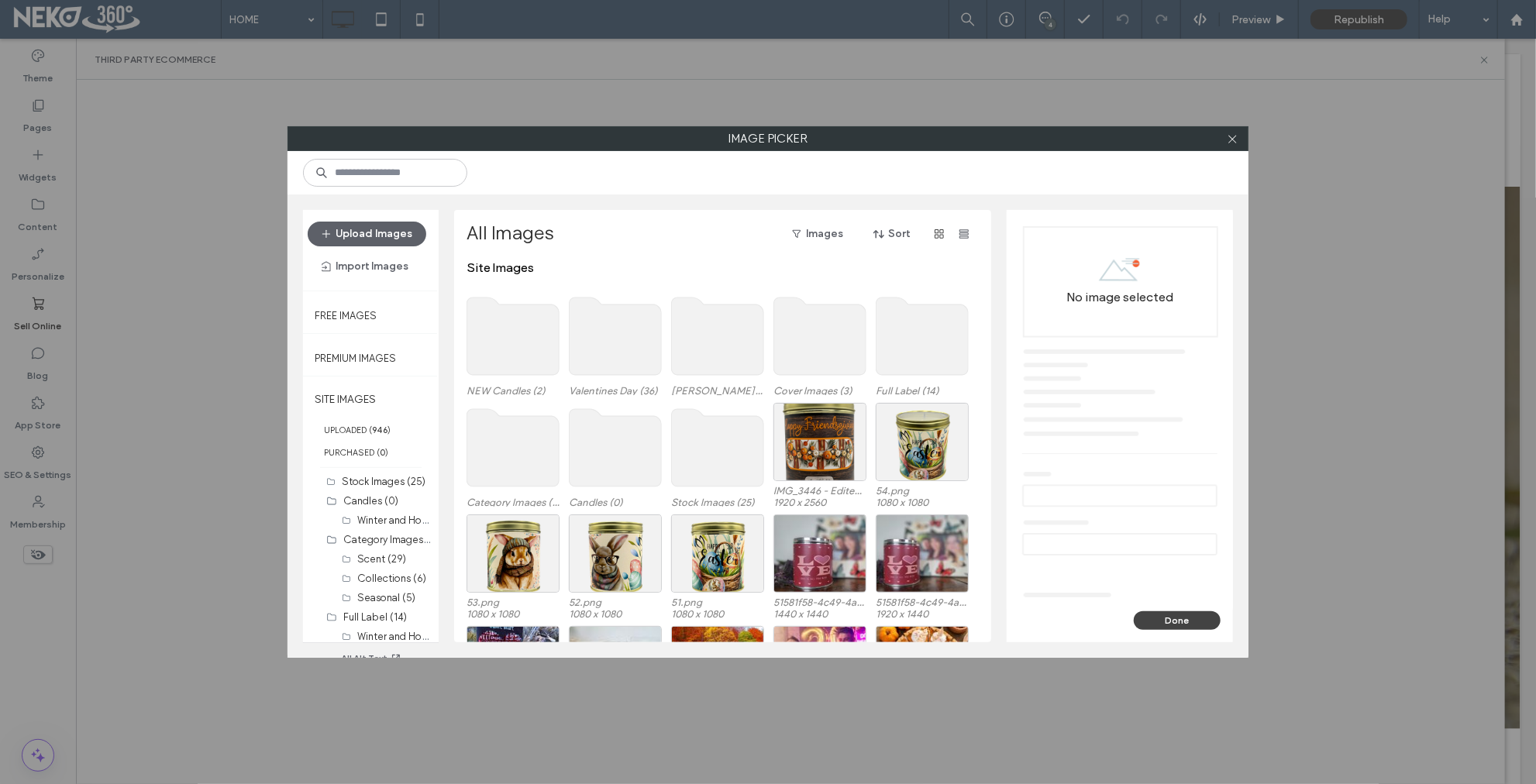
click at [483, 348] on use at bounding box center [513, 337] width 92 height 77
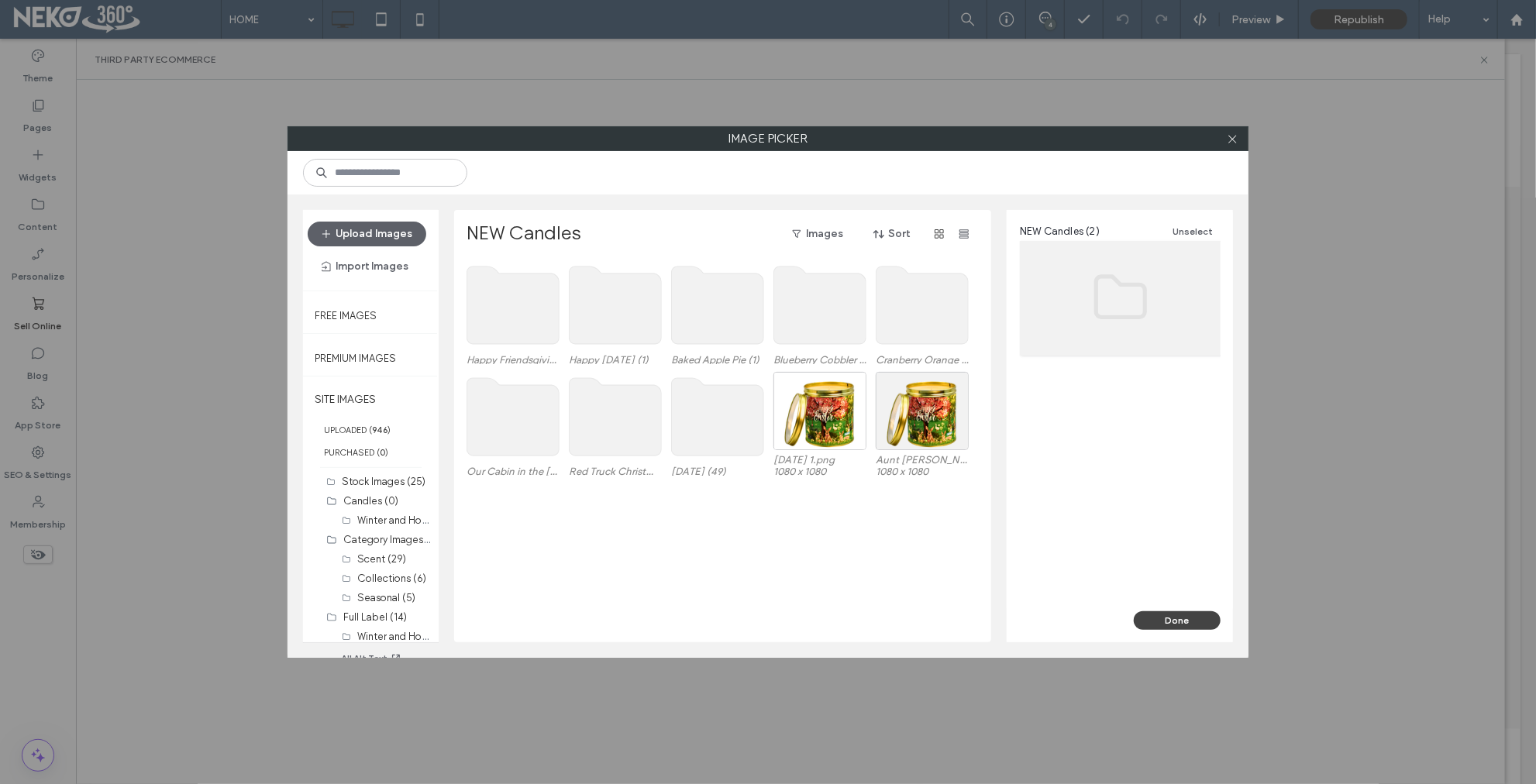
click at [935, 319] on use at bounding box center [922, 305] width 92 height 77
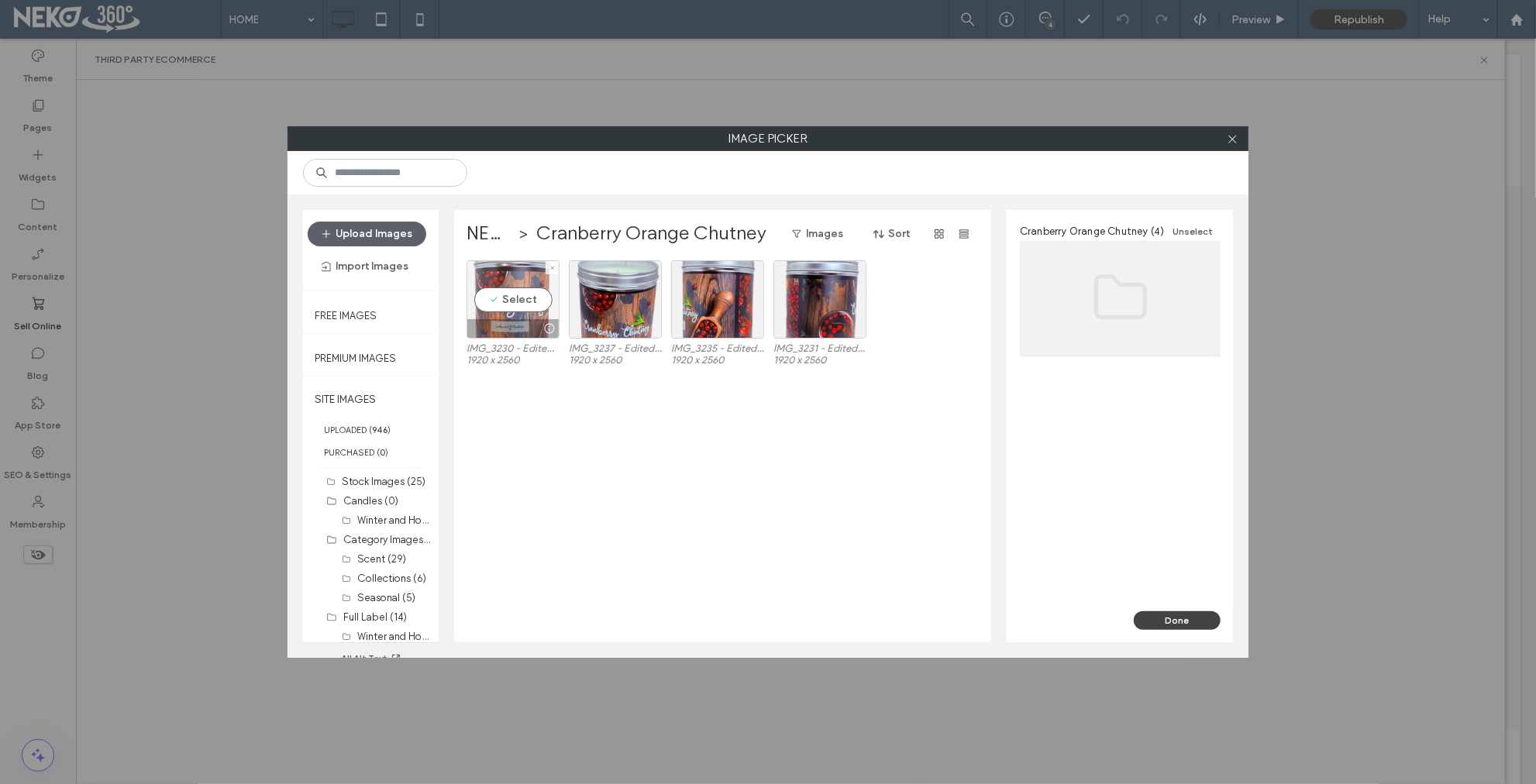
click at [518, 301] on div "Select" at bounding box center [513, 299] width 93 height 78
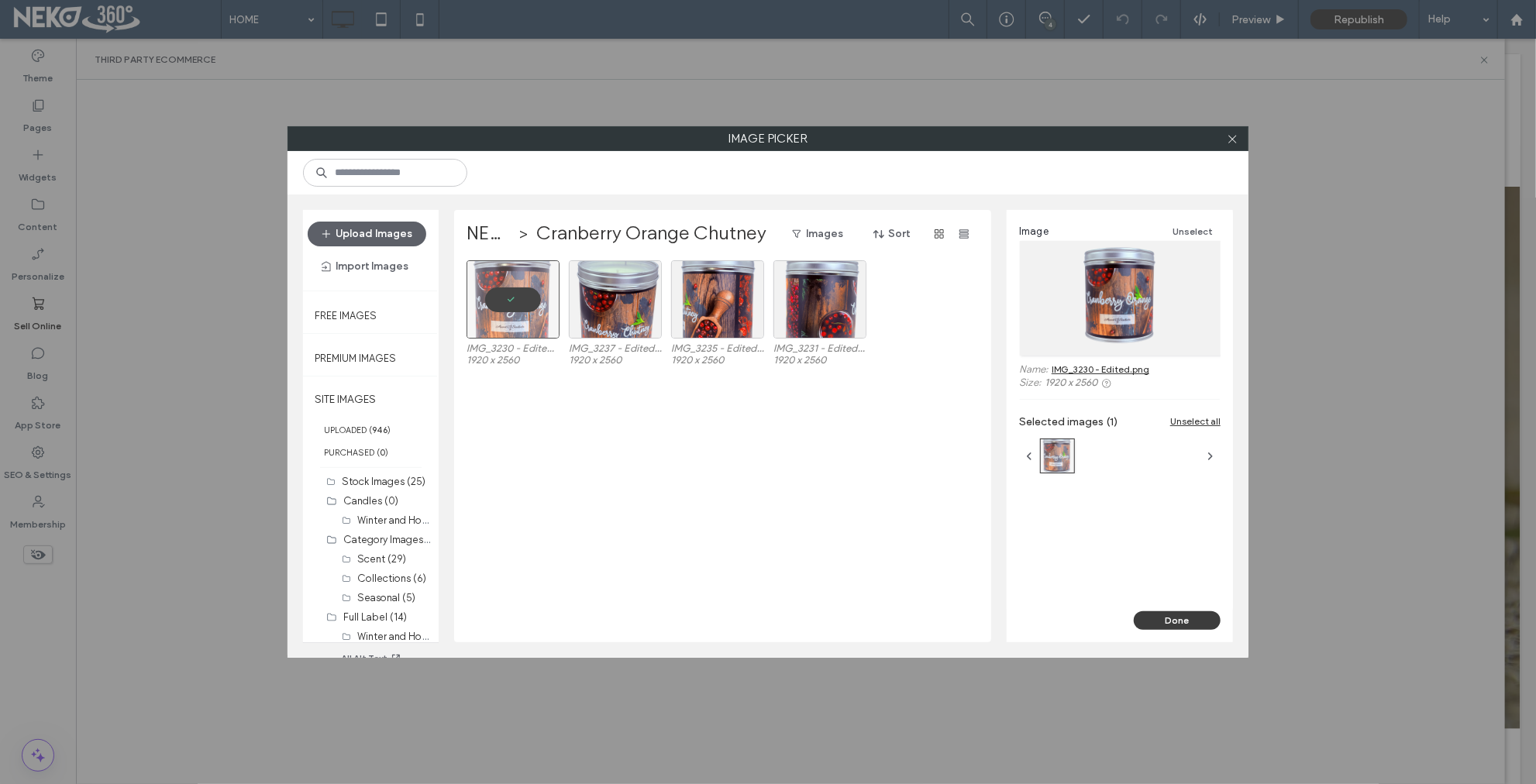
click at [1168, 624] on button "Done" at bounding box center [1178, 620] width 87 height 19
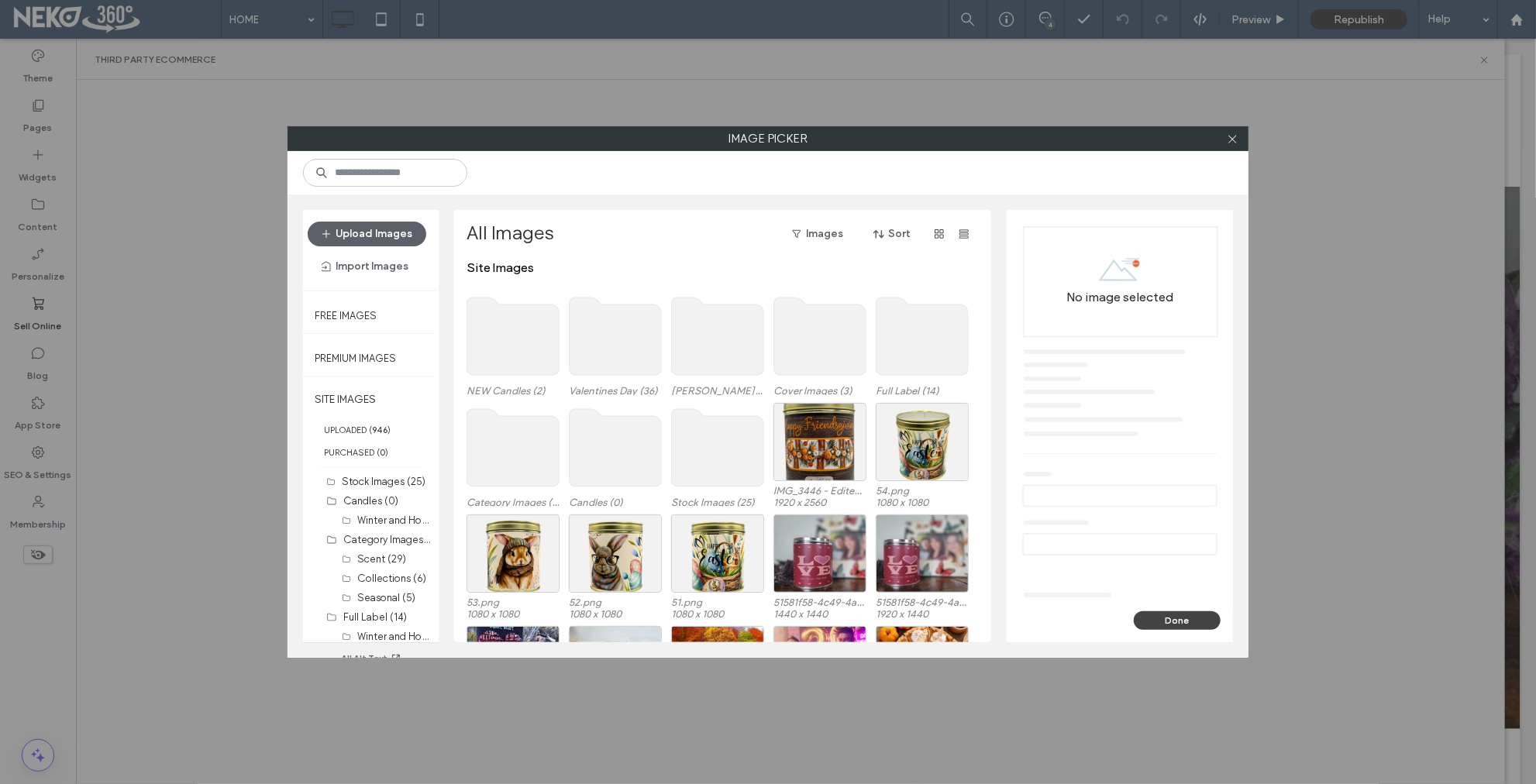
click at [504, 346] on use at bounding box center [513, 337] width 92 height 77
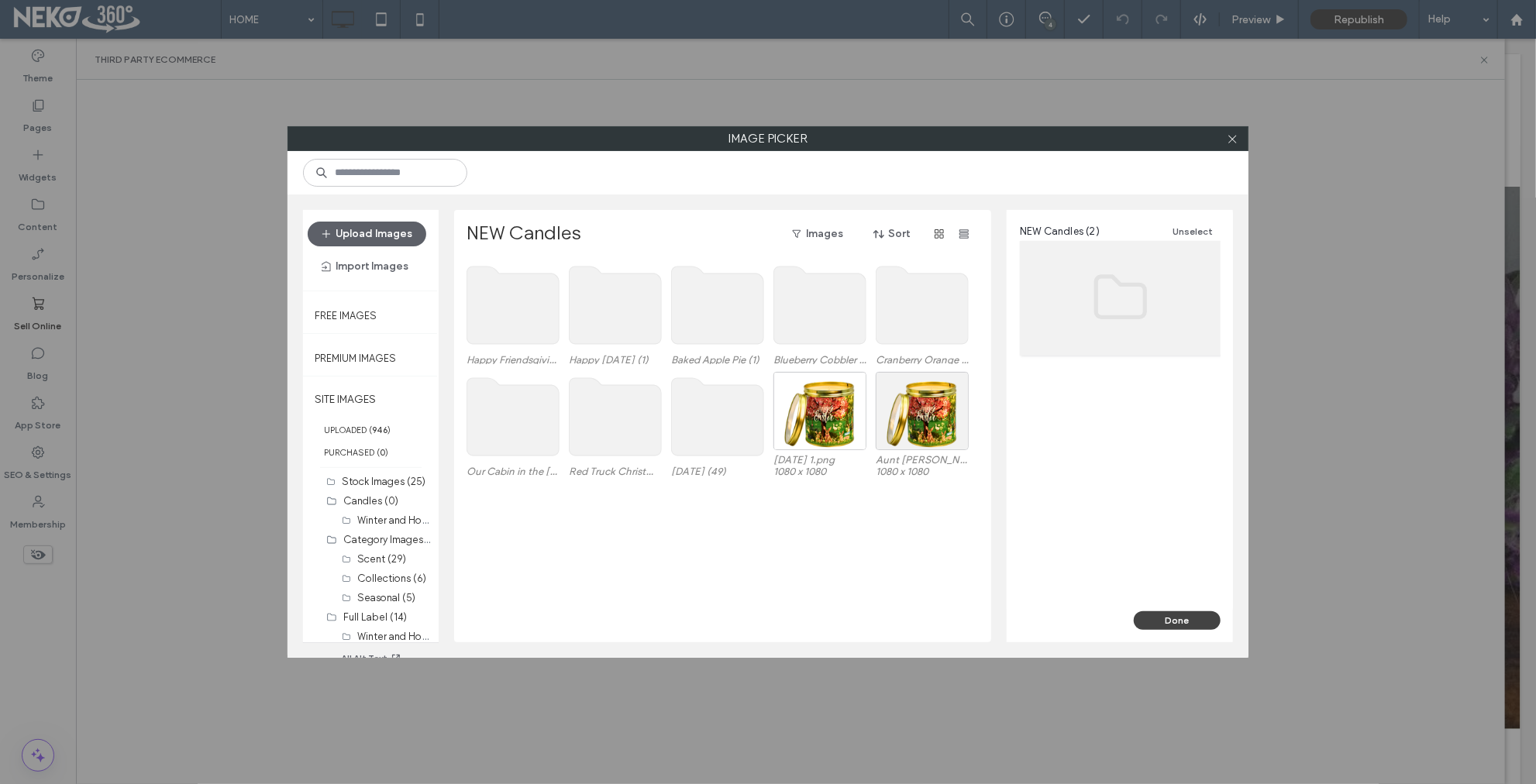
click at [507, 433] on use at bounding box center [513, 417] width 92 height 77
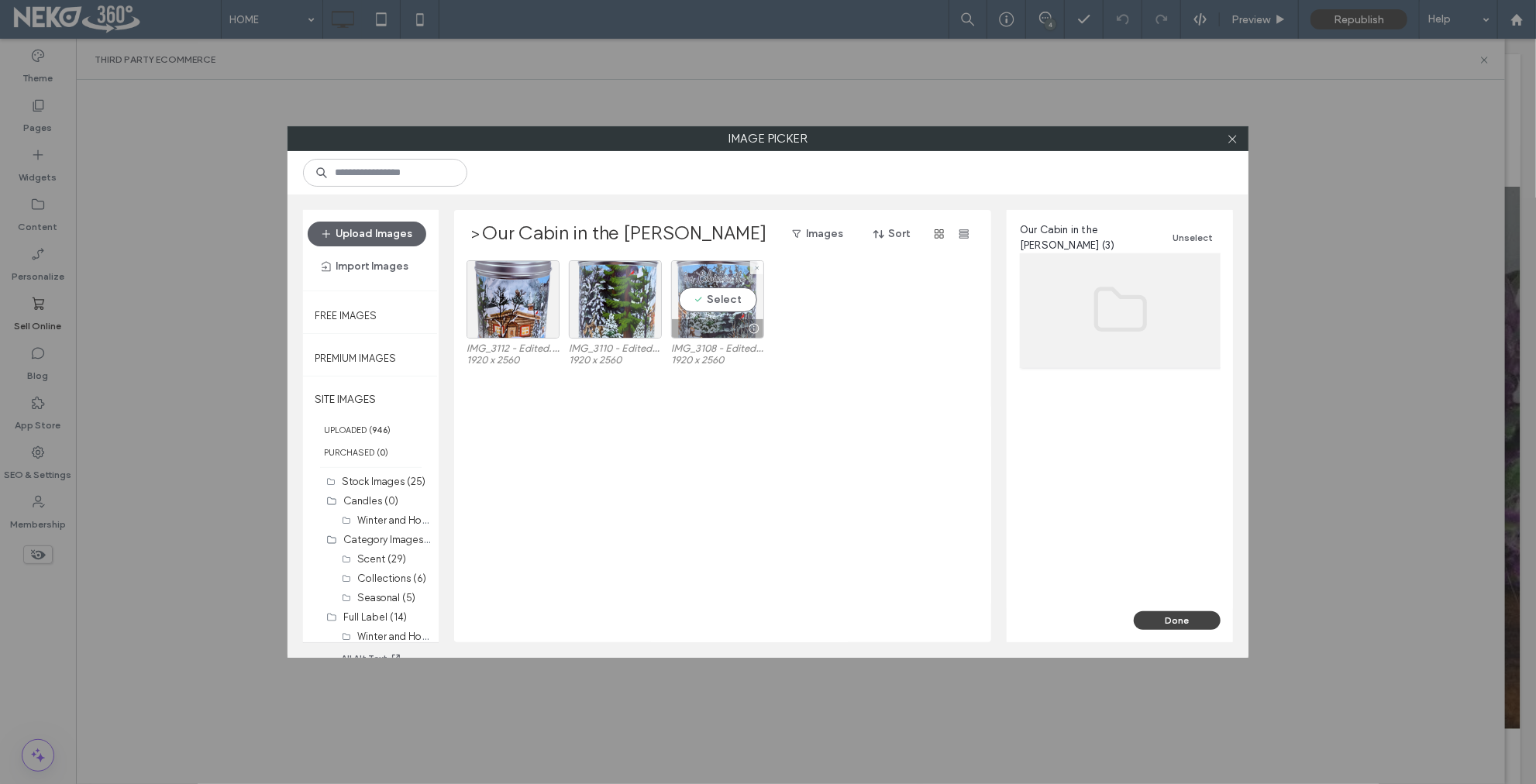
click at [714, 305] on div "Select" at bounding box center [718, 299] width 93 height 78
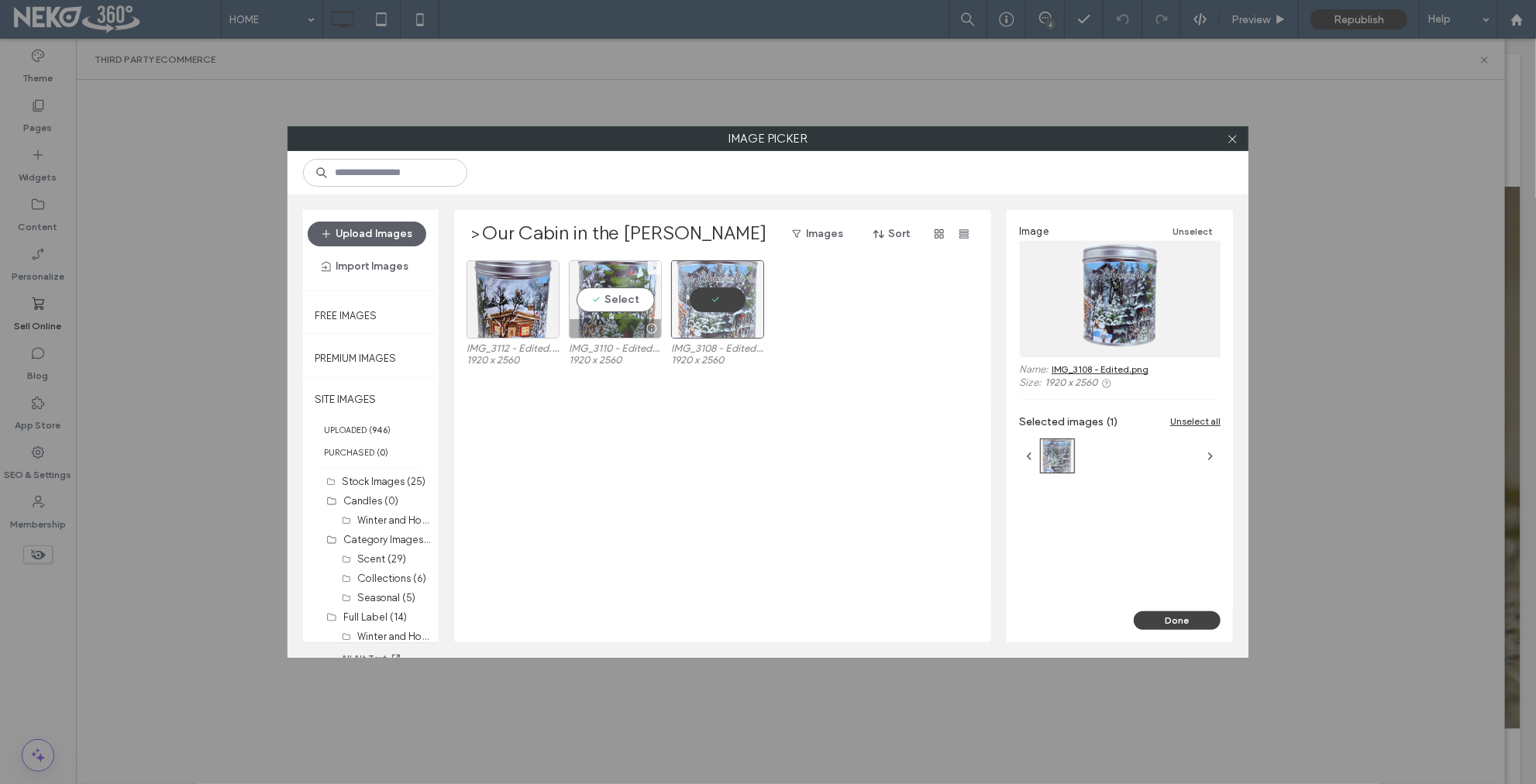
click at [626, 308] on div "Select" at bounding box center [615, 299] width 93 height 78
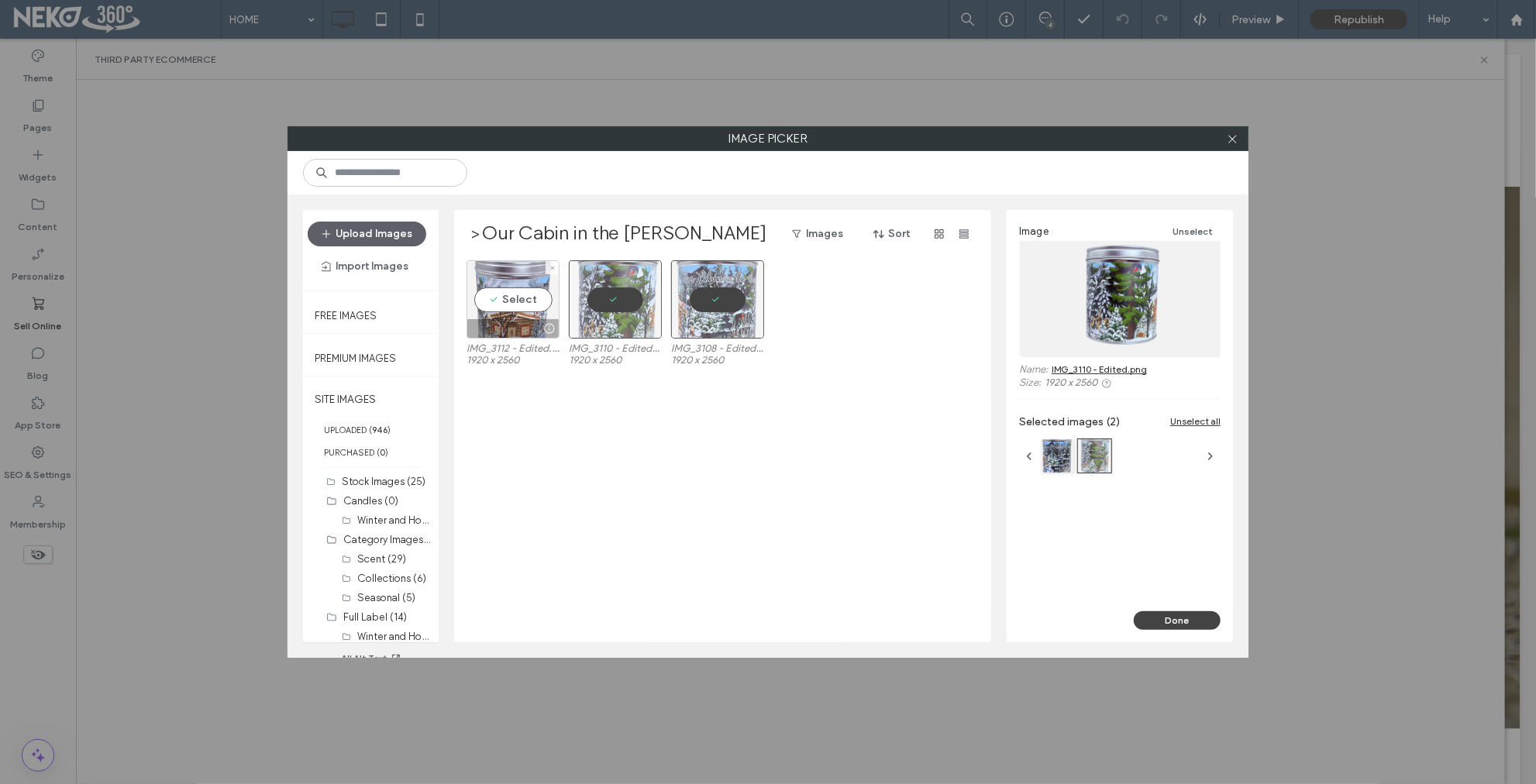
click at [504, 294] on div "Select" at bounding box center [513, 299] width 93 height 78
click at [1172, 625] on button "Done" at bounding box center [1178, 620] width 87 height 19
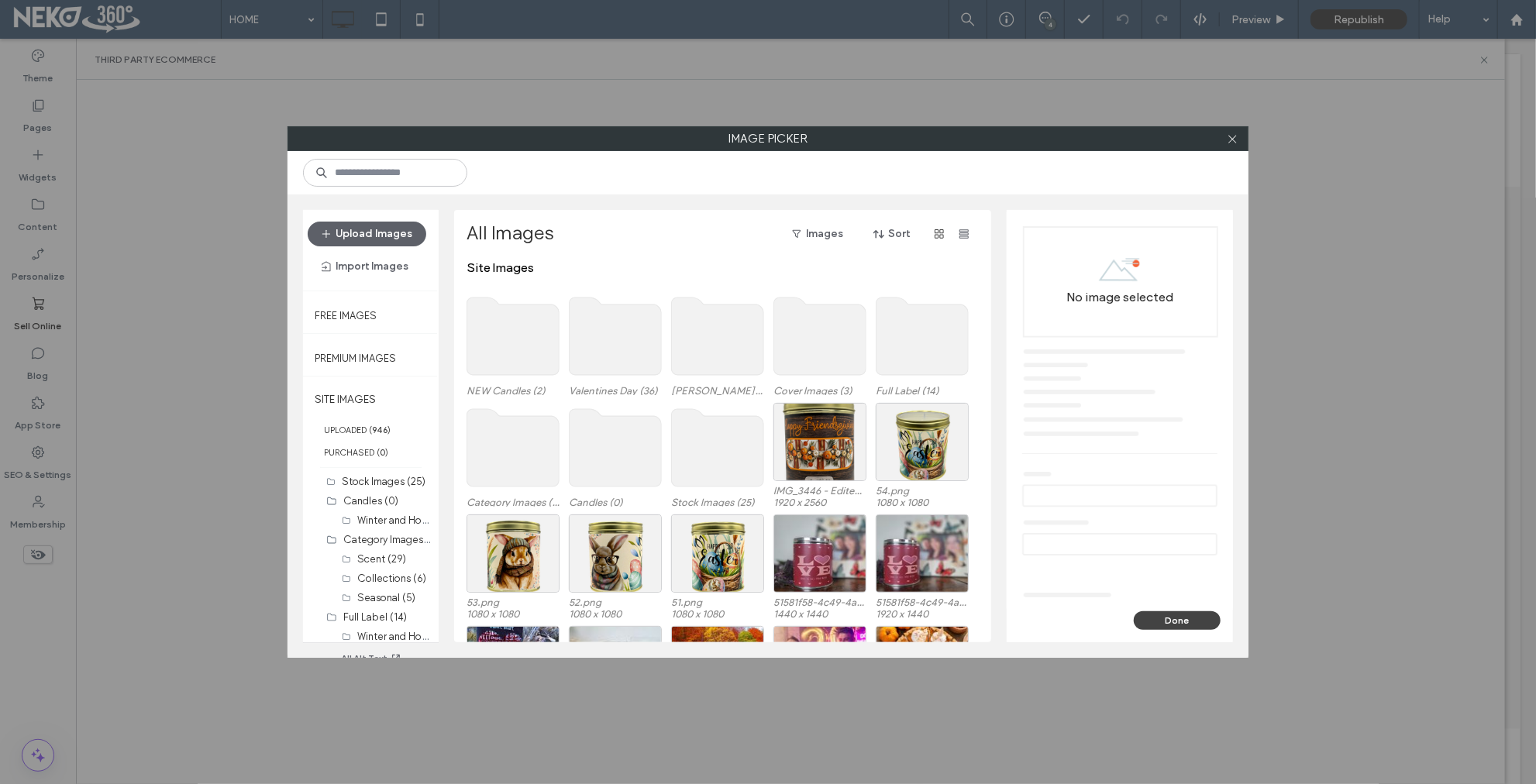
click at [510, 358] on use at bounding box center [513, 337] width 92 height 77
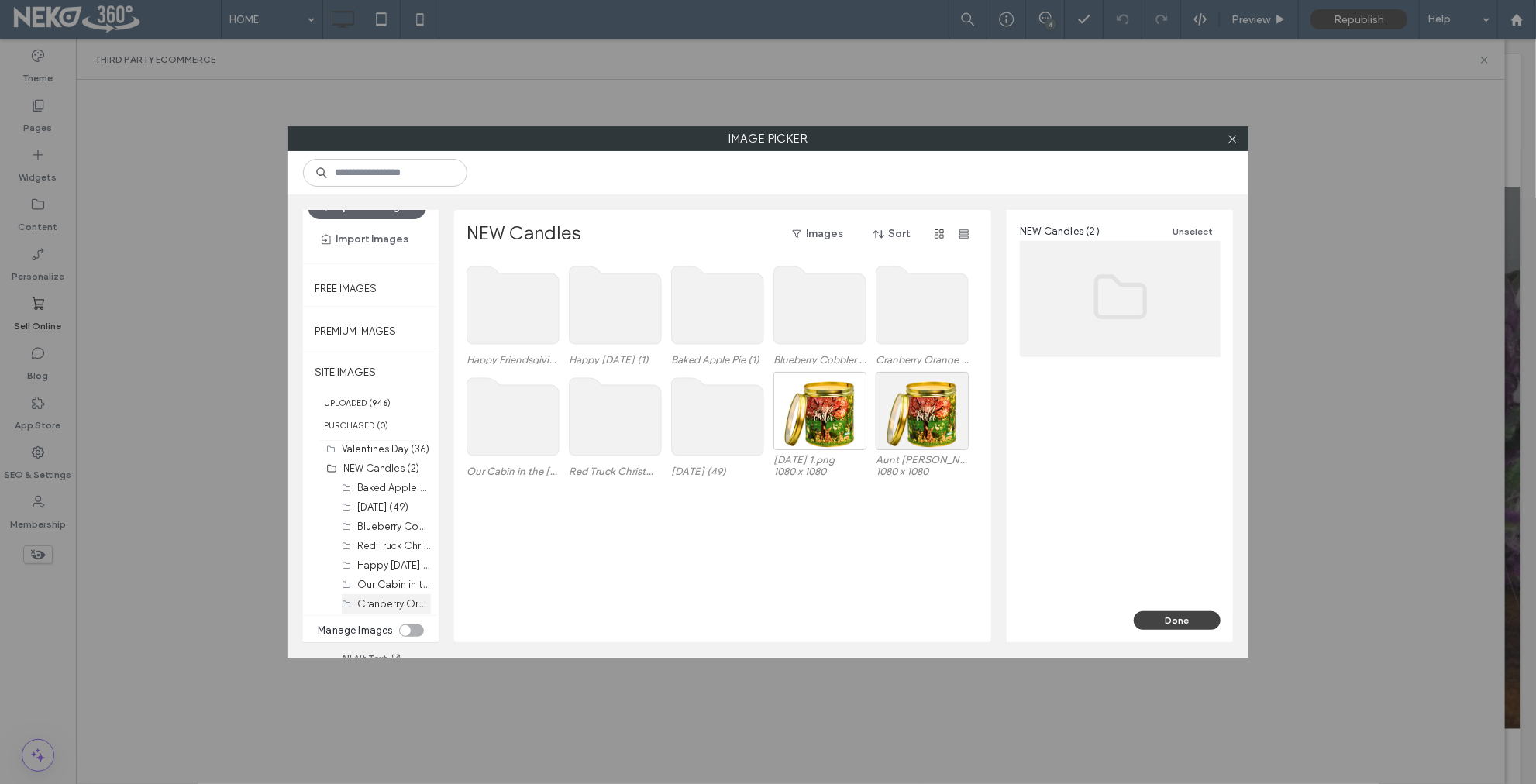
scroll to position [44, 0]
click at [355, 462] on label "NEW Candles (2)" at bounding box center [381, 468] width 76 height 12
click at [419, 630] on div "toggle" at bounding box center [411, 631] width 25 height 13
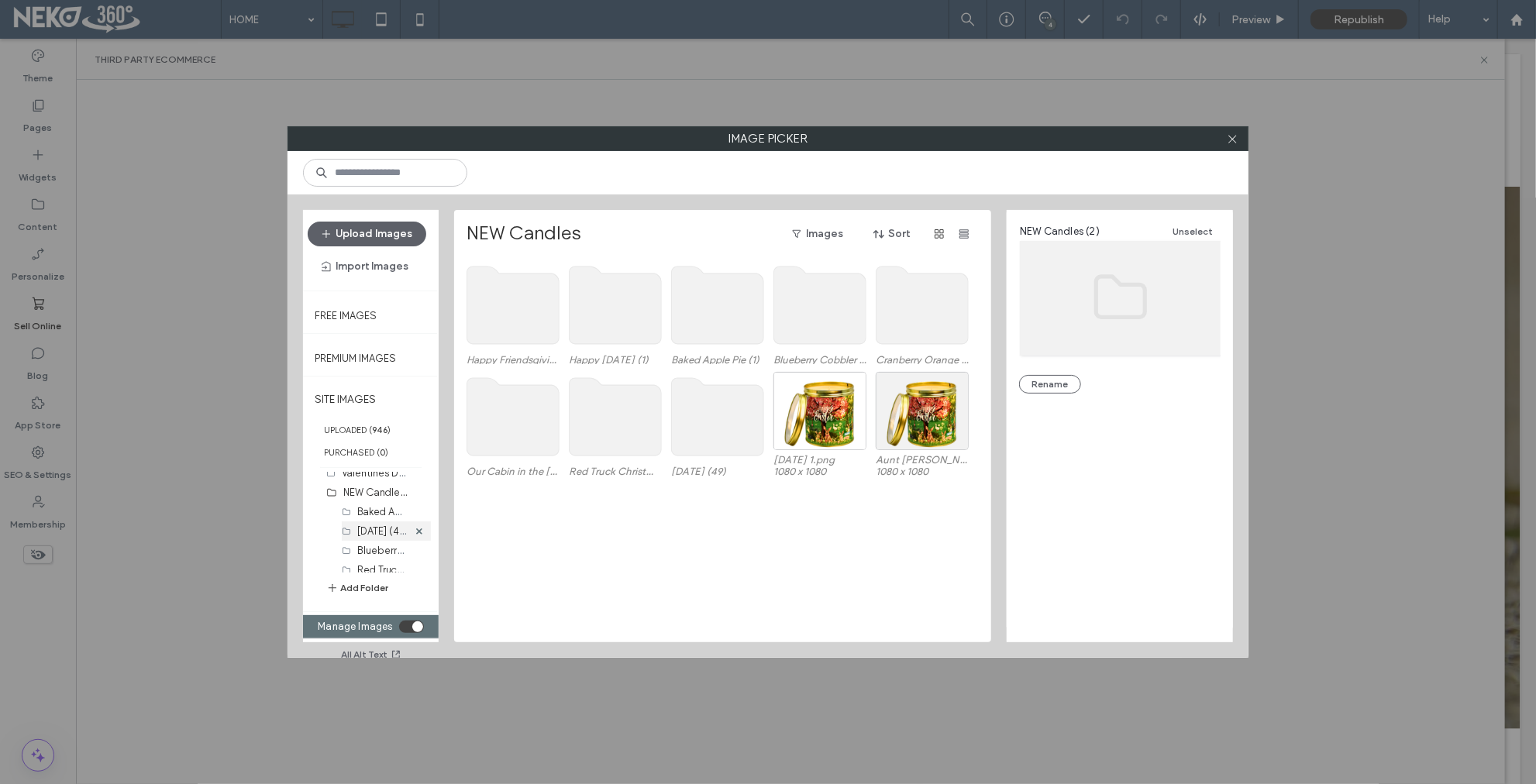
scroll to position [490, 0]
click at [356, 491] on label "NEW Candles (2)" at bounding box center [381, 494] width 76 height 15
click at [372, 584] on button "Add Folder" at bounding box center [357, 588] width 62 height 16
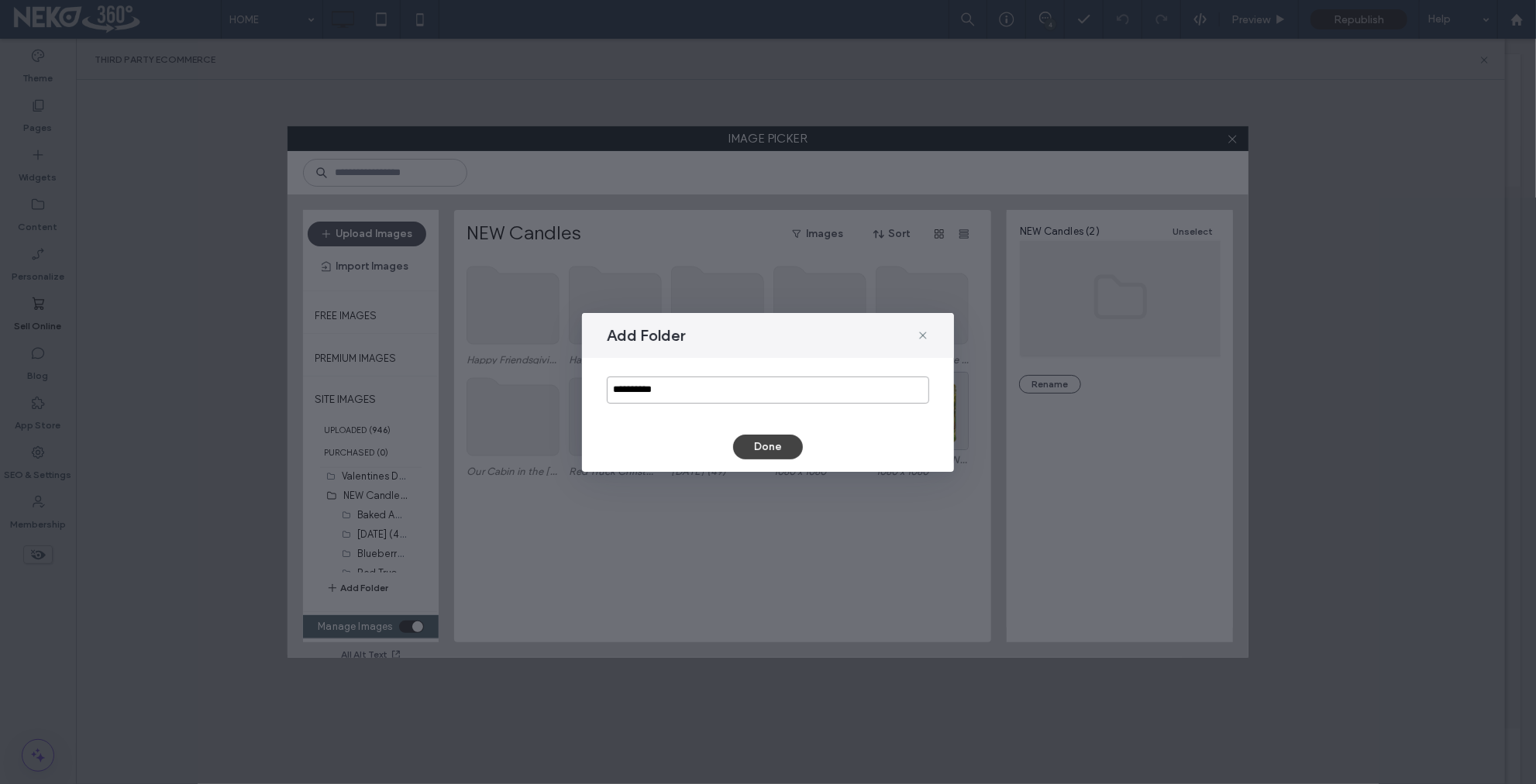
click at [664, 392] on input "**********" at bounding box center [768, 389] width 323 height 27
paste input "**********"
click at [686, 388] on input "**********" at bounding box center [768, 389] width 323 height 27
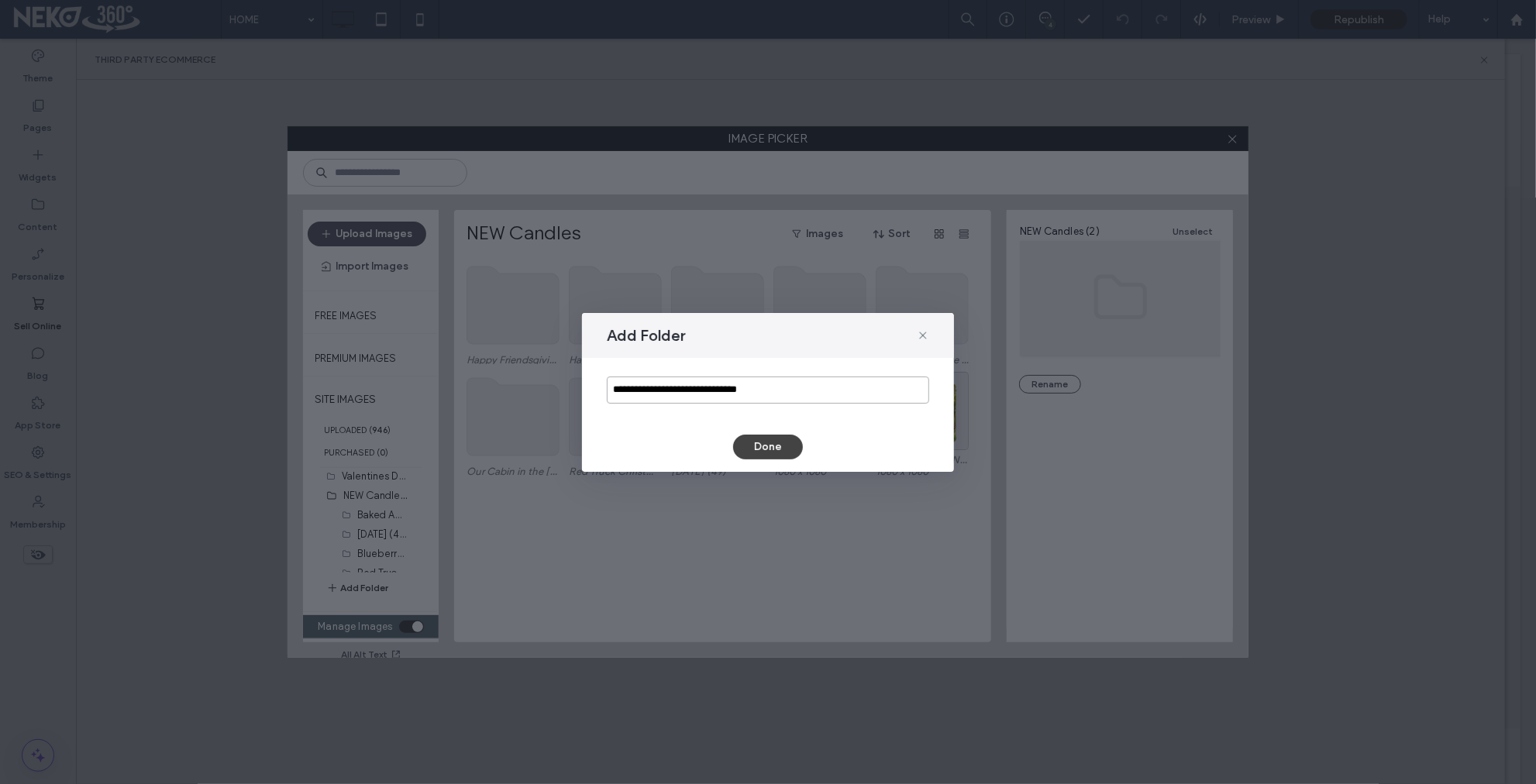
click at [751, 389] on input "**********" at bounding box center [768, 389] width 323 height 27
type input "**********"
click at [769, 443] on button "Done" at bounding box center [768, 446] width 69 height 25
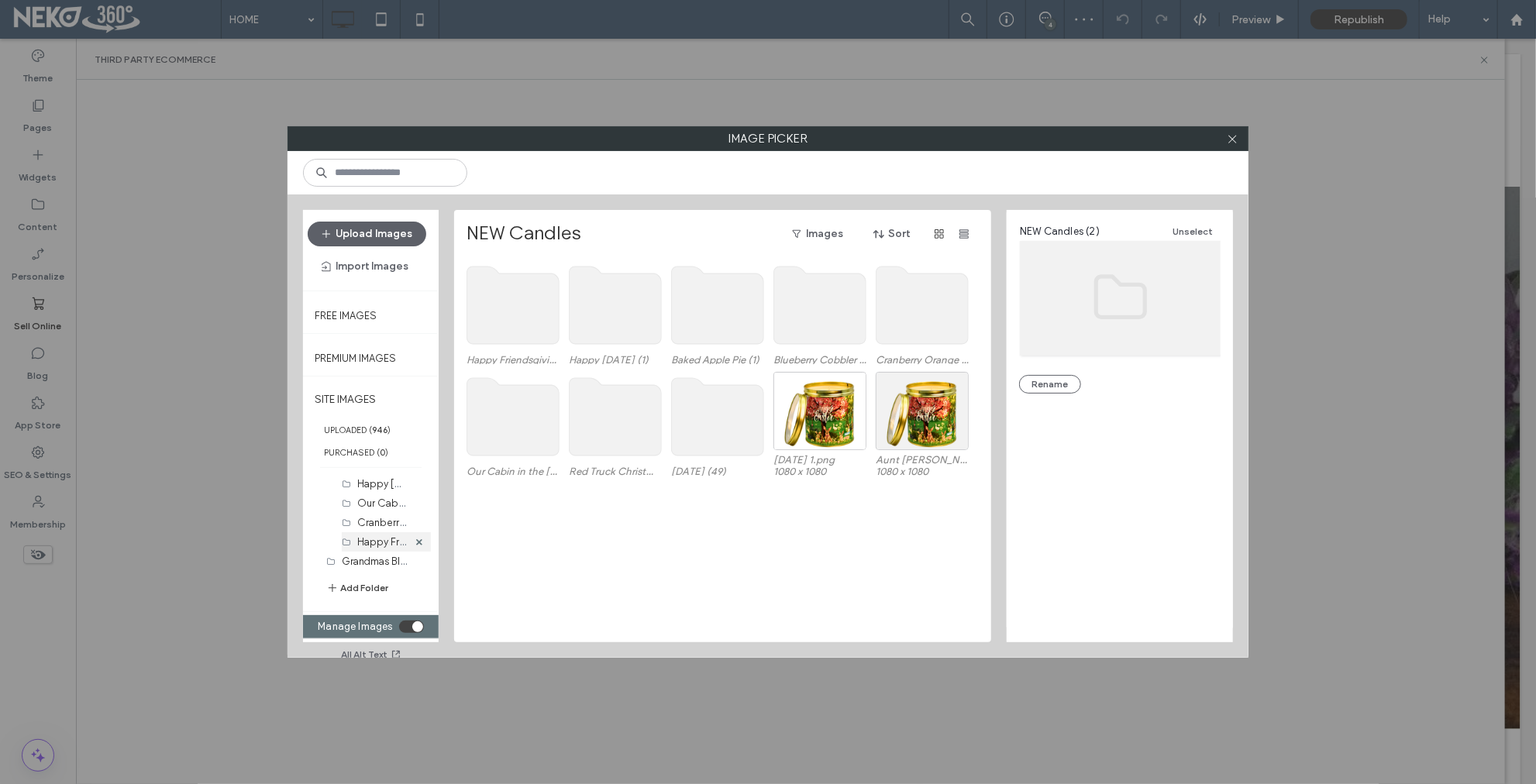
scroll to position [579, 0]
drag, startPoint x: 360, startPoint y: 557, endPoint x: 357, endPoint y: 547, distance: 10.4
click at [357, 547] on body ".wqwq-1{fill:#231f20;} .cls-1q, .cls-2q { fill-rule: evenodd; } .cls-2q { fill:…" at bounding box center [768, 392] width 1536 height 784
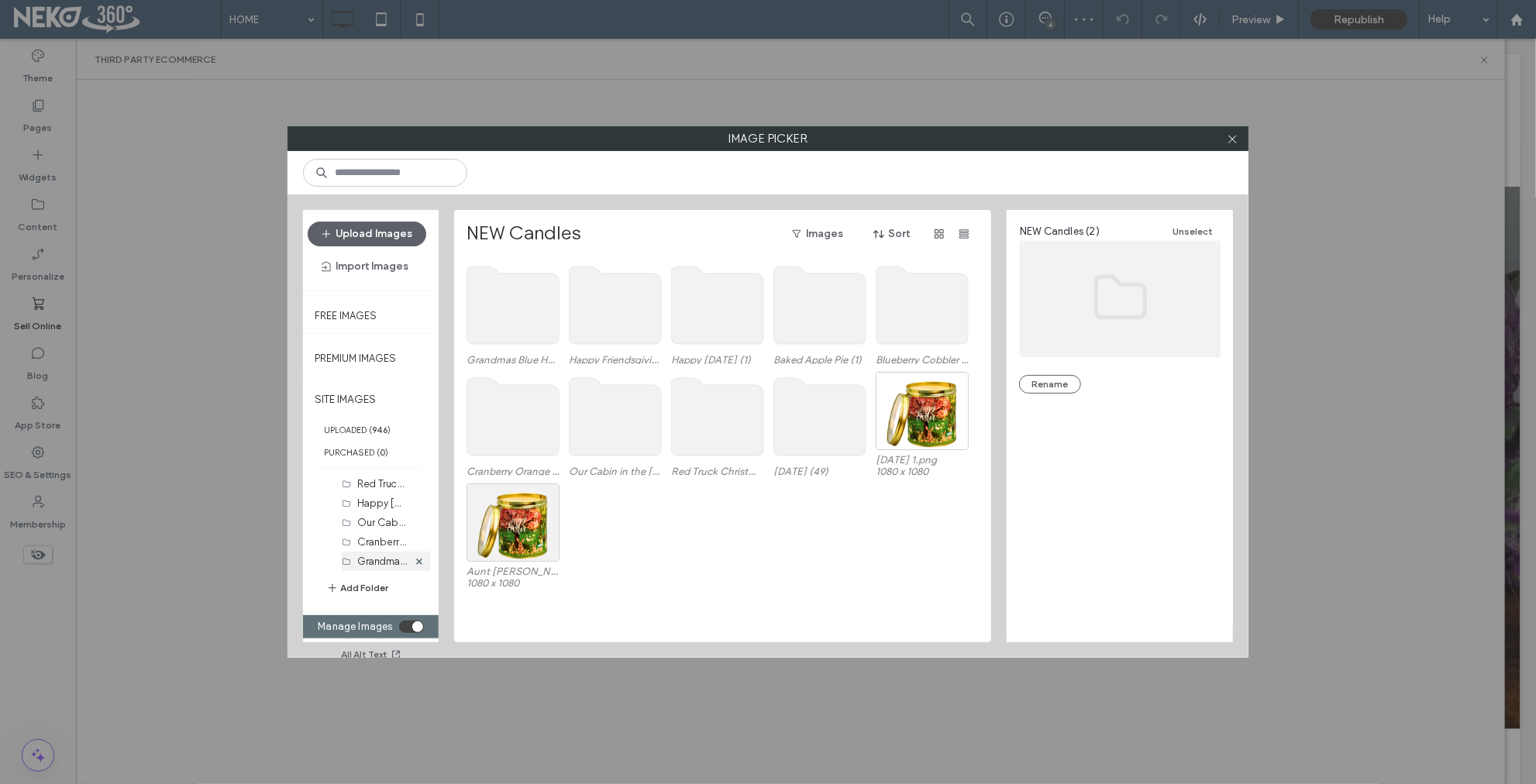
scroll to position [598, 0]
click at [383, 539] on label "Grandmas Blue House in the Woods (0)" at bounding box center [469, 540] width 224 height 15
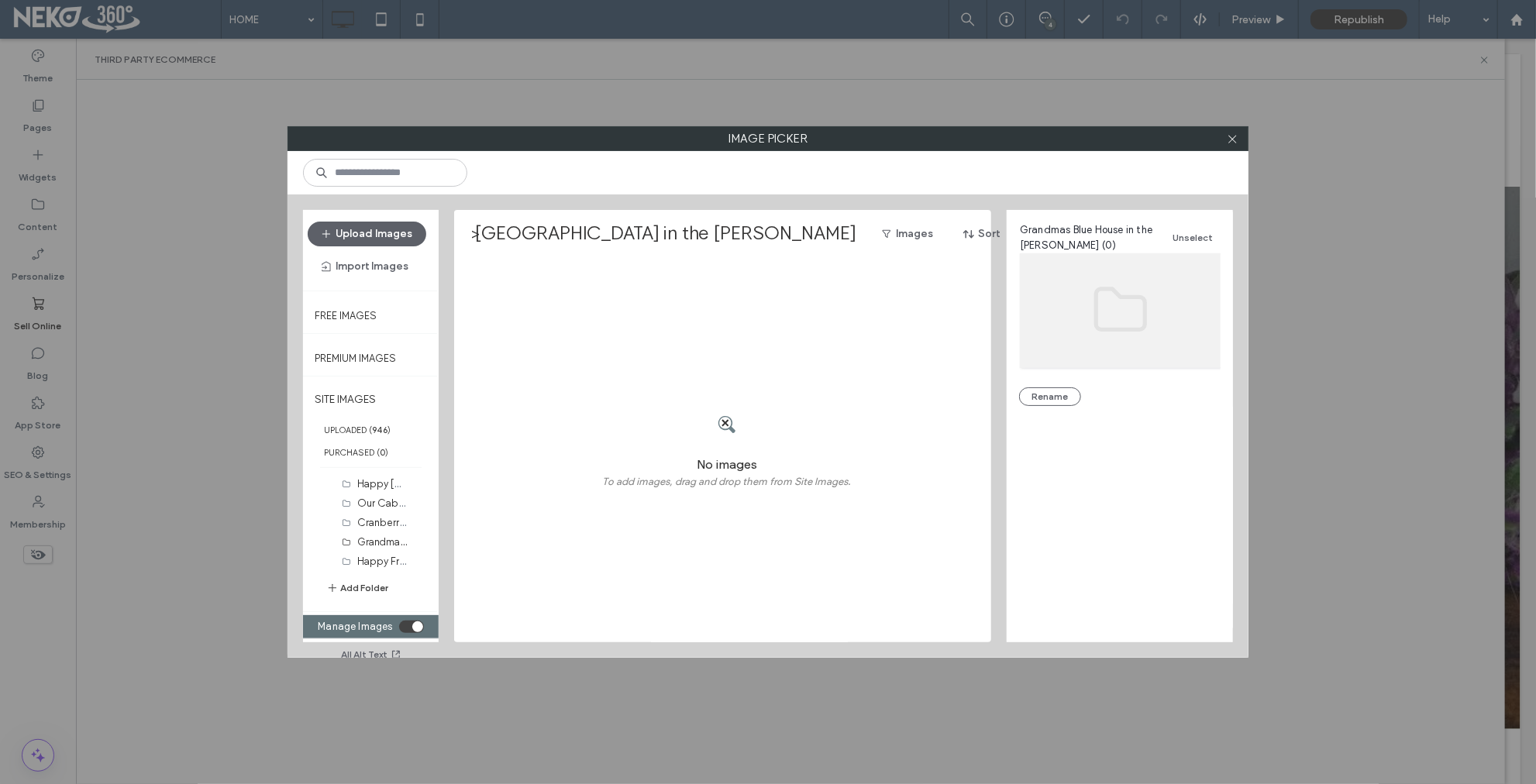
click at [412, 621] on div "toggle" at bounding box center [411, 627] width 25 height 13
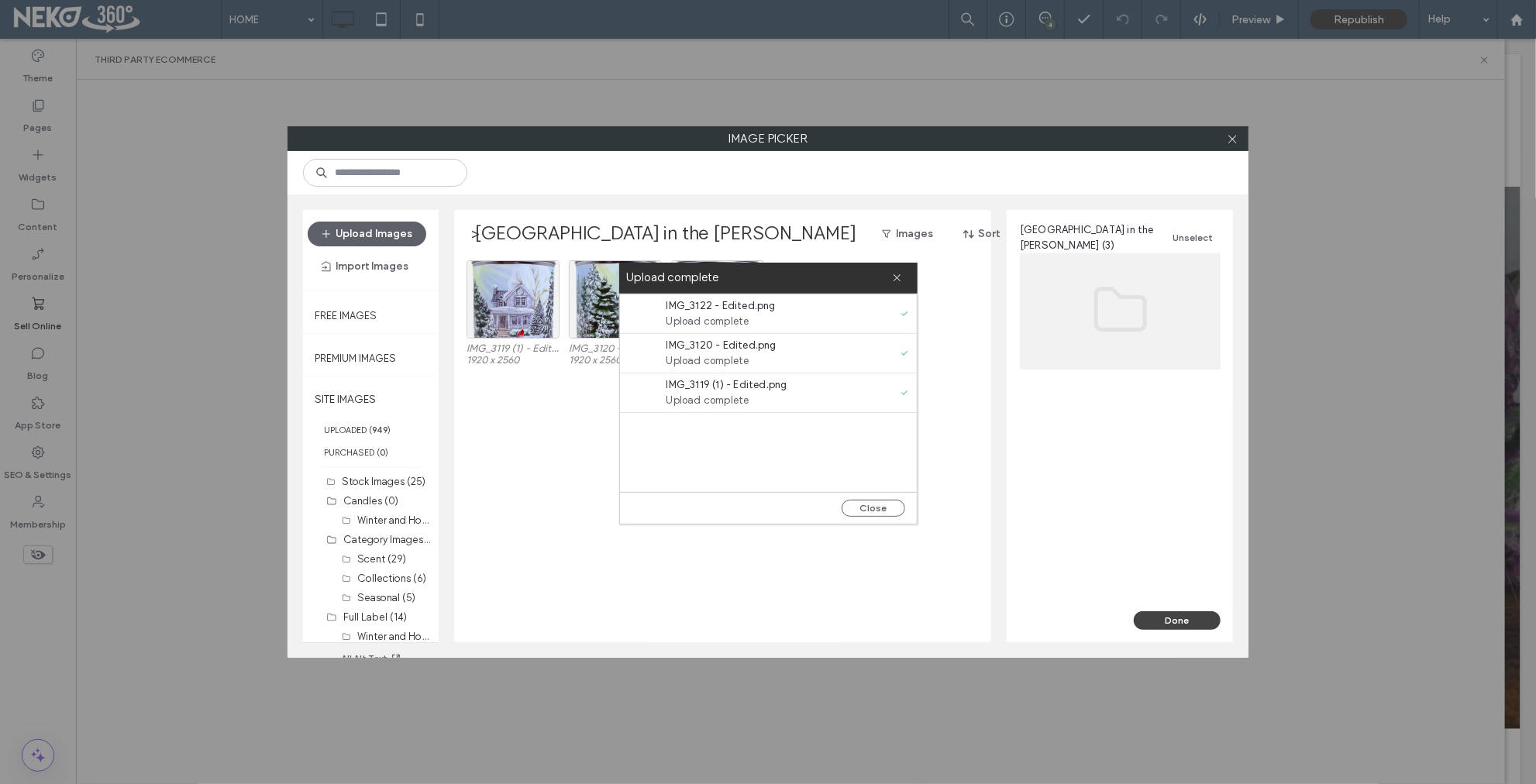
click at [541, 493] on div "IMG_3119 (1) - Edited.png 1920 x 2560 IMG_3120 - Edited.png 1920 x 2560 IMG_312…" at bounding box center [727, 451] width 521 height 382
click at [874, 510] on button "Close" at bounding box center [873, 508] width 63 height 17
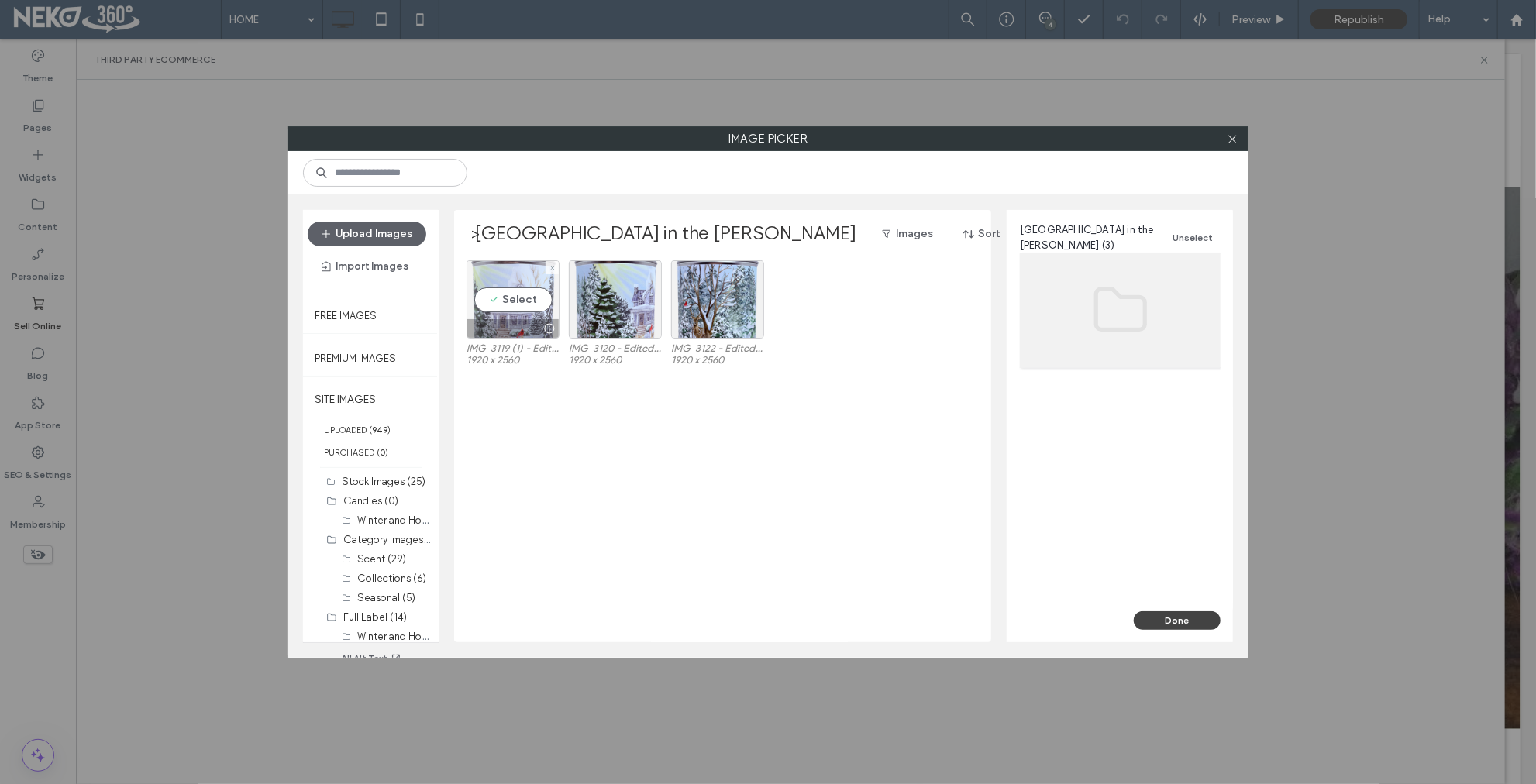
click at [522, 299] on div "Select" at bounding box center [513, 299] width 93 height 78
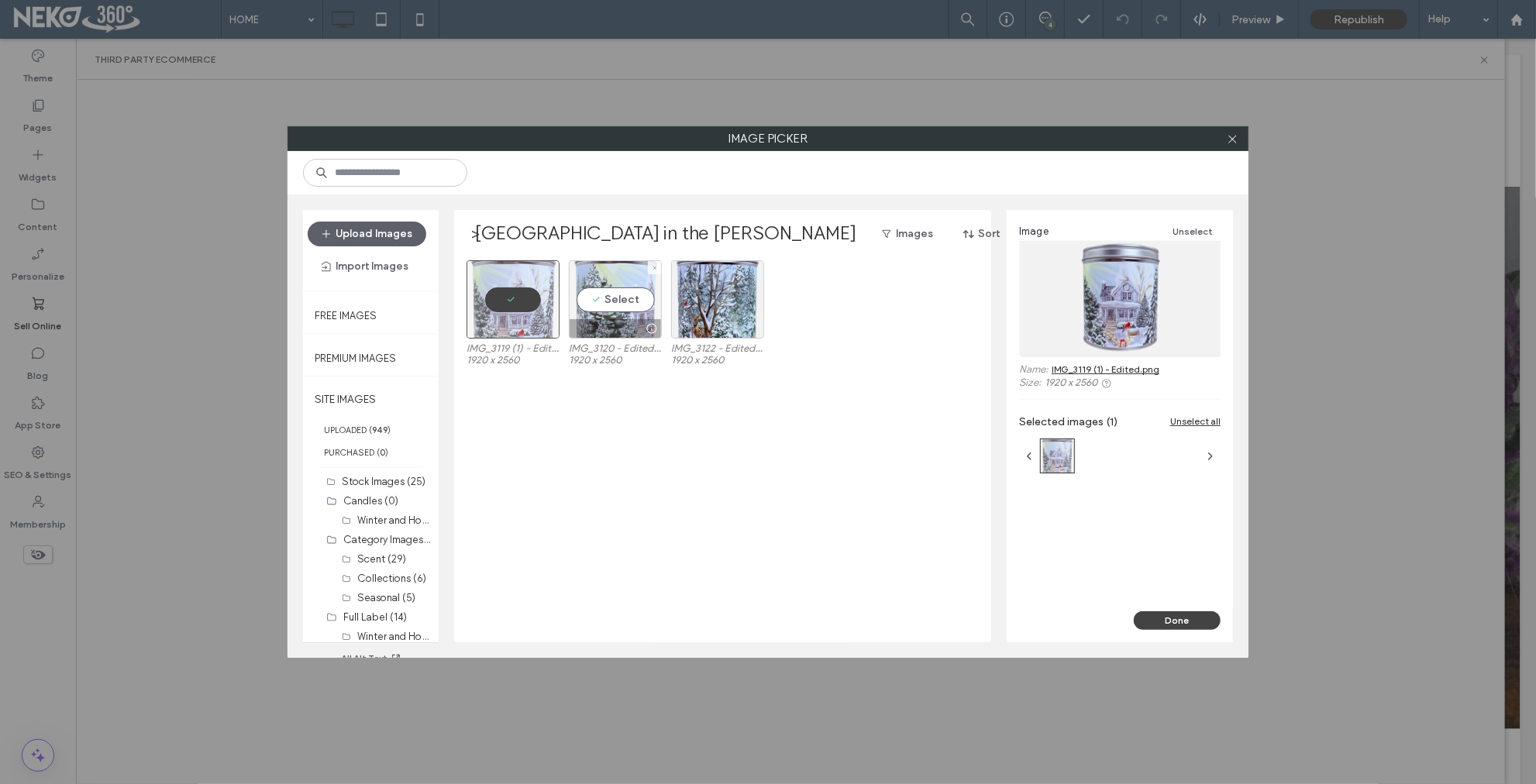
click at [632, 297] on div "Select" at bounding box center [615, 299] width 93 height 78
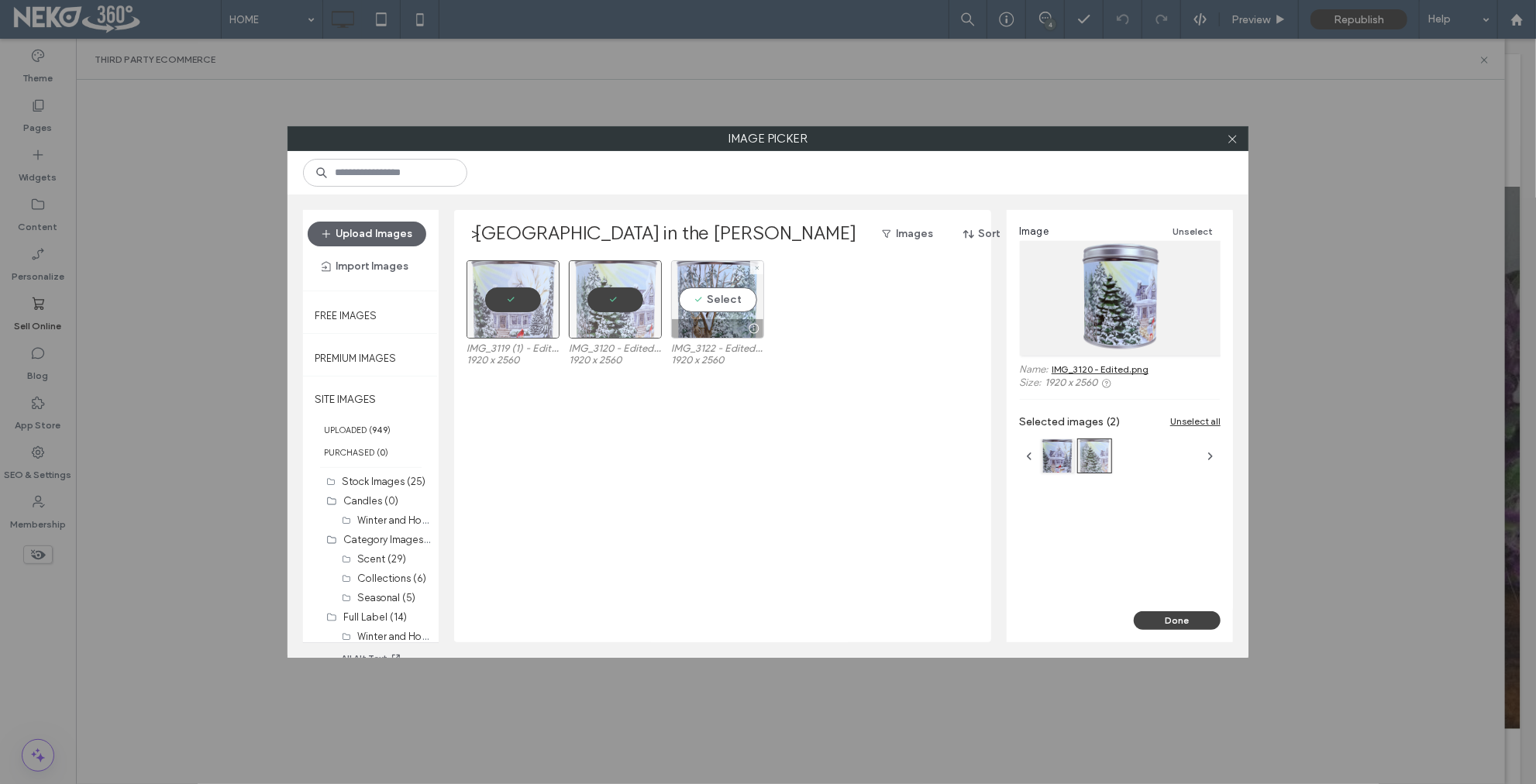
click at [730, 297] on div "Select" at bounding box center [718, 299] width 93 height 78
click at [1179, 616] on button "Done" at bounding box center [1178, 620] width 87 height 19
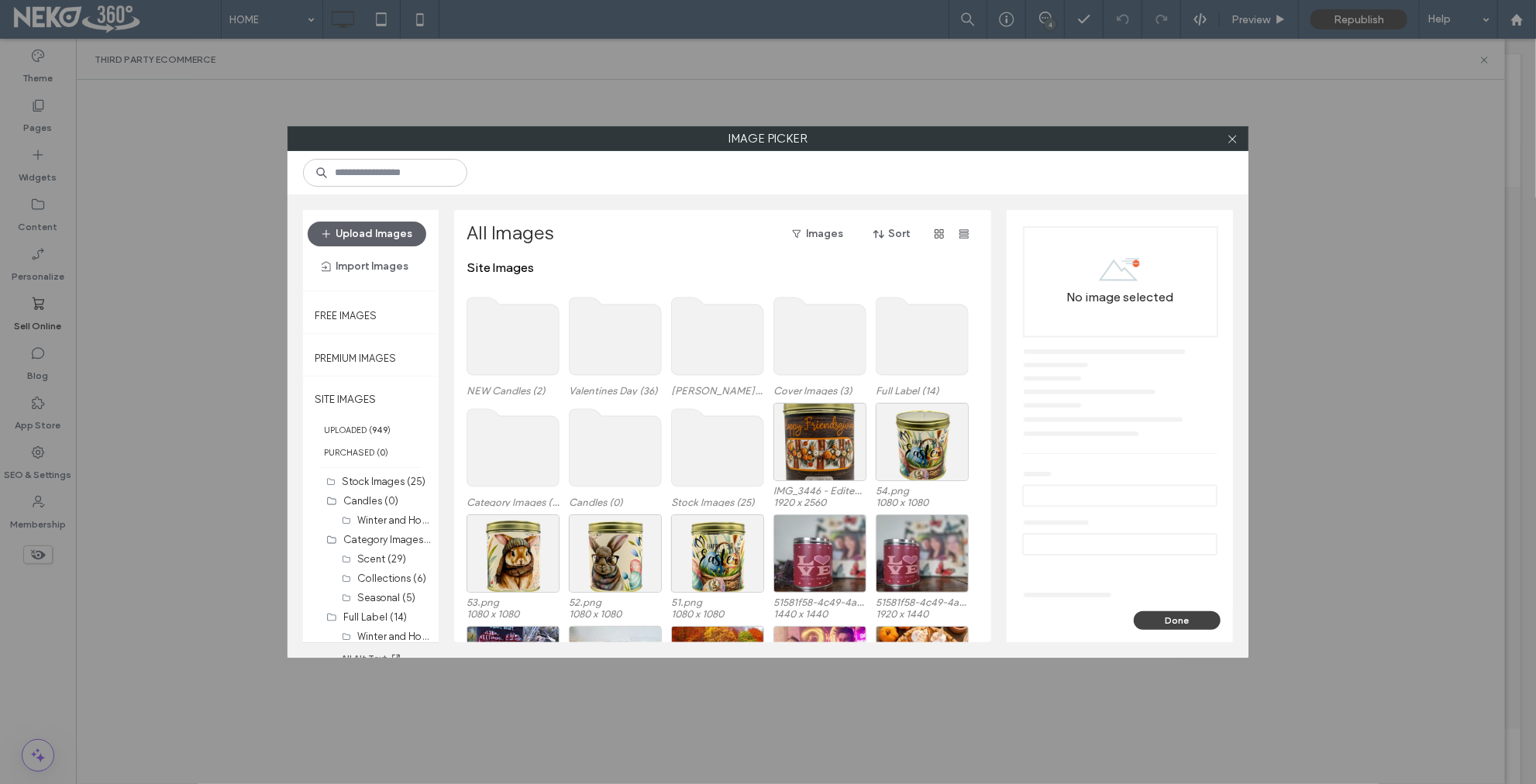
click at [509, 343] on use at bounding box center [513, 337] width 92 height 77
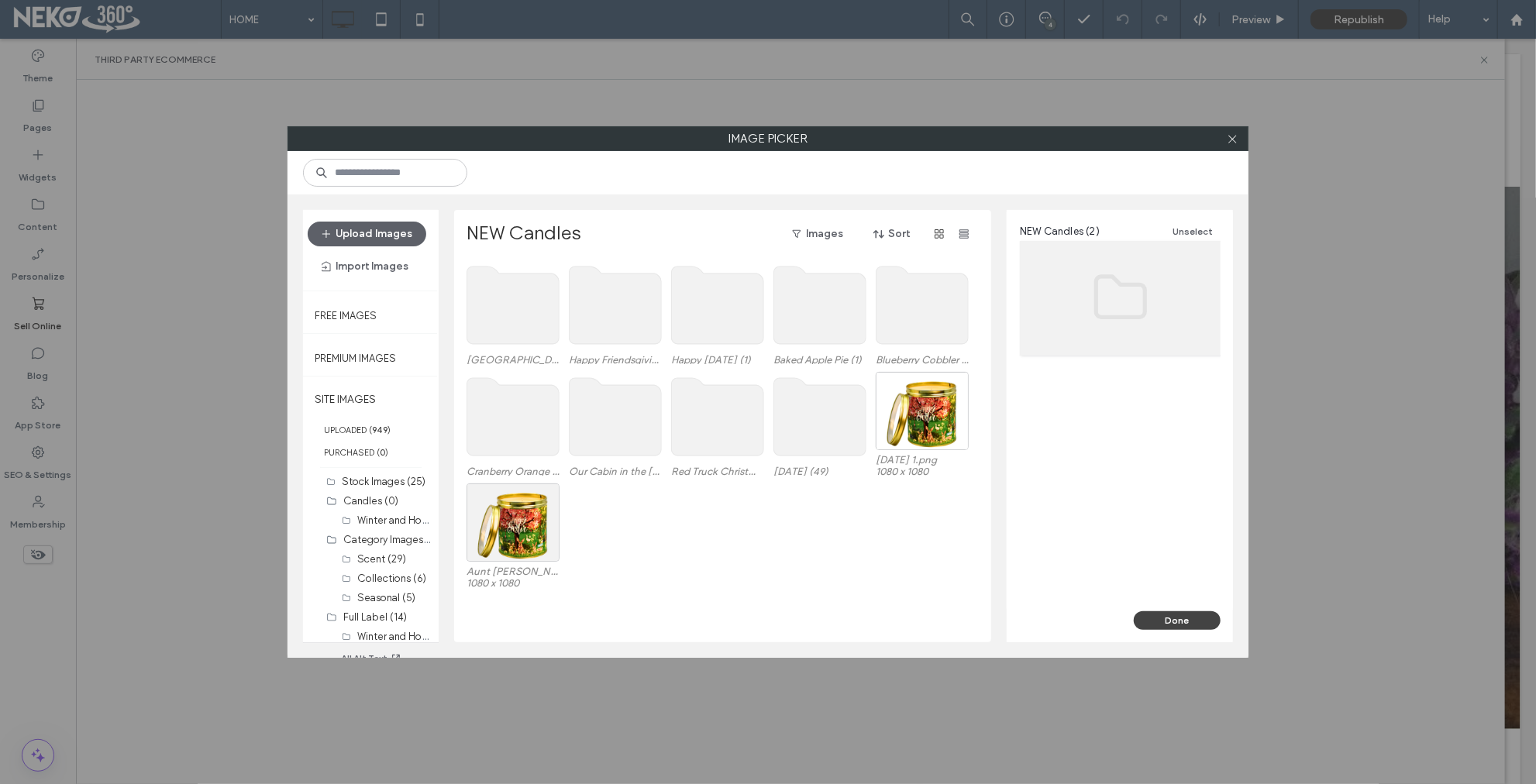
click at [514, 447] on use at bounding box center [513, 417] width 92 height 77
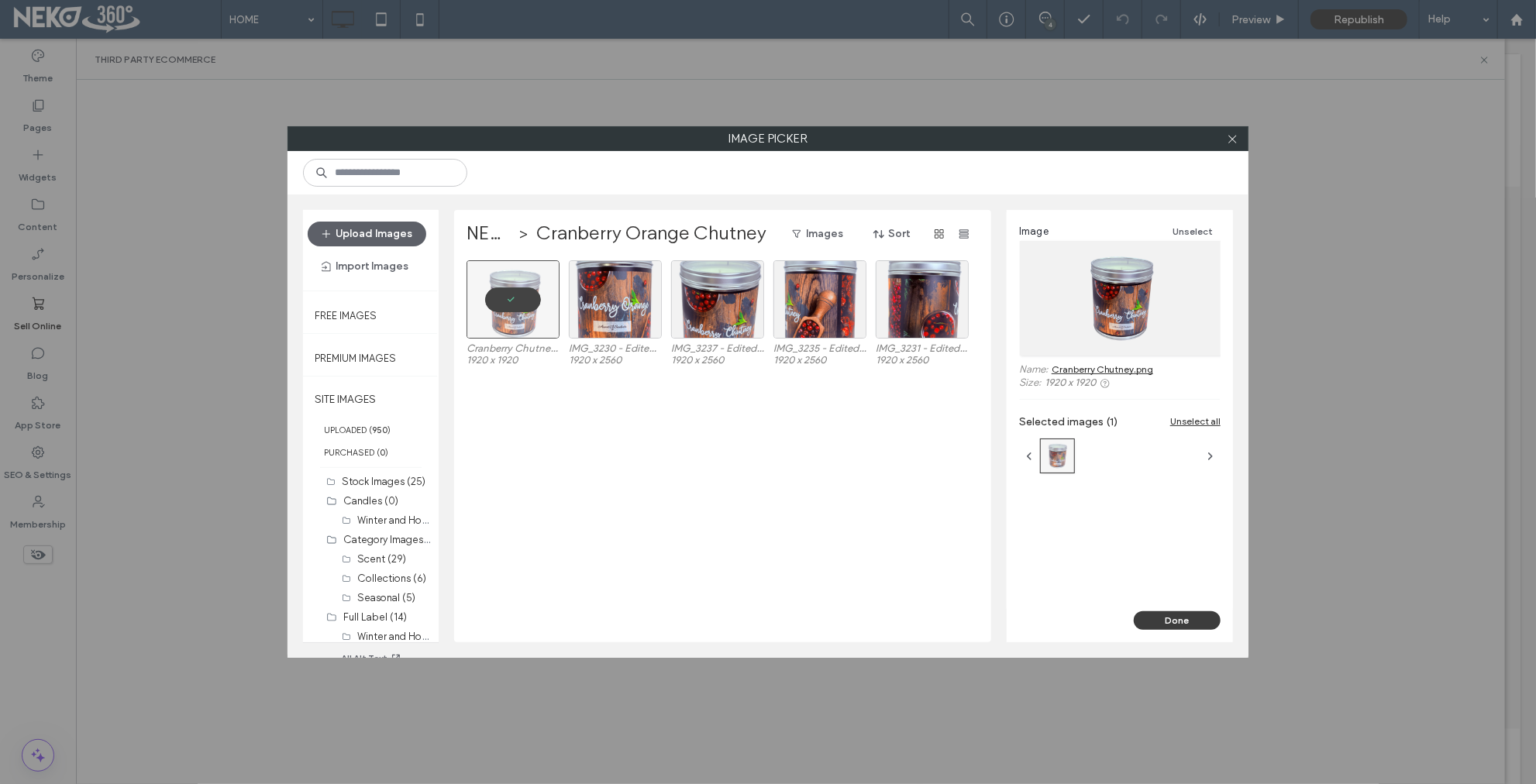
click at [1174, 629] on button "Done" at bounding box center [1178, 620] width 87 height 19
